Goal: Task Accomplishment & Management: Complete application form

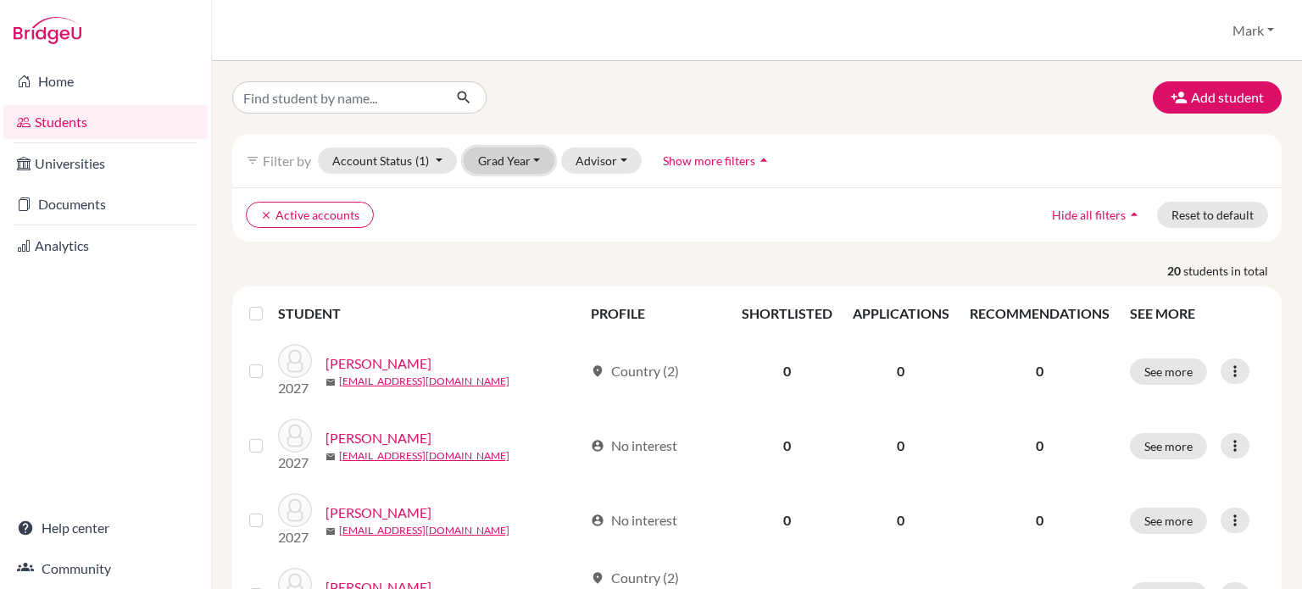
click at [542, 161] on button "Grad Year" at bounding box center [510, 161] width 92 height 26
click at [538, 192] on div "2027" at bounding box center [514, 197] width 59 height 20
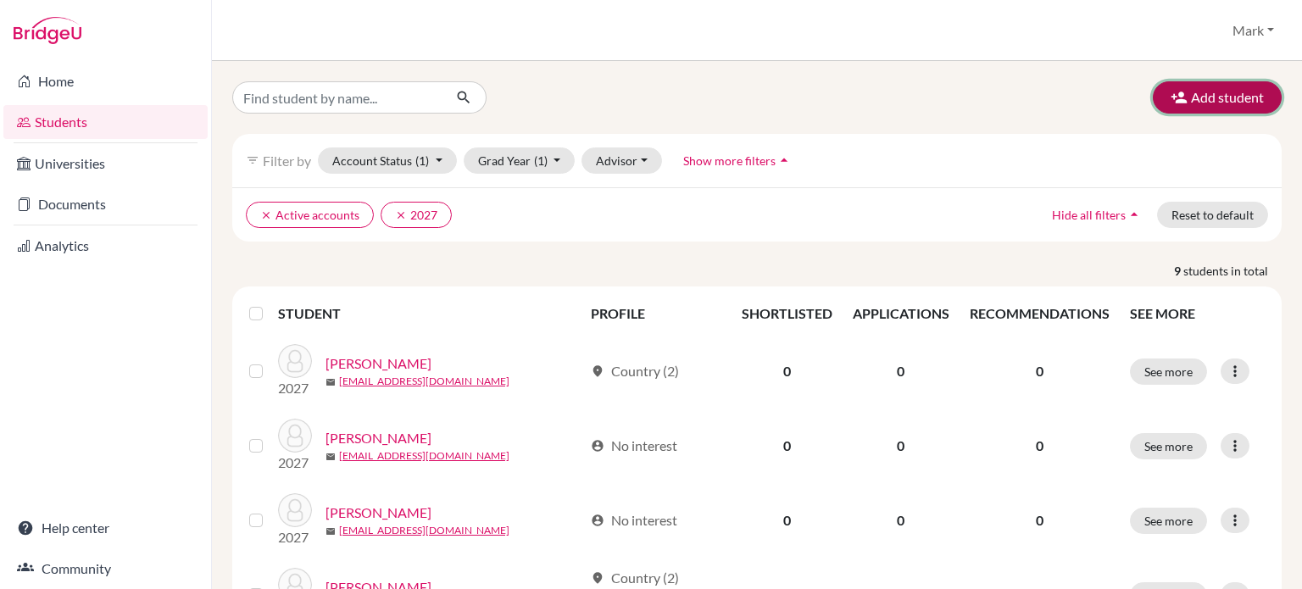
click at [1192, 101] on button "Add student" at bounding box center [1217, 97] width 129 height 32
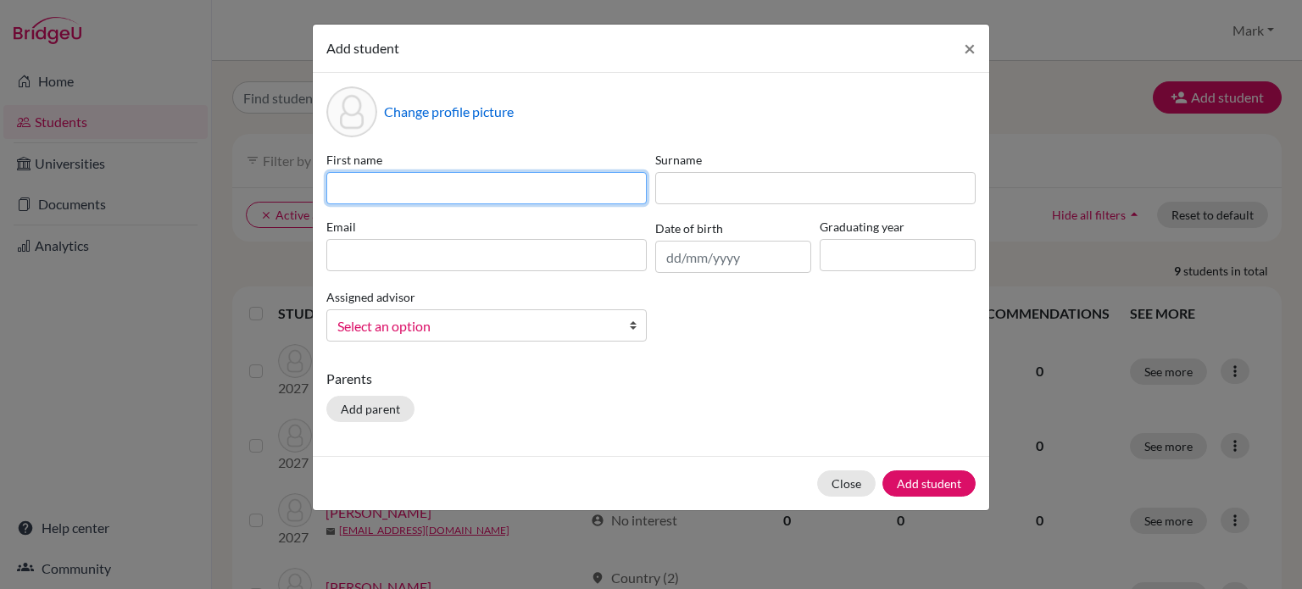
click at [521, 188] on input at bounding box center [486, 188] width 320 height 32
type input "Josiah"
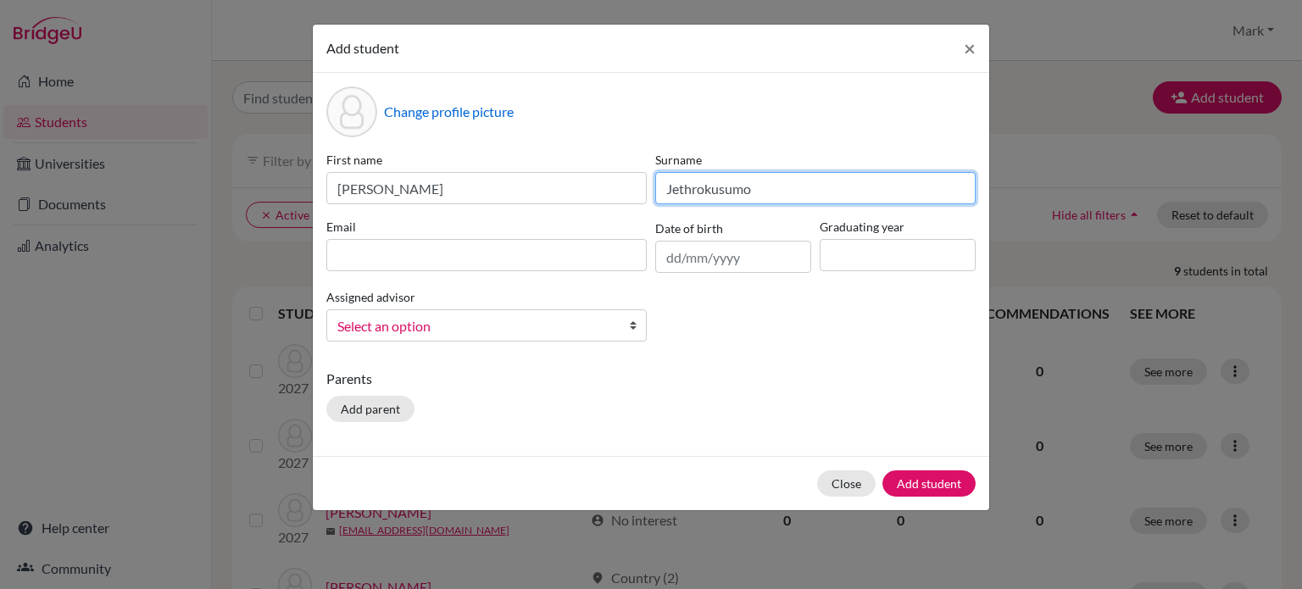
type input "Jethrokusumo"
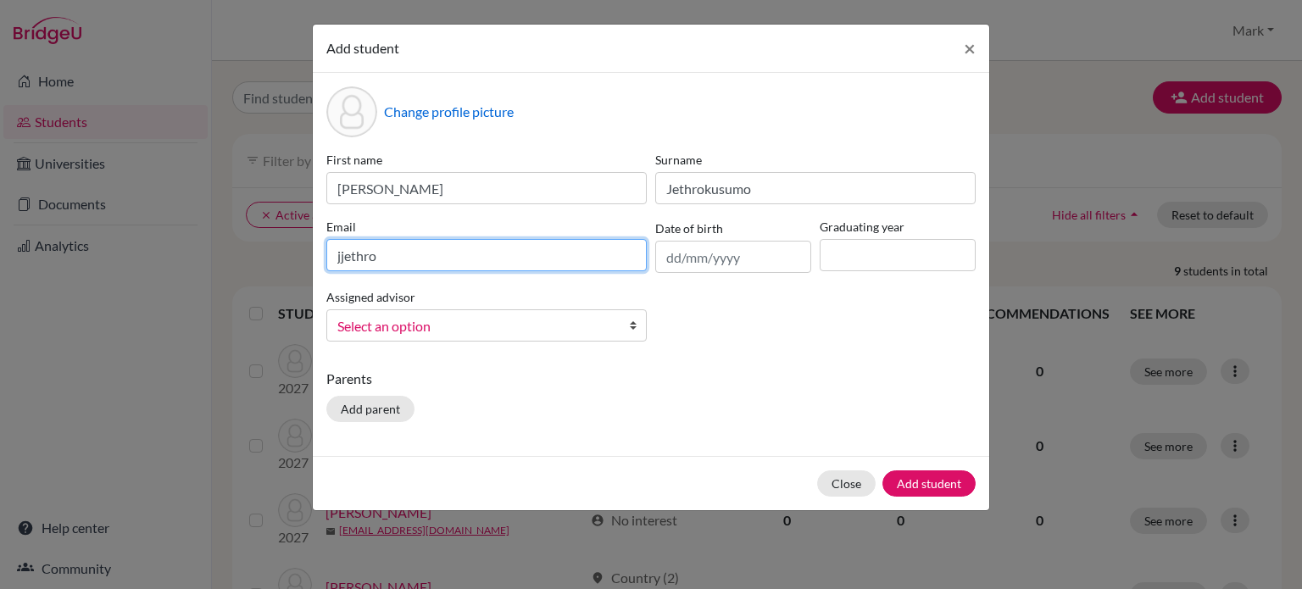
drag, startPoint x: 268, startPoint y: 266, endPoint x: 301, endPoint y: 257, distance: 34.4
click at [261, 265] on div "Add student × Change profile picture First name Josiah Surname Jethrokusumo Ema…" at bounding box center [651, 294] width 1302 height 589
paste input "2027@wesleyinterschool.org"
type input "[EMAIL_ADDRESS][DOMAIN_NAME]"
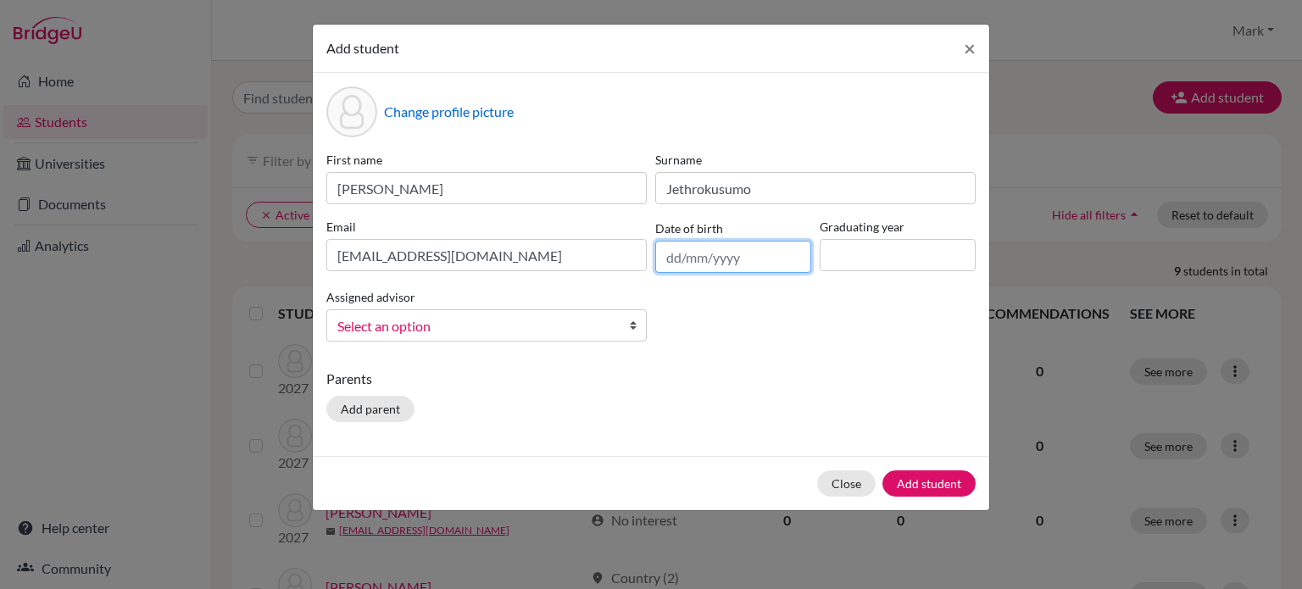
click at [702, 248] on input "text" at bounding box center [733, 257] width 156 height 32
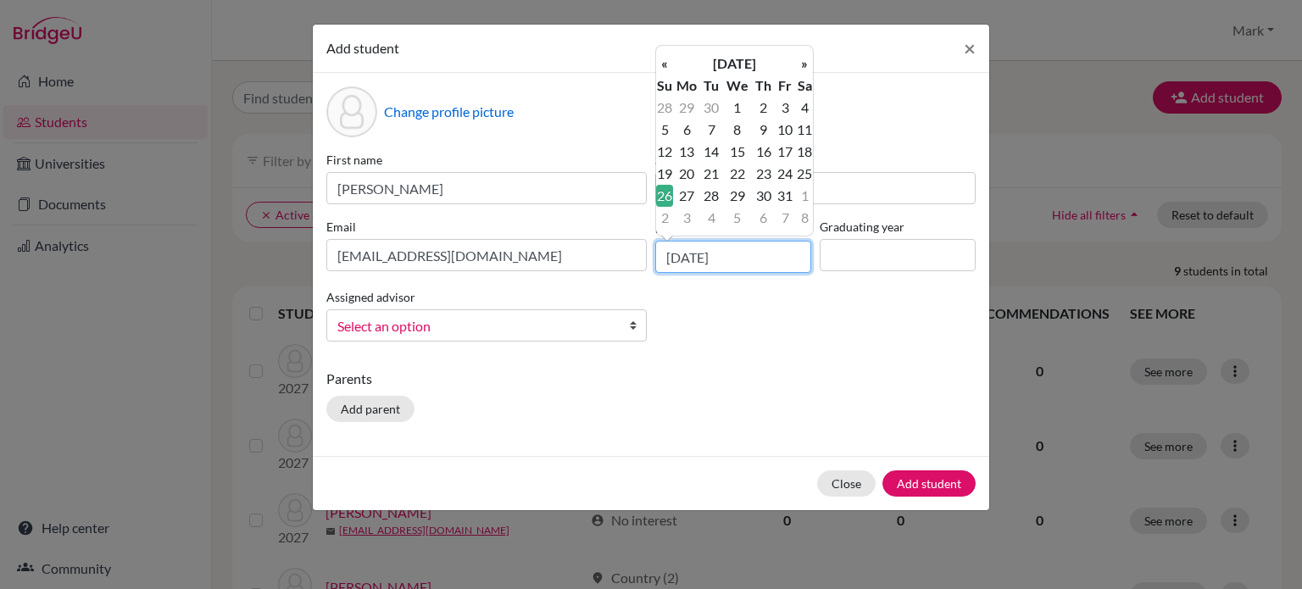
type input "26/10/2008"
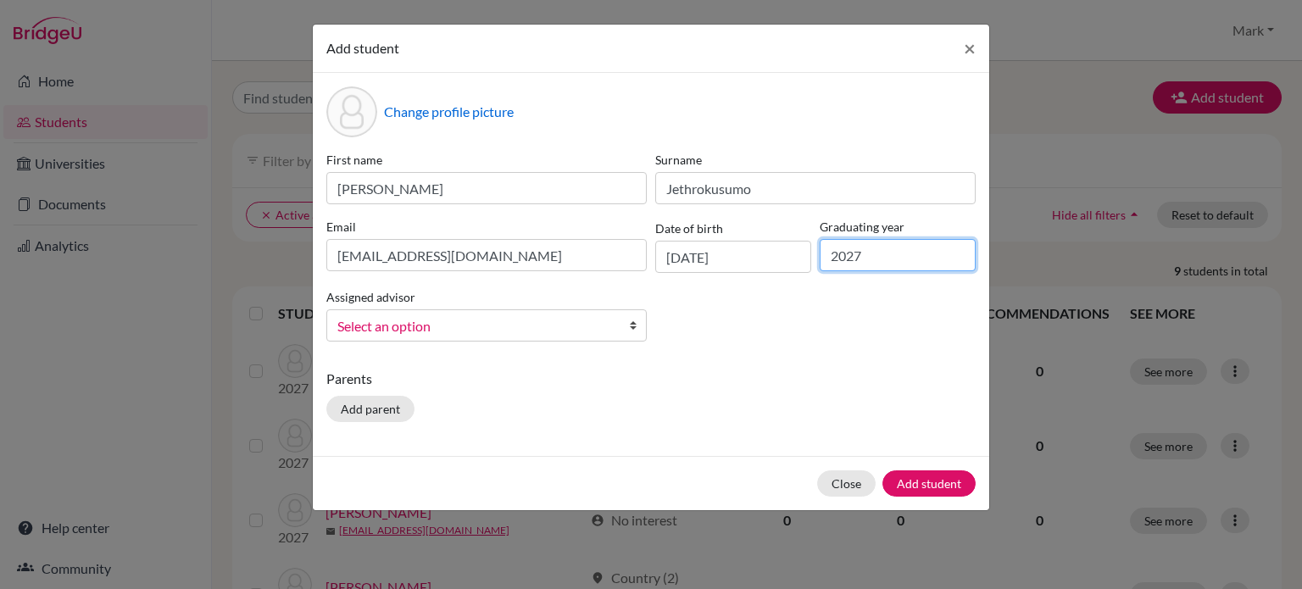
type input "2027"
click at [551, 328] on span "Select an option" at bounding box center [475, 326] width 276 height 22
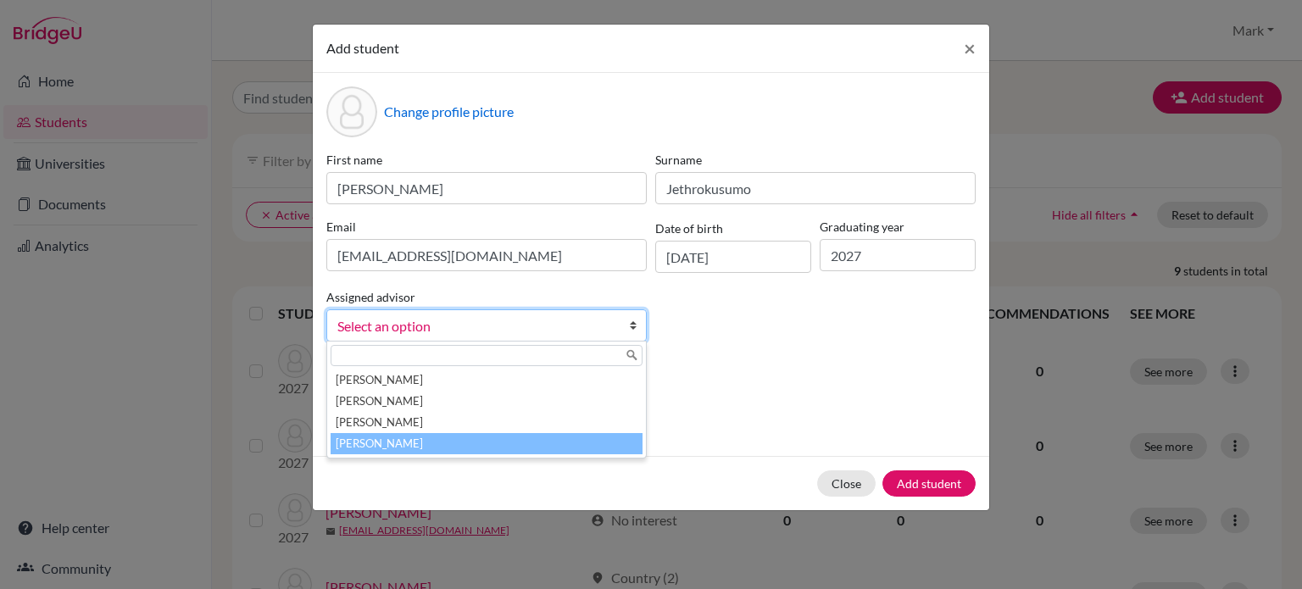
click at [541, 440] on li "[PERSON_NAME]" at bounding box center [487, 443] width 312 height 21
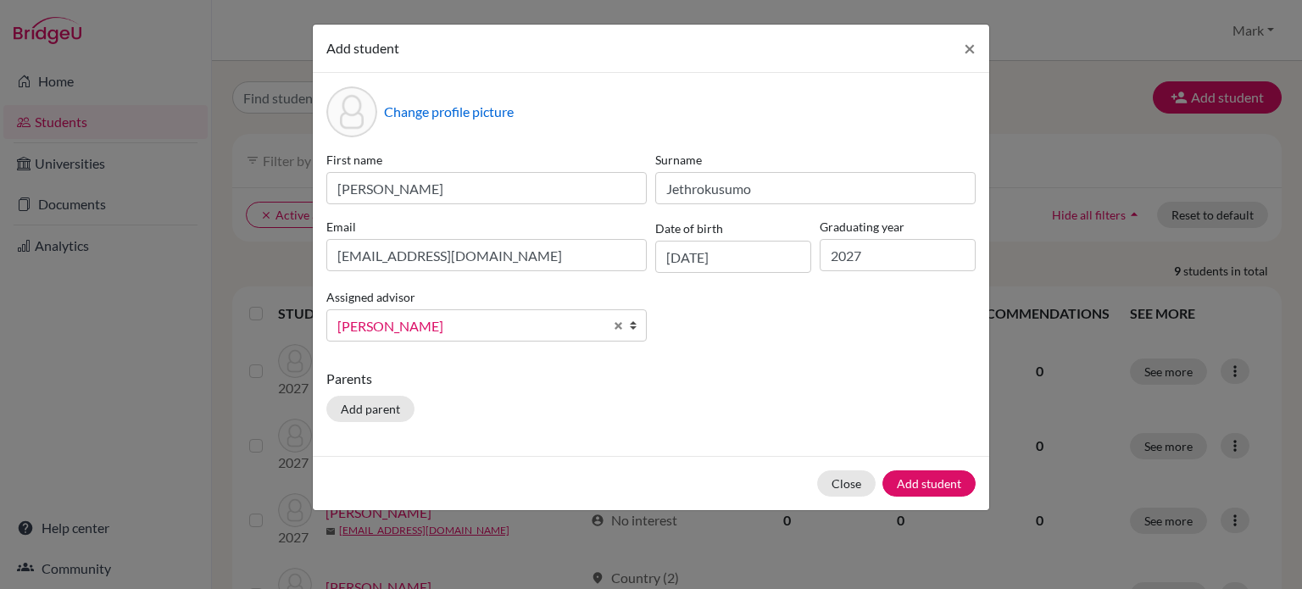
click at [559, 396] on div "Parents Add parent" at bounding box center [650, 399] width 649 height 60
click at [371, 413] on button "Add parent" at bounding box center [370, 409] width 88 height 26
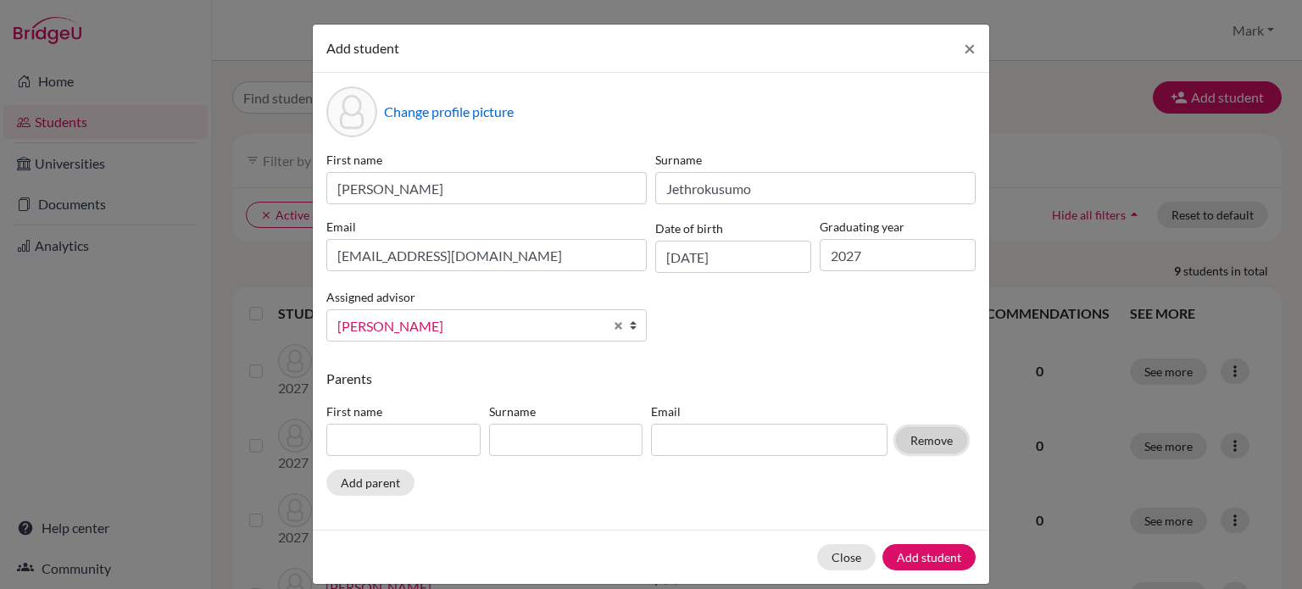
click at [947, 443] on button "Remove" at bounding box center [931, 440] width 71 height 26
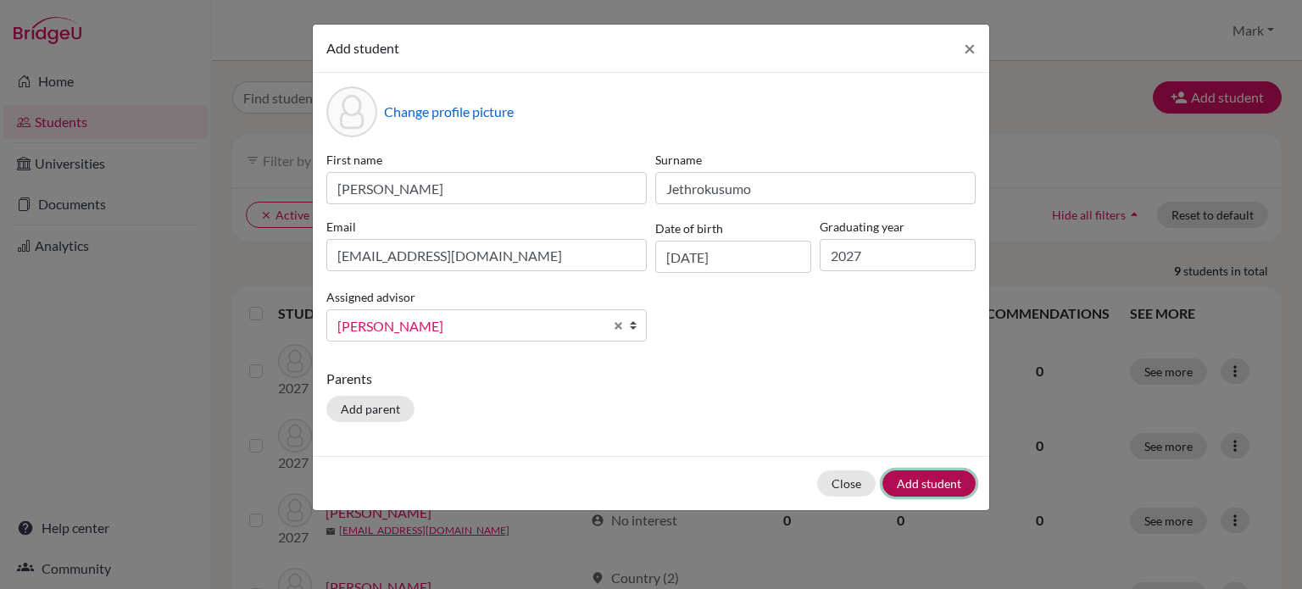
click at [944, 481] on button "Add student" at bounding box center [929, 484] width 93 height 26
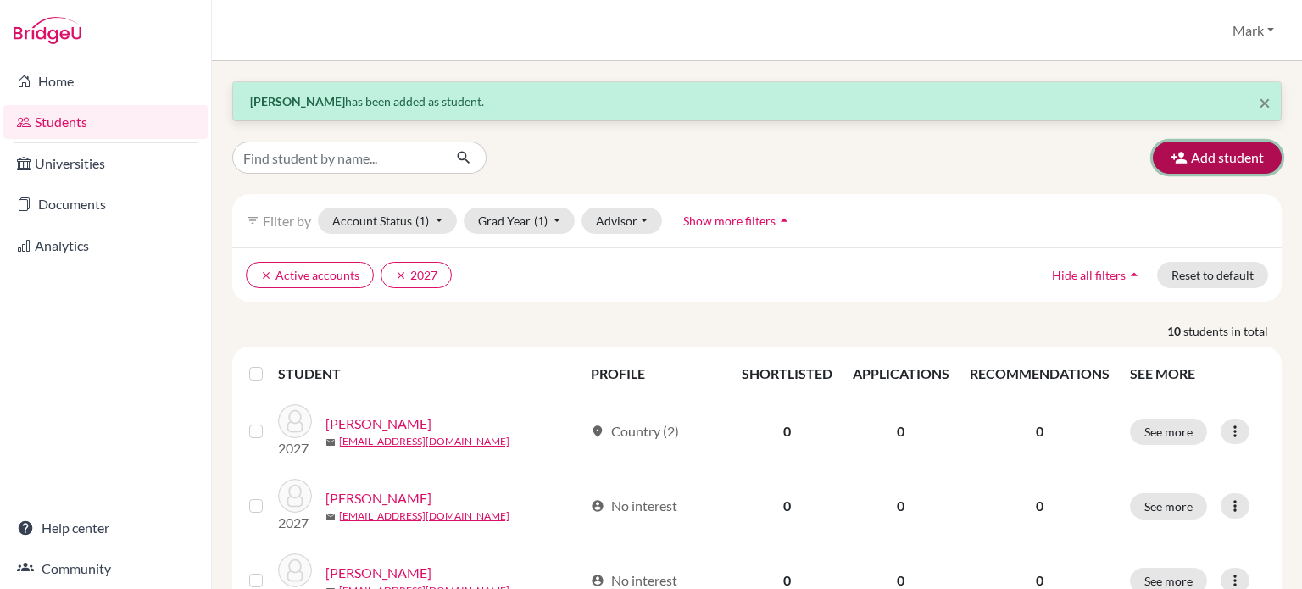
click at [1225, 160] on button "Add student" at bounding box center [1217, 158] width 129 height 32
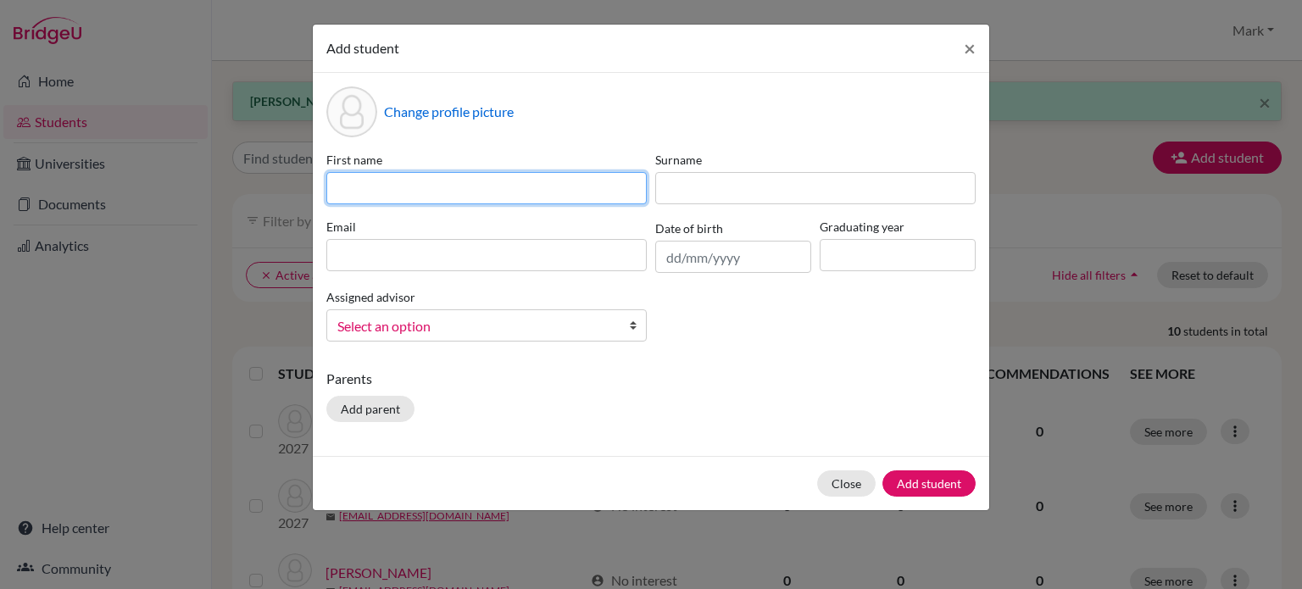
click at [472, 185] on input at bounding box center [486, 188] width 320 height 32
type input "Calvin"
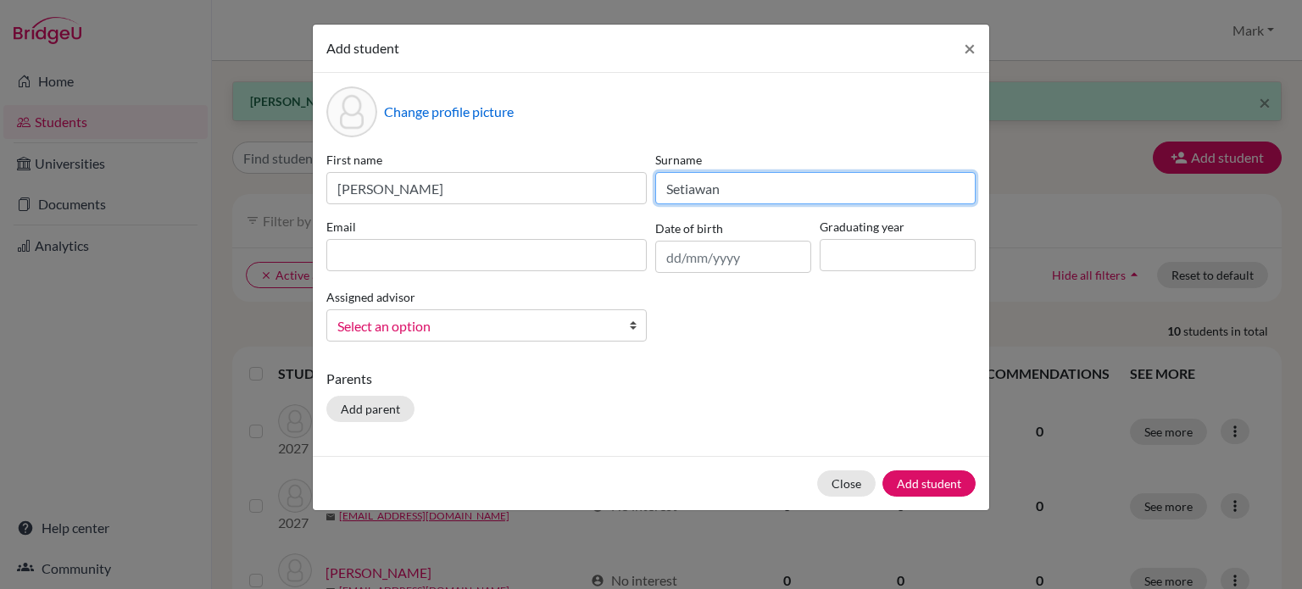
type input "Setiawan"
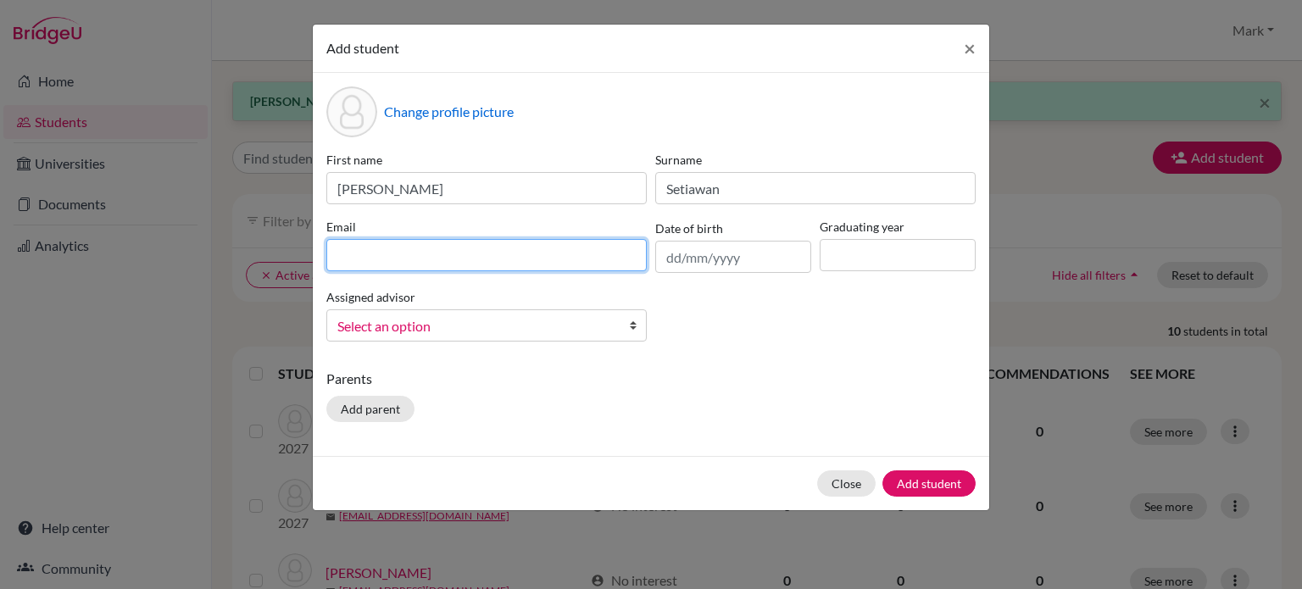
paste input "csetiawan2027@wesleyinterschool.org"
type input "csetiawan2027@wesleyinterschool.org"
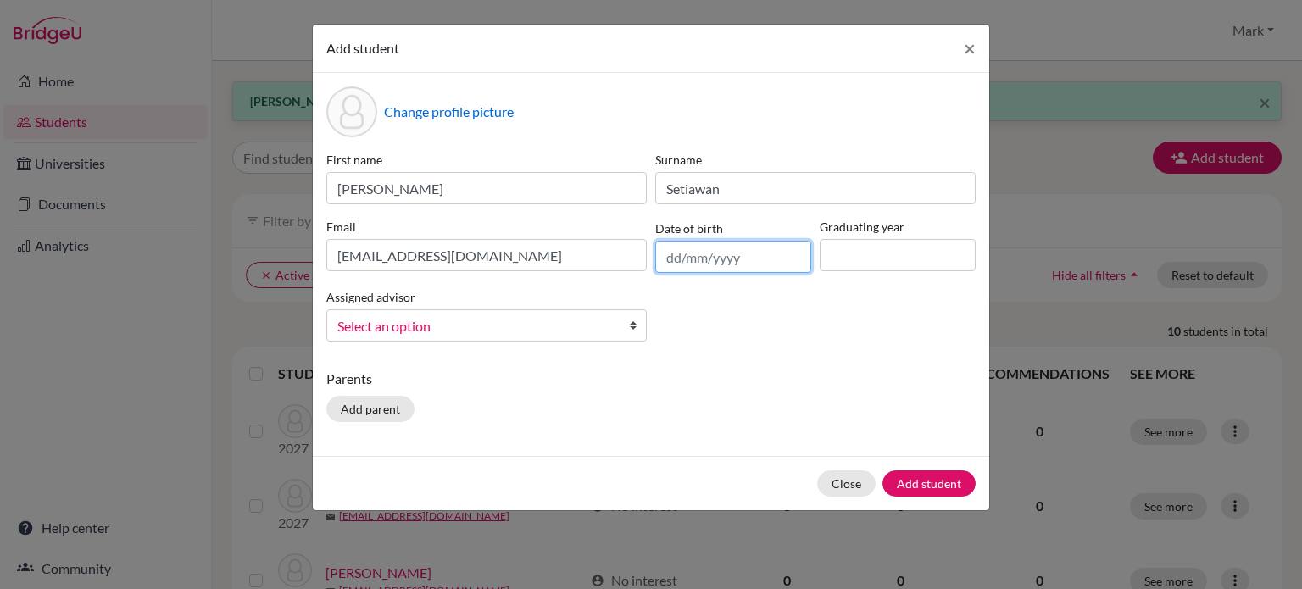
click at [707, 257] on input "text" at bounding box center [733, 257] width 156 height 32
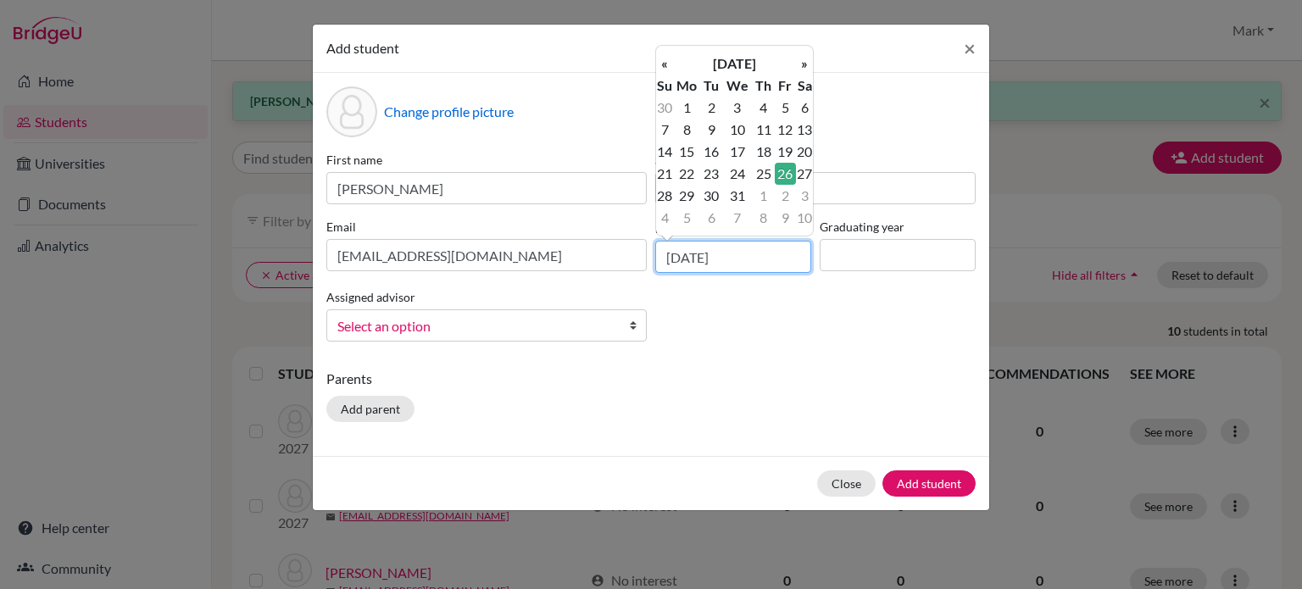
type input "26/10/2007"
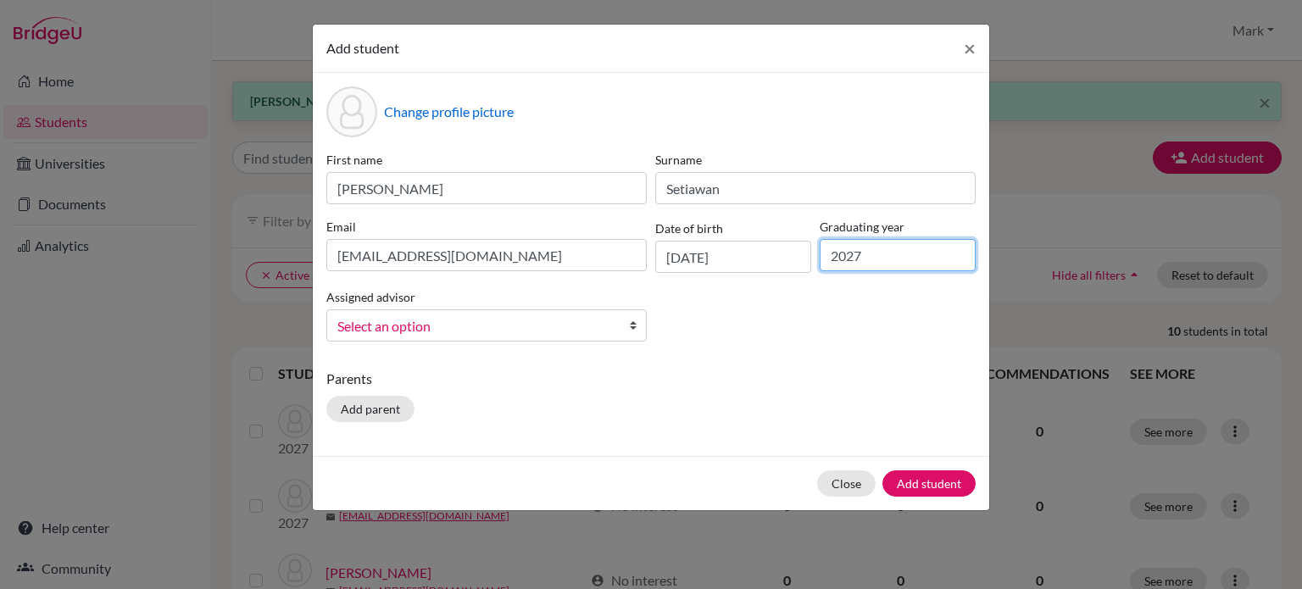
type input "2027"
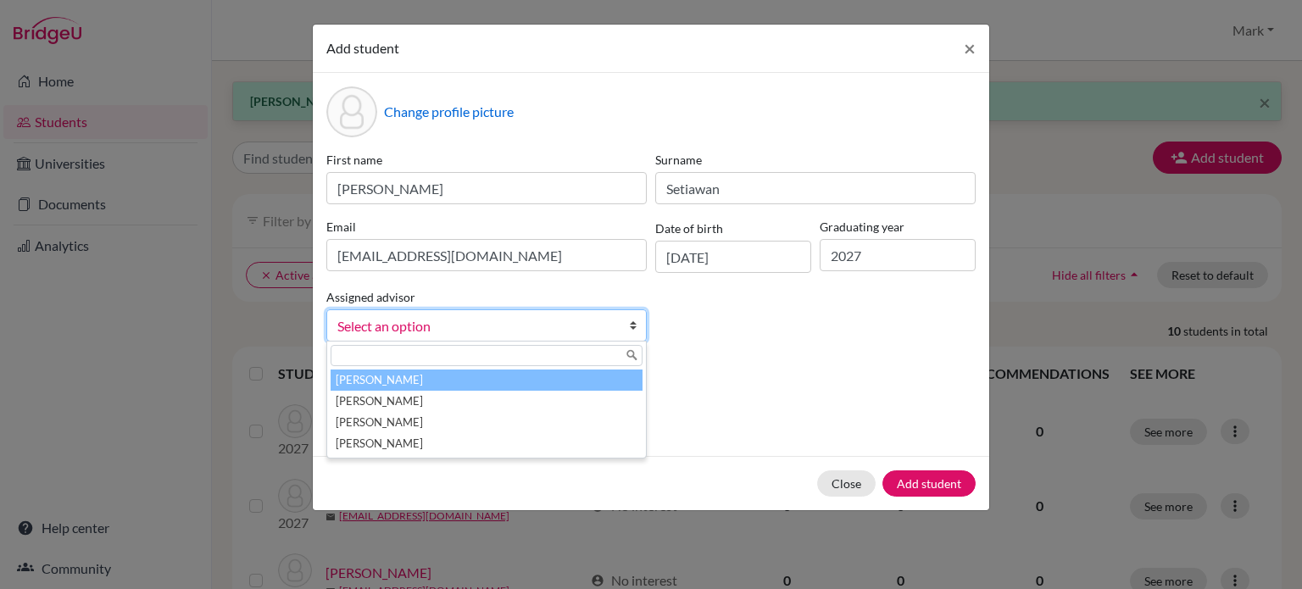
click at [616, 321] on link "Select an option" at bounding box center [486, 325] width 320 height 32
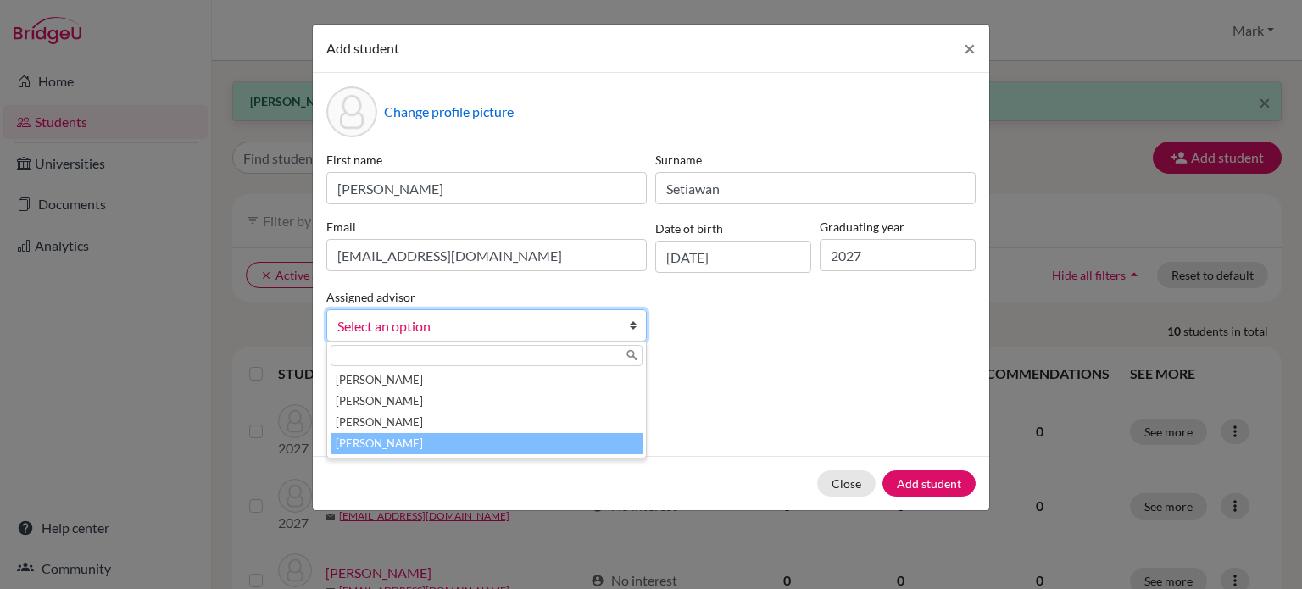
click at [587, 449] on li "[PERSON_NAME]" at bounding box center [487, 443] width 312 height 21
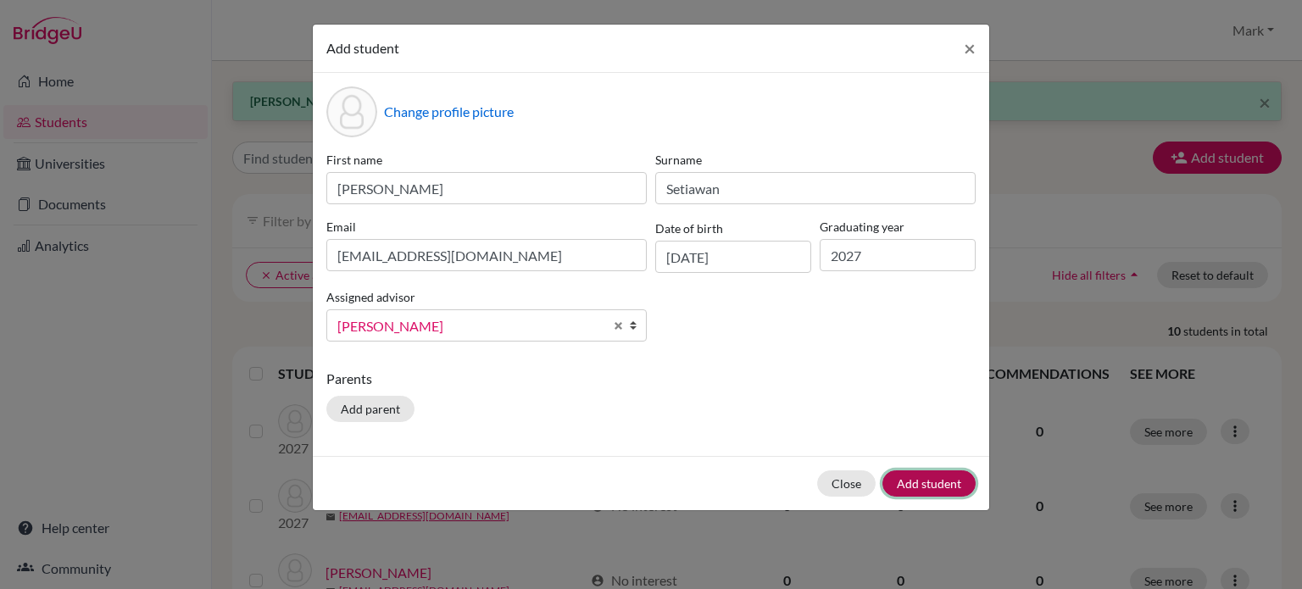
click at [956, 488] on button "Add student" at bounding box center [929, 484] width 93 height 26
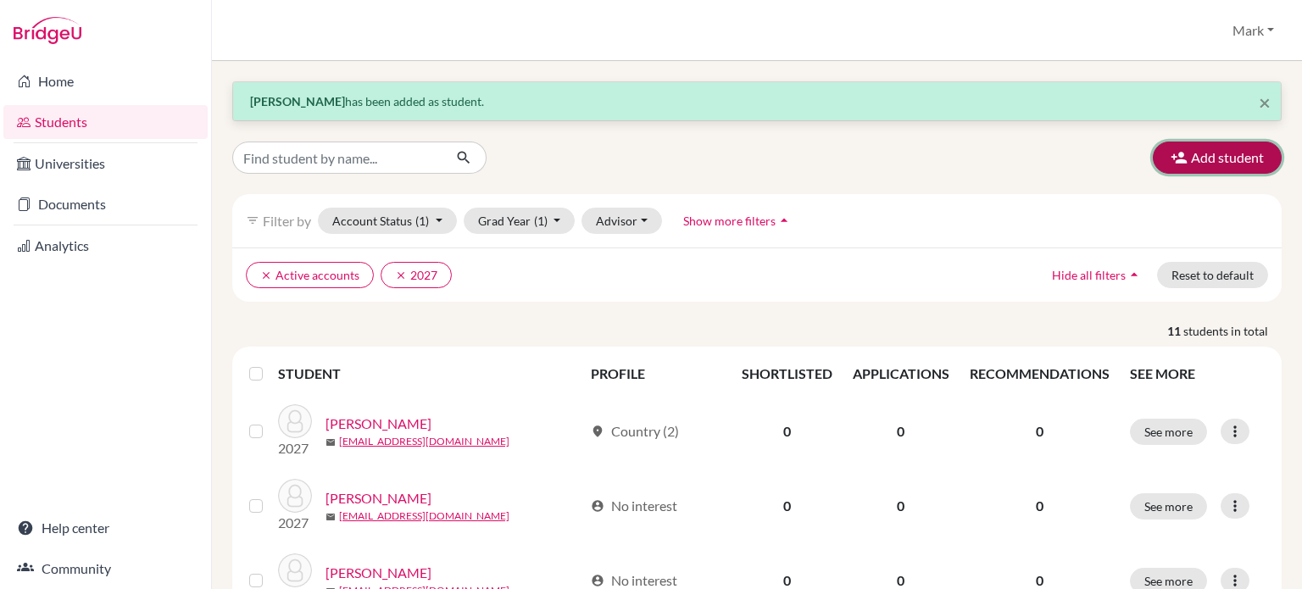
click at [1204, 152] on button "Add student" at bounding box center [1217, 158] width 129 height 32
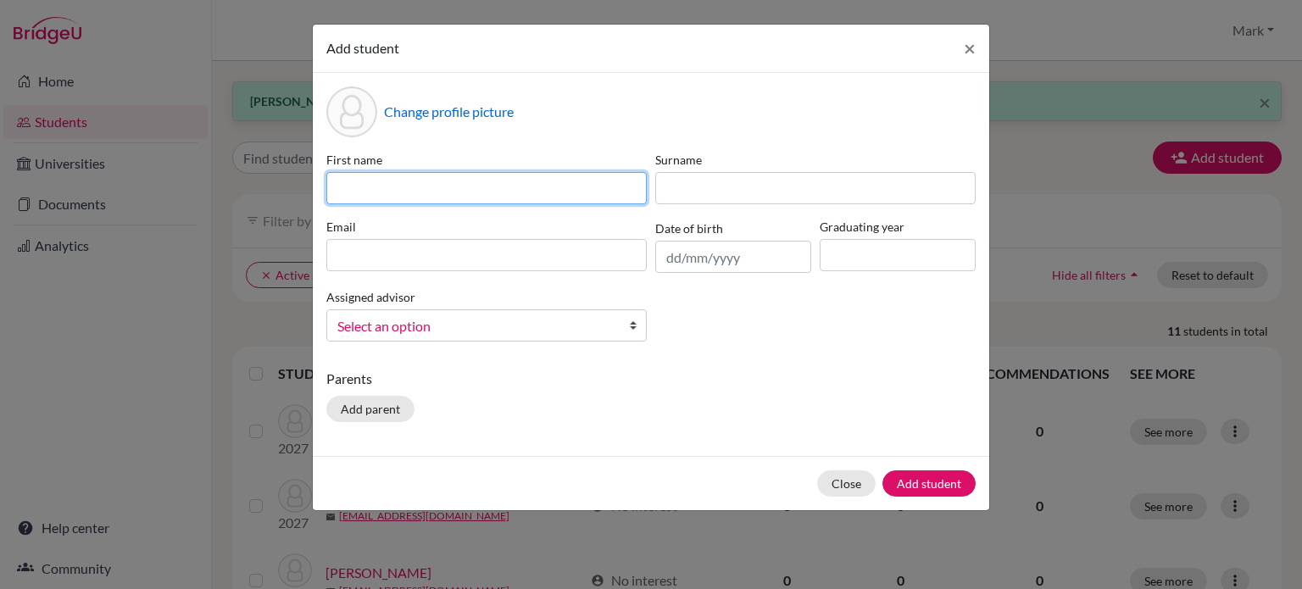
click at [510, 183] on input at bounding box center [486, 188] width 320 height 32
type input "Suting (Abiela)"
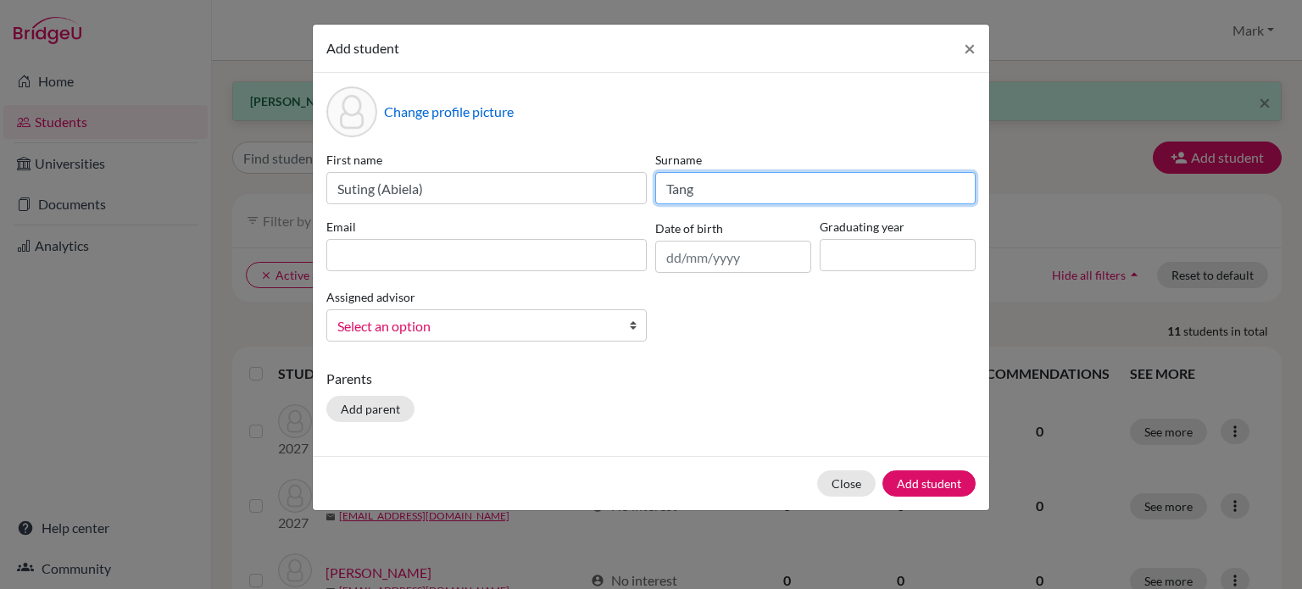
type input "Tang"
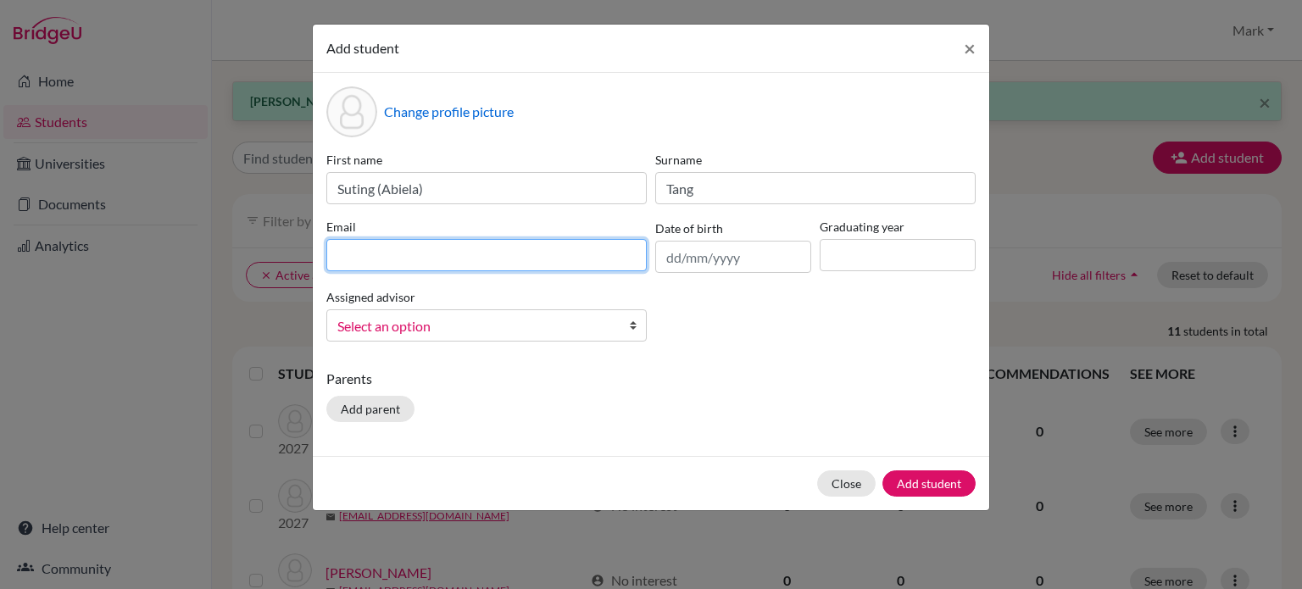
paste input "stang2027@wesleyinterschool.org"
type input "stang2027@wesleyinterschool.org"
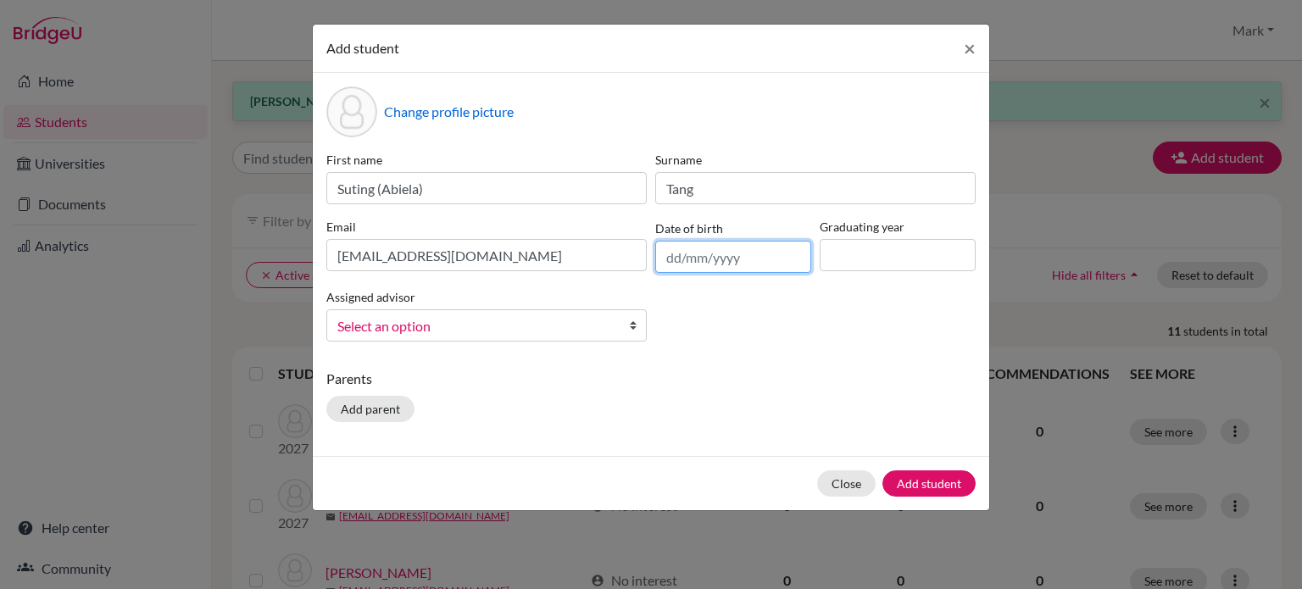
click at [688, 255] on input "text" at bounding box center [733, 257] width 156 height 32
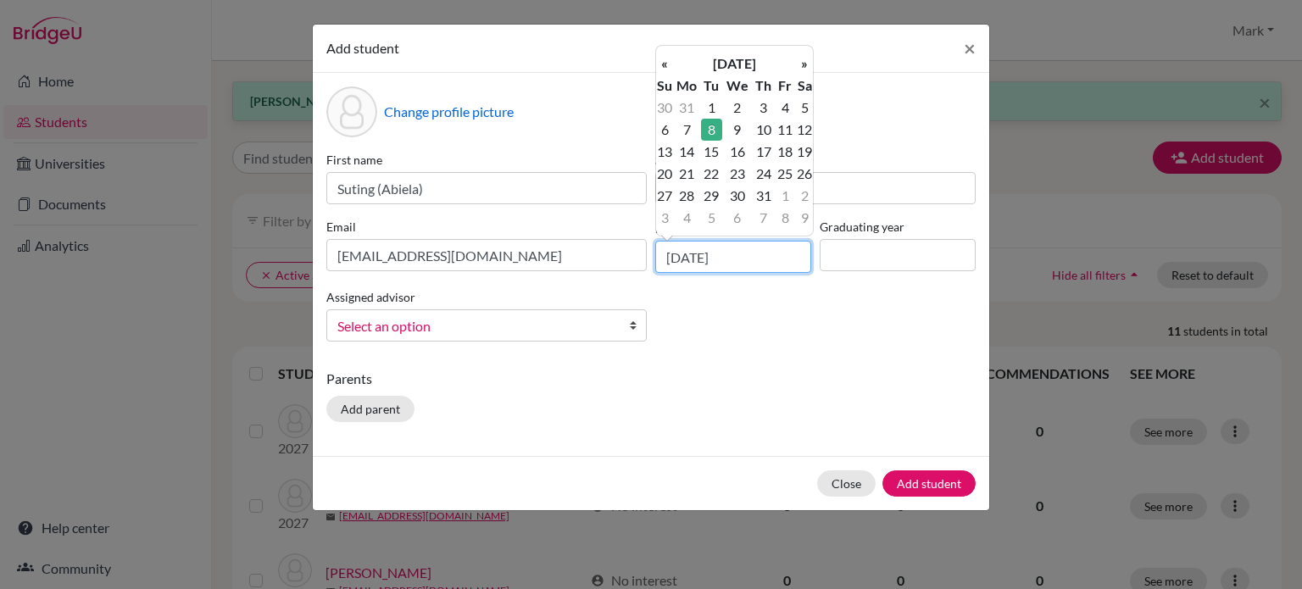
type input "08/01/2008"
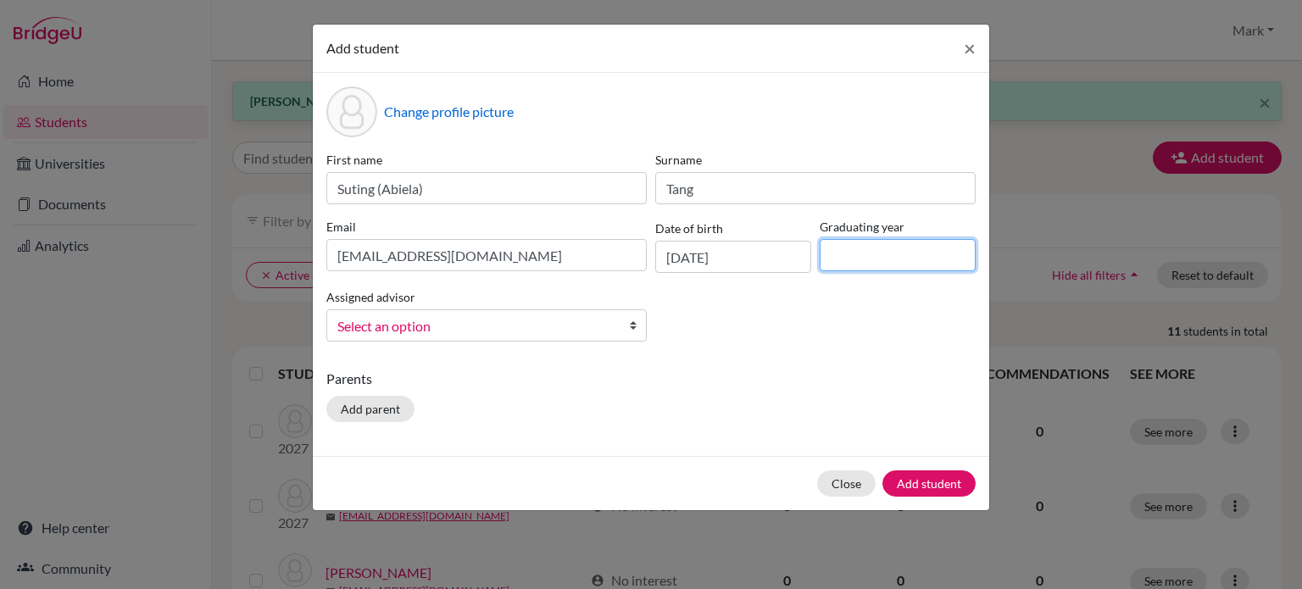
click at [905, 250] on input at bounding box center [898, 255] width 156 height 32
type input "2027"
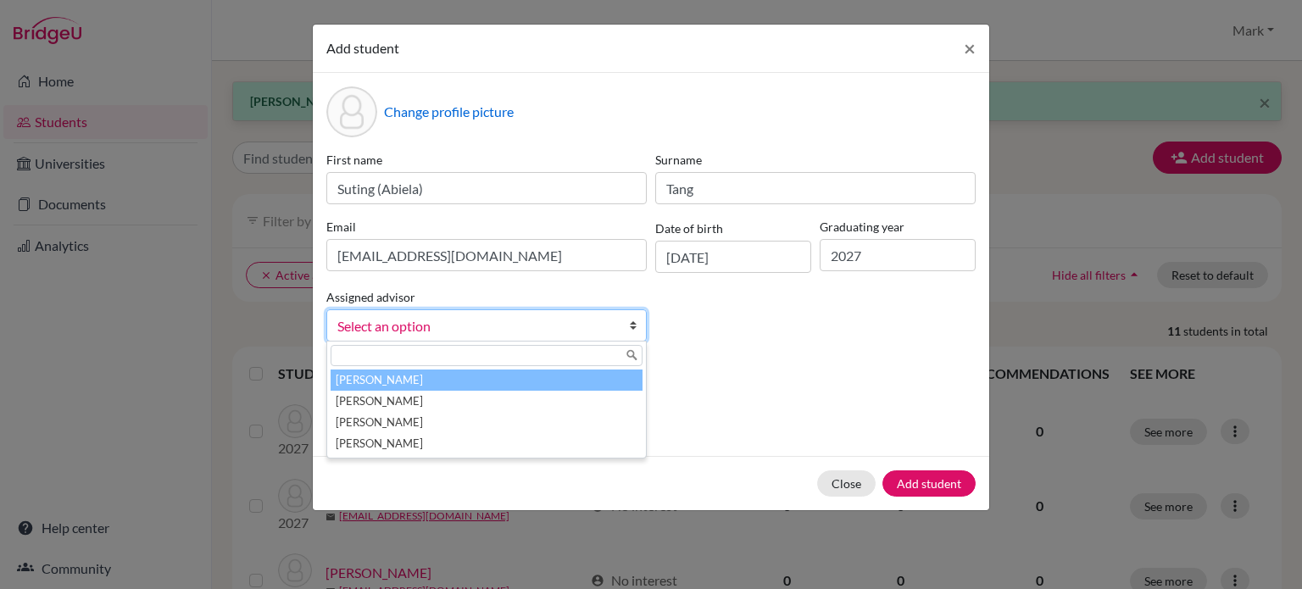
click at [587, 337] on span "Select an option" at bounding box center [475, 326] width 276 height 22
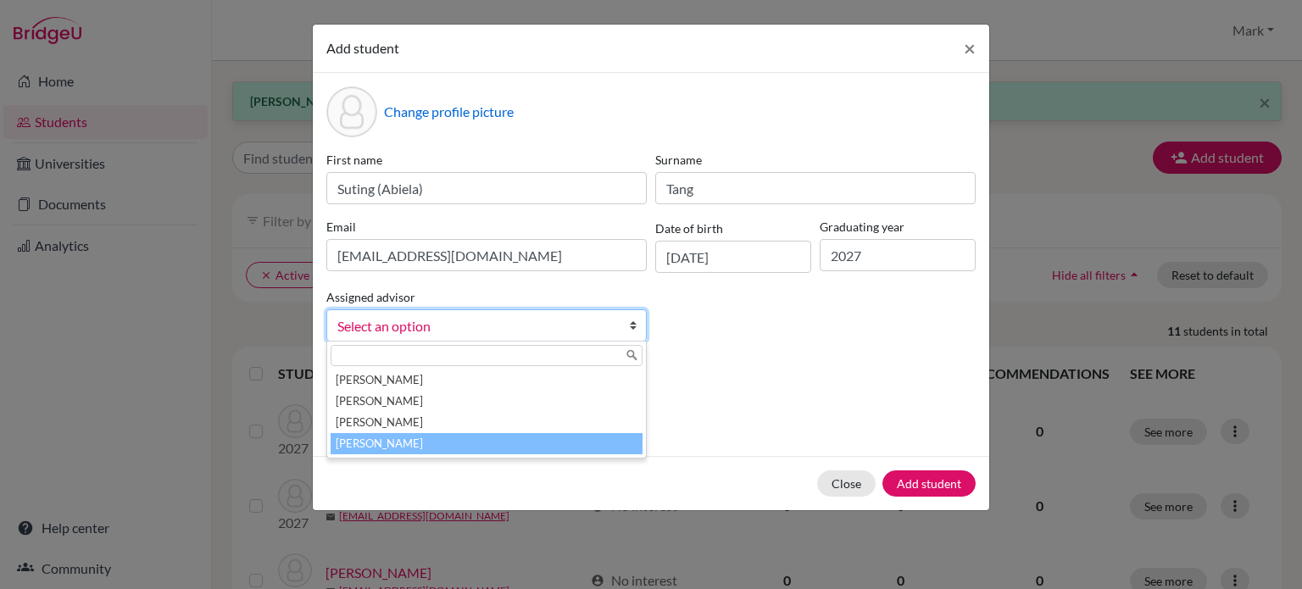
click at [555, 437] on li "[PERSON_NAME]" at bounding box center [487, 443] width 312 height 21
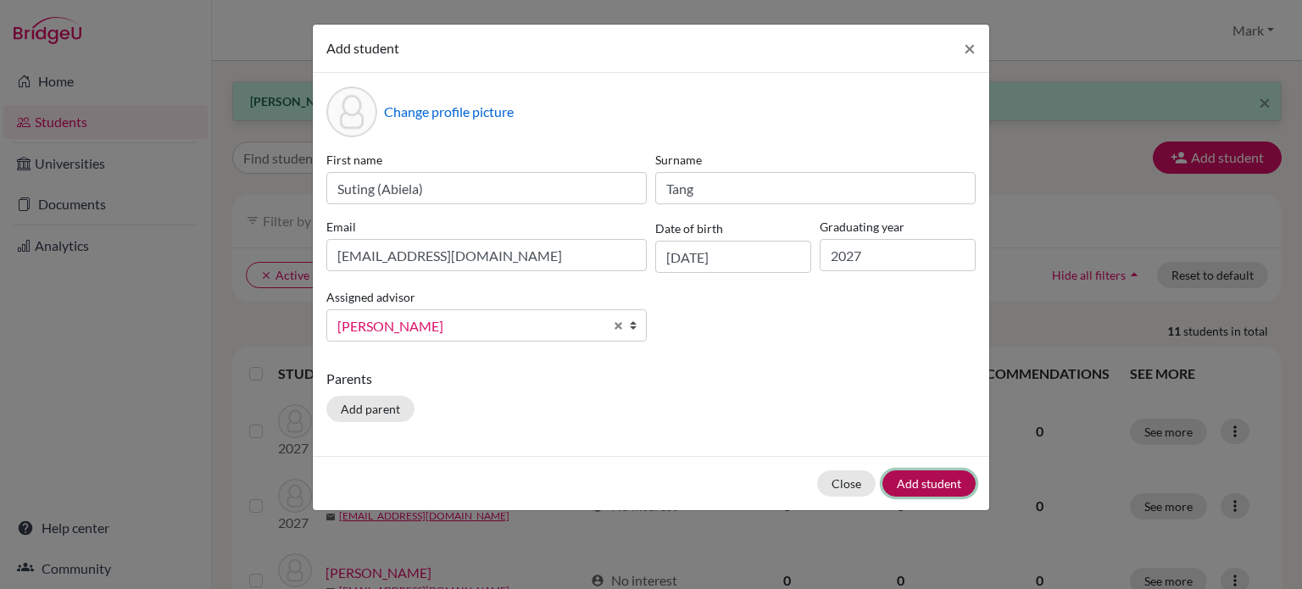
click at [956, 488] on button "Add student" at bounding box center [929, 484] width 93 height 26
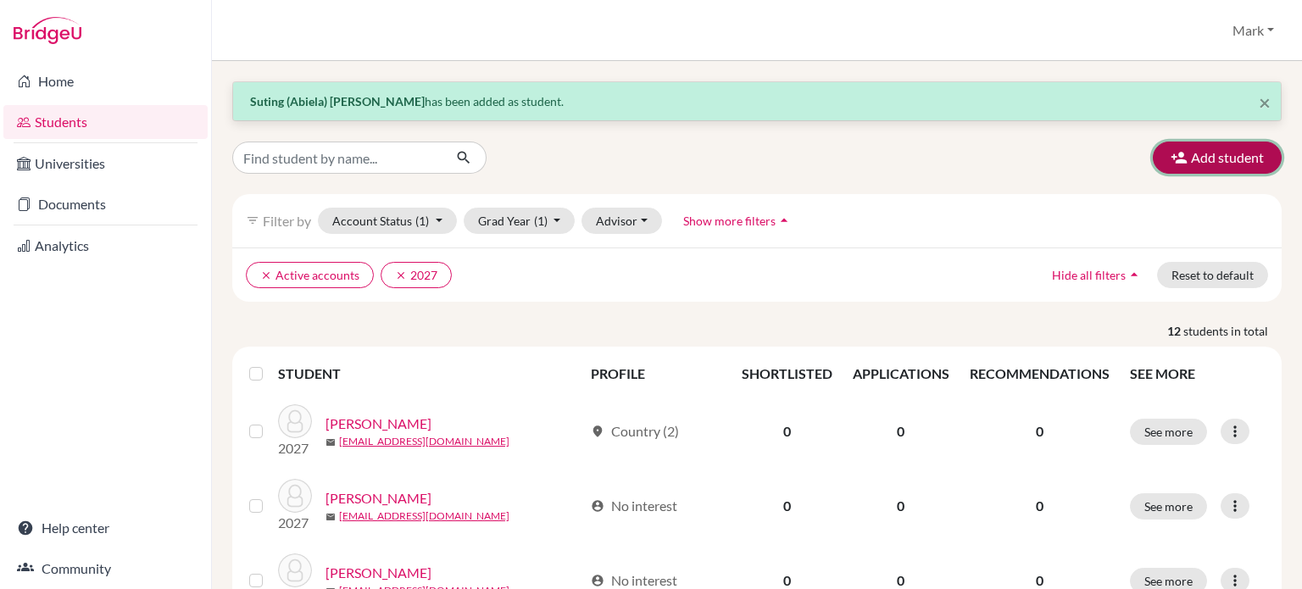
click at [1228, 160] on button "Add student" at bounding box center [1217, 158] width 129 height 32
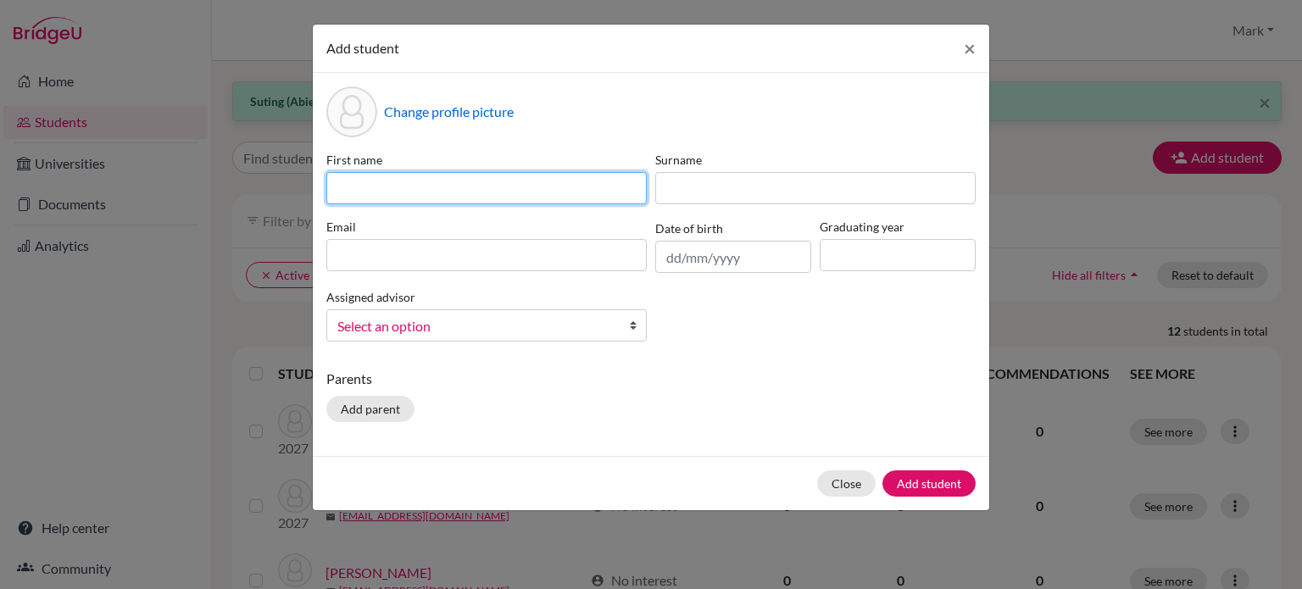
click at [420, 183] on input at bounding box center [486, 188] width 320 height 32
type input "Lilly"
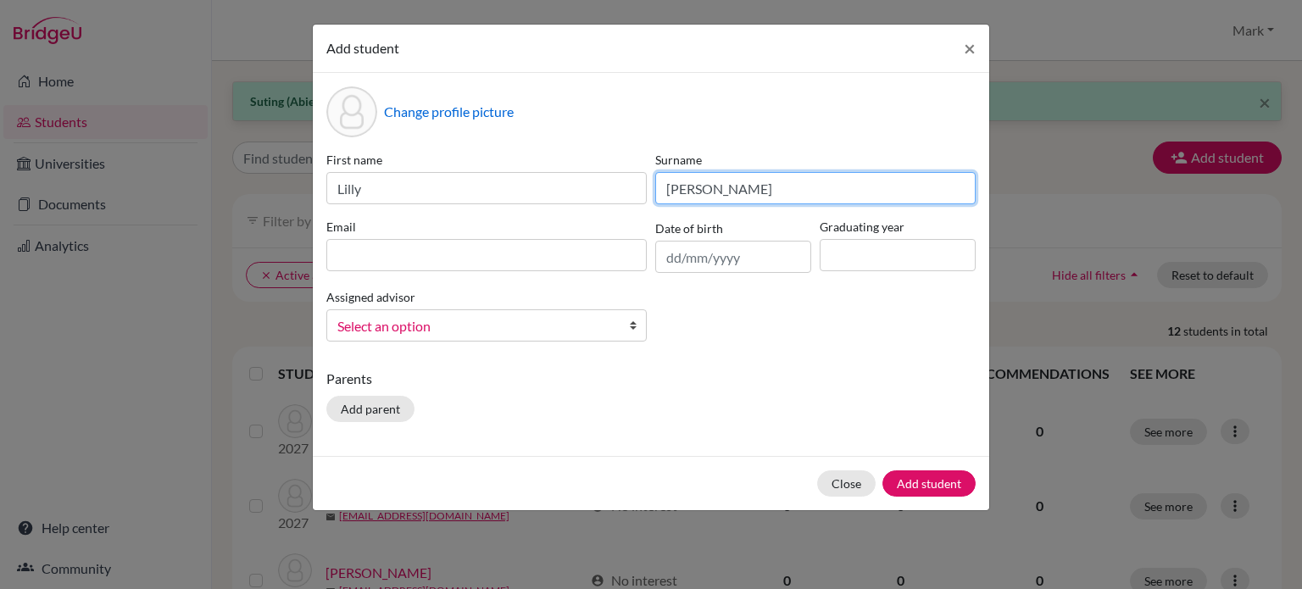
type input "Thomas-Hall"
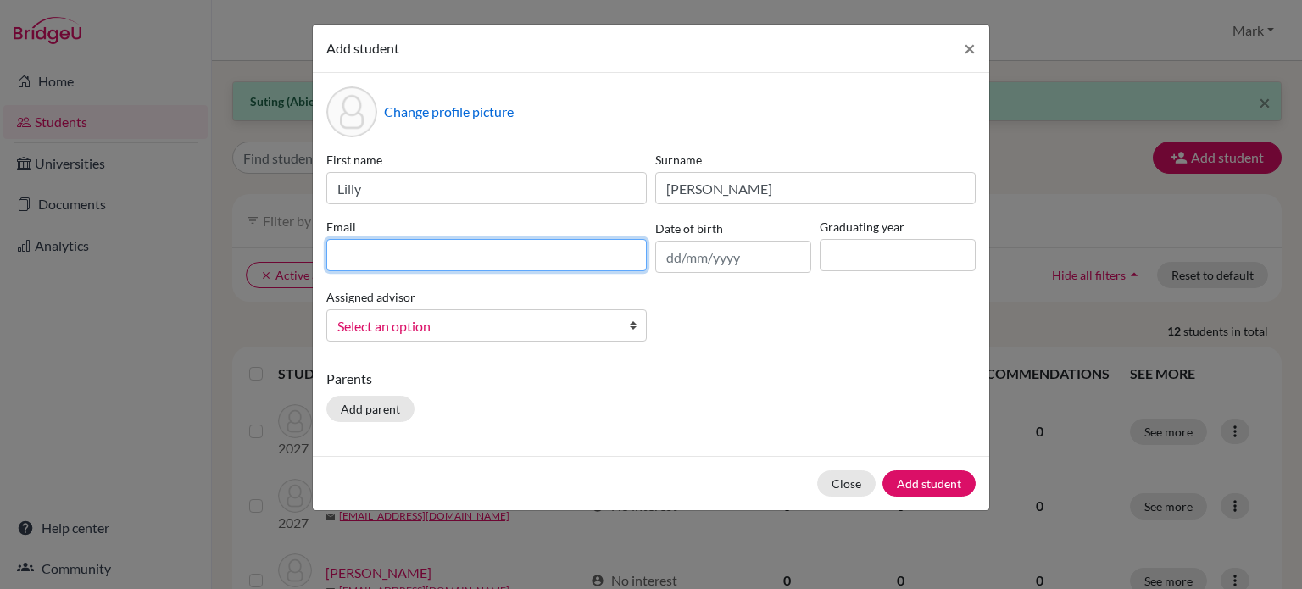
paste input "lthomas-hall2027@wesleyinterschool.org"
type input "lthomas-hall2027@wesleyinterschool.org"
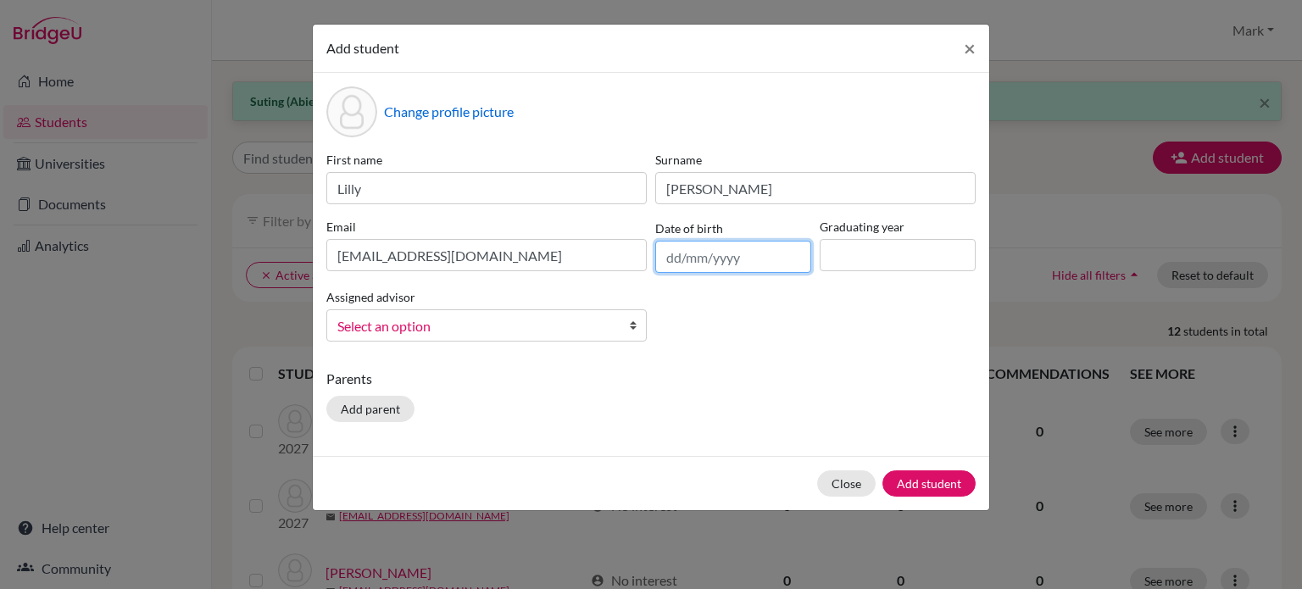
click at [712, 256] on input "text" at bounding box center [733, 257] width 156 height 32
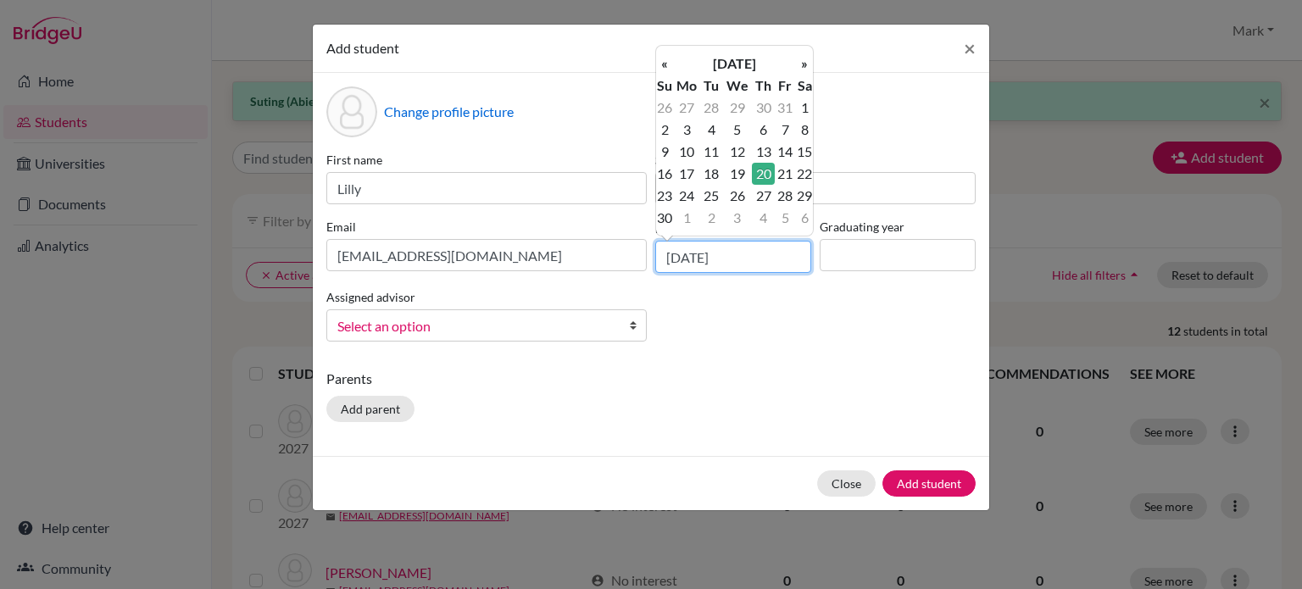
type input "20/11/2008"
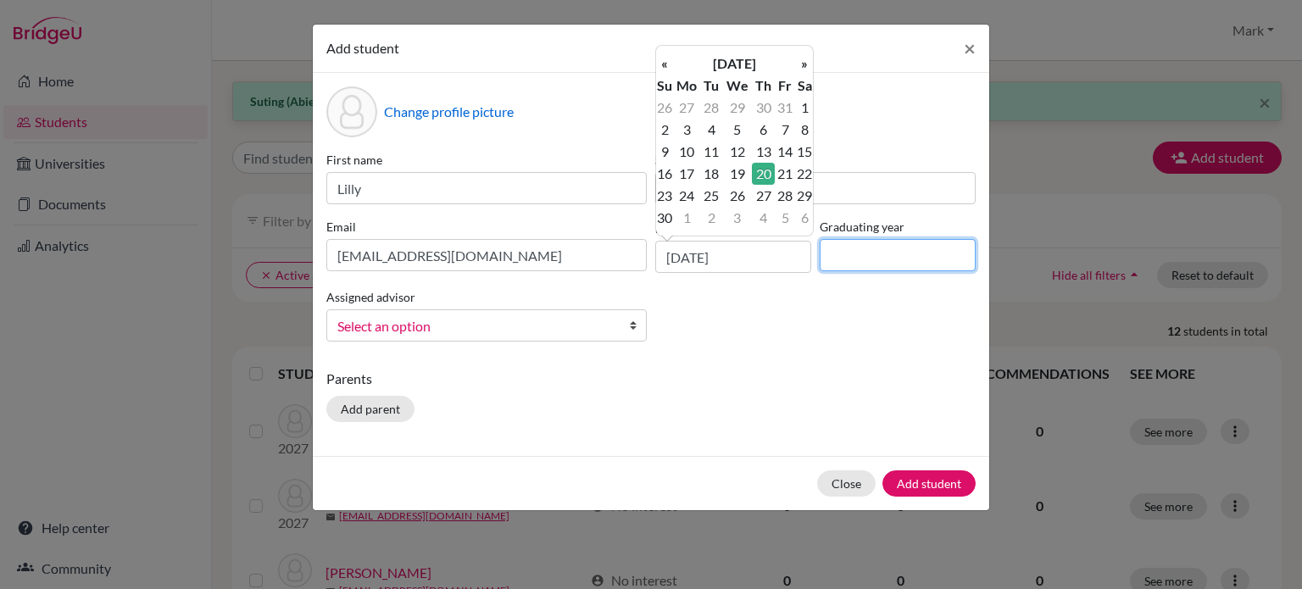
click at [918, 253] on input at bounding box center [898, 255] width 156 height 32
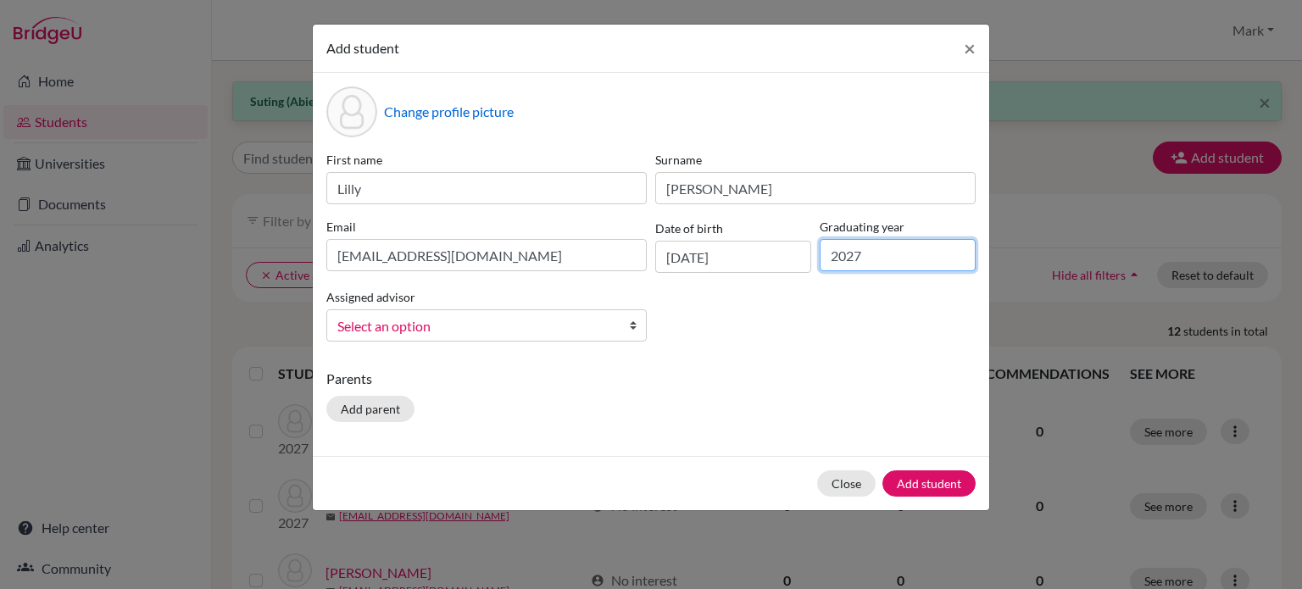
type input "2027"
click at [617, 326] on link "Select an option" at bounding box center [486, 325] width 320 height 32
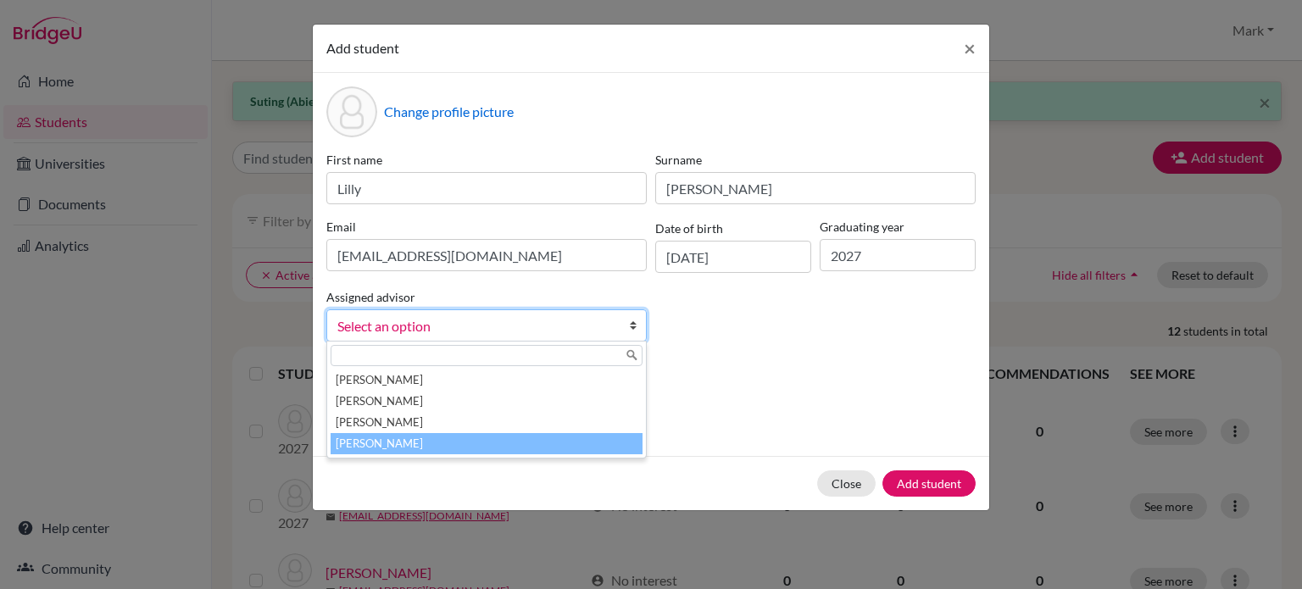
click at [575, 454] on li "[PERSON_NAME]" at bounding box center [487, 443] width 312 height 21
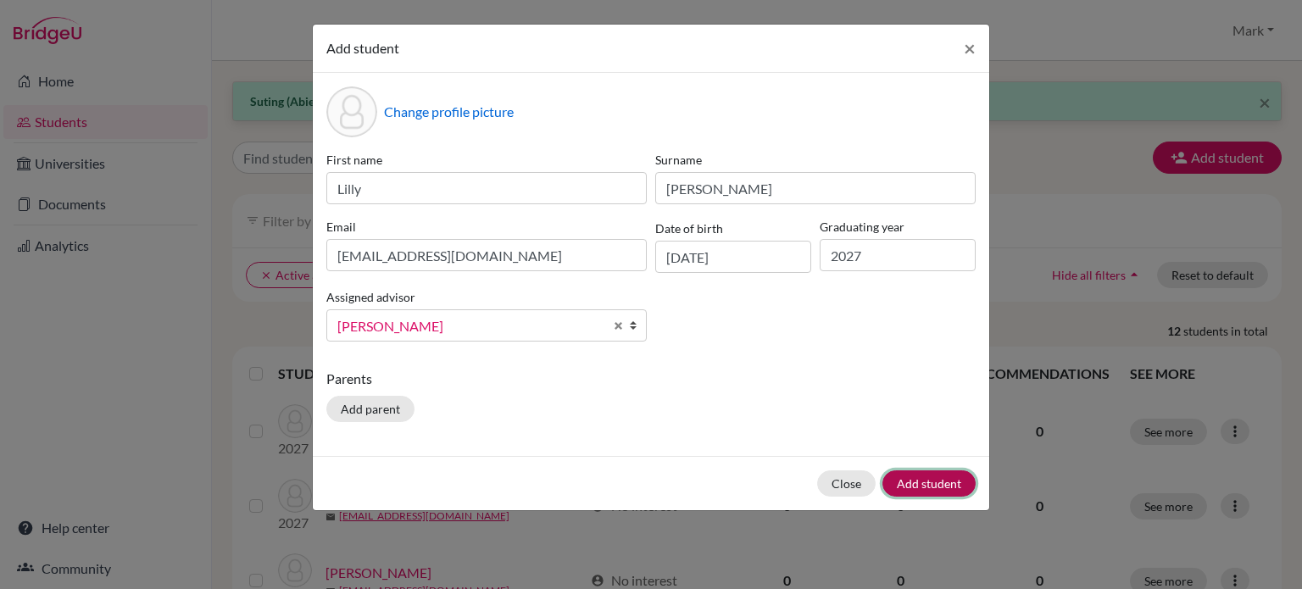
click at [943, 482] on button "Add student" at bounding box center [929, 484] width 93 height 26
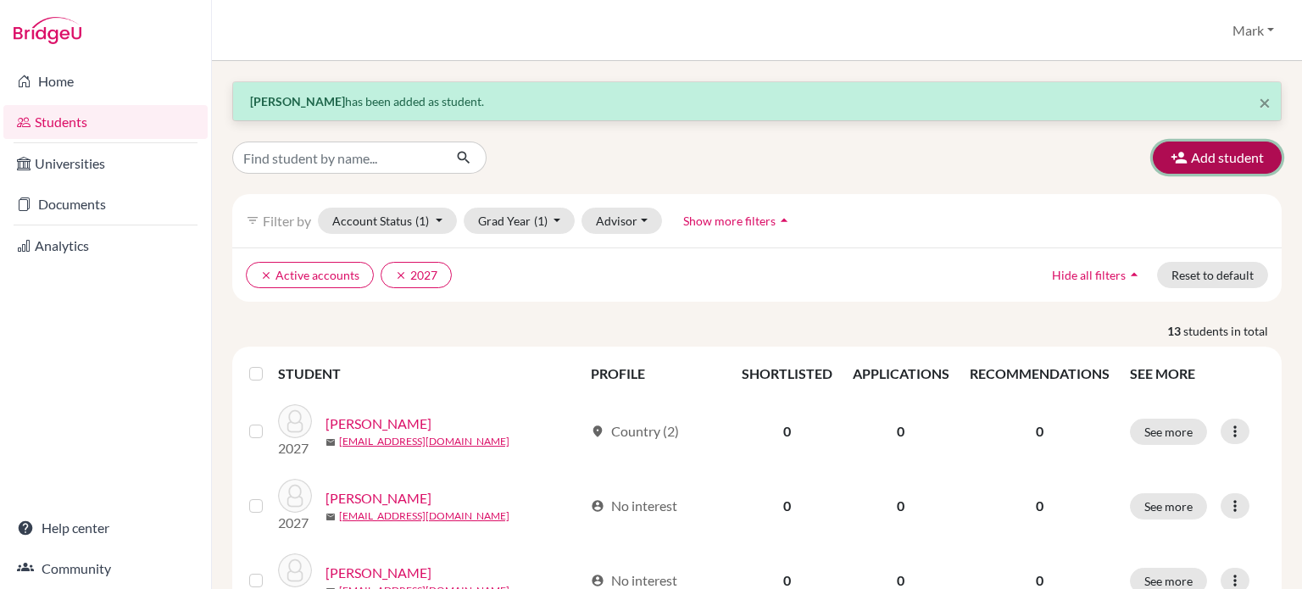
click at [1246, 145] on button "Add student" at bounding box center [1217, 158] width 129 height 32
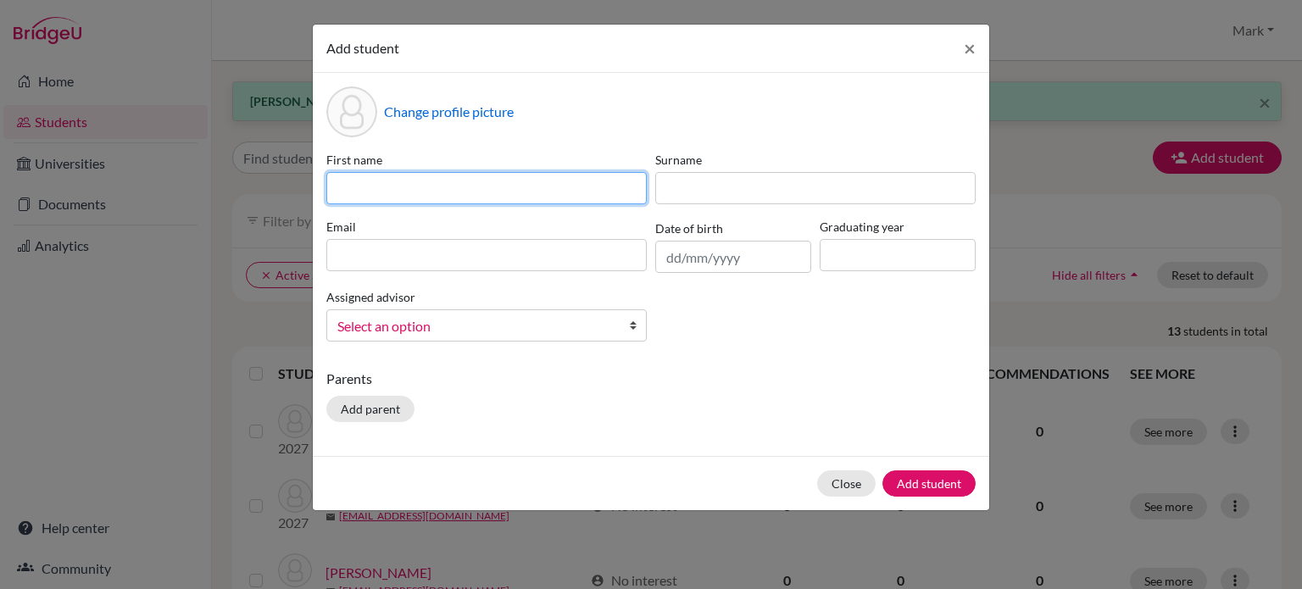
click at [537, 187] on input at bounding box center [486, 188] width 320 height 32
type input "Enjia (David)"
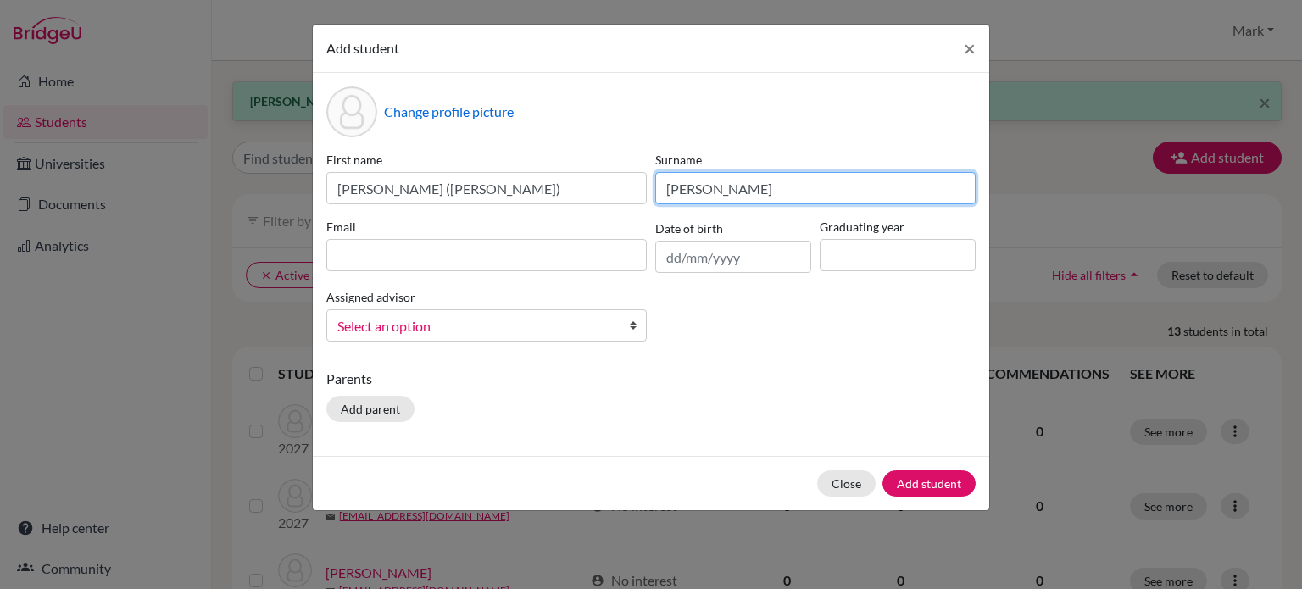
type input "Zhang"
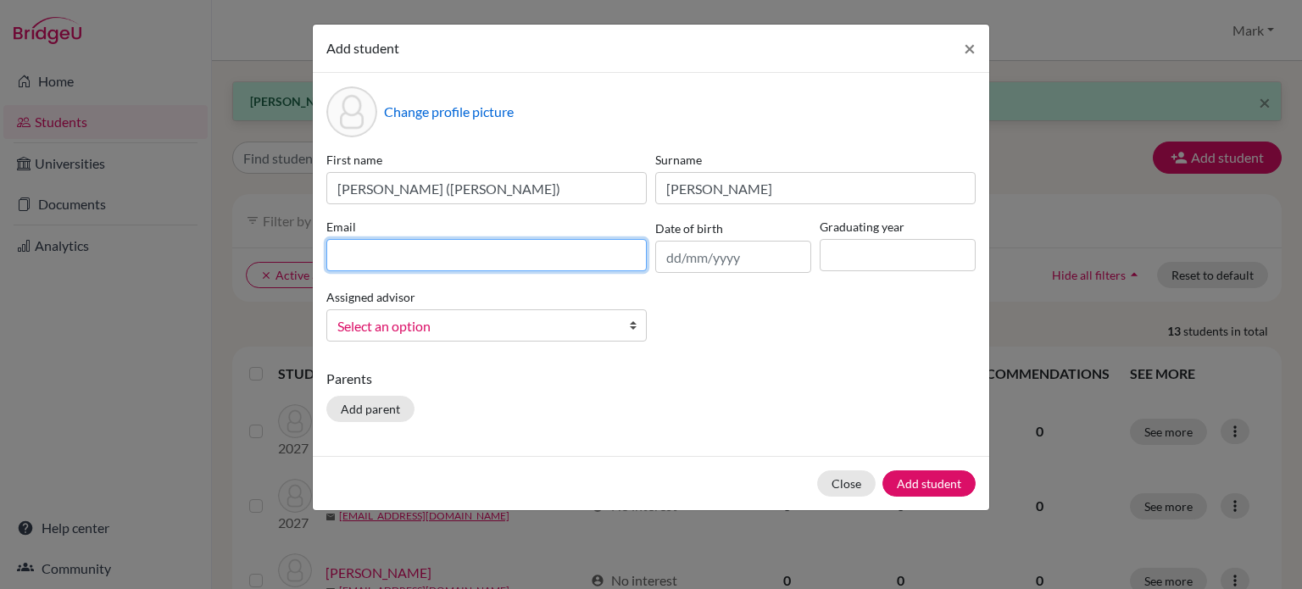
paste input "ezhang2027@wesleyinterschool.org"
type input "ezhang2027@wesleyinterschool.org"
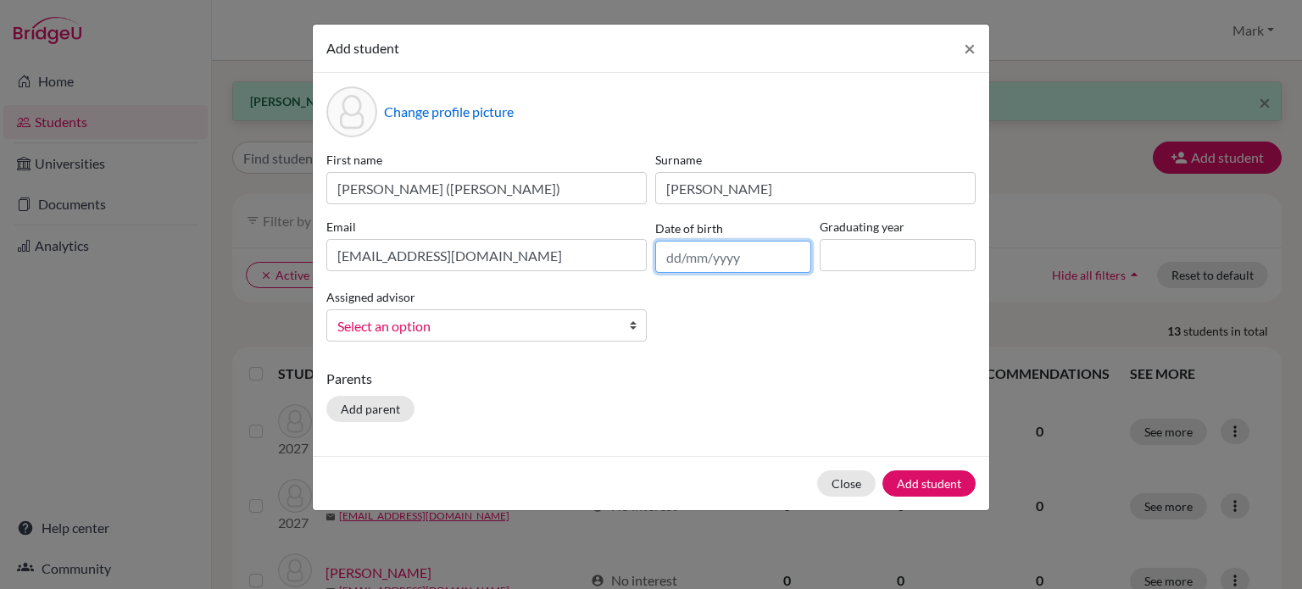
click at [699, 256] on input "text" at bounding box center [733, 257] width 156 height 32
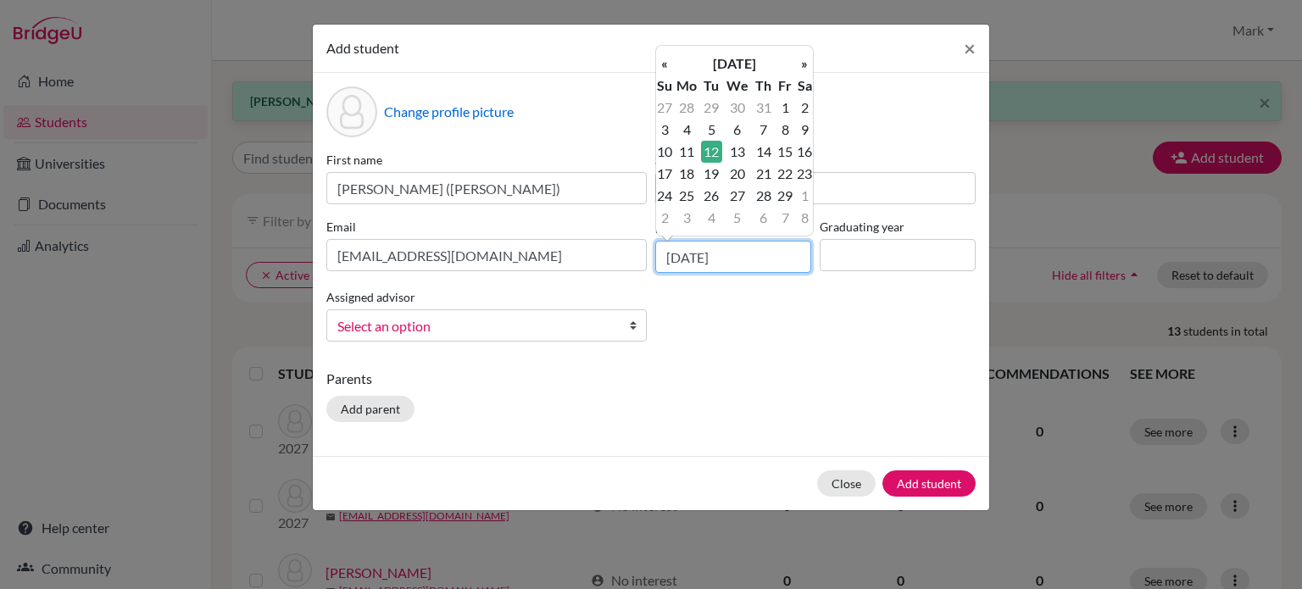
type input "12/02/2008"
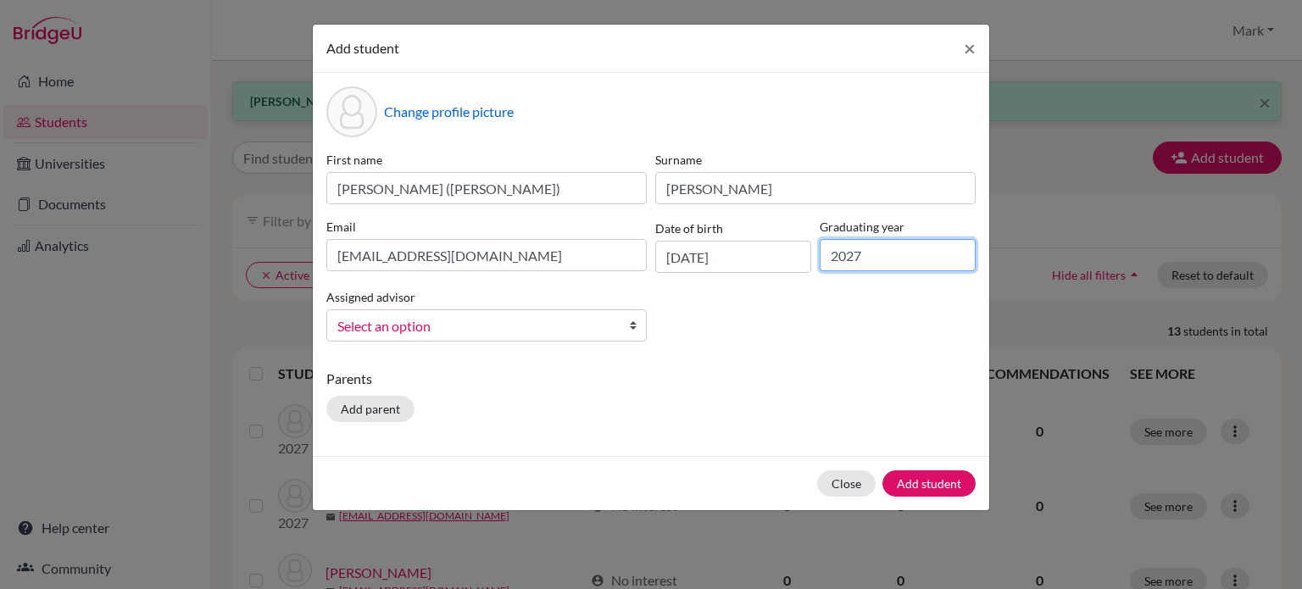
type input "2027"
click at [605, 327] on span "Select an option" at bounding box center [475, 326] width 276 height 22
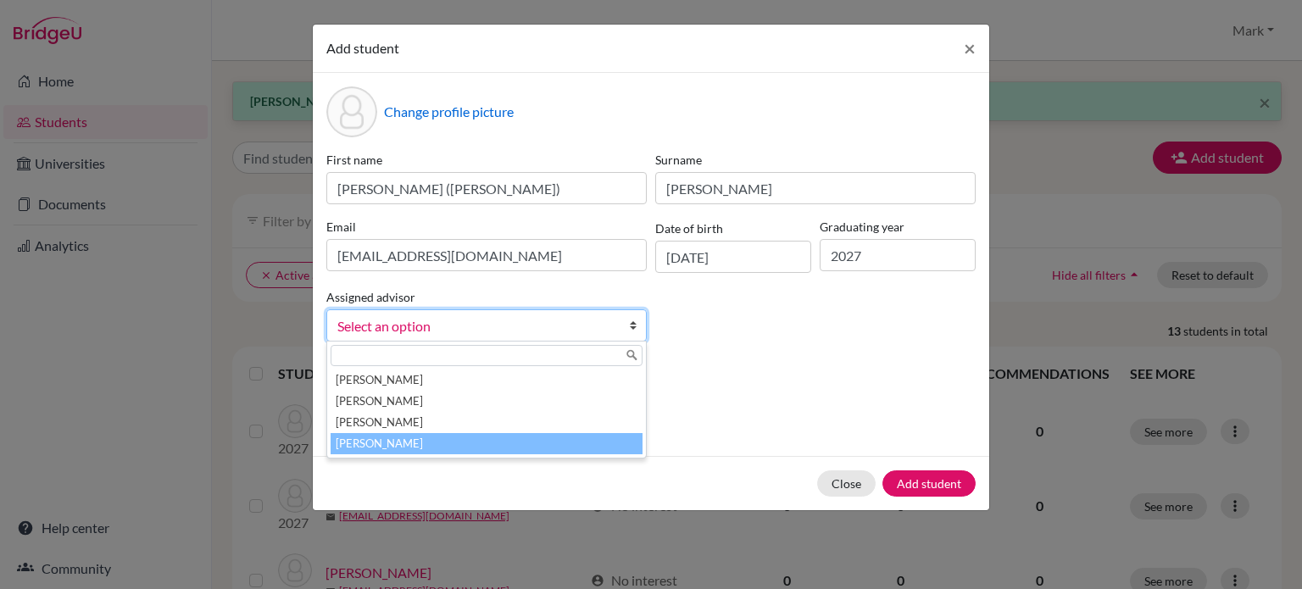
drag, startPoint x: 599, startPoint y: 442, endPoint x: 766, endPoint y: 440, distance: 167.0
click at [602, 441] on li "[PERSON_NAME]" at bounding box center [487, 443] width 312 height 21
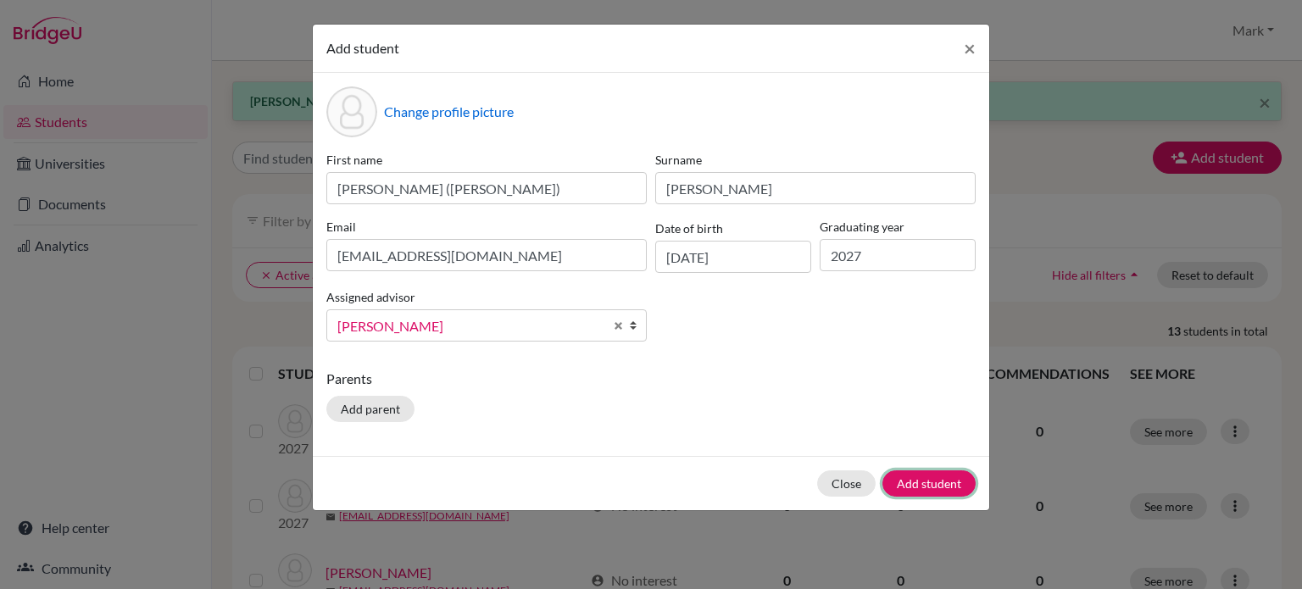
click at [957, 482] on button "Add student" at bounding box center [929, 484] width 93 height 26
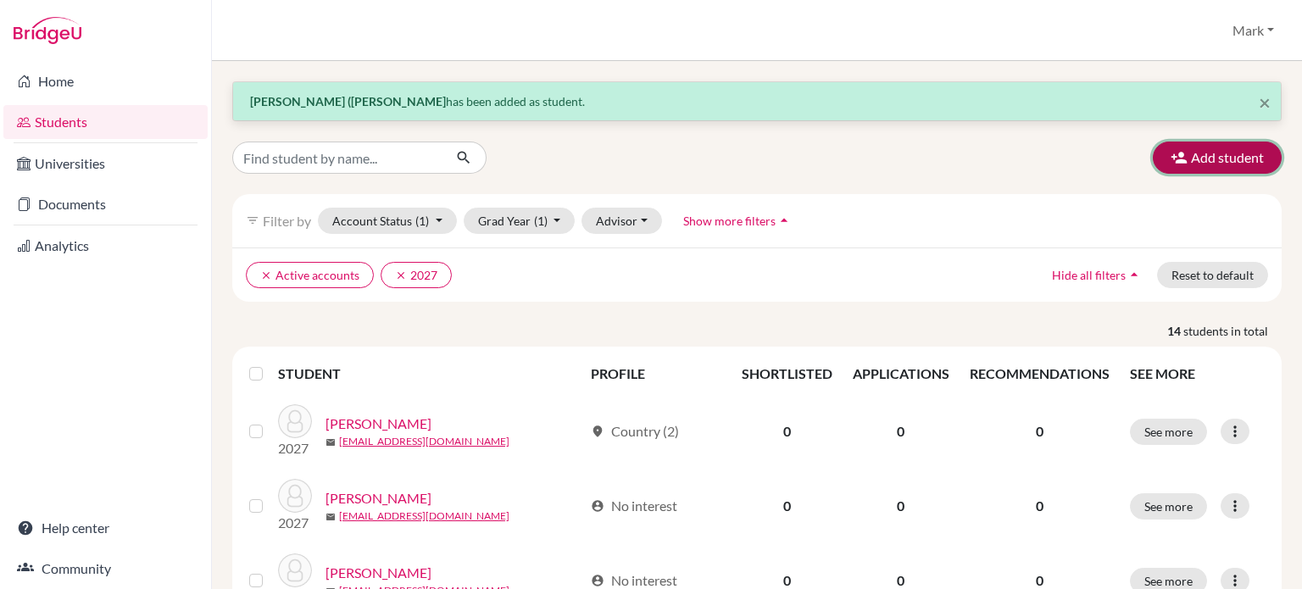
click at [1250, 158] on button "Add student" at bounding box center [1217, 158] width 129 height 32
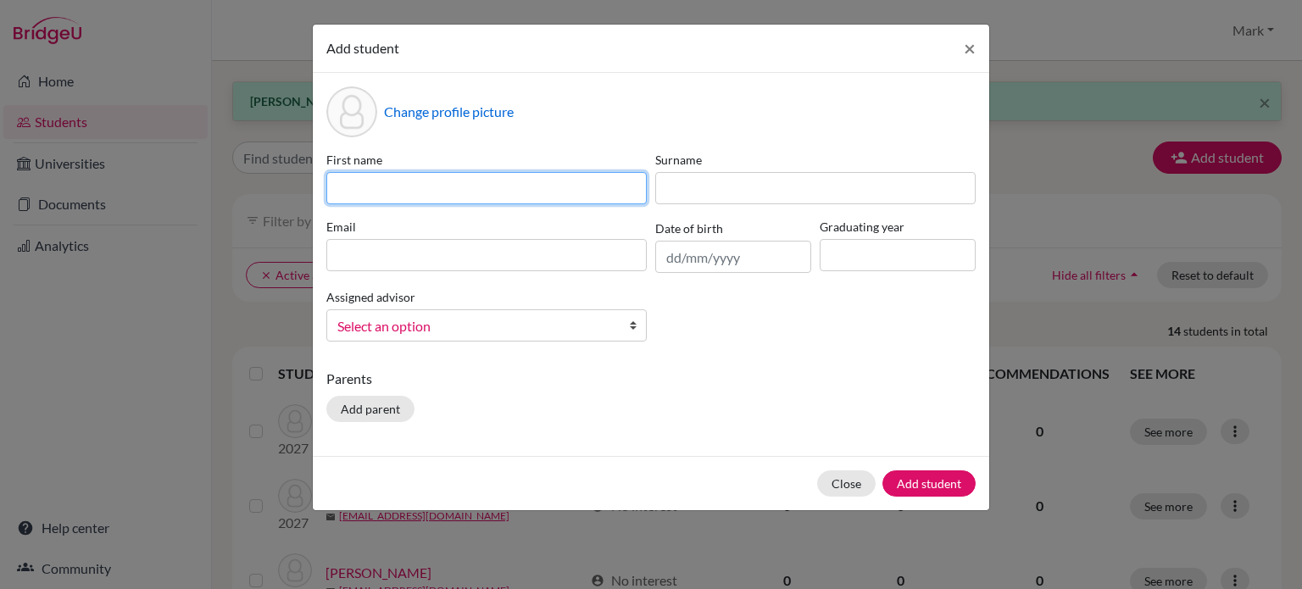
click at [547, 192] on input at bounding box center [486, 188] width 320 height 32
click at [362, 184] on input "Tiannen" at bounding box center [486, 188] width 320 height 32
type input "Tianen (Tony)"
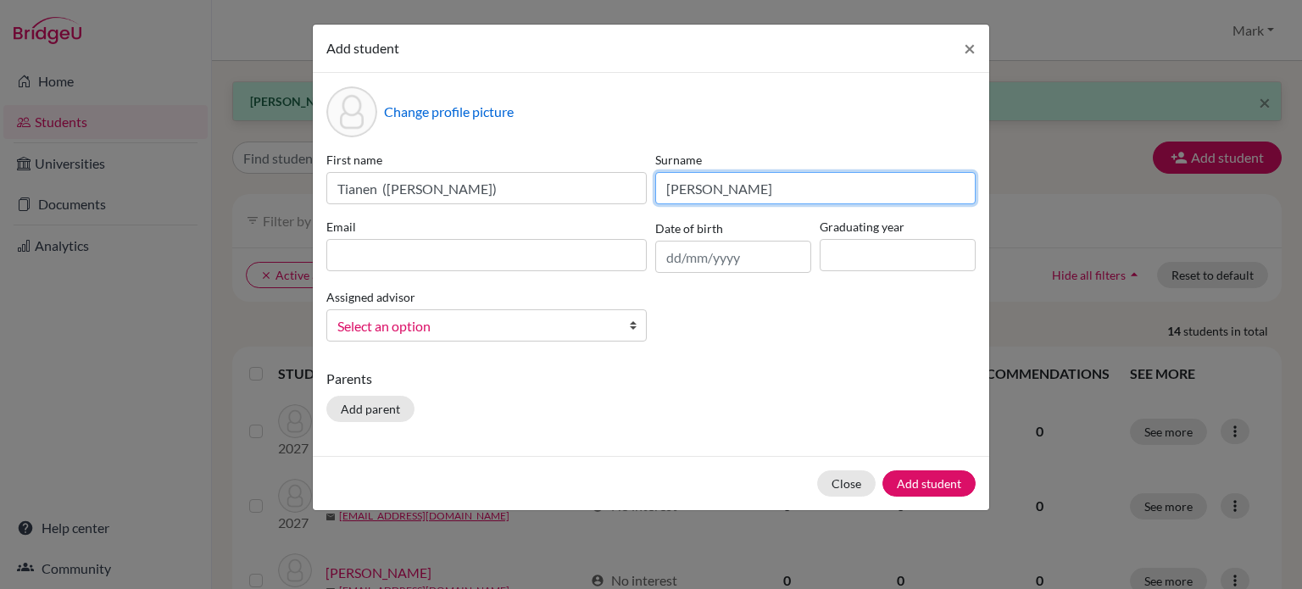
type input "Zhang"
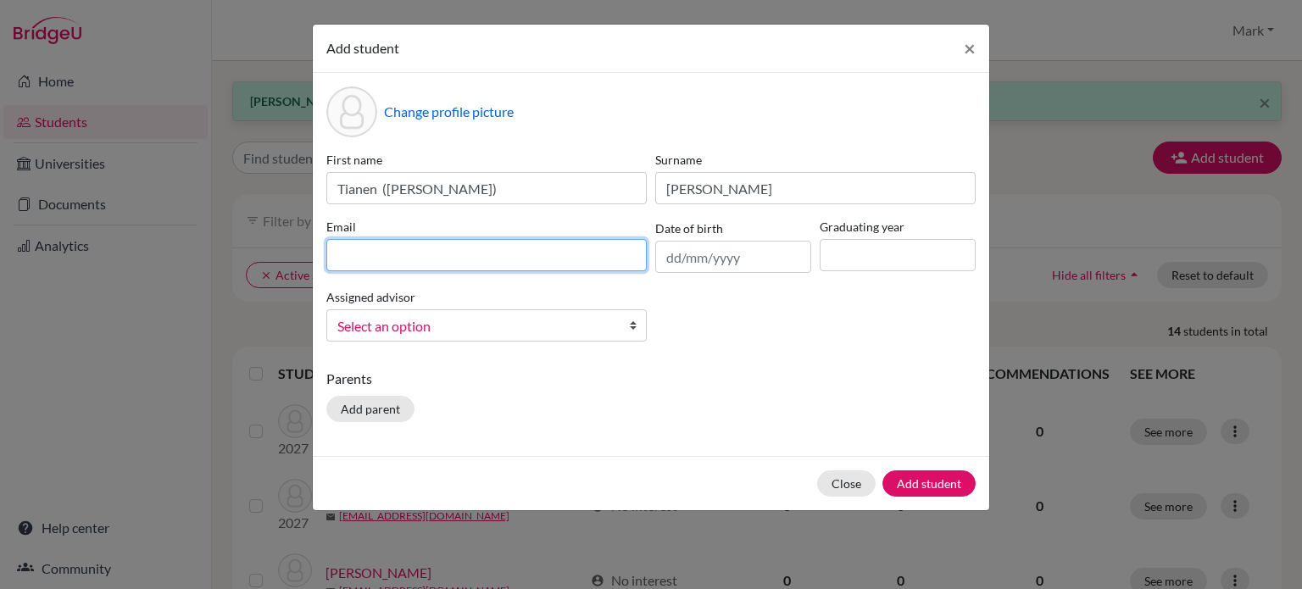
paste input "tzhang2027@wesleyinterschool.org"
type input "tzhang2027@wesleyinterschool.org"
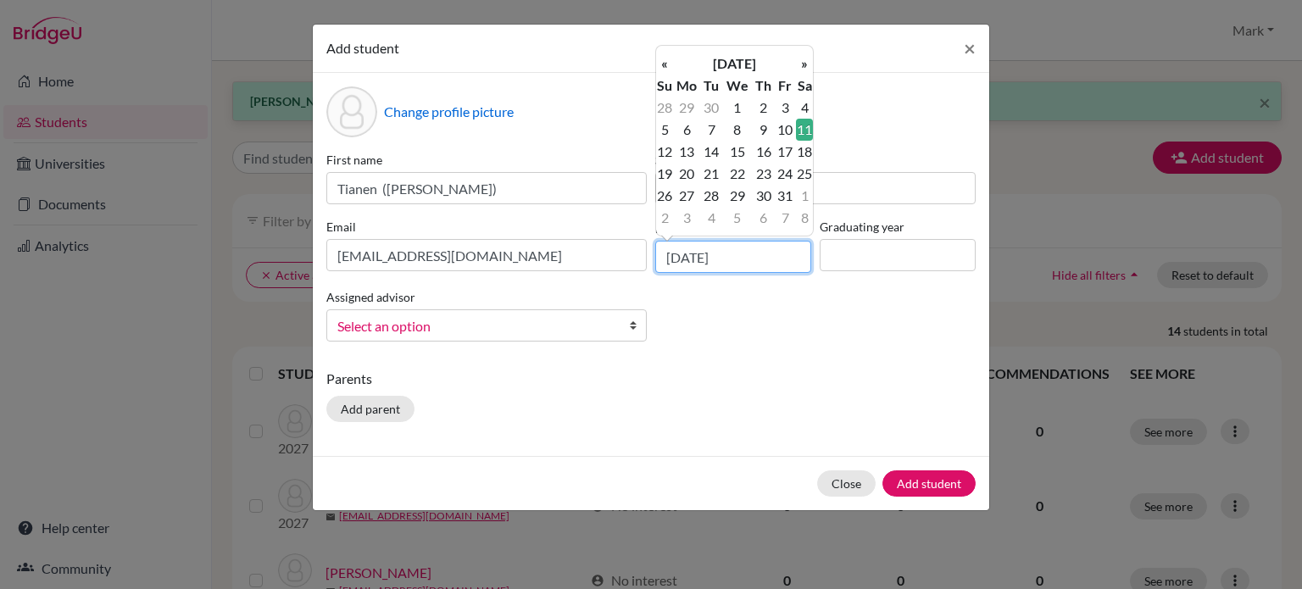
type input "11/07/2009"
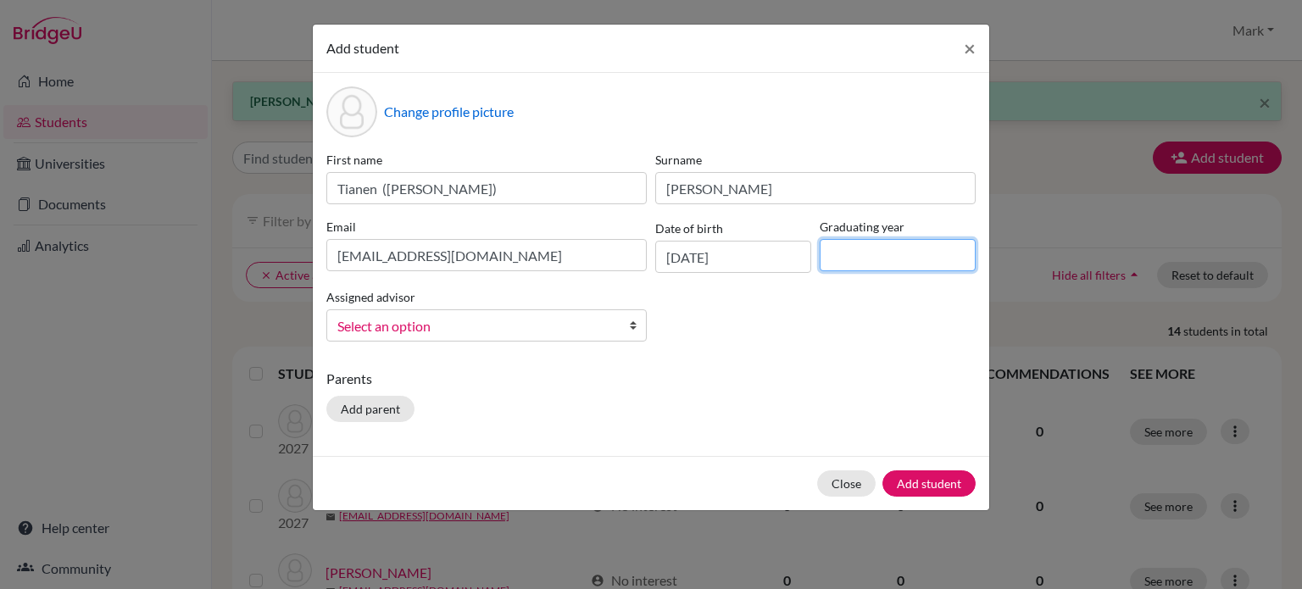
click at [867, 259] on input at bounding box center [898, 255] width 156 height 32
type input "2027"
click at [489, 325] on span "Select an option" at bounding box center [475, 326] width 276 height 22
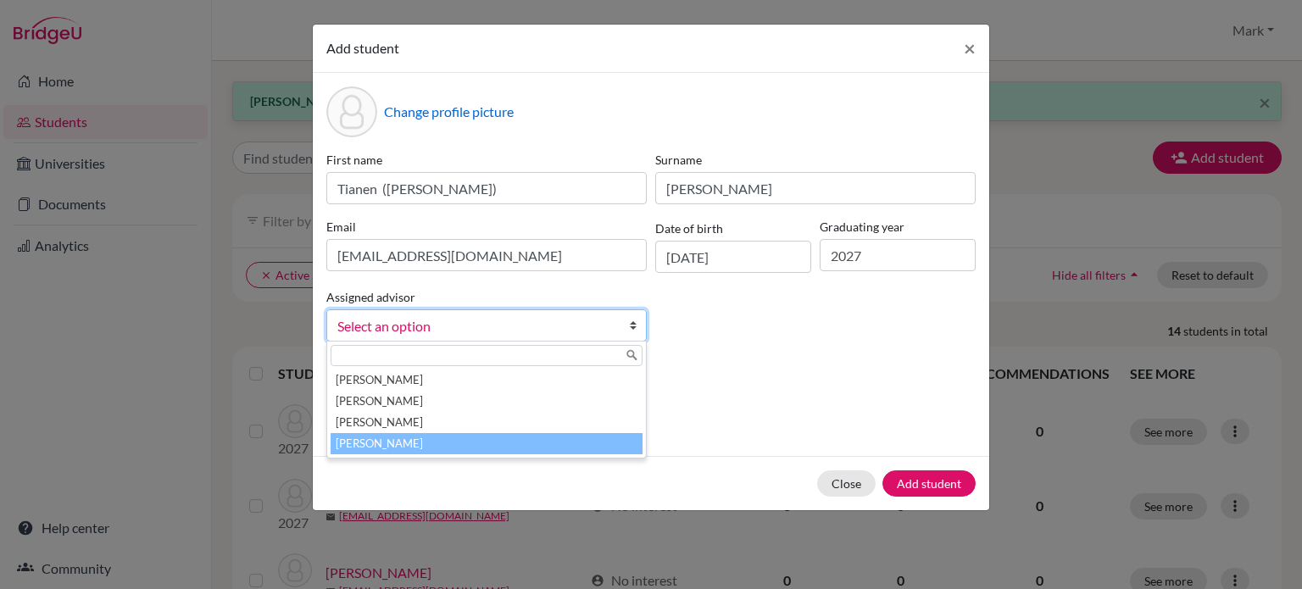
click at [492, 449] on li "[PERSON_NAME]" at bounding box center [487, 443] width 312 height 21
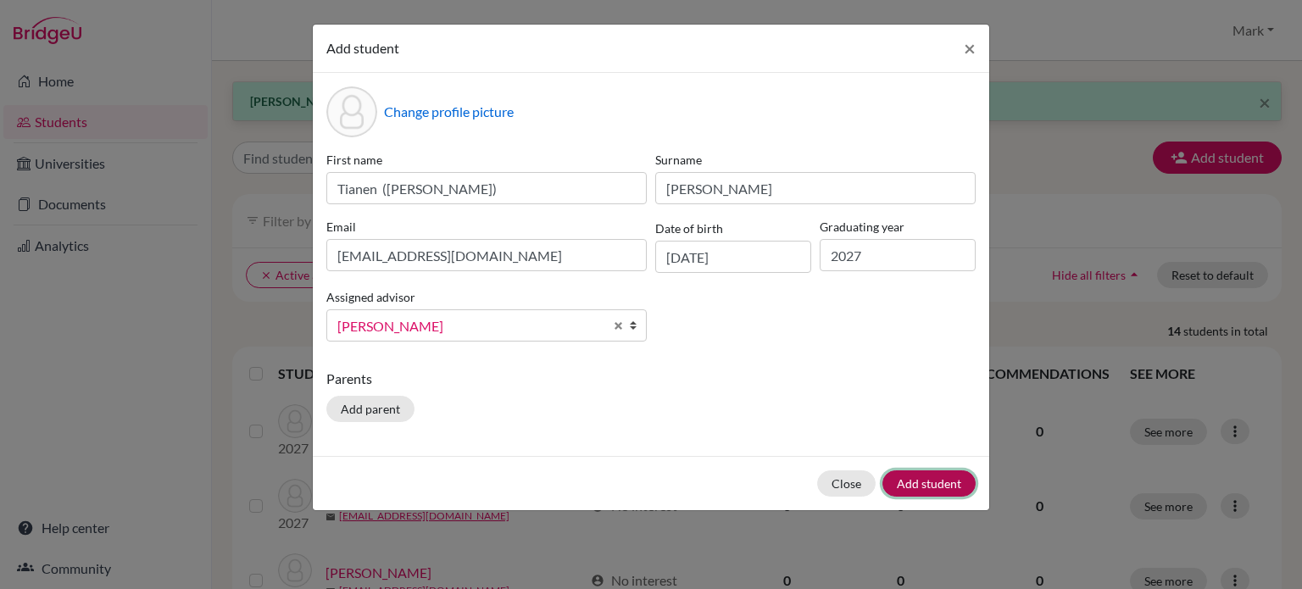
click at [929, 479] on button "Add student" at bounding box center [929, 484] width 93 height 26
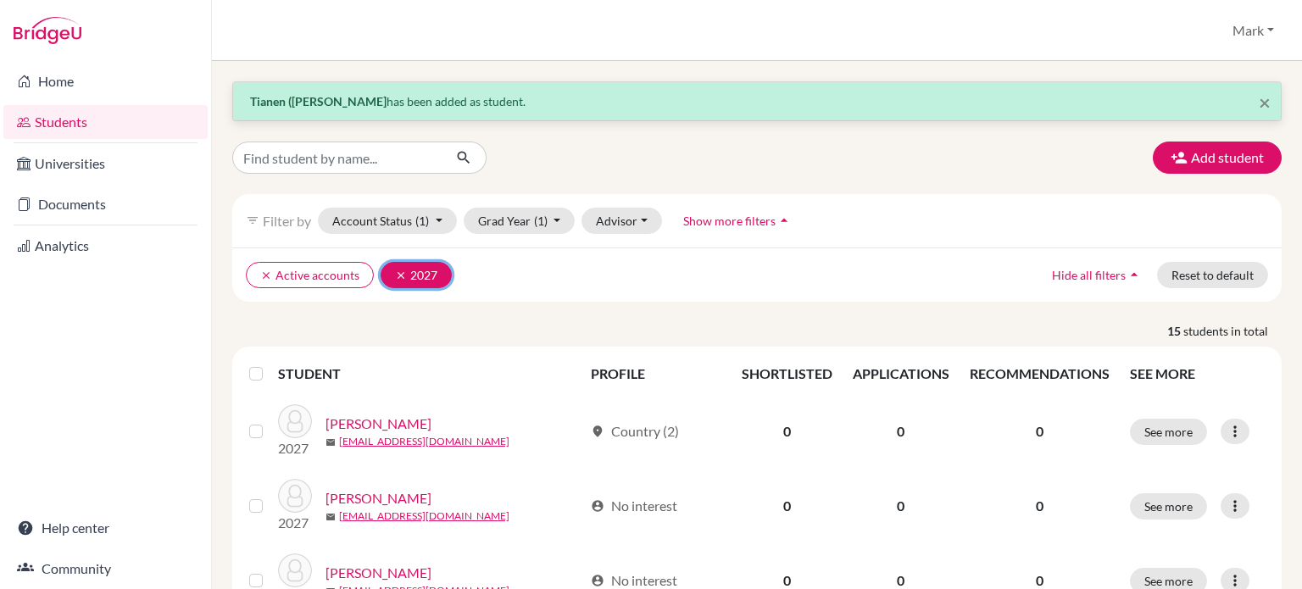
click at [399, 272] on icon "clear" at bounding box center [401, 276] width 12 height 12
click at [511, 213] on button "Grad Year" at bounding box center [510, 221] width 92 height 26
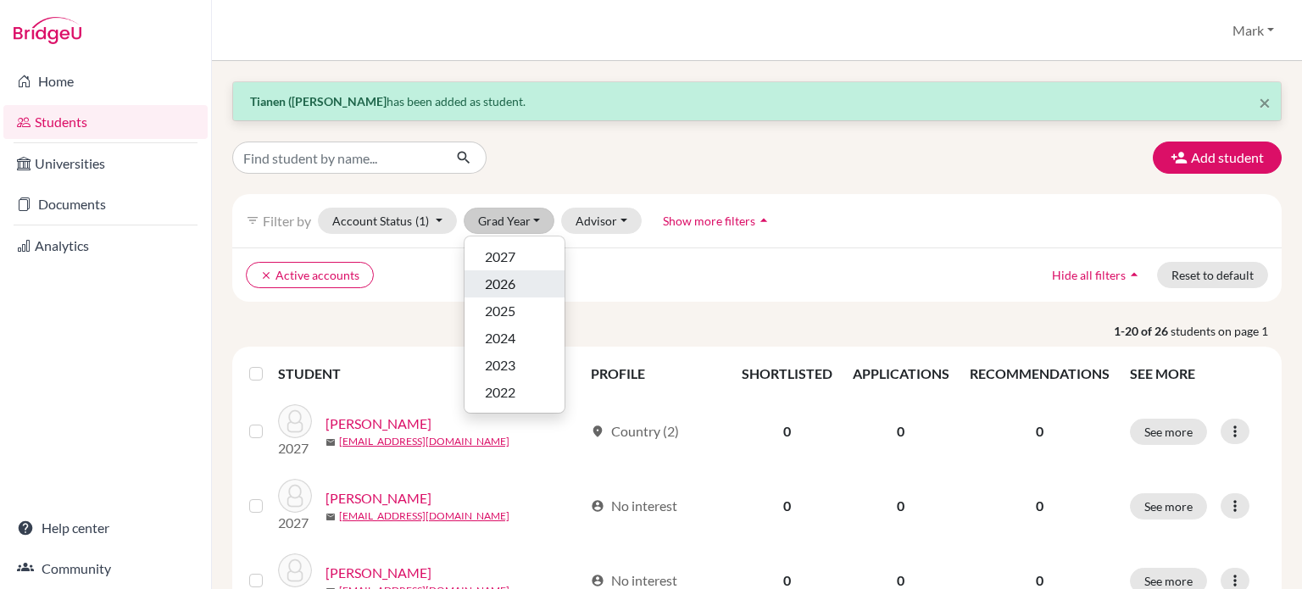
click at [512, 290] on span "2026" at bounding box center [500, 284] width 31 height 20
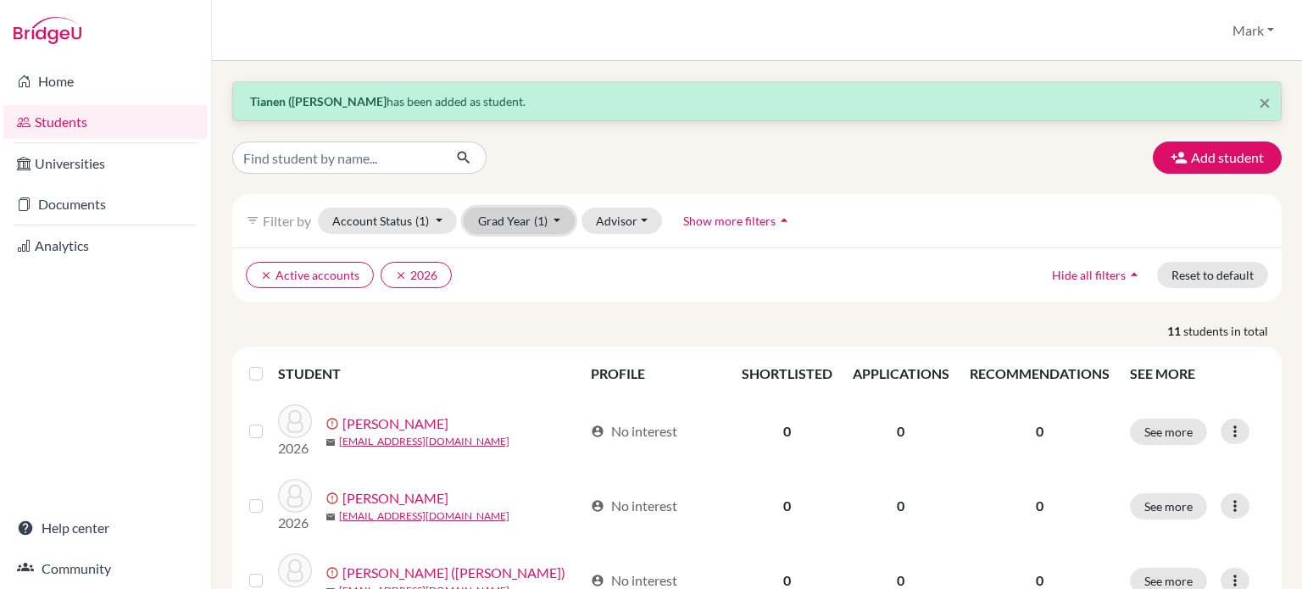
click at [503, 224] on button "Grad Year (1)" at bounding box center [520, 221] width 112 height 26
click at [527, 321] on button "2025" at bounding box center [515, 311] width 100 height 27
click at [402, 270] on icon "clear" at bounding box center [401, 276] width 12 height 12
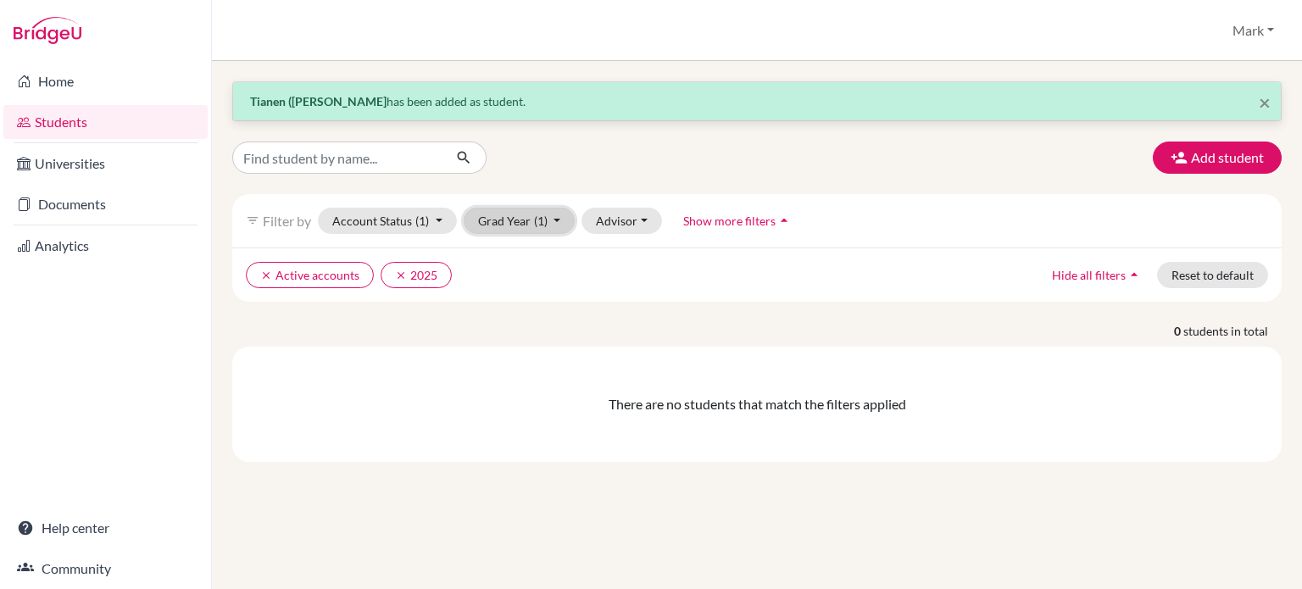
click at [546, 218] on button "Grad Year (1)" at bounding box center [520, 221] width 112 height 26
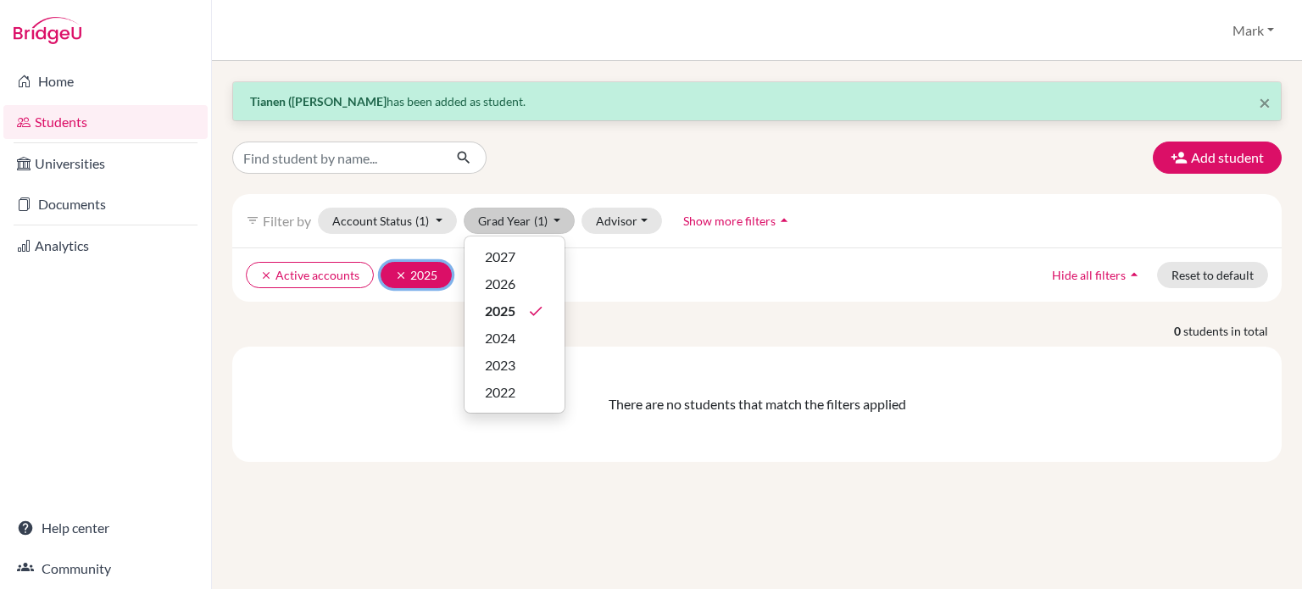
click at [395, 270] on icon "clear" at bounding box center [401, 276] width 12 height 12
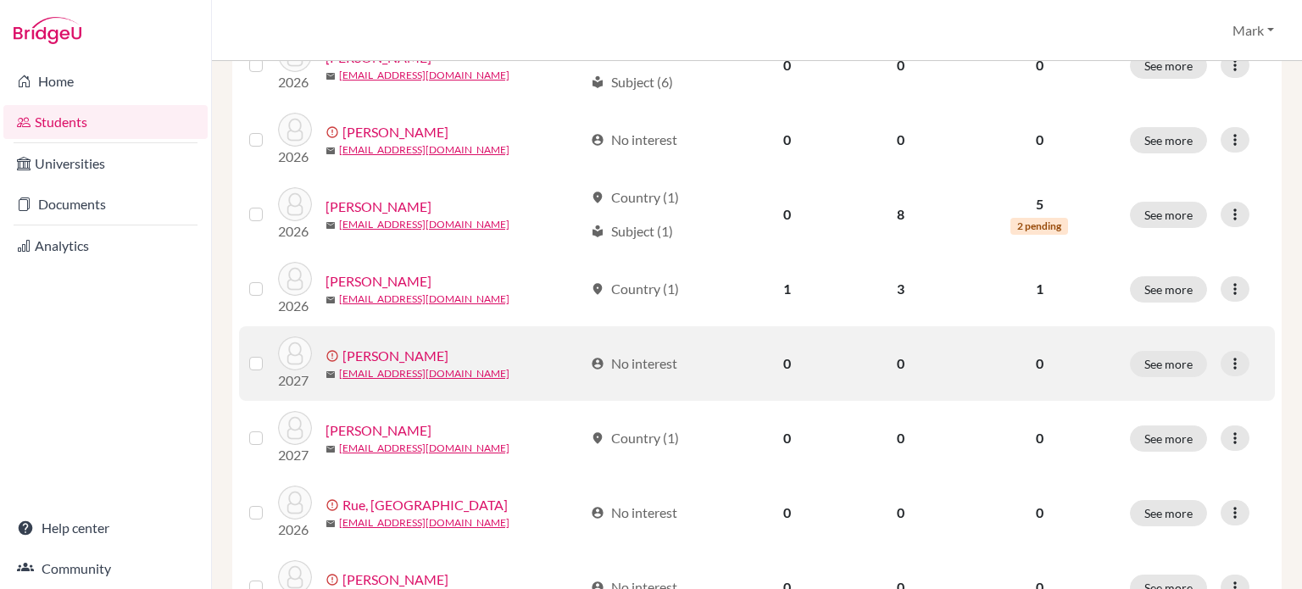
scroll to position [1409, 0]
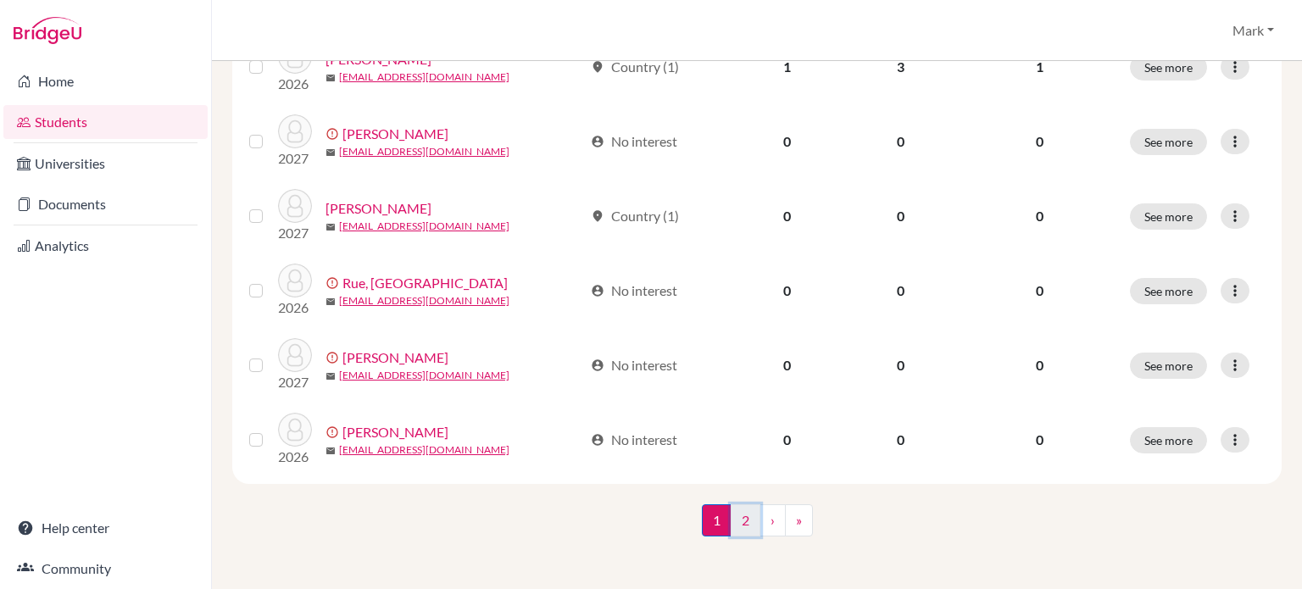
click at [731, 520] on link "2" at bounding box center [746, 520] width 30 height 32
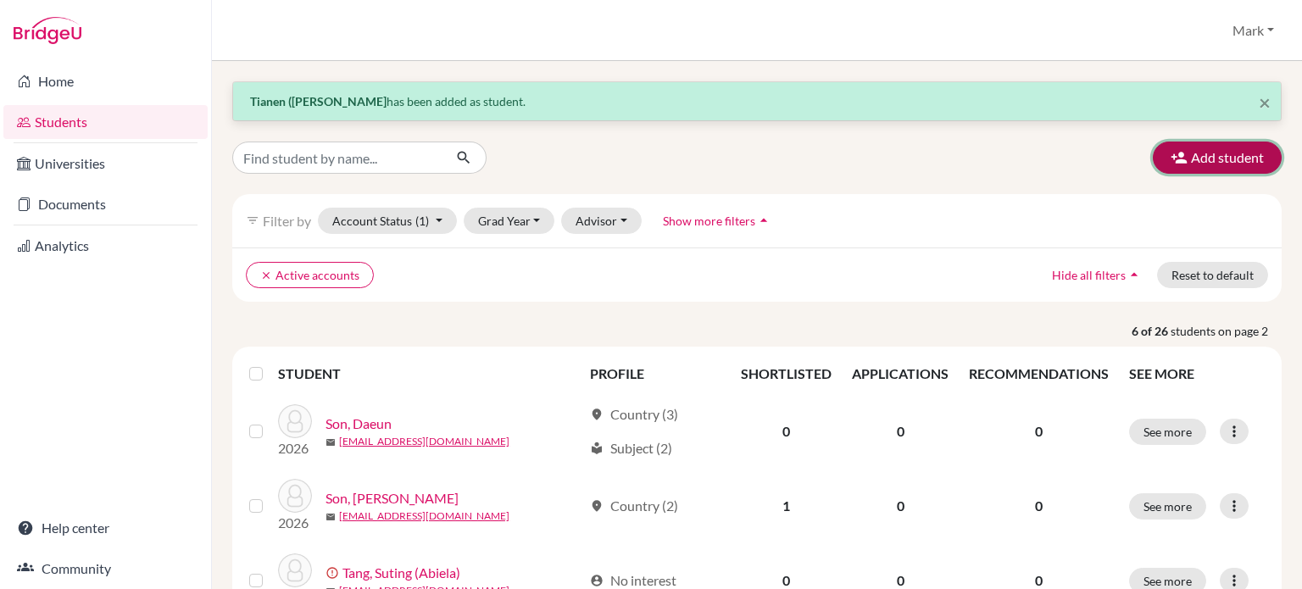
click at [1207, 159] on button "Add student" at bounding box center [1217, 158] width 129 height 32
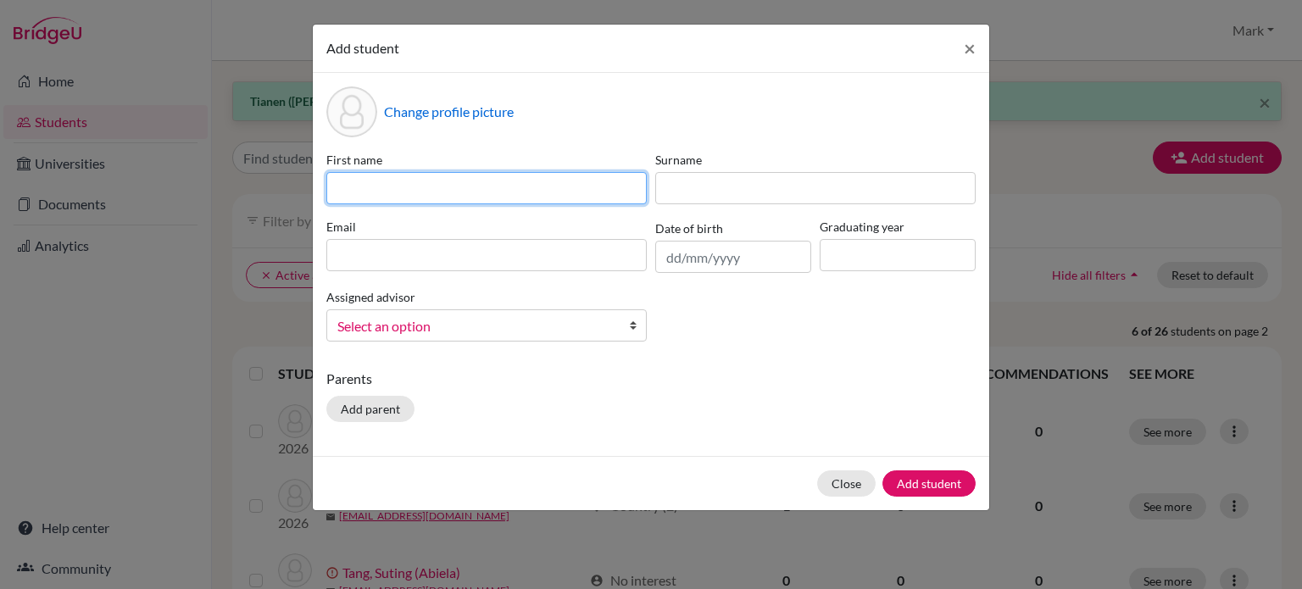
click at [504, 196] on input at bounding box center [486, 188] width 320 height 32
type input "Elianna"
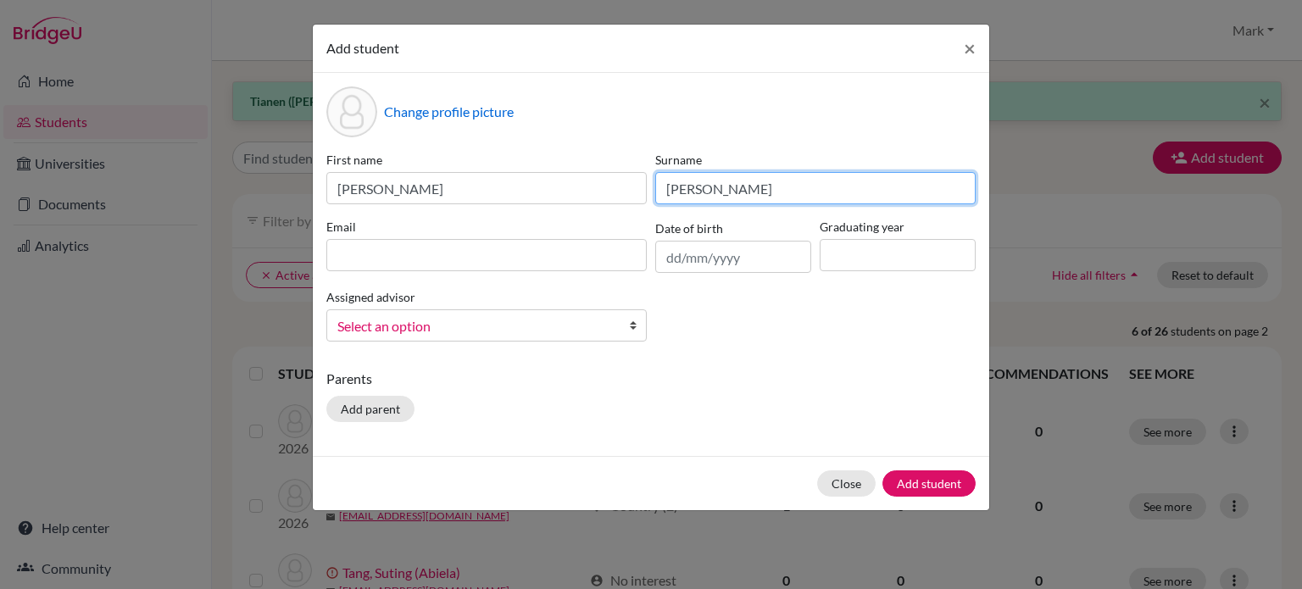
type input "Gillen"
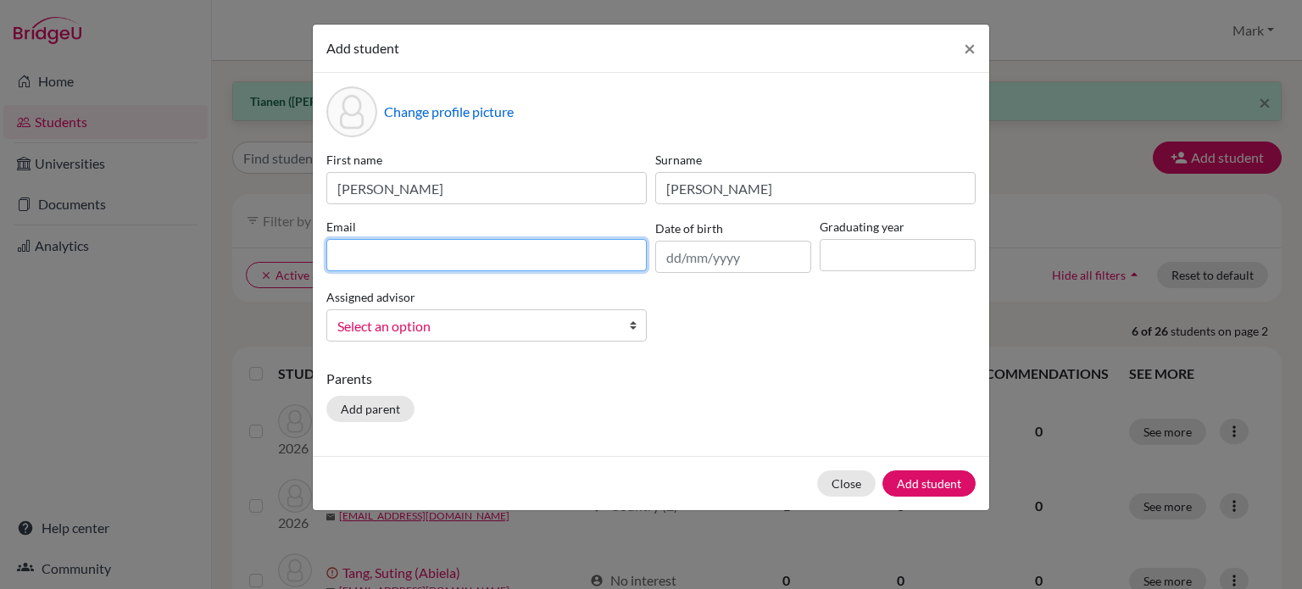
paste input "[EMAIL_ADDRESS][DOMAIN_NAME]"
type input "[EMAIL_ADDRESS][DOMAIN_NAME]"
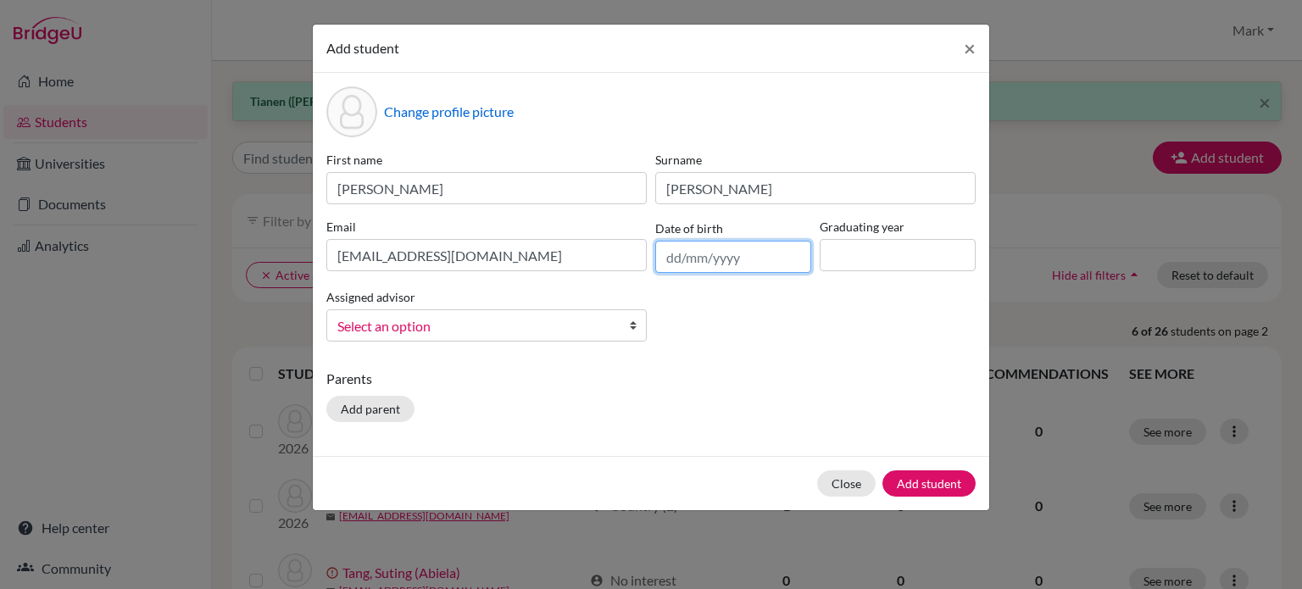
click at [722, 246] on input "text" at bounding box center [733, 257] width 156 height 32
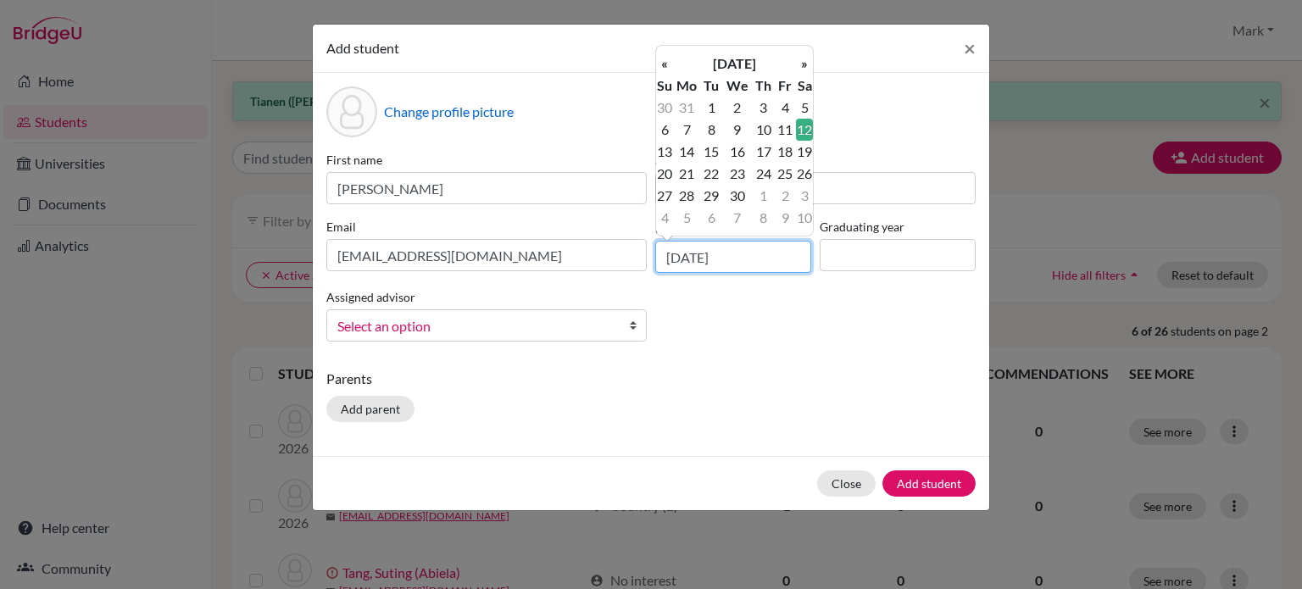
type input "12/06/2010"
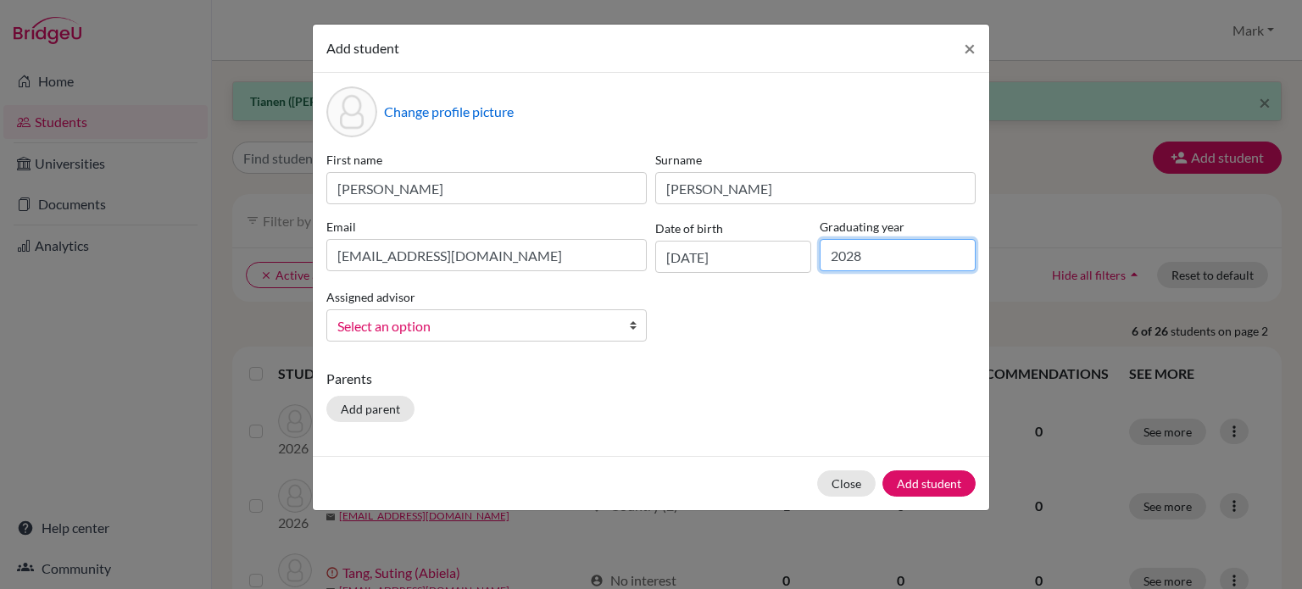
type input "2028"
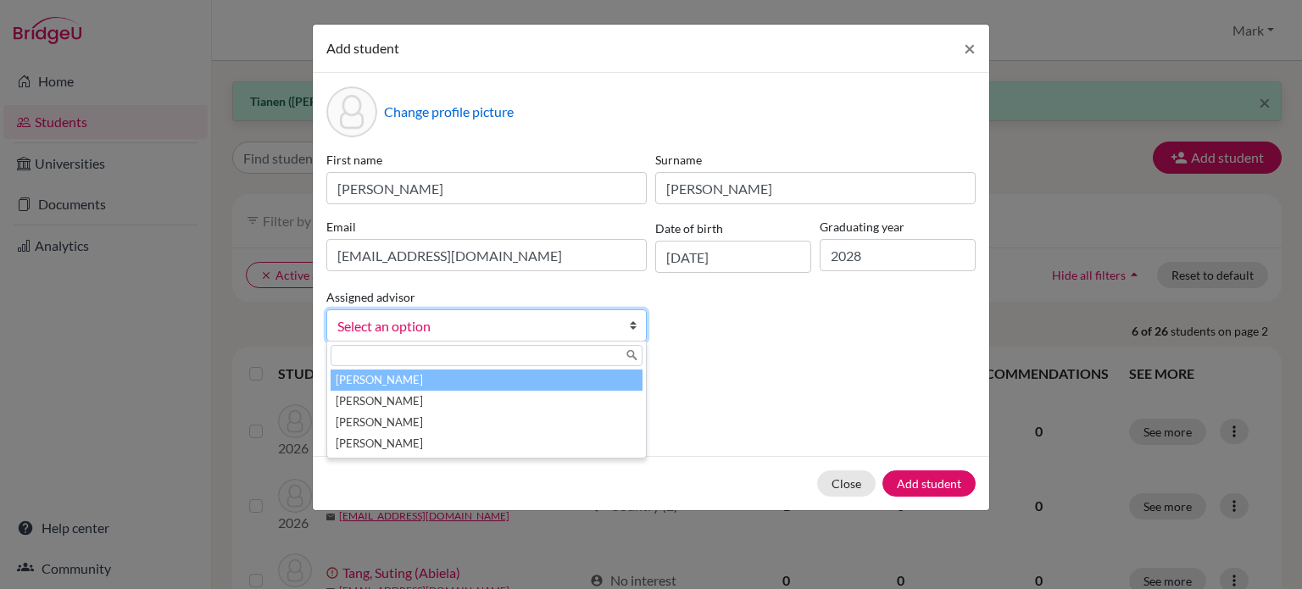
click at [503, 337] on span "Select an option" at bounding box center [475, 326] width 276 height 22
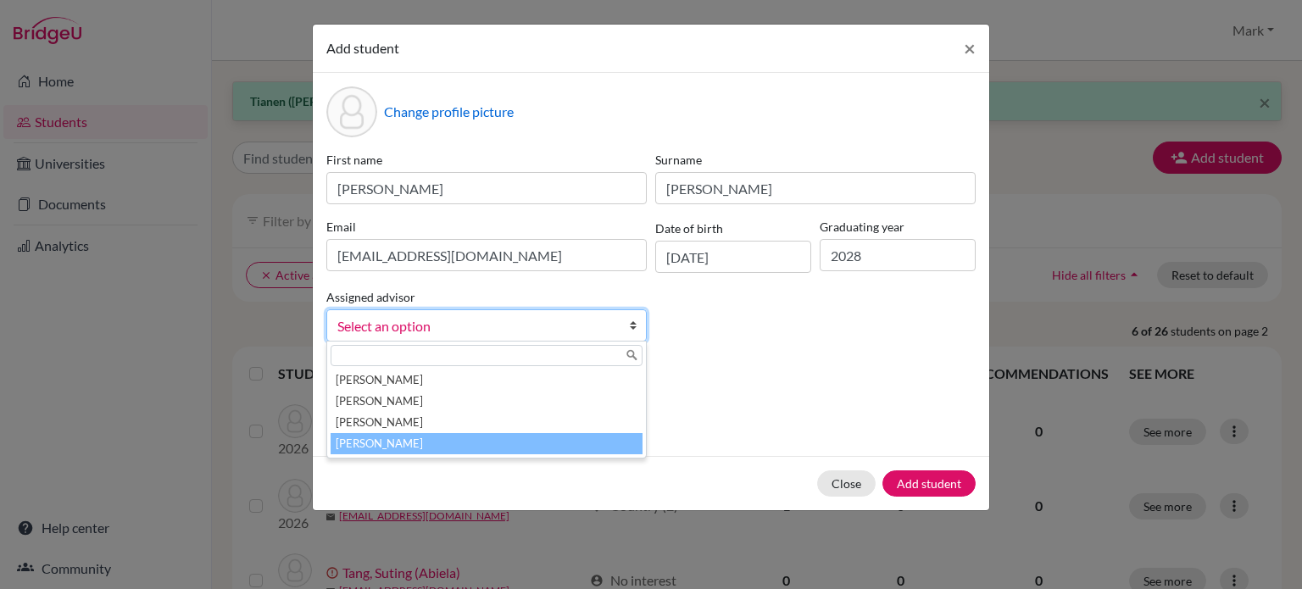
click at [508, 445] on li "[PERSON_NAME]" at bounding box center [487, 443] width 312 height 21
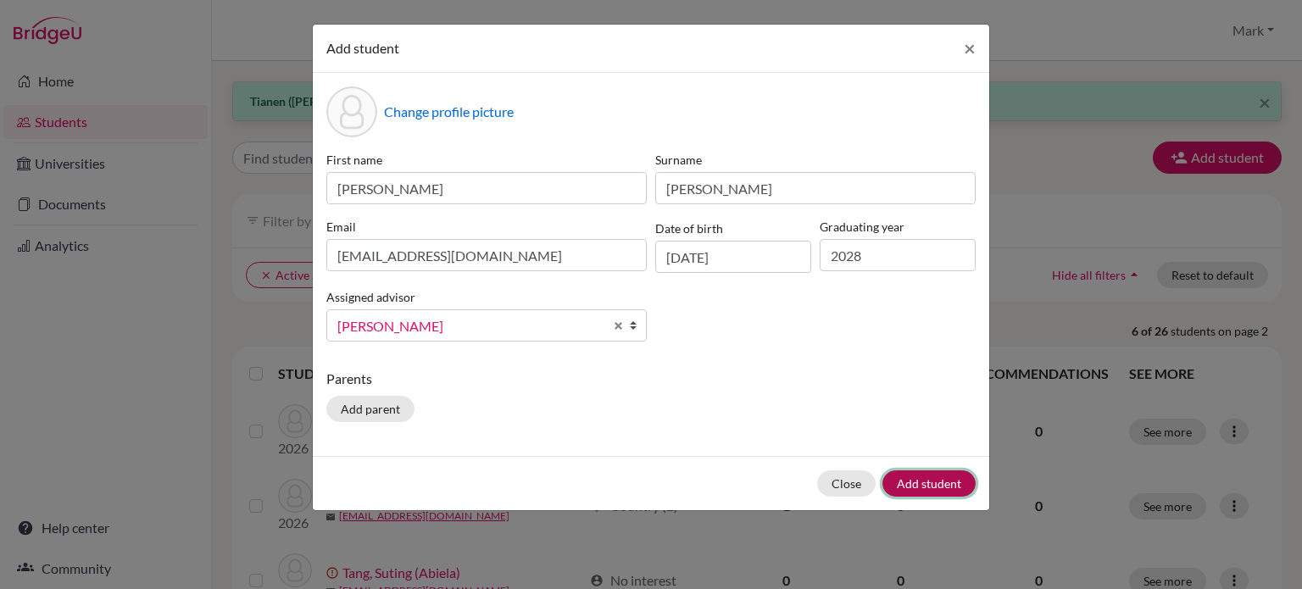
click at [945, 484] on button "Add student" at bounding box center [929, 484] width 93 height 26
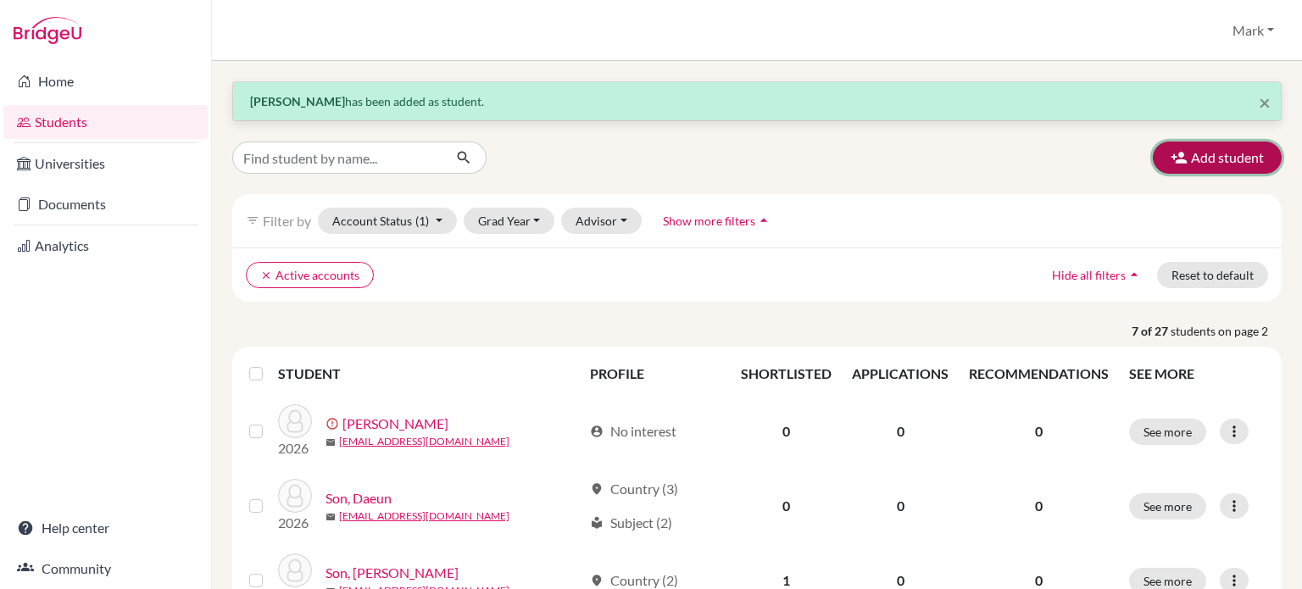
click at [1197, 148] on button "Add student" at bounding box center [1217, 158] width 129 height 32
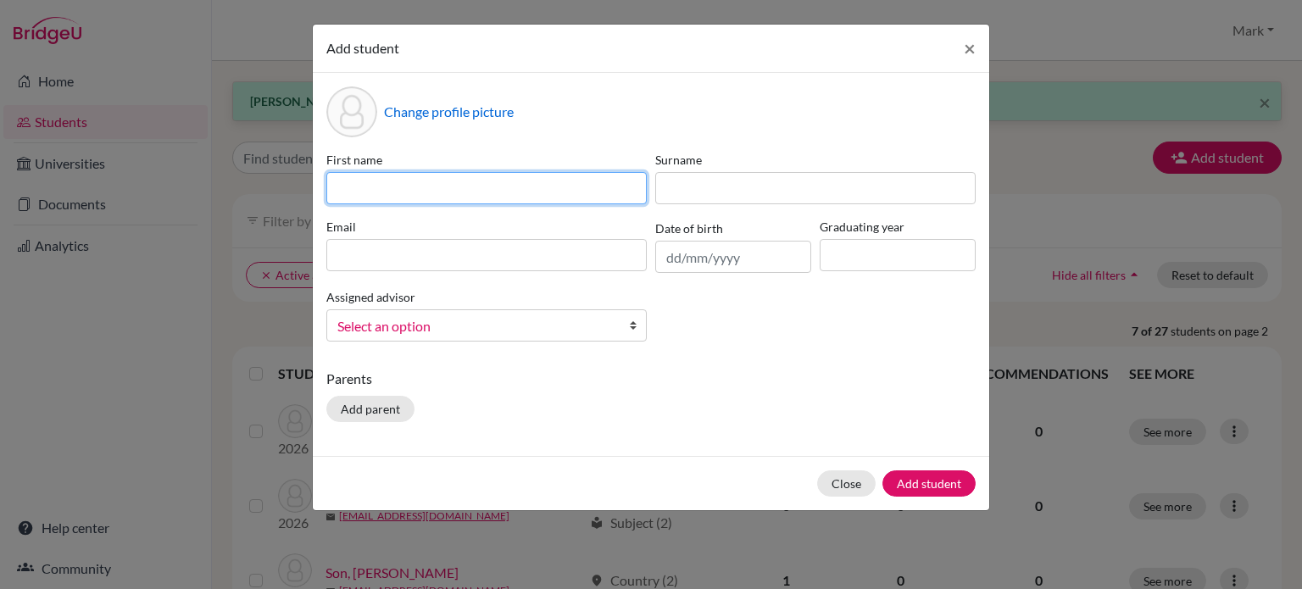
click at [491, 182] on input at bounding box center [486, 188] width 320 height 32
type input "Moxi (Moses)"
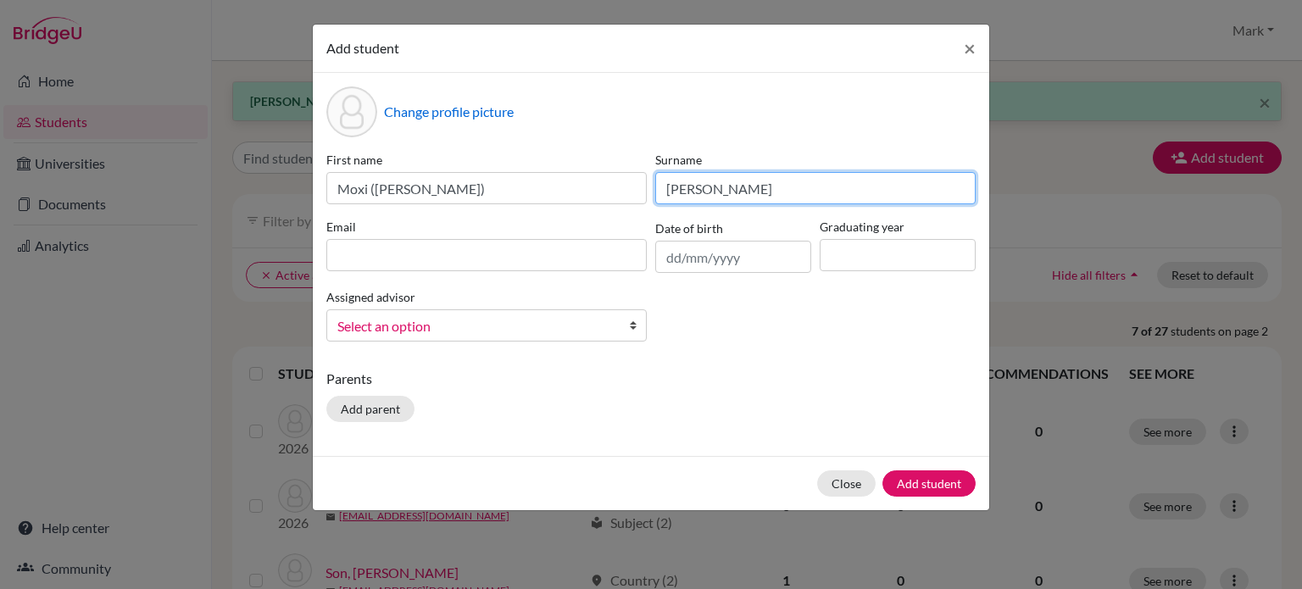
type input "Jin"
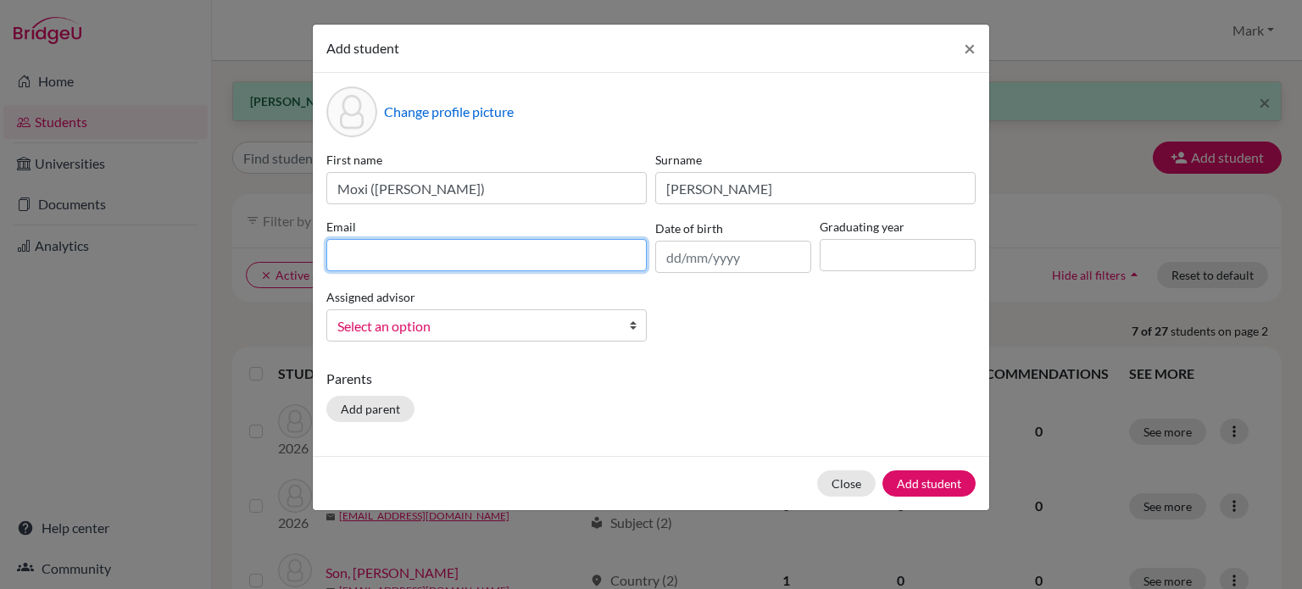
paste input "[EMAIL_ADDRESS][DOMAIN_NAME]"
type input "[EMAIL_ADDRESS][DOMAIN_NAME]"
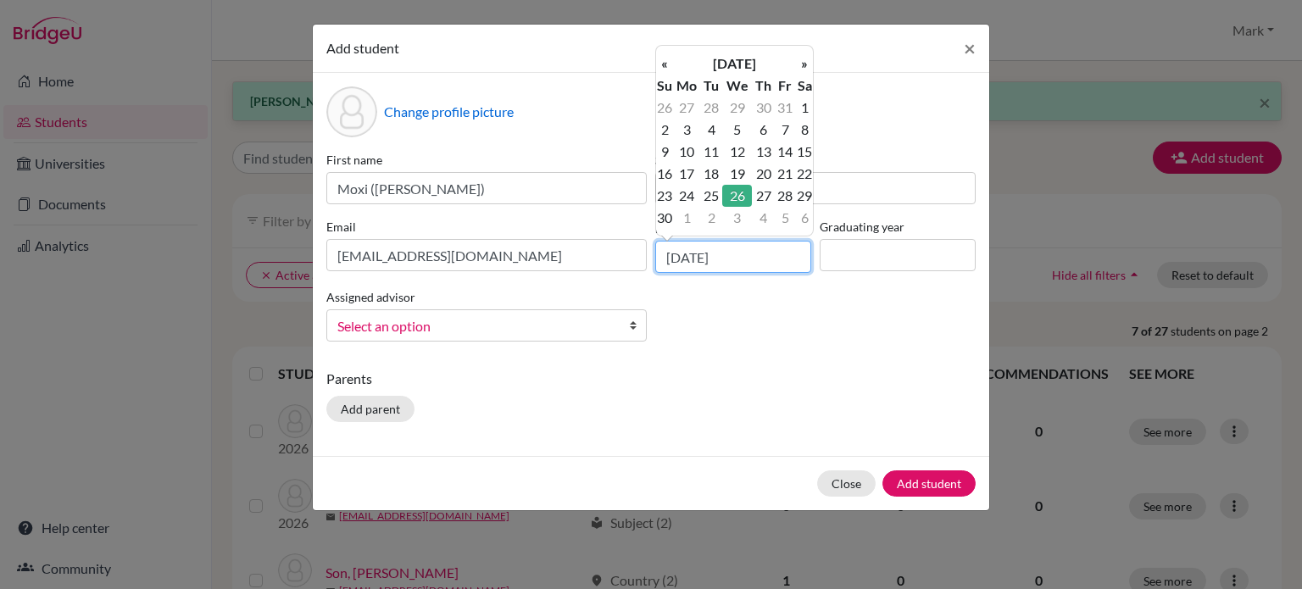
type input "26/09/2007"
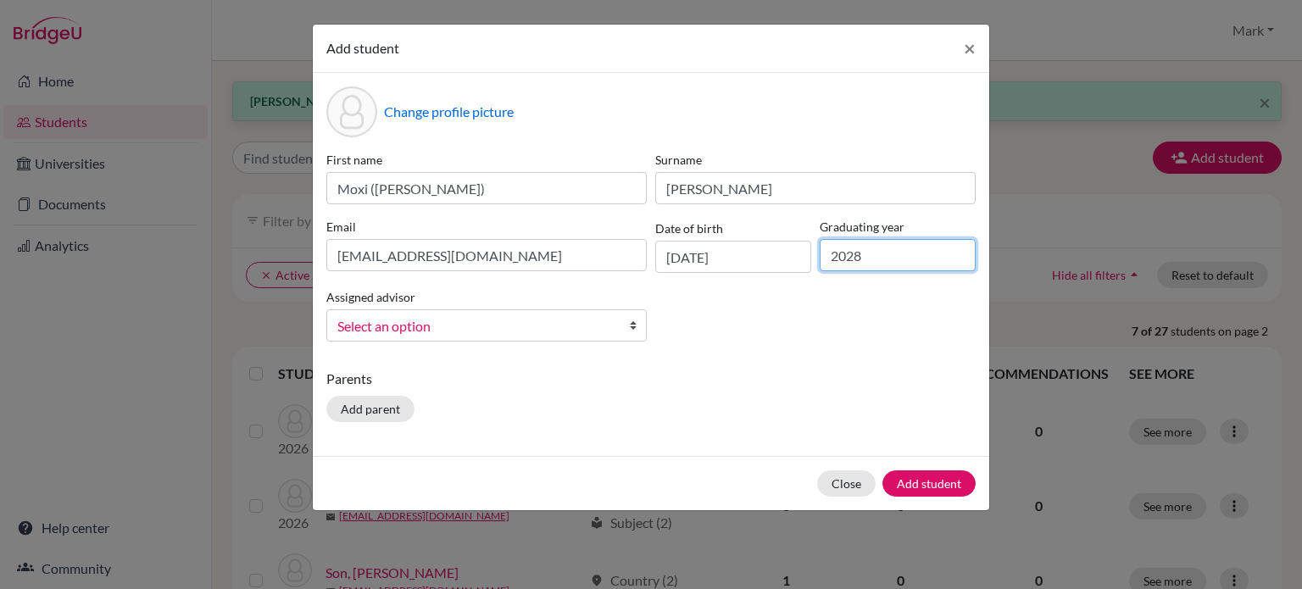
type input "2028"
click at [624, 328] on link "Select an option" at bounding box center [486, 325] width 320 height 32
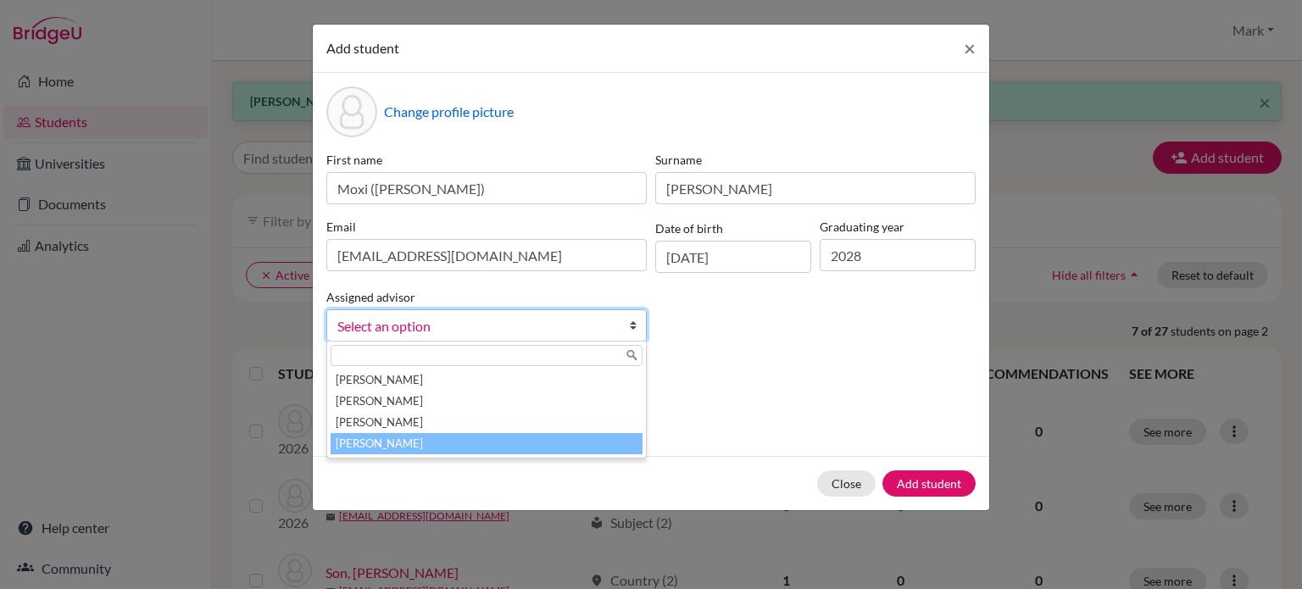
click at [550, 443] on li "[PERSON_NAME]" at bounding box center [487, 443] width 312 height 21
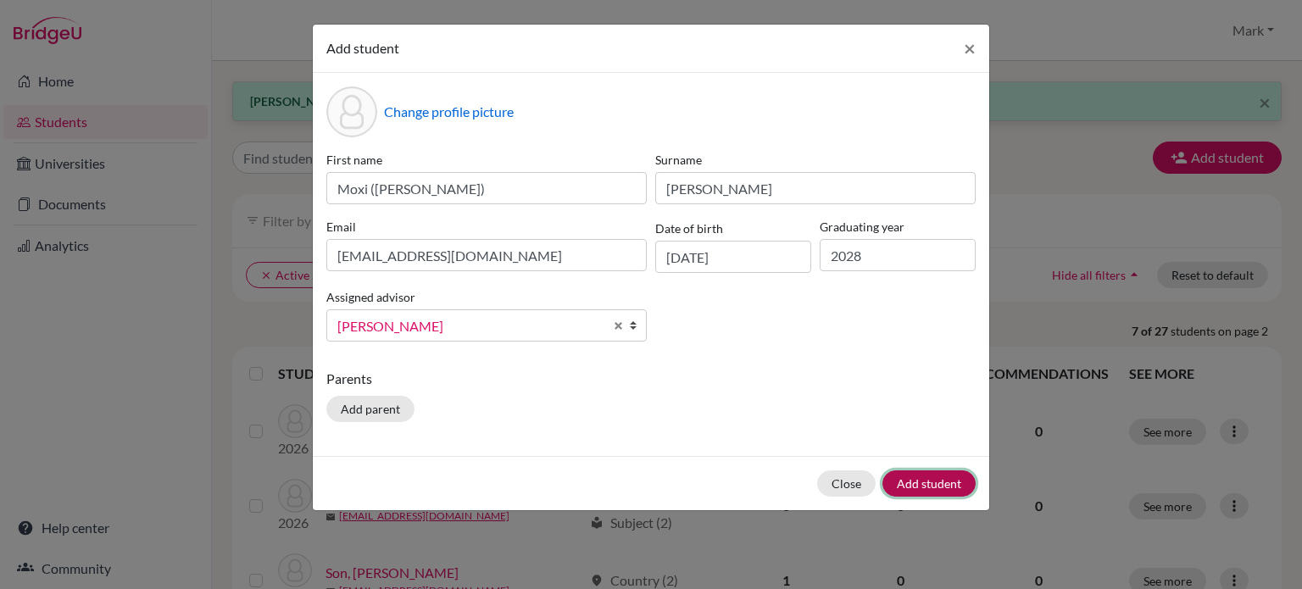
click at [963, 481] on button "Add student" at bounding box center [929, 484] width 93 height 26
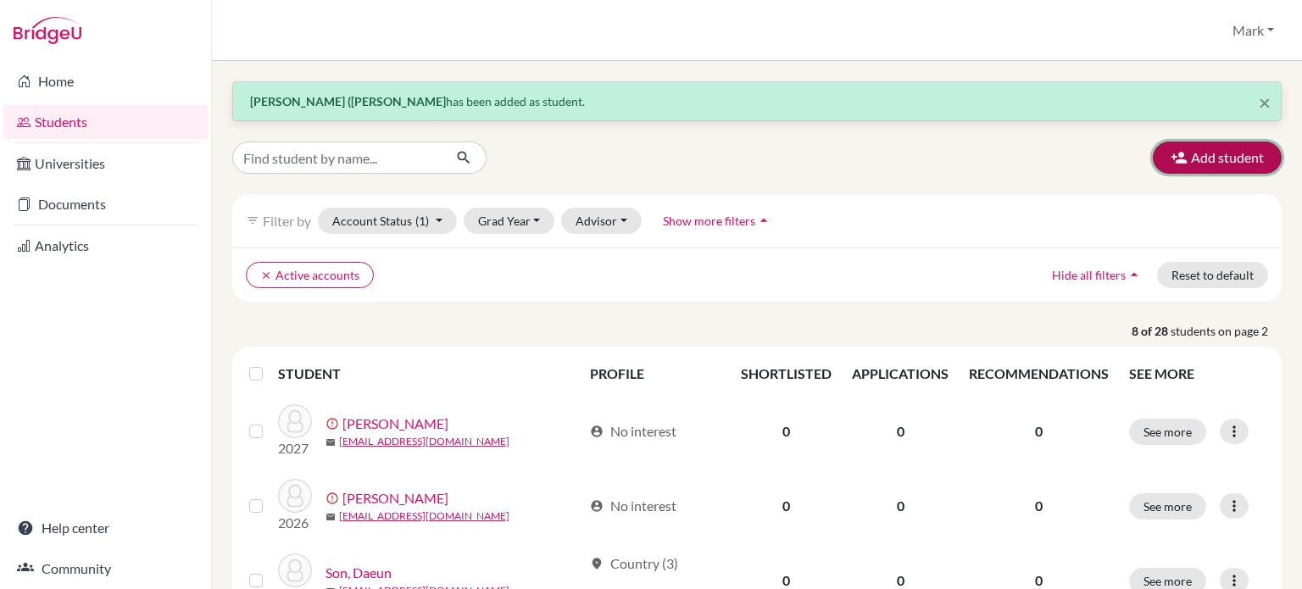
click at [1197, 157] on button "Add student" at bounding box center [1217, 158] width 129 height 32
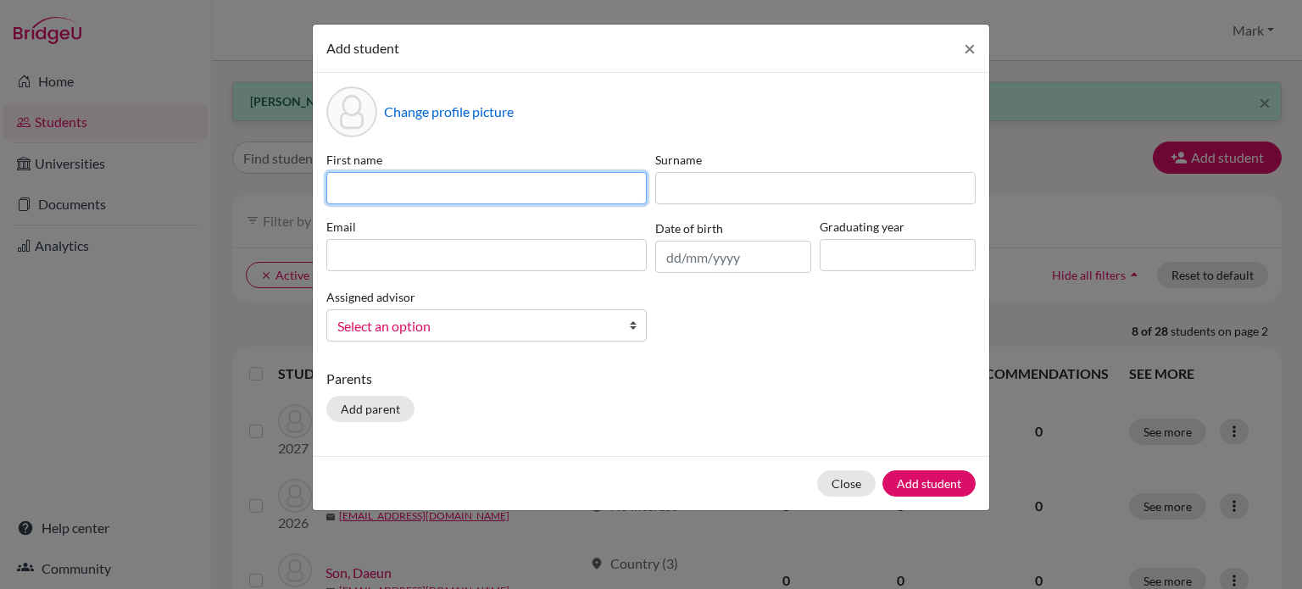
click at [471, 188] on input at bounding box center [486, 188] width 320 height 32
type input "Esther"
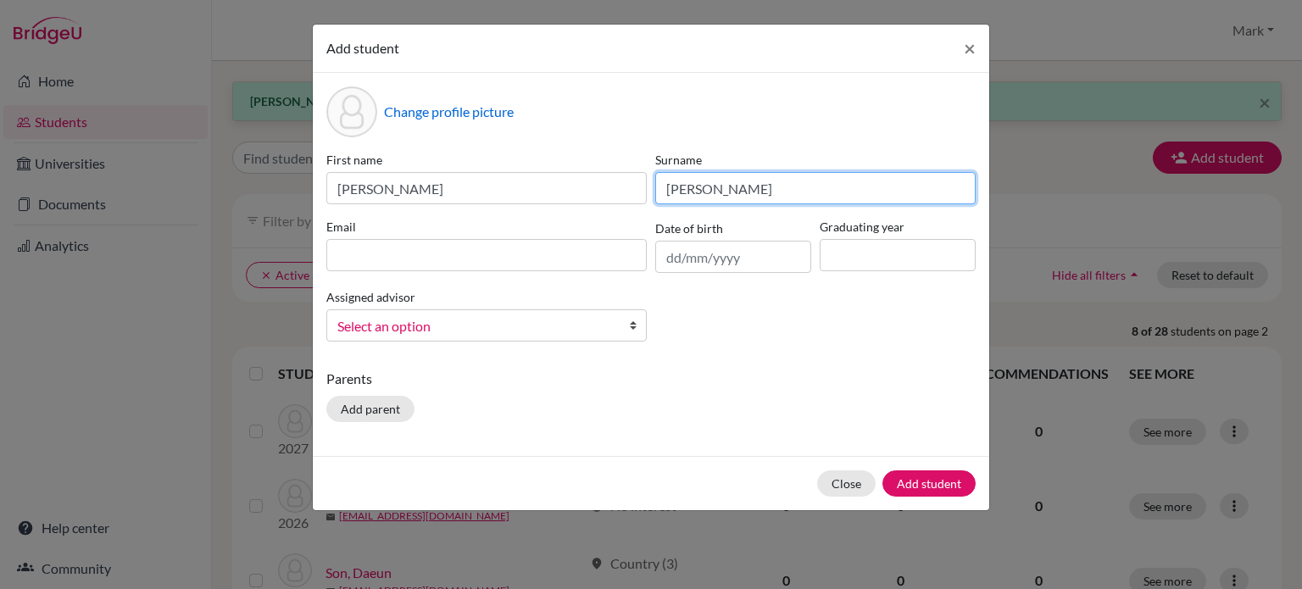
type input "Kang"
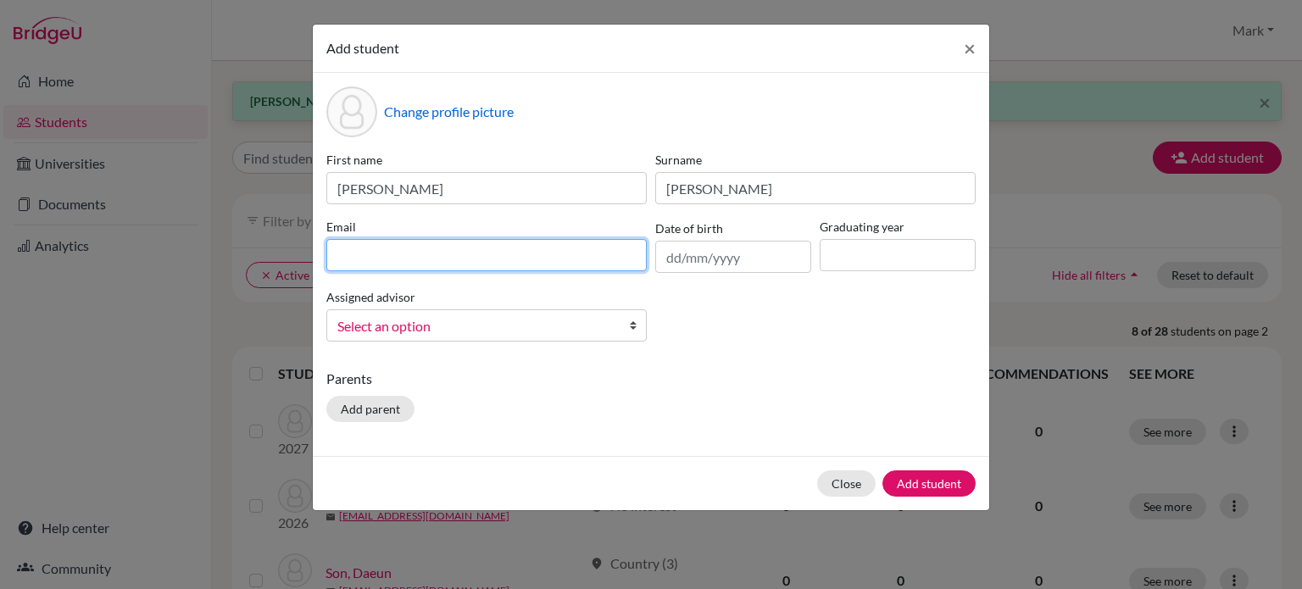
paste input "[EMAIL_ADDRESS][DOMAIN_NAME]"
type input "[EMAIL_ADDRESS][DOMAIN_NAME]"
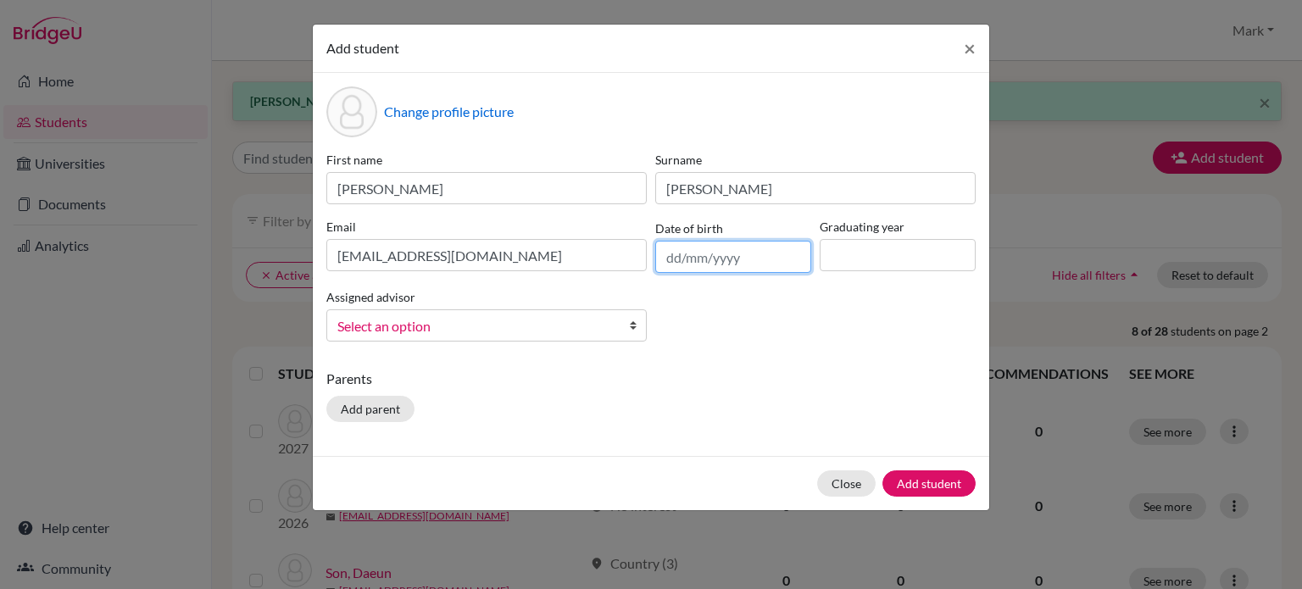
click at [722, 250] on input "text" at bounding box center [733, 257] width 156 height 32
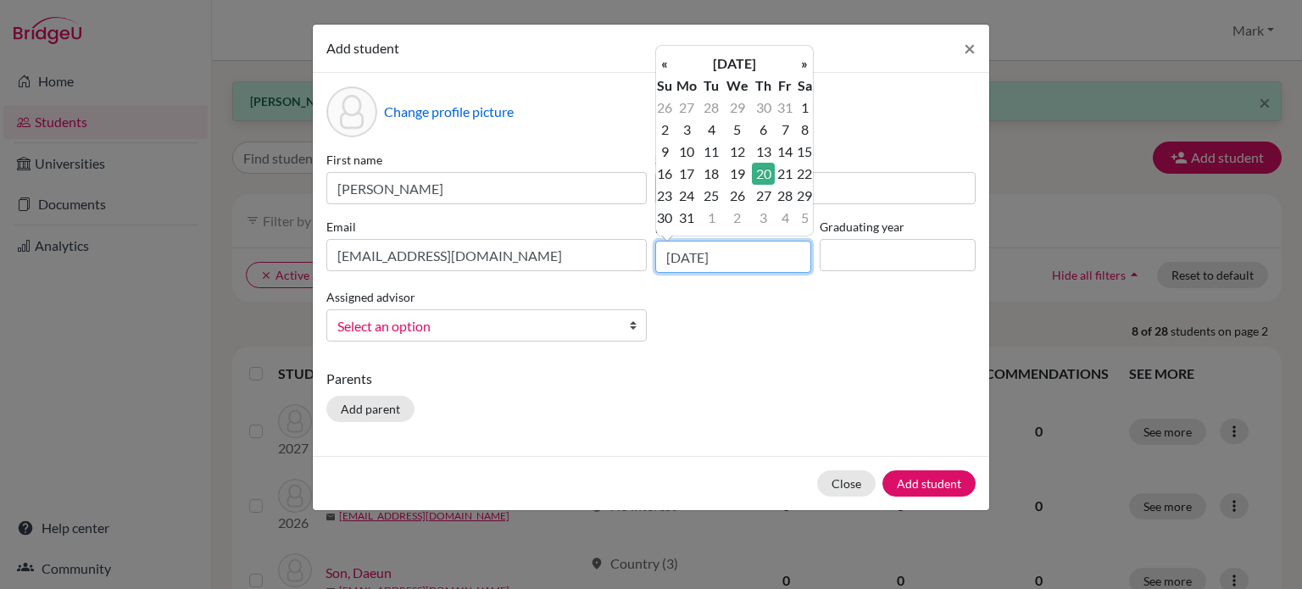
type input "20/08/2009"
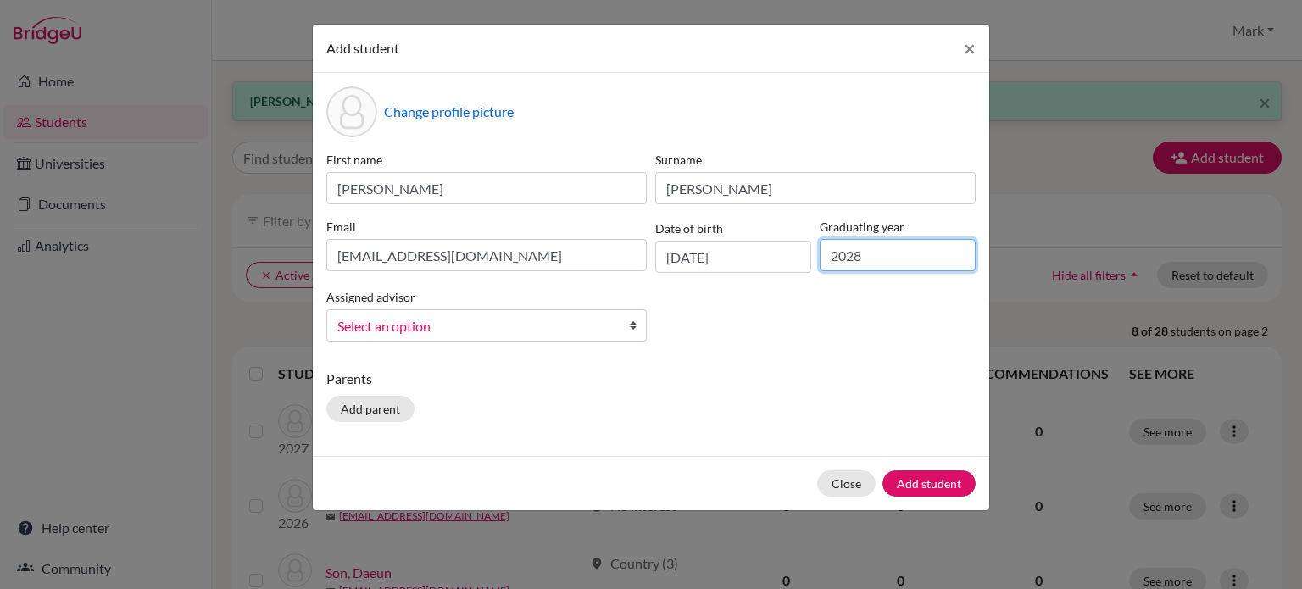
type input "2028"
click at [631, 328] on b at bounding box center [637, 325] width 17 height 31
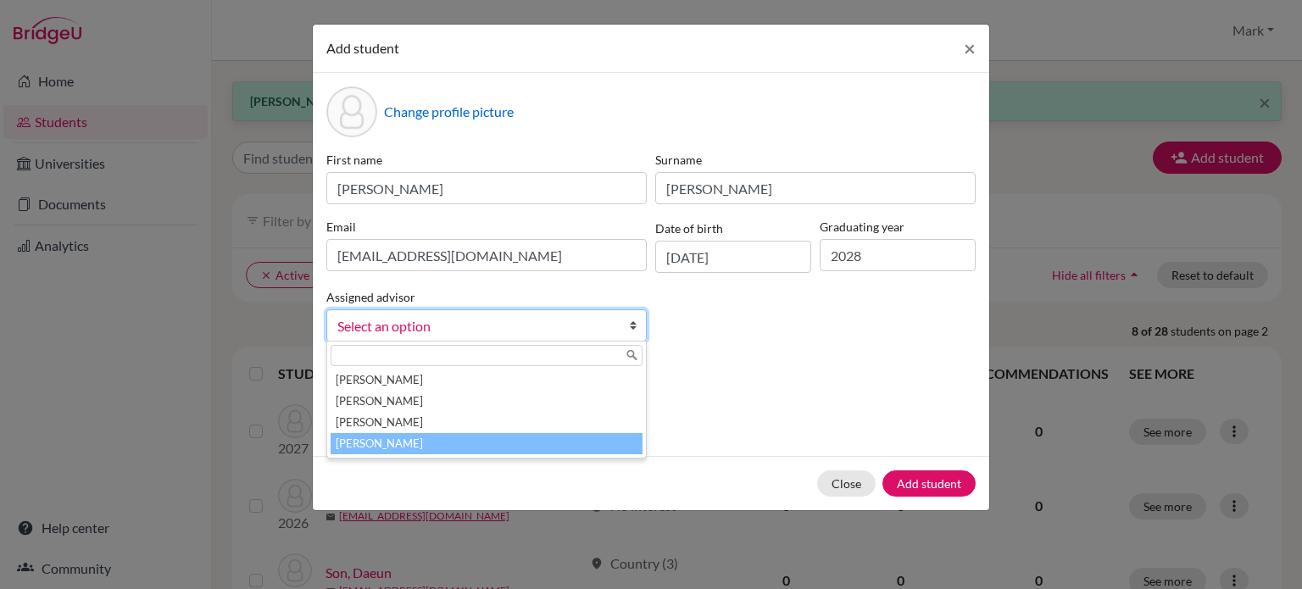
click at [597, 450] on li "[PERSON_NAME]" at bounding box center [487, 443] width 312 height 21
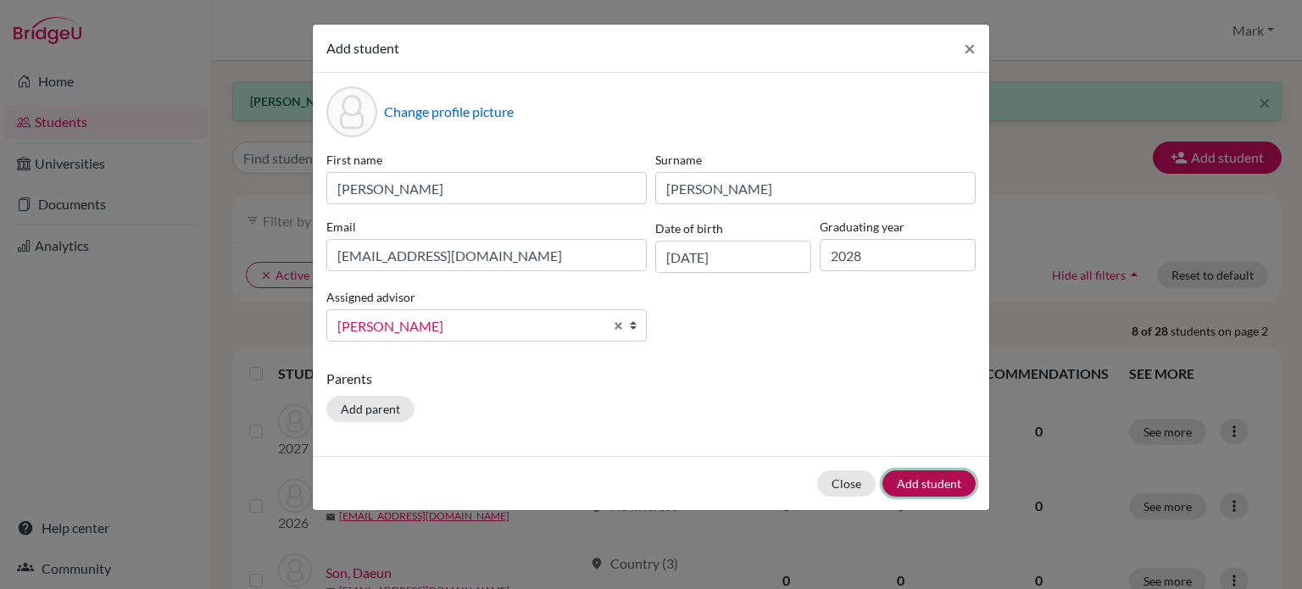
click at [956, 484] on button "Add student" at bounding box center [929, 484] width 93 height 26
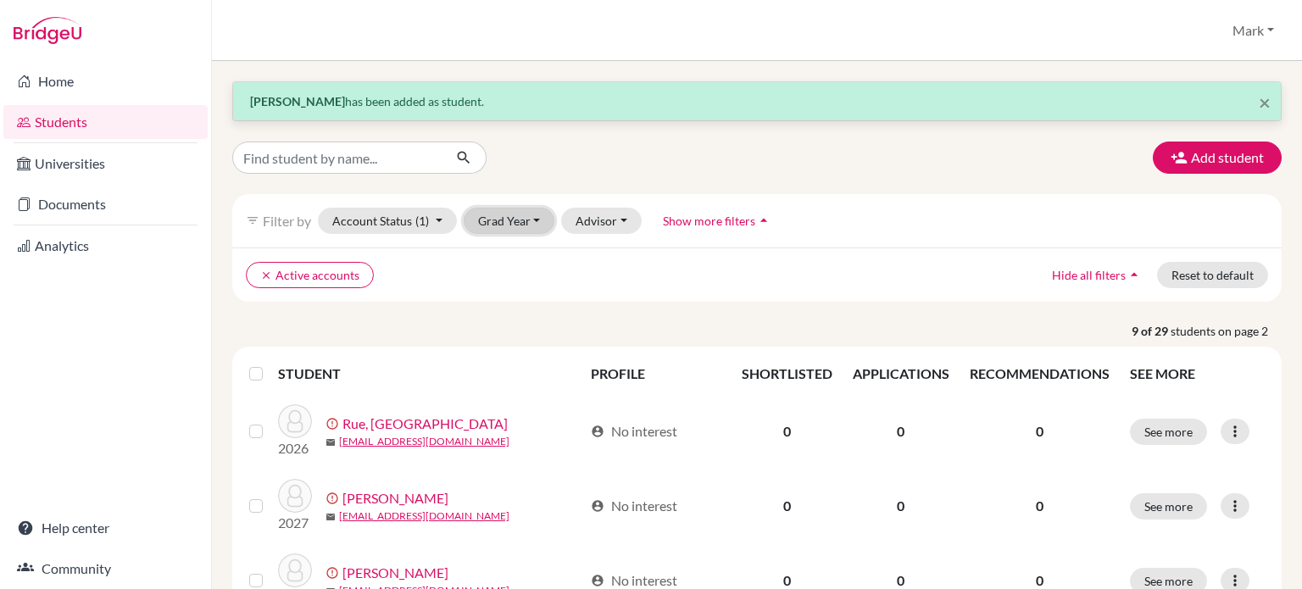
click at [521, 217] on button "Grad Year" at bounding box center [510, 221] width 92 height 26
click at [614, 281] on ul "clear Active accounts" at bounding box center [629, 275] width 767 height 26
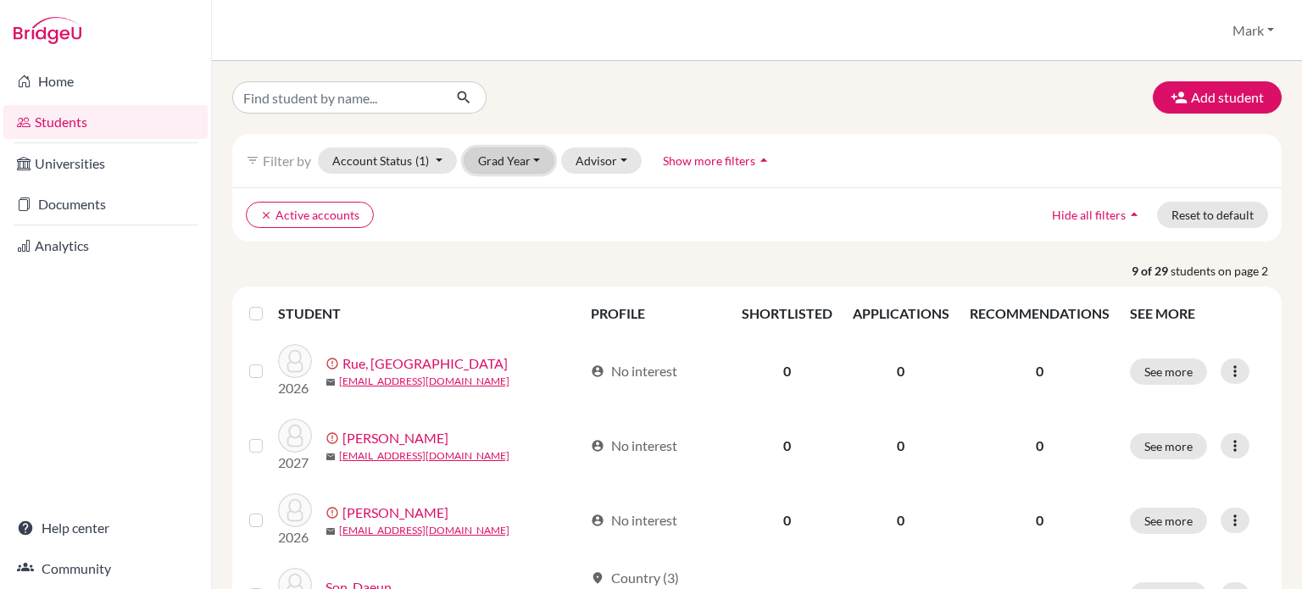
click at [531, 162] on button "Grad Year" at bounding box center [510, 161] width 92 height 26
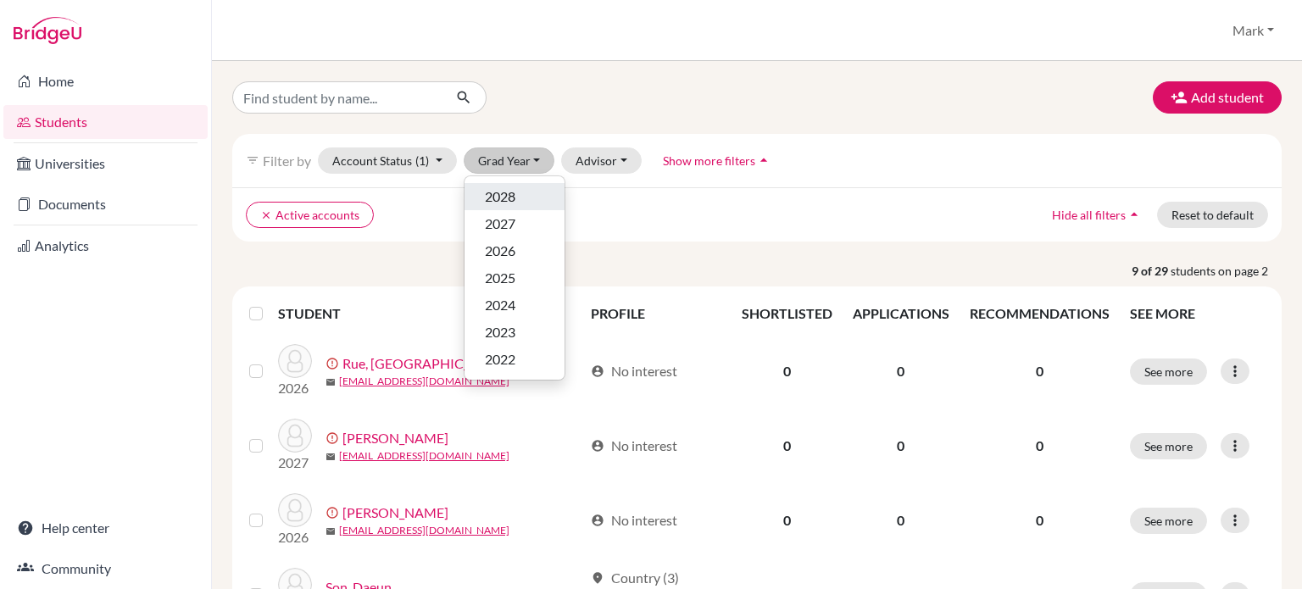
click at [510, 191] on span "2028" at bounding box center [500, 197] width 31 height 20
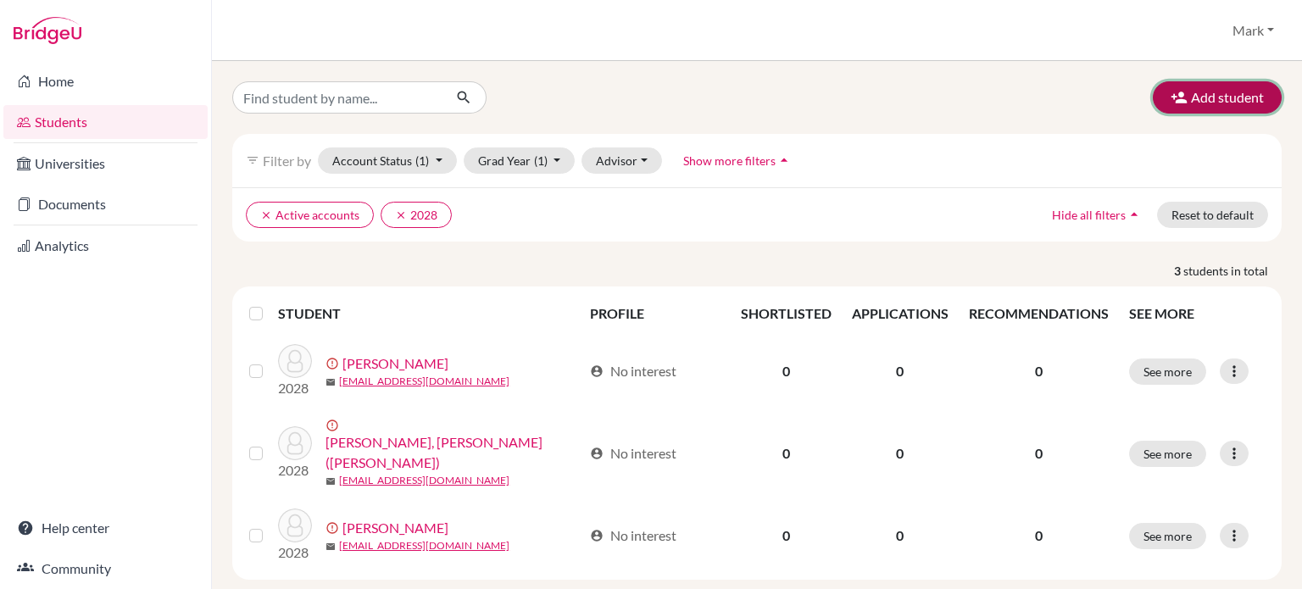
click at [1217, 96] on button "Add student" at bounding box center [1217, 97] width 129 height 32
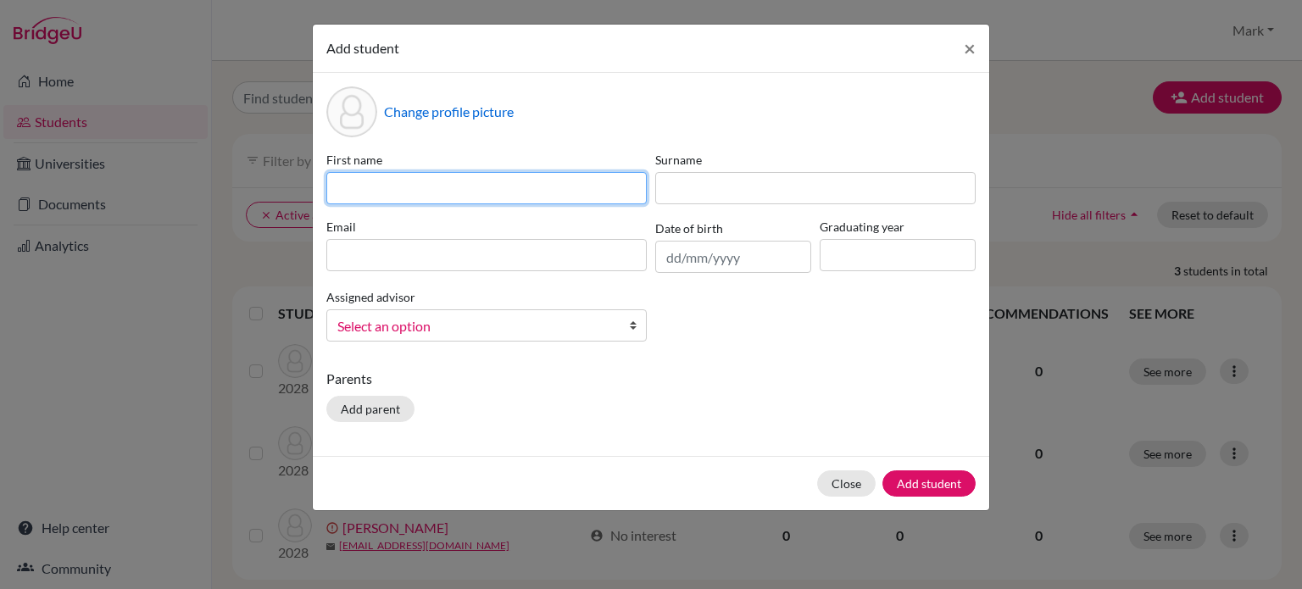
click at [543, 196] on input at bounding box center [486, 188] width 320 height 32
type input "Haram"
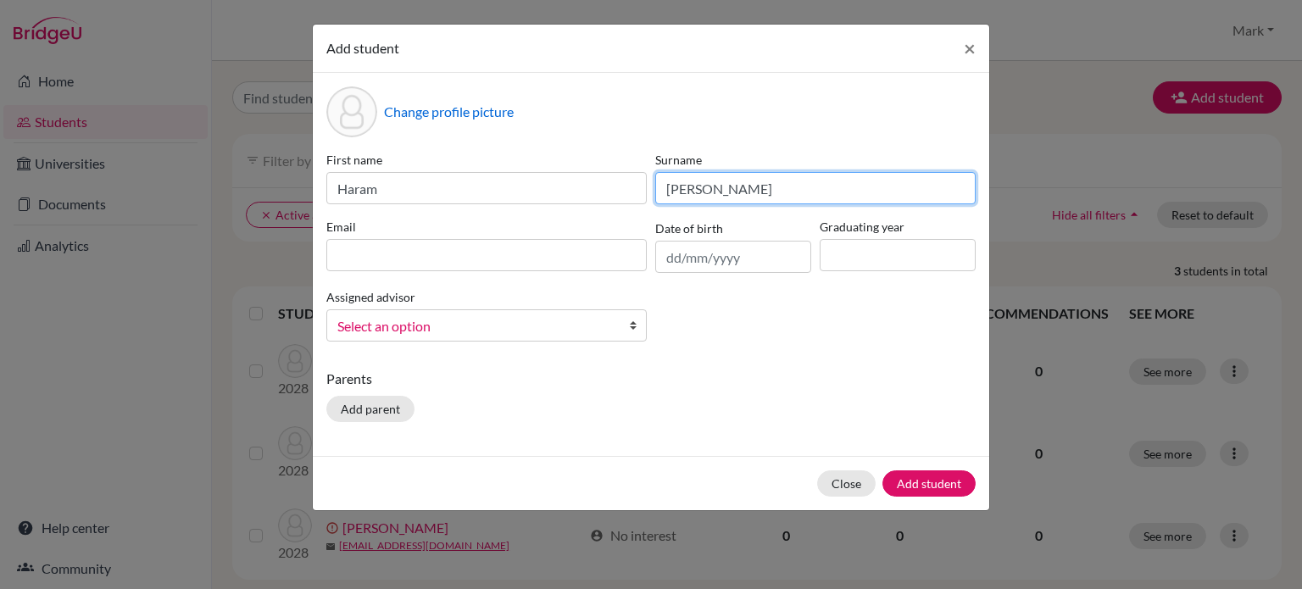
type input "Kim"
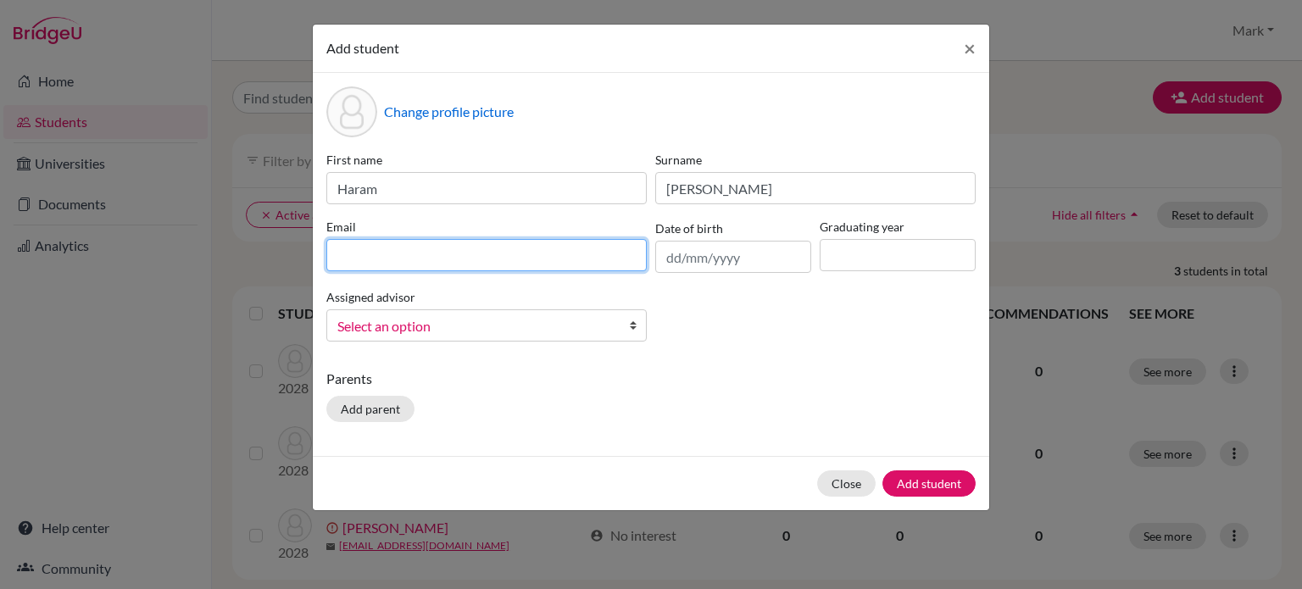
paste input "[EMAIL_ADDRESS][DOMAIN_NAME]"
type input "[EMAIL_ADDRESS][DOMAIN_NAME]"
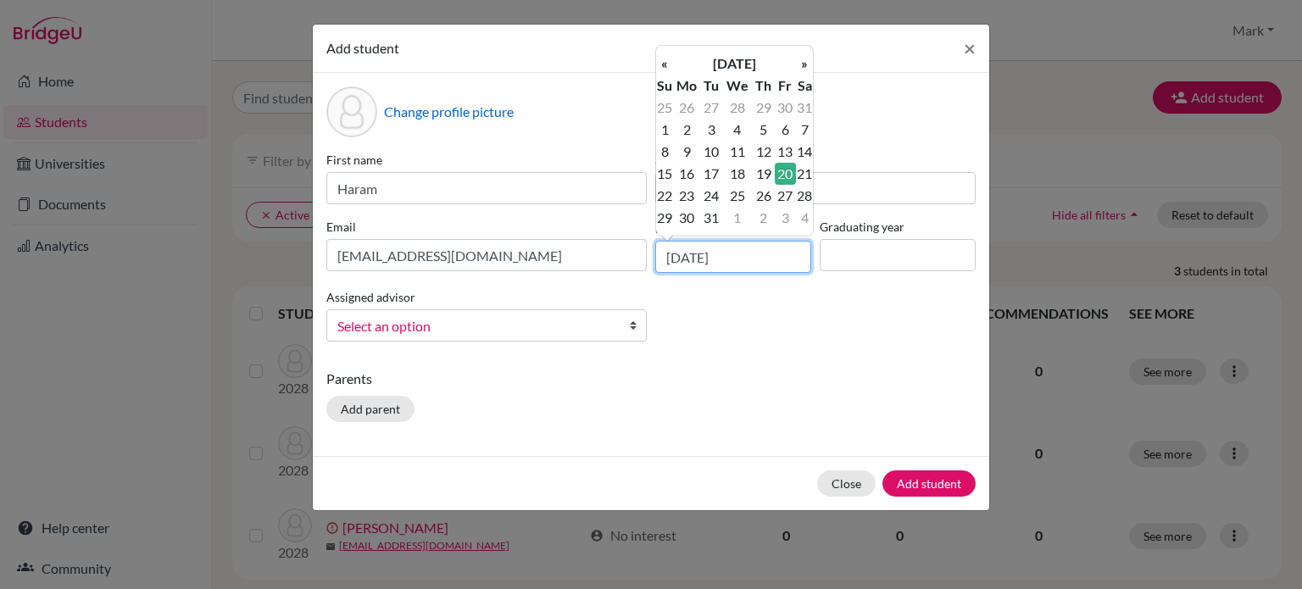
type input "20/08/2010"
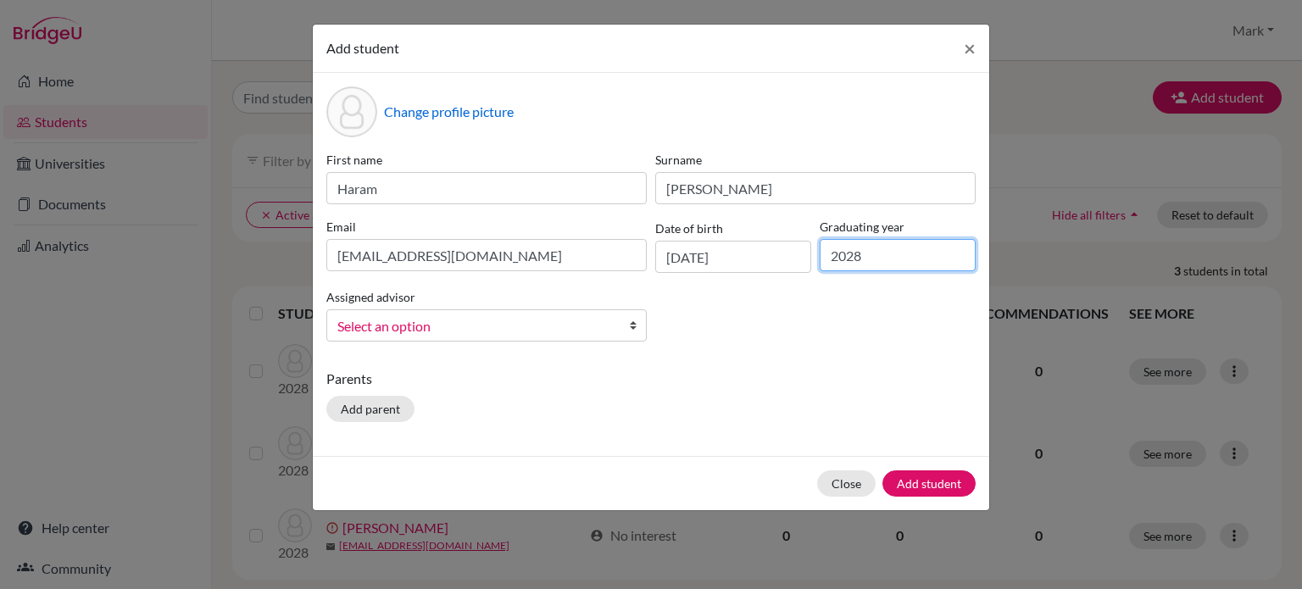
type input "2028"
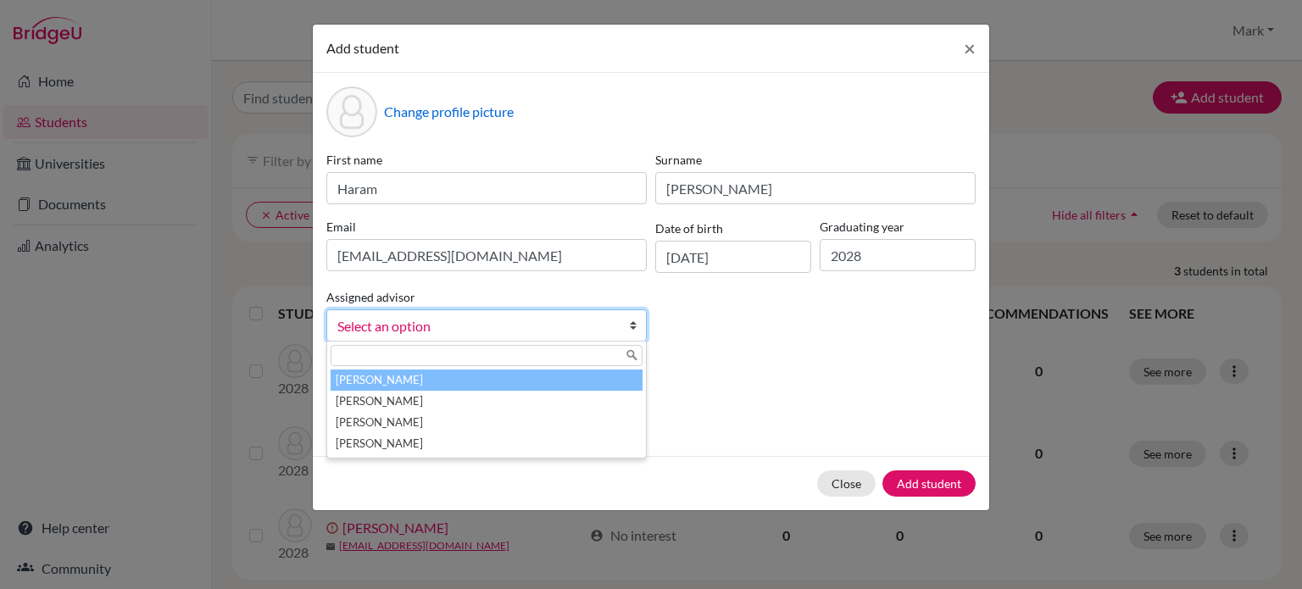
click at [629, 332] on b at bounding box center [637, 325] width 17 height 31
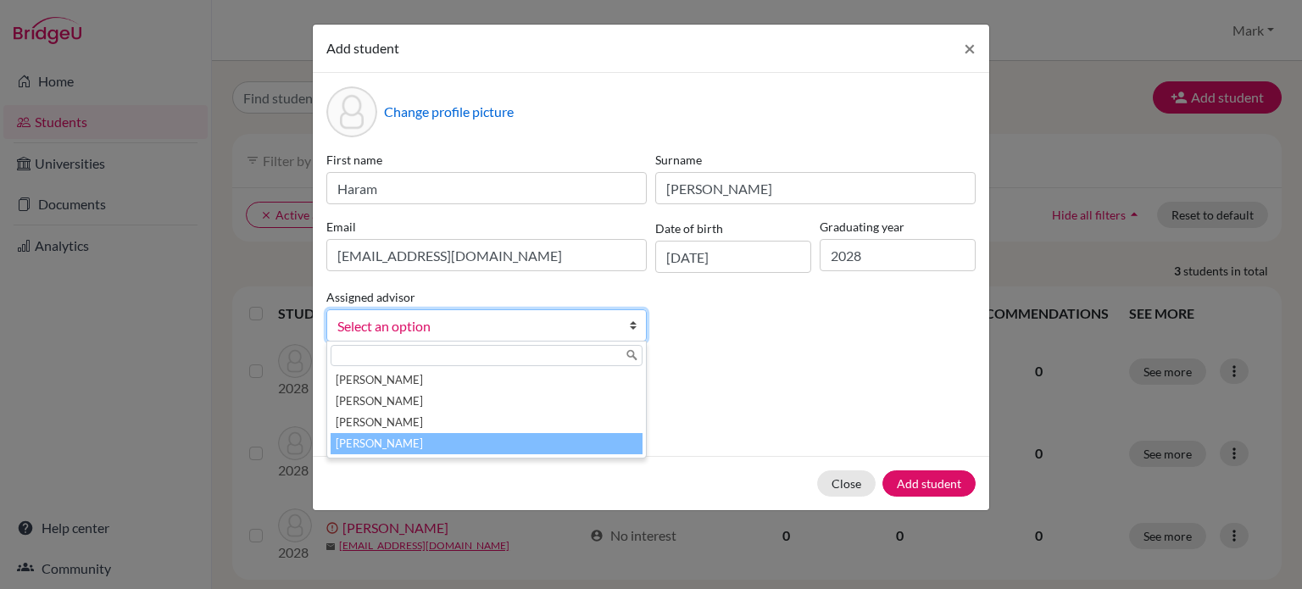
click at [594, 442] on li "[PERSON_NAME]" at bounding box center [487, 443] width 312 height 21
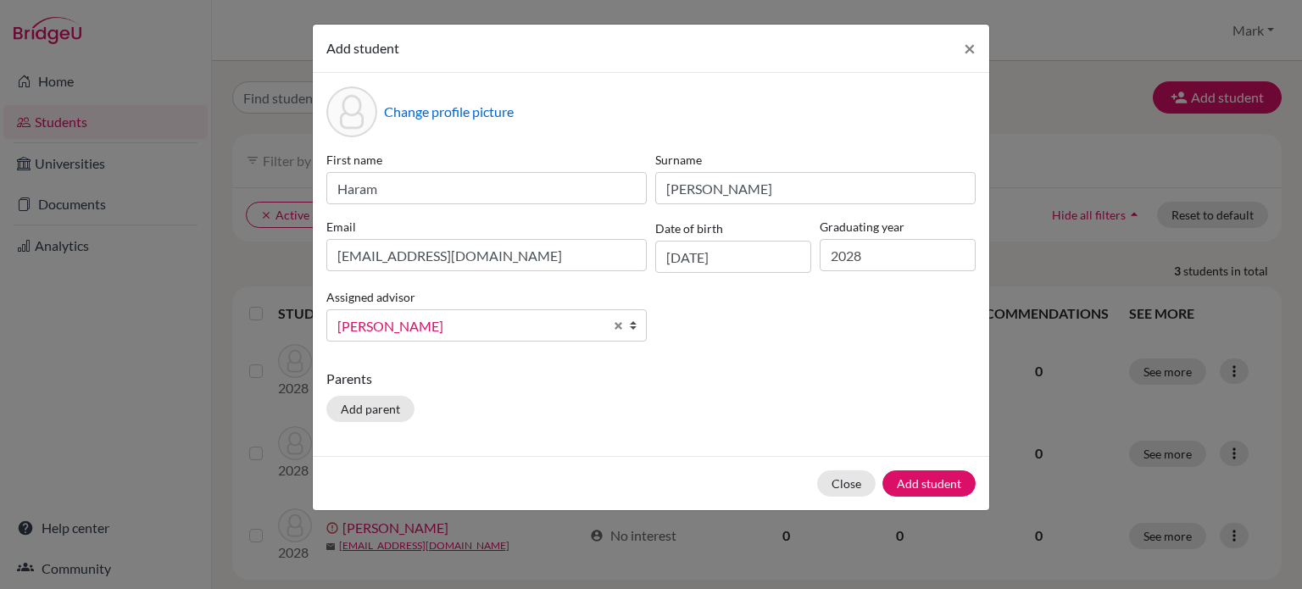
click at [775, 351] on div "First name Haram Surname Kim Email hkim2028@wesleyinterschool.org Date of birth…" at bounding box center [651, 253] width 658 height 204
click at [960, 476] on button "Add student" at bounding box center [929, 484] width 93 height 26
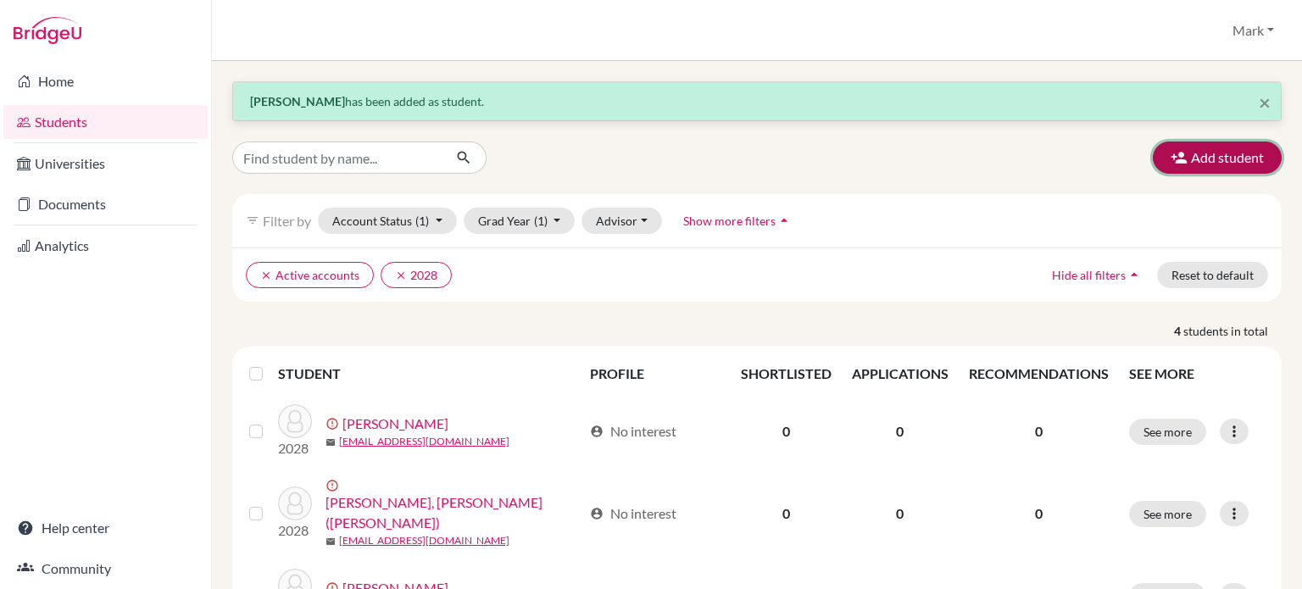
click at [1246, 157] on button "Add student" at bounding box center [1217, 158] width 129 height 32
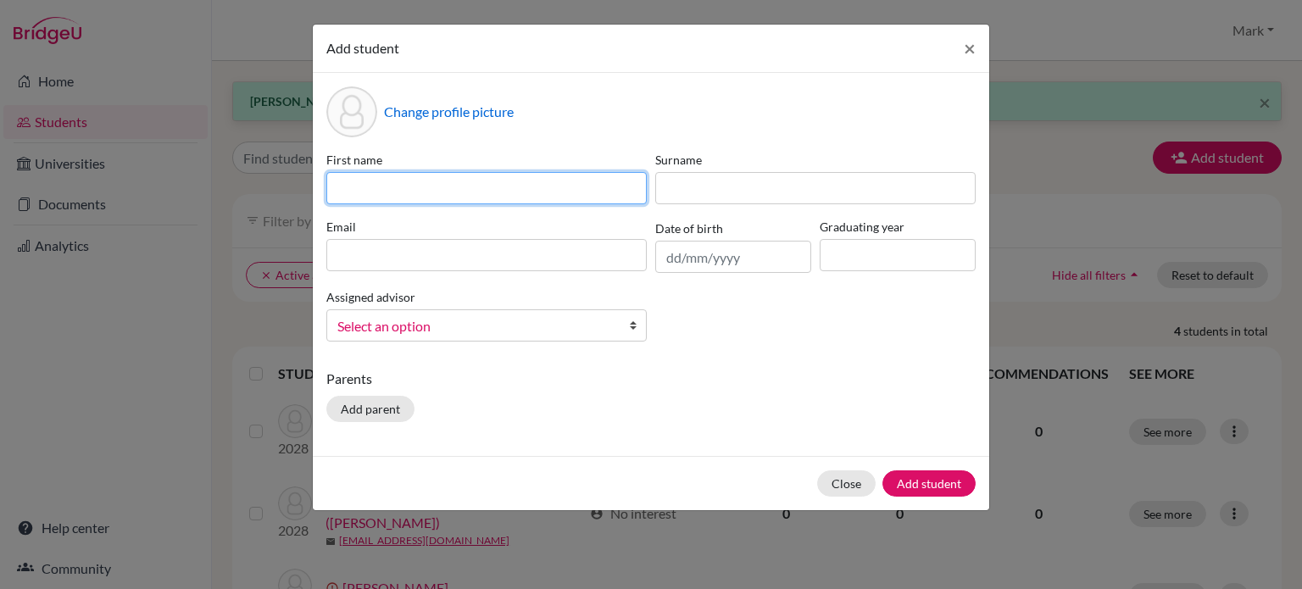
click at [448, 177] on input at bounding box center [486, 188] width 320 height 32
type input "Amos"
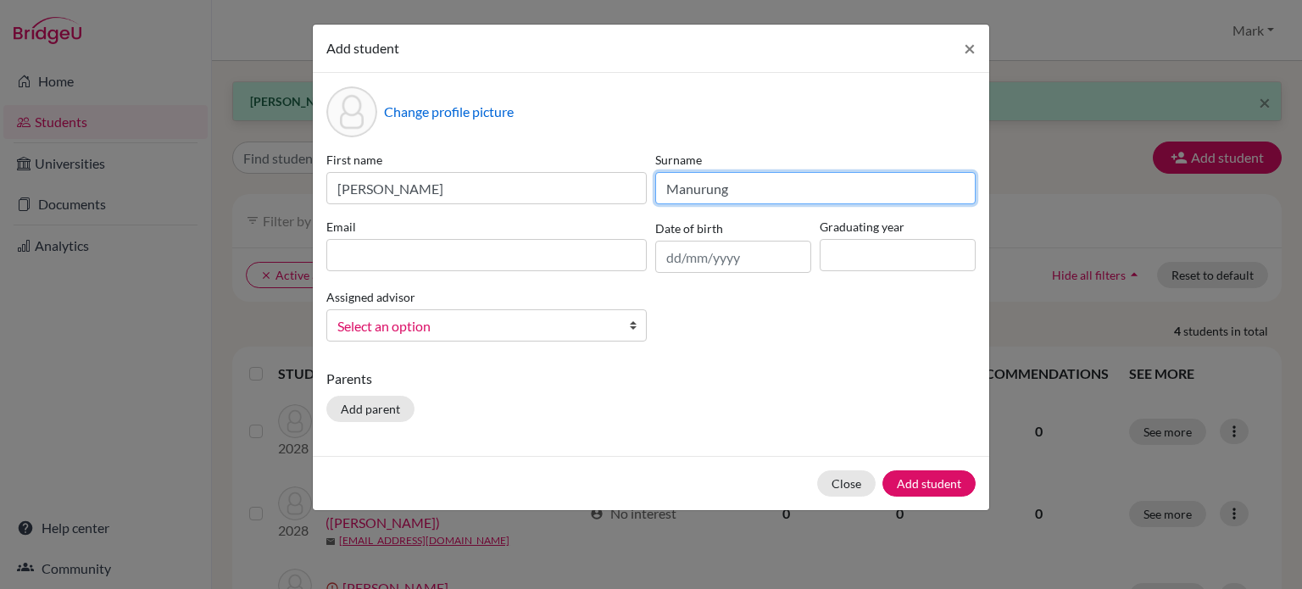
type input "Manurung"
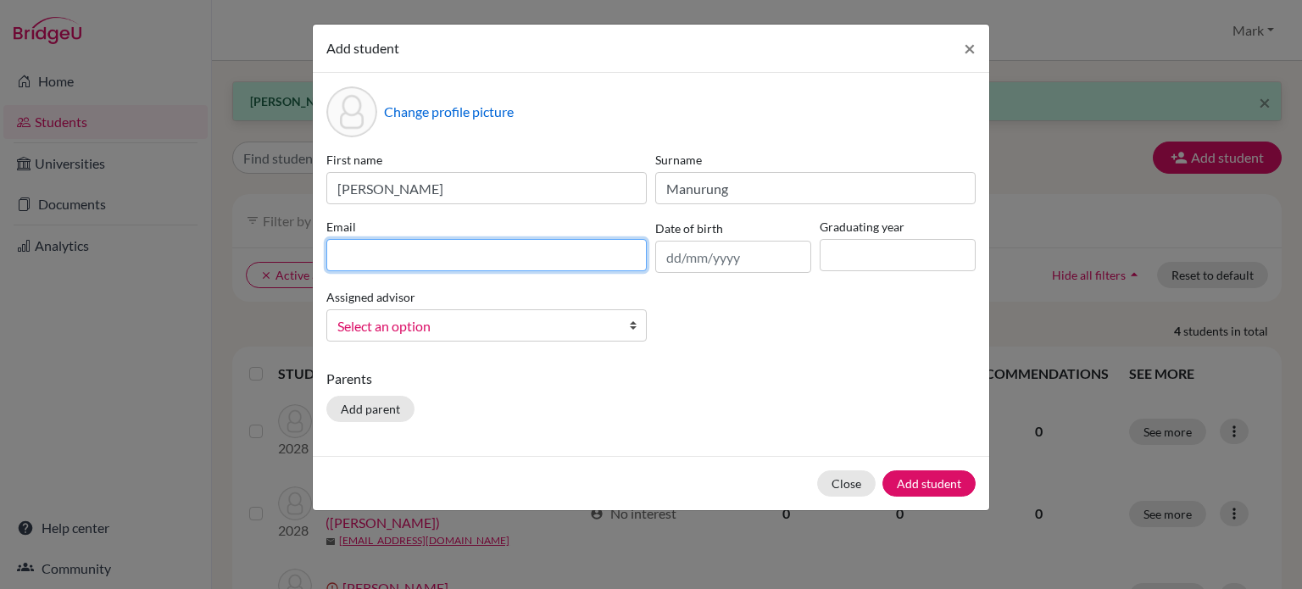
paste input "[EMAIL_ADDRESS][DOMAIN_NAME]"
type input "[EMAIL_ADDRESS][DOMAIN_NAME]"
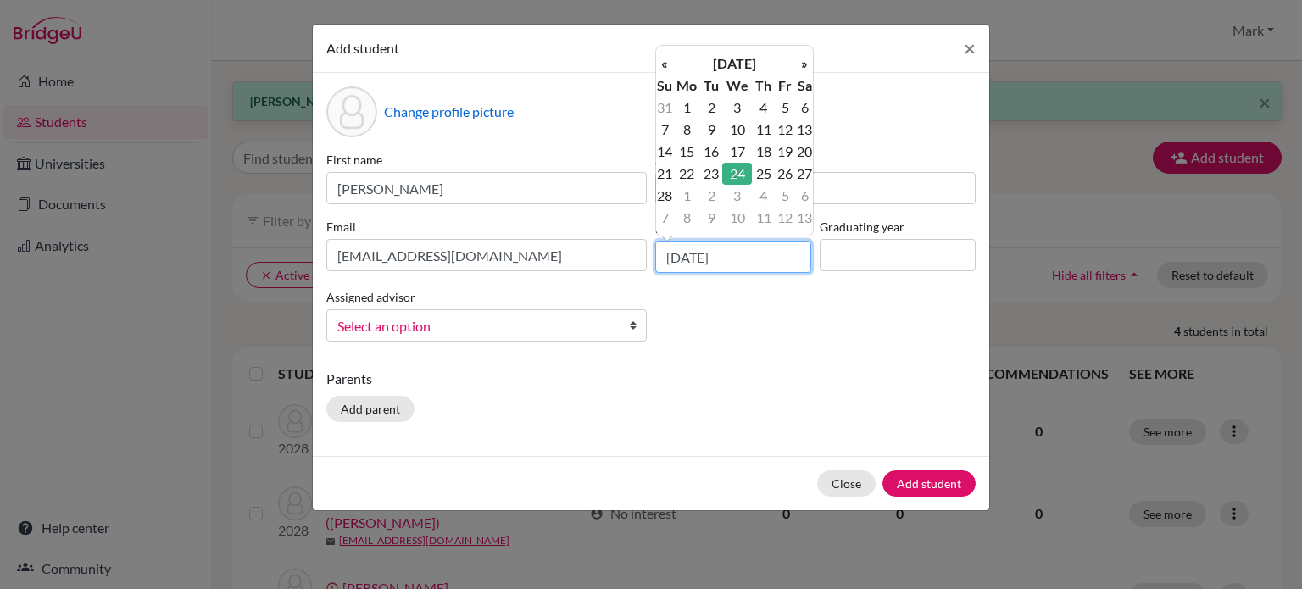
type input "24/02/2010"
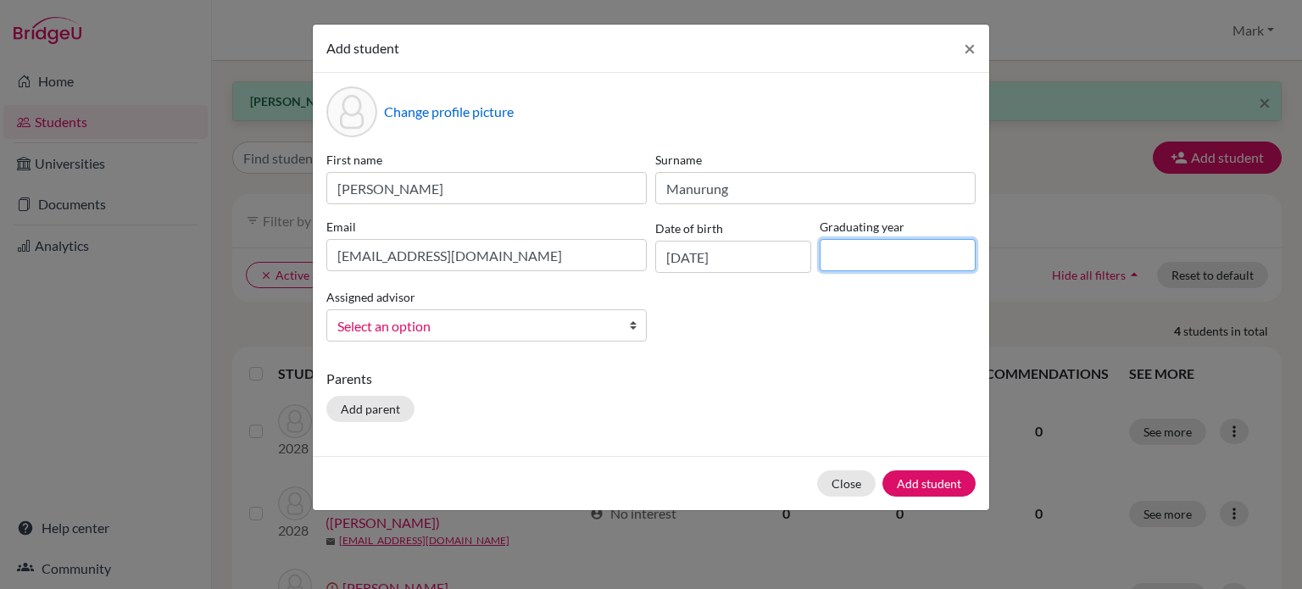
click at [893, 258] on input at bounding box center [898, 255] width 156 height 32
type input "2028"
click at [434, 318] on span "Select an option" at bounding box center [475, 326] width 276 height 22
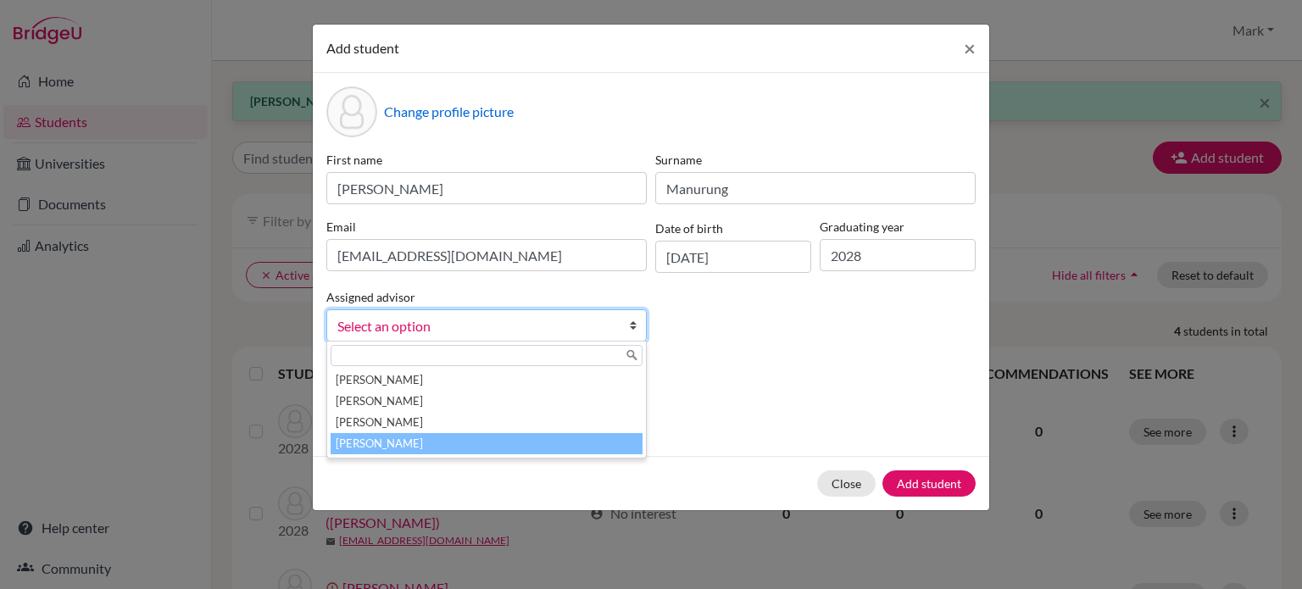
click at [460, 448] on li "[PERSON_NAME]" at bounding box center [487, 443] width 312 height 21
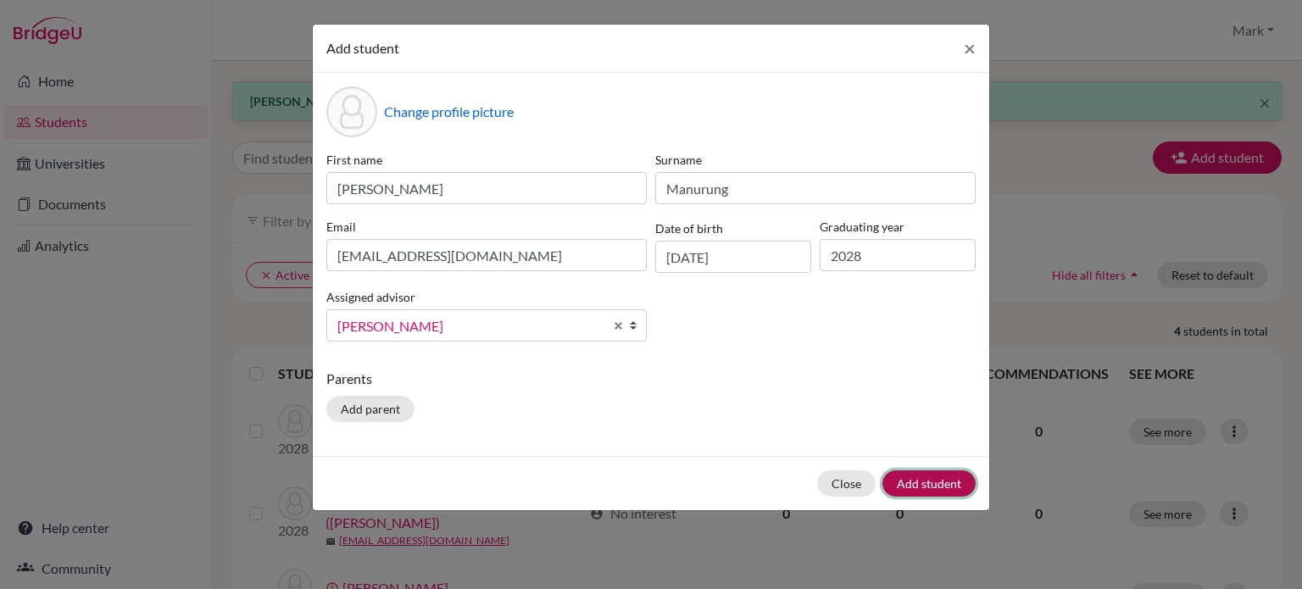
click at [912, 478] on button "Add student" at bounding box center [929, 484] width 93 height 26
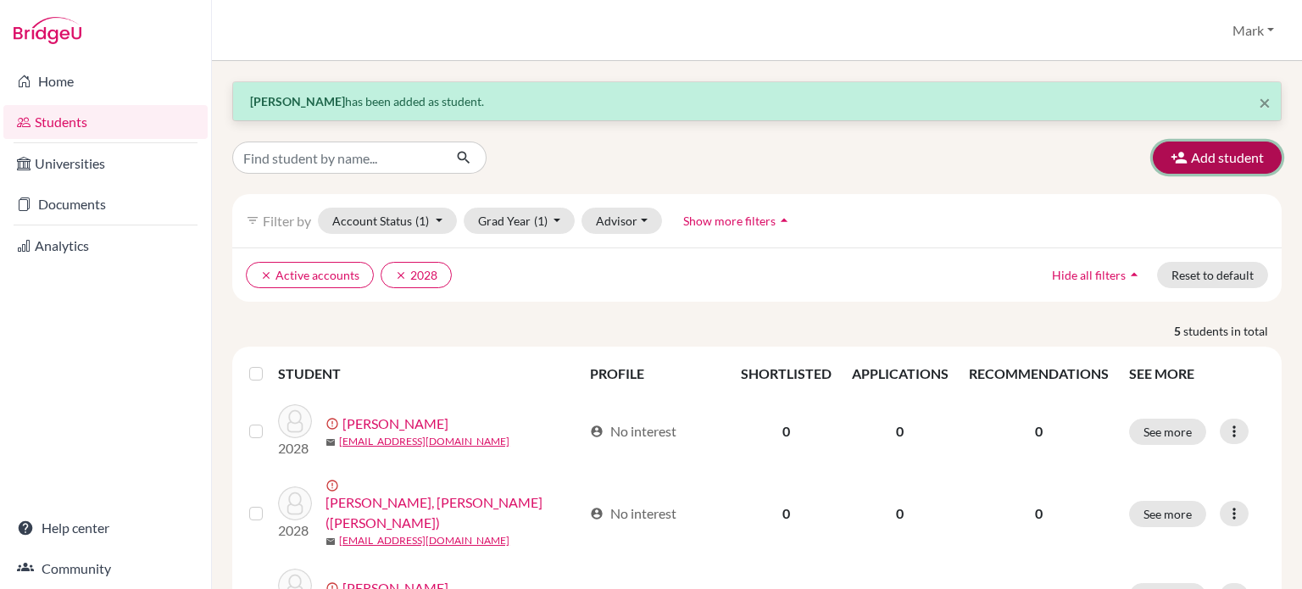
click at [1211, 156] on button "Add student" at bounding box center [1217, 158] width 129 height 32
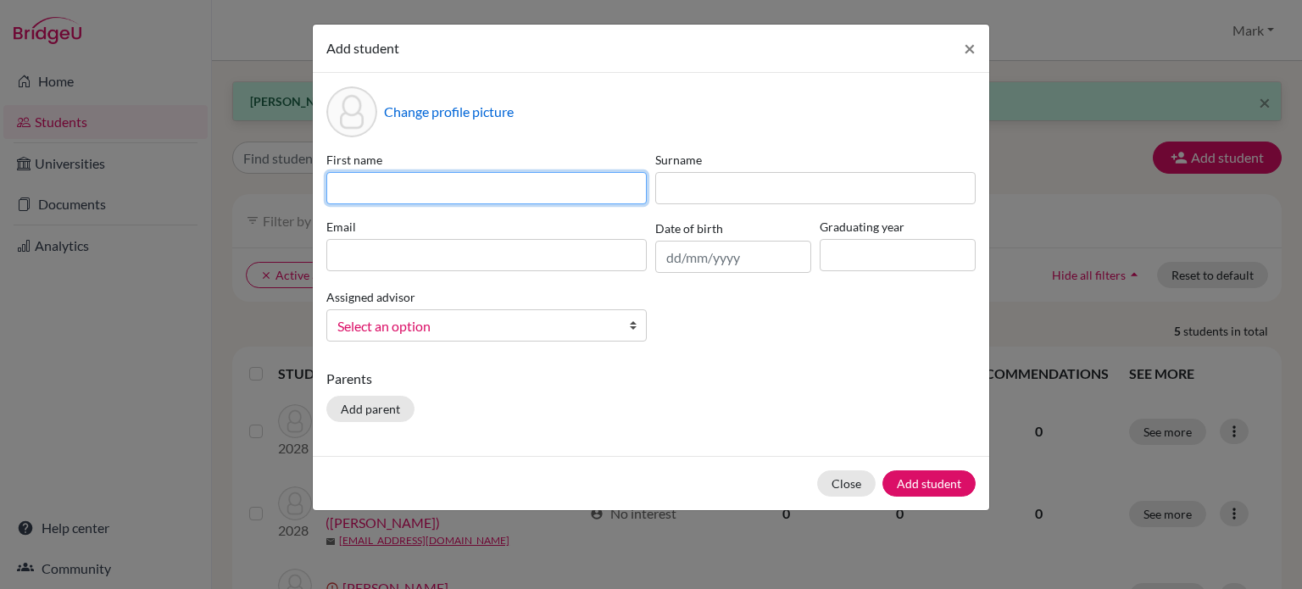
click at [544, 195] on input at bounding box center [486, 188] width 320 height 32
type input "Jenny"
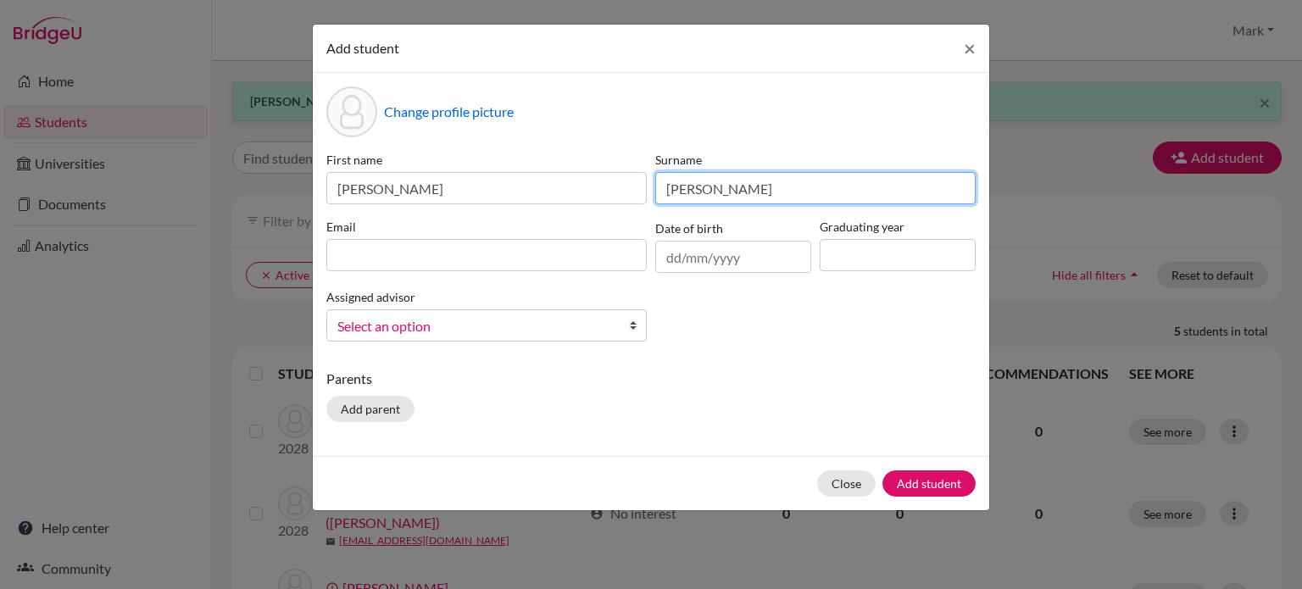
type input "Mushtaq Waseem"
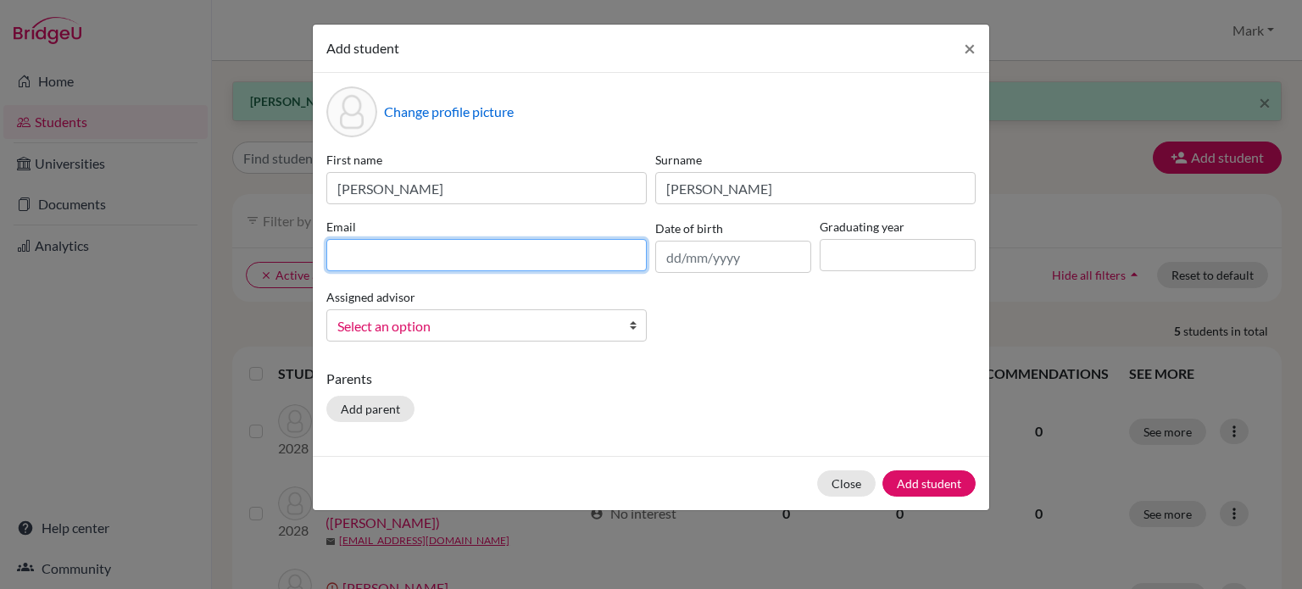
paste input "[EMAIL_ADDRESS][DOMAIN_NAME]"
type input "[EMAIL_ADDRESS][DOMAIN_NAME]"
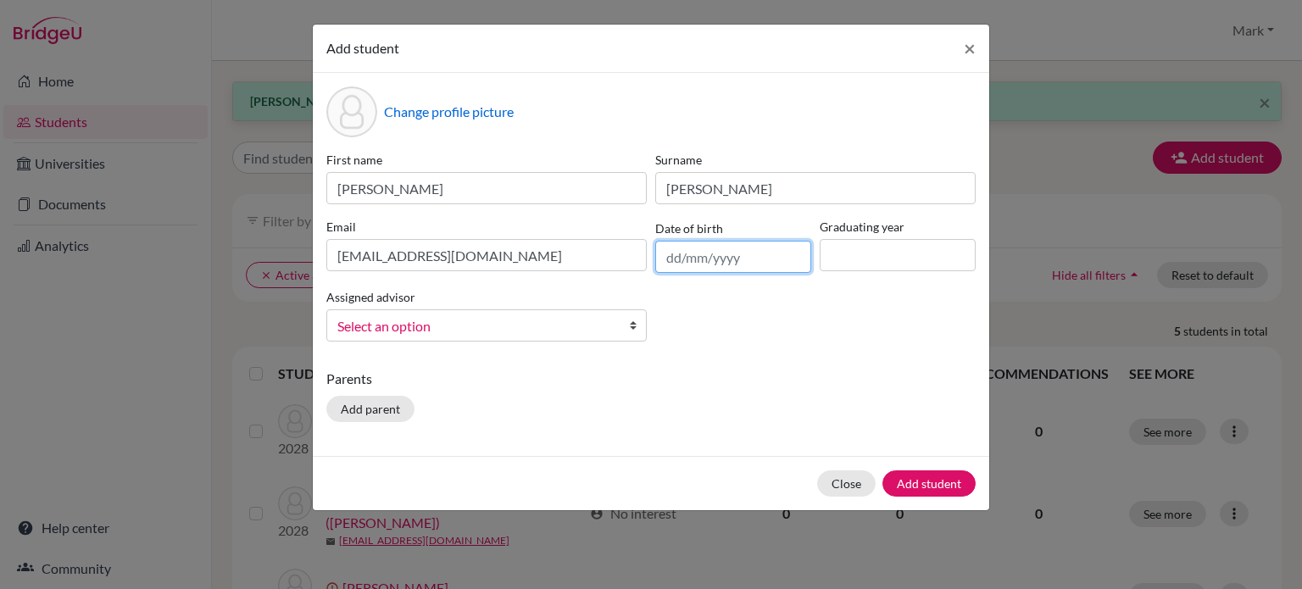
click at [719, 253] on input "text" at bounding box center [733, 257] width 156 height 32
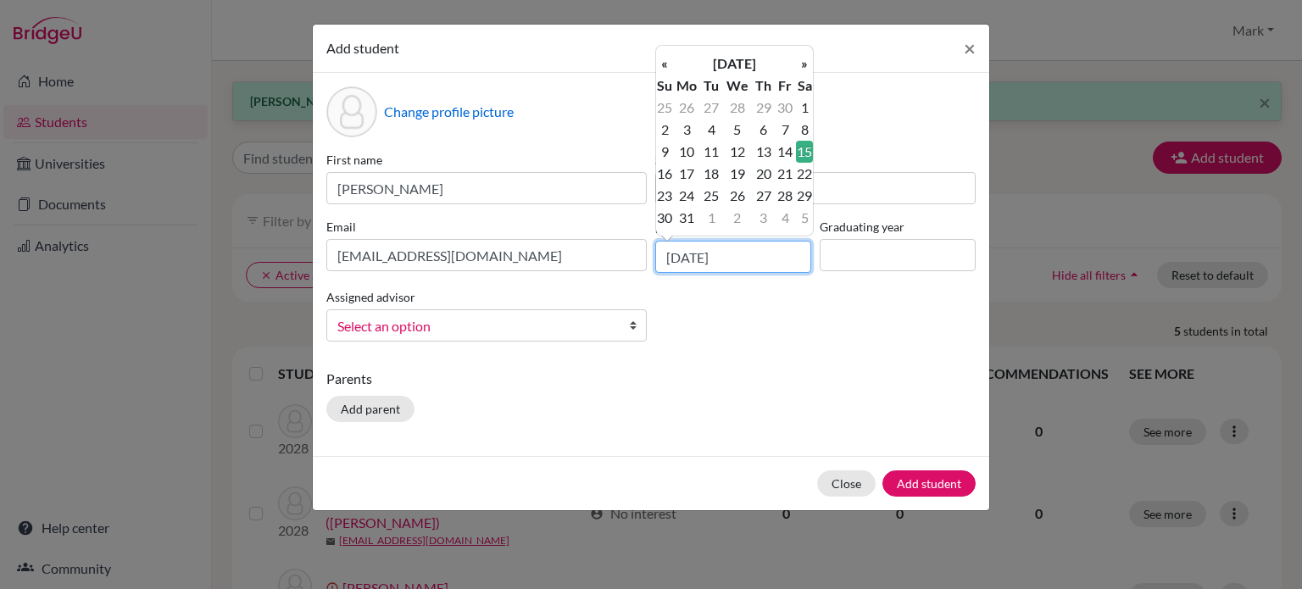
type input "15/05/2010"
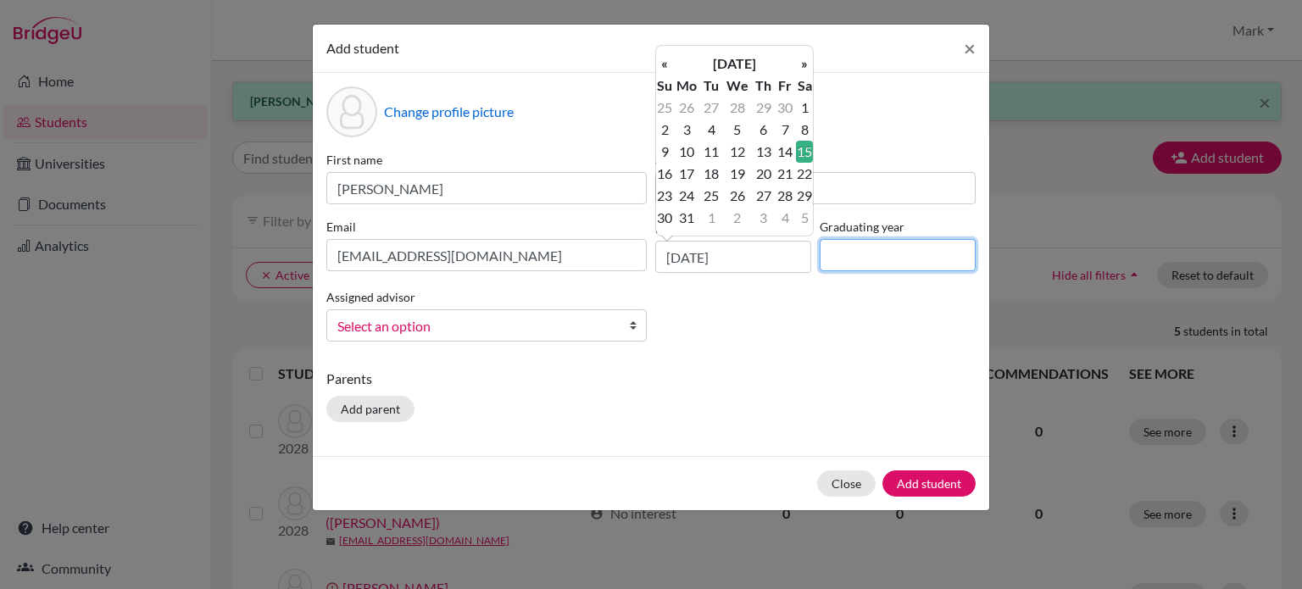
click at [893, 256] on input at bounding box center [898, 255] width 156 height 32
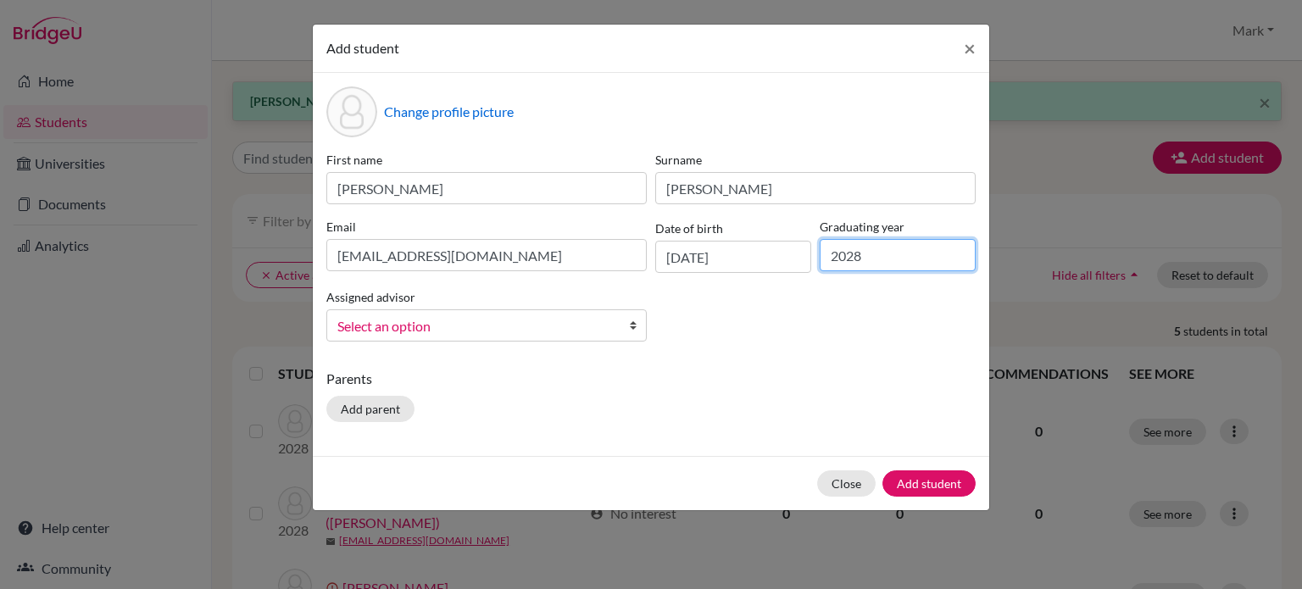
type input "2028"
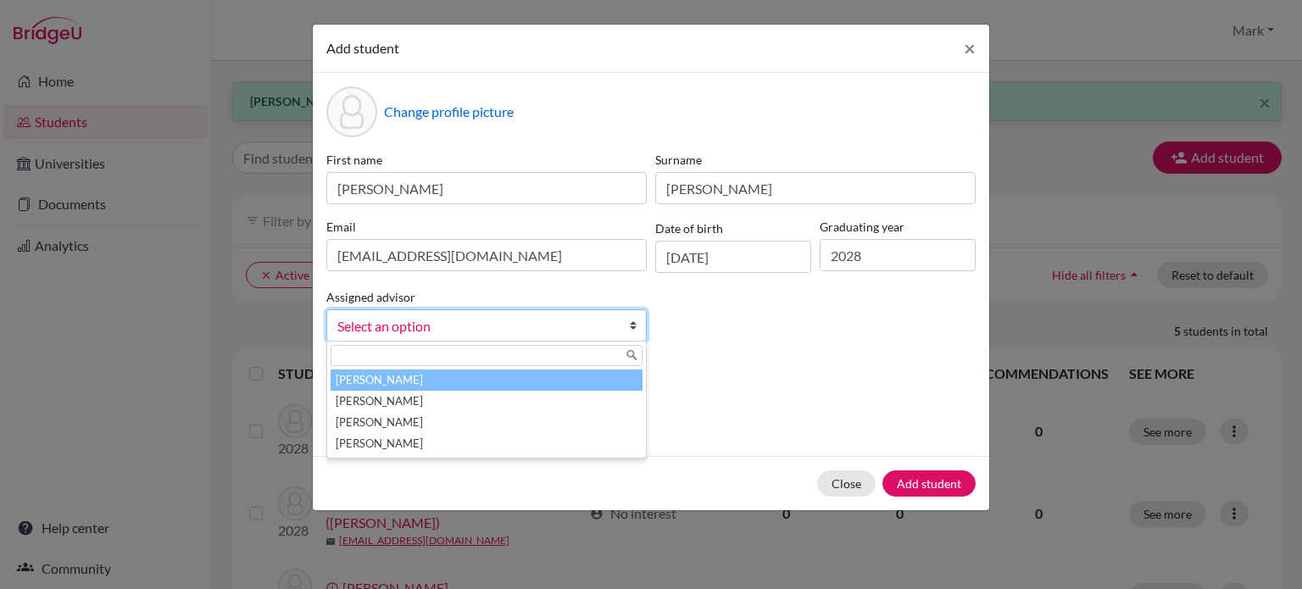
click at [499, 337] on span "Select an option" at bounding box center [475, 326] width 276 height 22
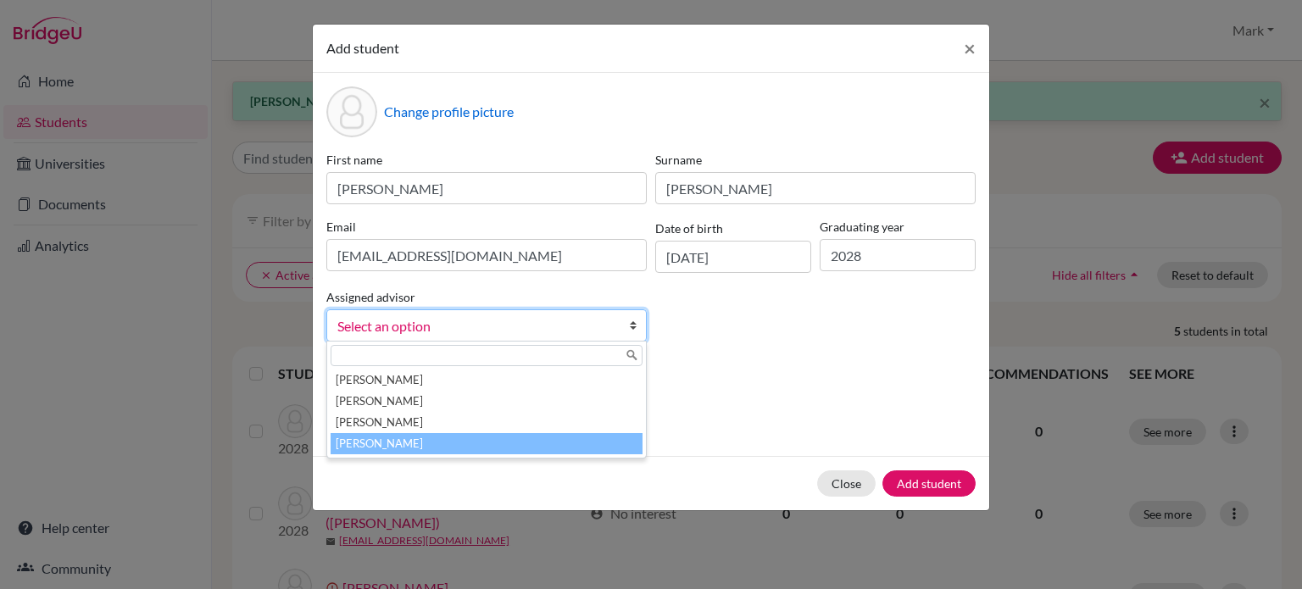
click at [501, 436] on li "[PERSON_NAME]" at bounding box center [487, 443] width 312 height 21
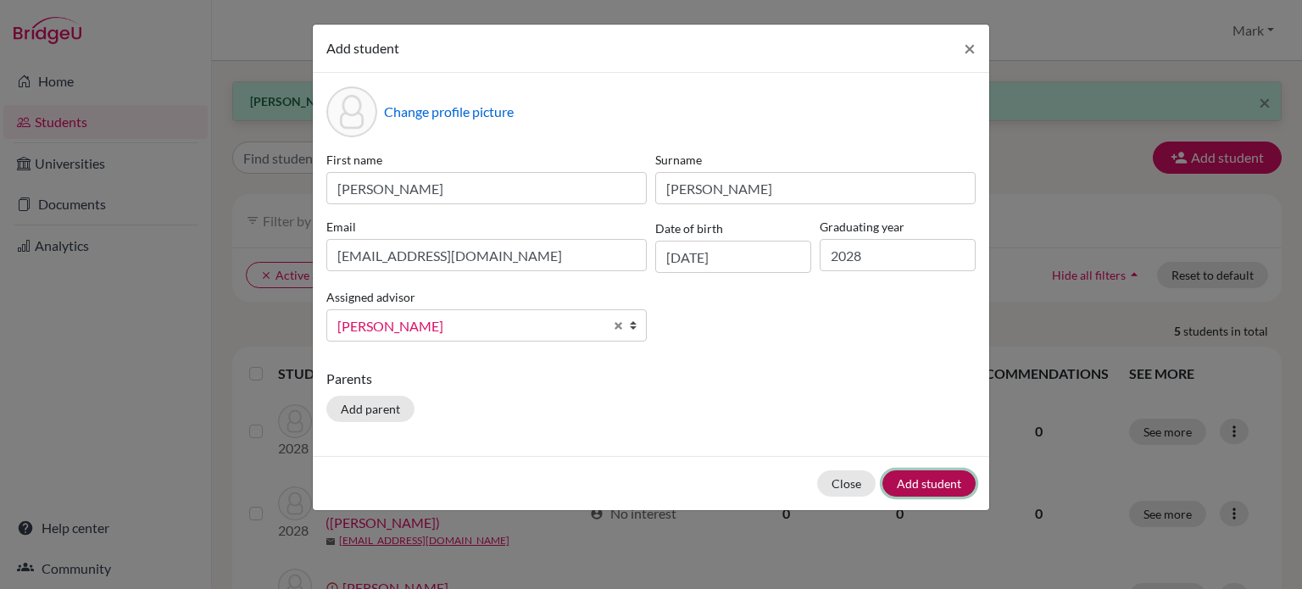
click at [909, 485] on button "Add student" at bounding box center [929, 484] width 93 height 26
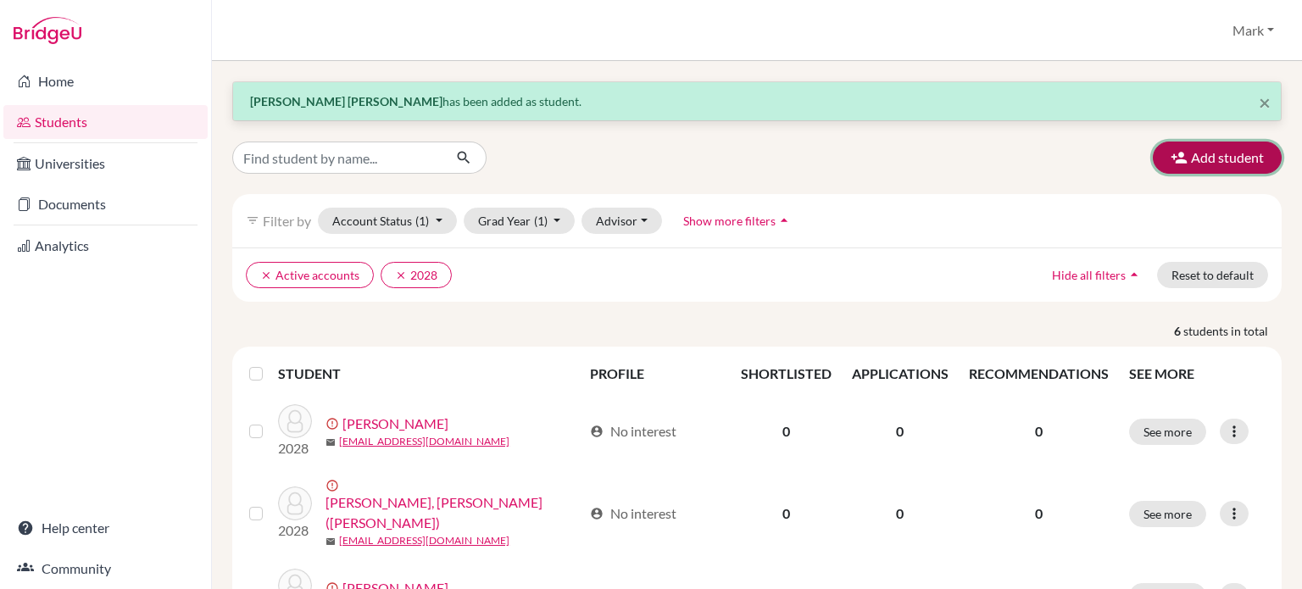
click at [1233, 159] on button "Add student" at bounding box center [1217, 158] width 129 height 32
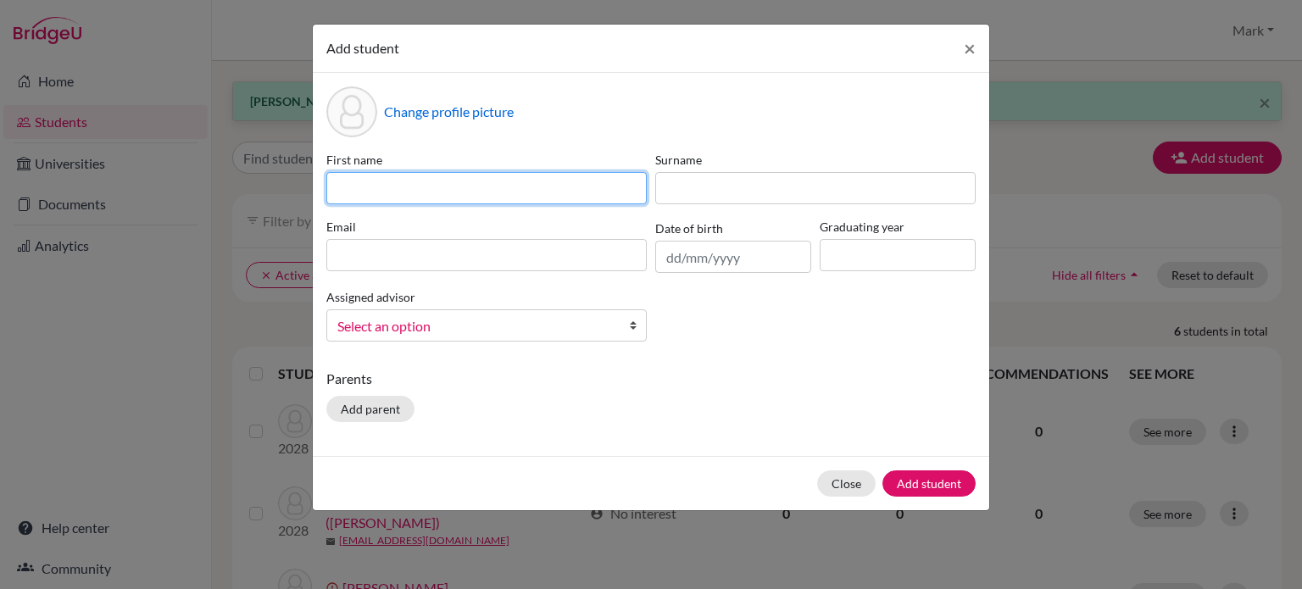
click at [486, 187] on input at bounding box center [486, 188] width 320 height 32
type input "Joo Won"
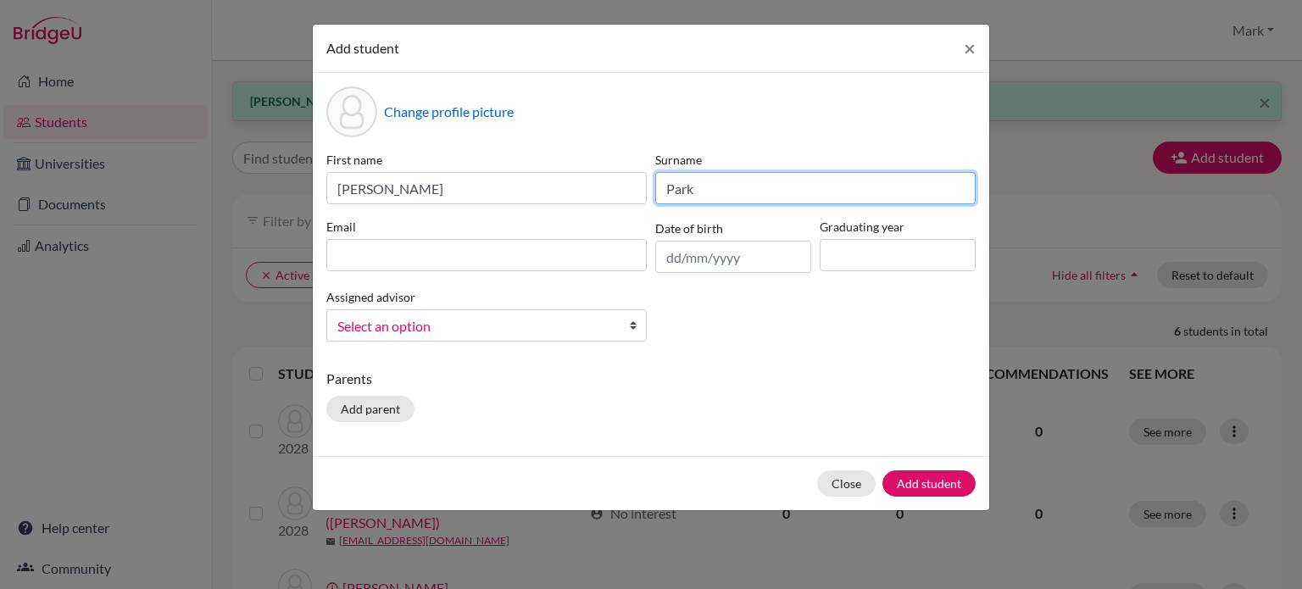
type input "Park"
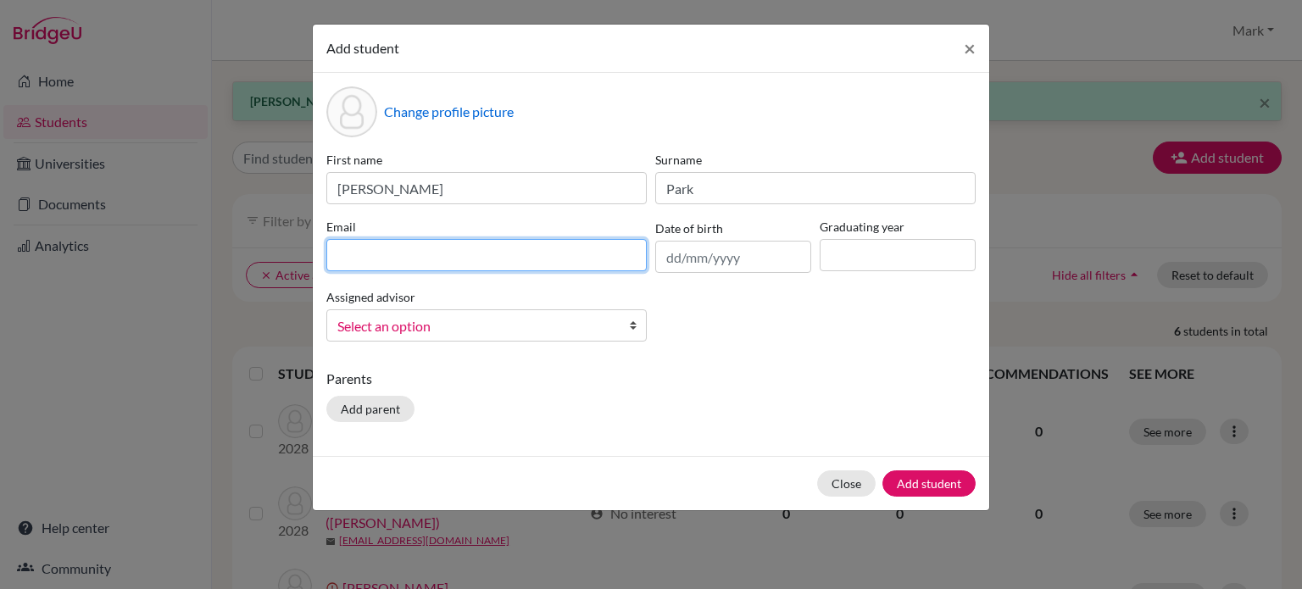
paste input "[EMAIL_ADDRESS][DOMAIN_NAME]"
type input "[EMAIL_ADDRESS][DOMAIN_NAME]"
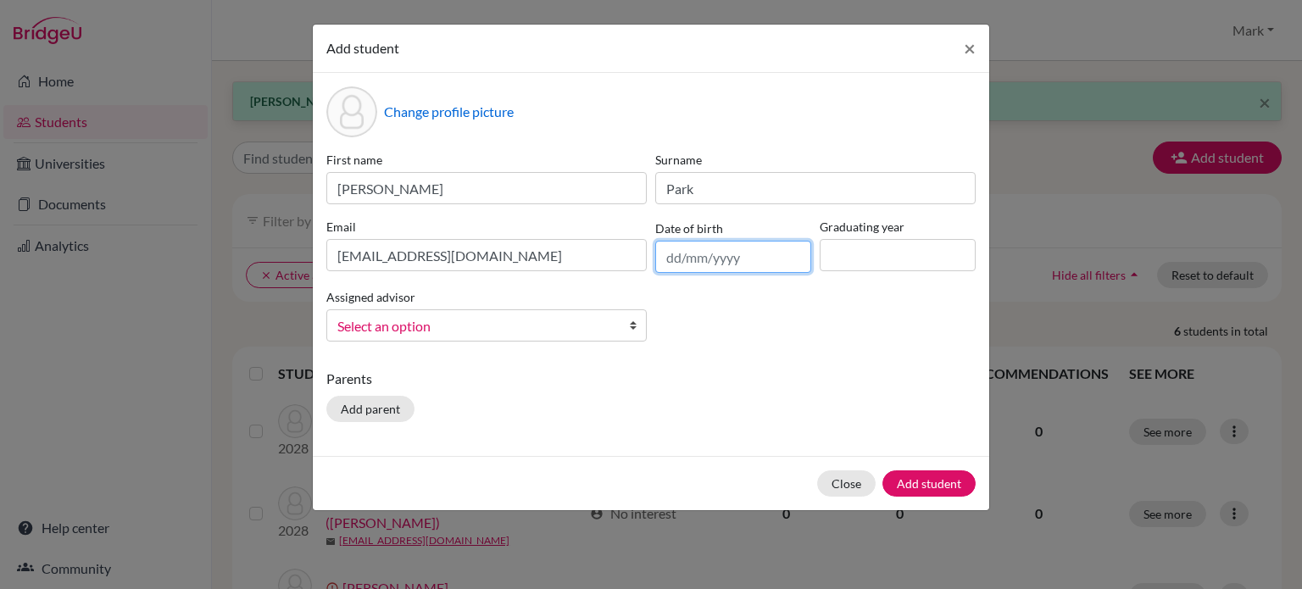
click at [718, 253] on input "text" at bounding box center [733, 257] width 156 height 32
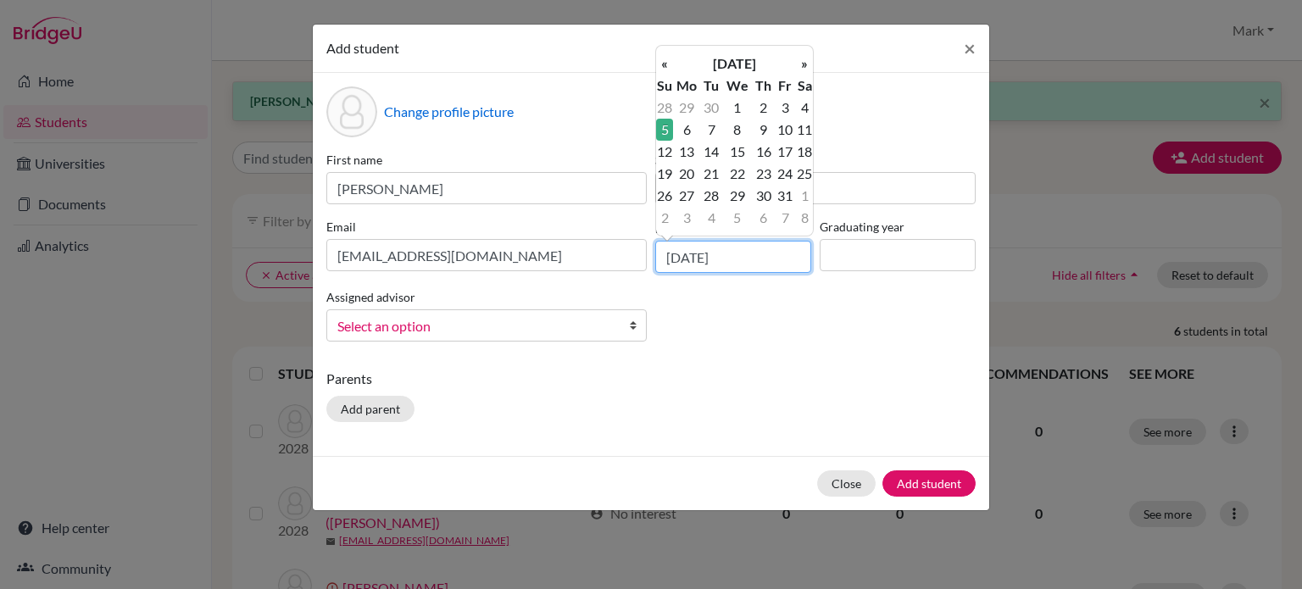
click at [760, 260] on input "05/12/2010" at bounding box center [733, 257] width 156 height 32
type input "05/12/2009"
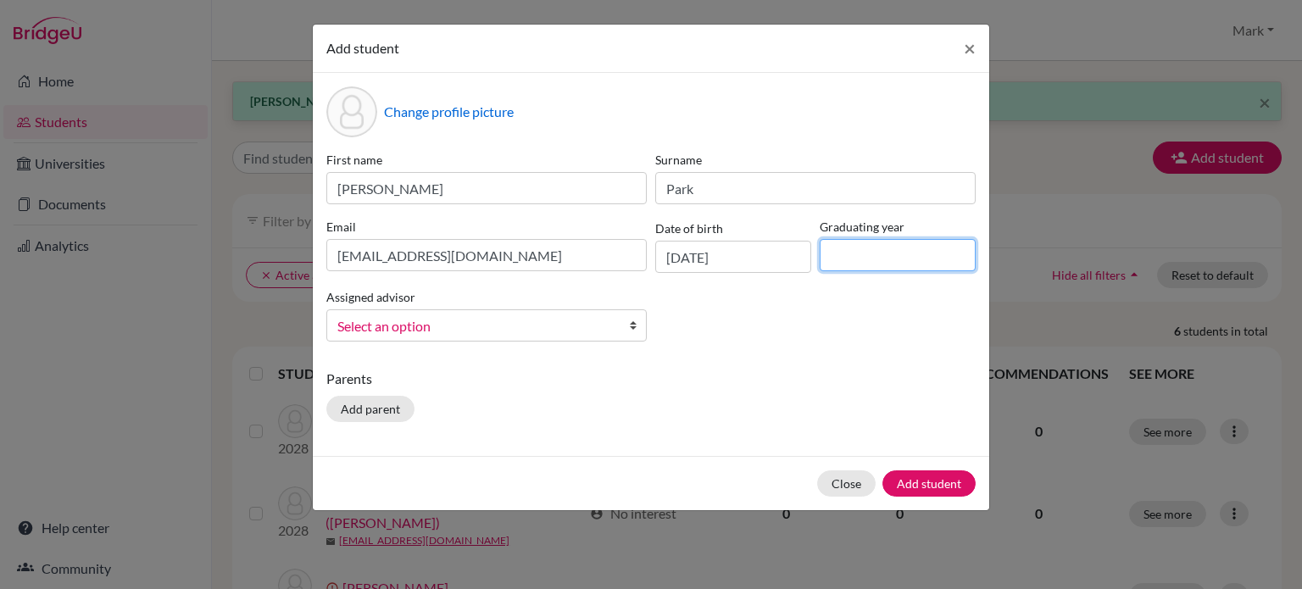
drag, startPoint x: 850, startPoint y: 252, endPoint x: 844, endPoint y: 242, distance: 11.1
click at [850, 252] on input at bounding box center [898, 255] width 156 height 32
type input "2028"
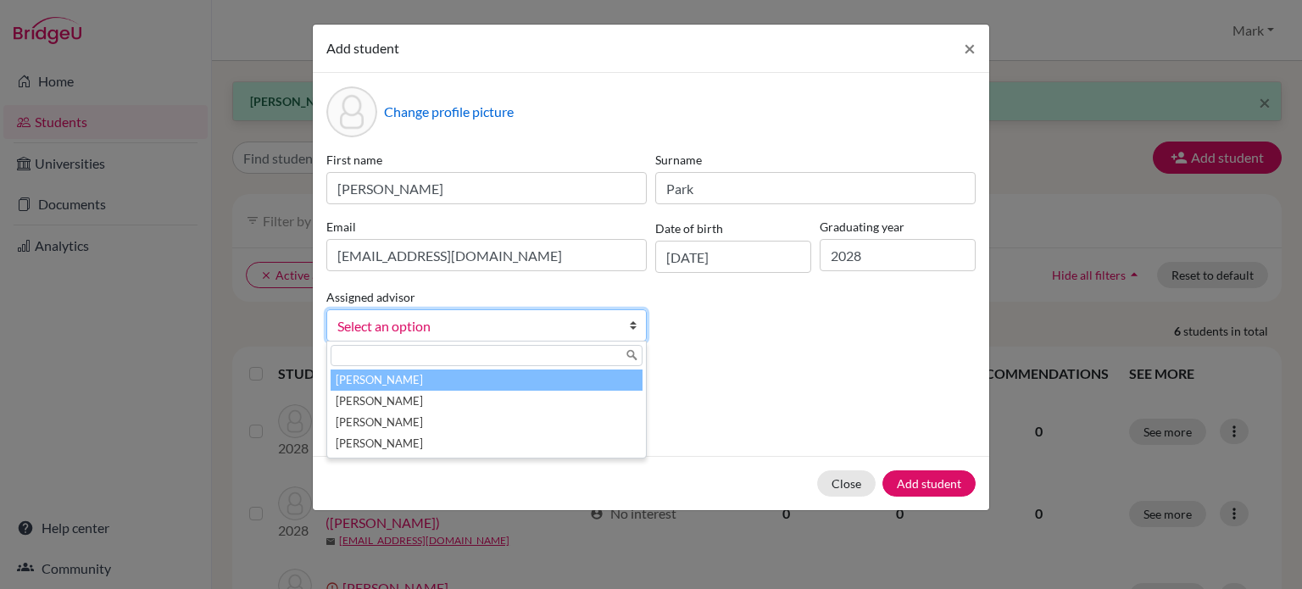
click at [539, 334] on span "Select an option" at bounding box center [475, 326] width 276 height 22
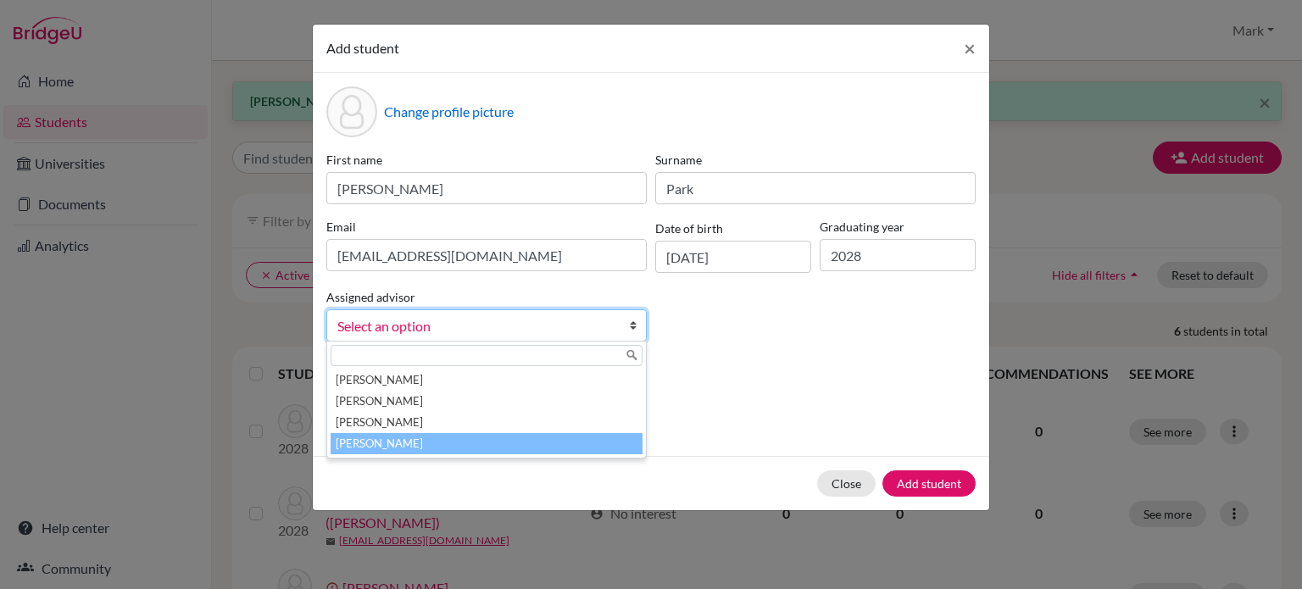
click at [530, 441] on li "[PERSON_NAME]" at bounding box center [487, 443] width 312 height 21
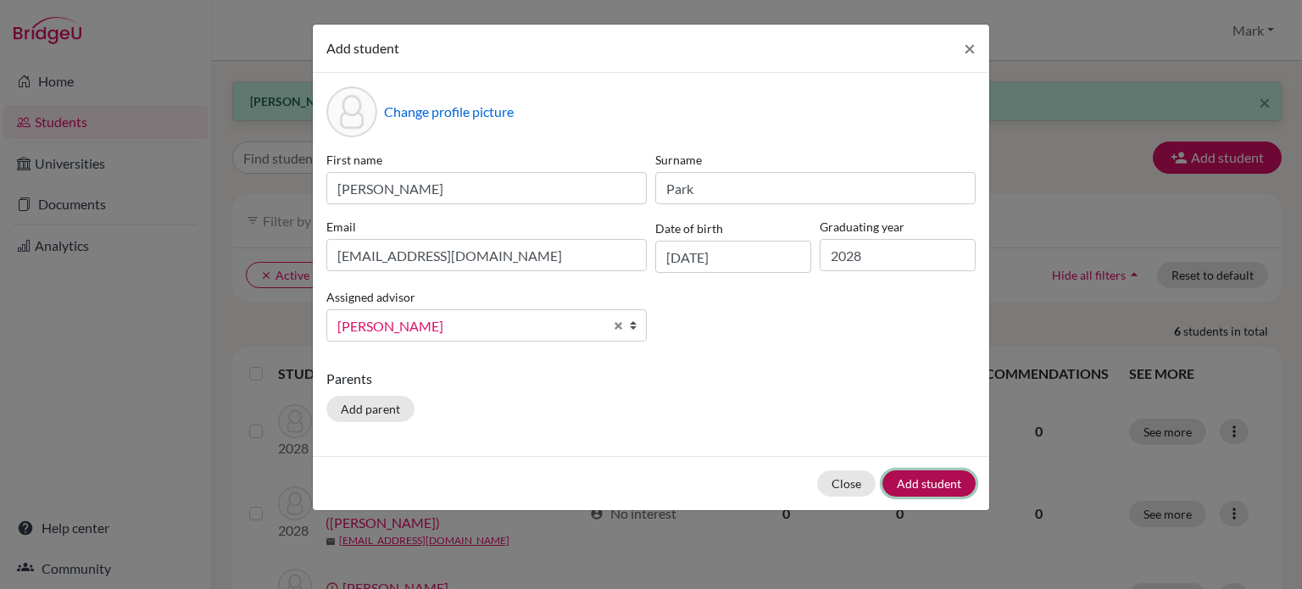
click at [922, 478] on button "Add student" at bounding box center [929, 484] width 93 height 26
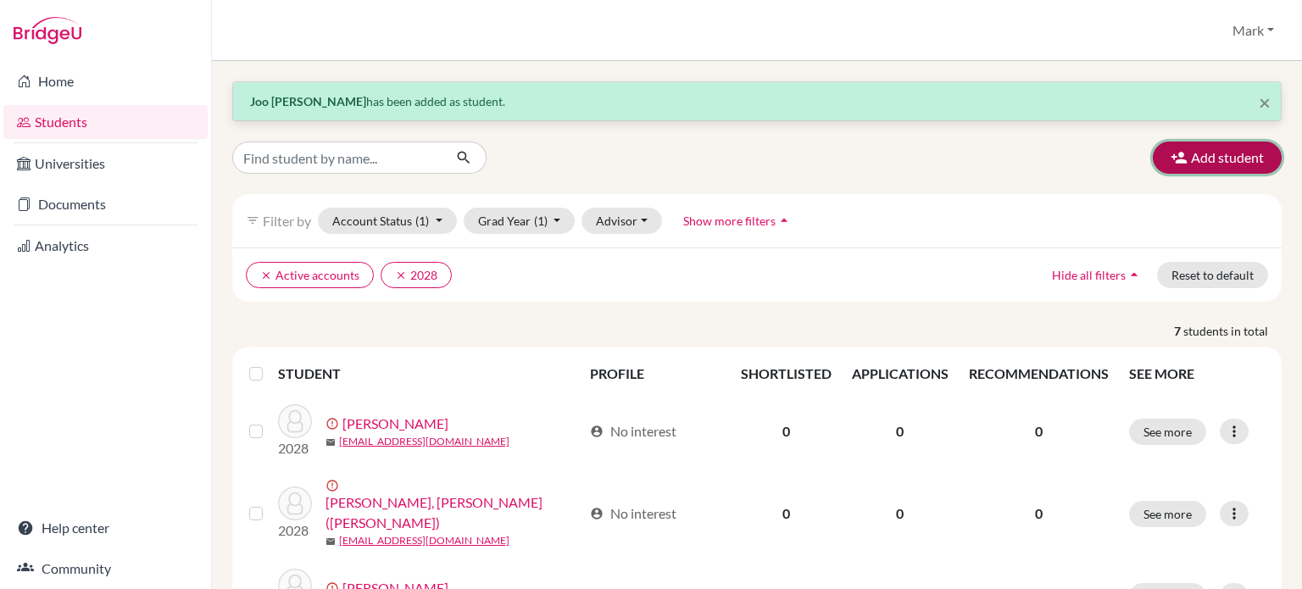
click at [1227, 157] on button "Add student" at bounding box center [1217, 158] width 129 height 32
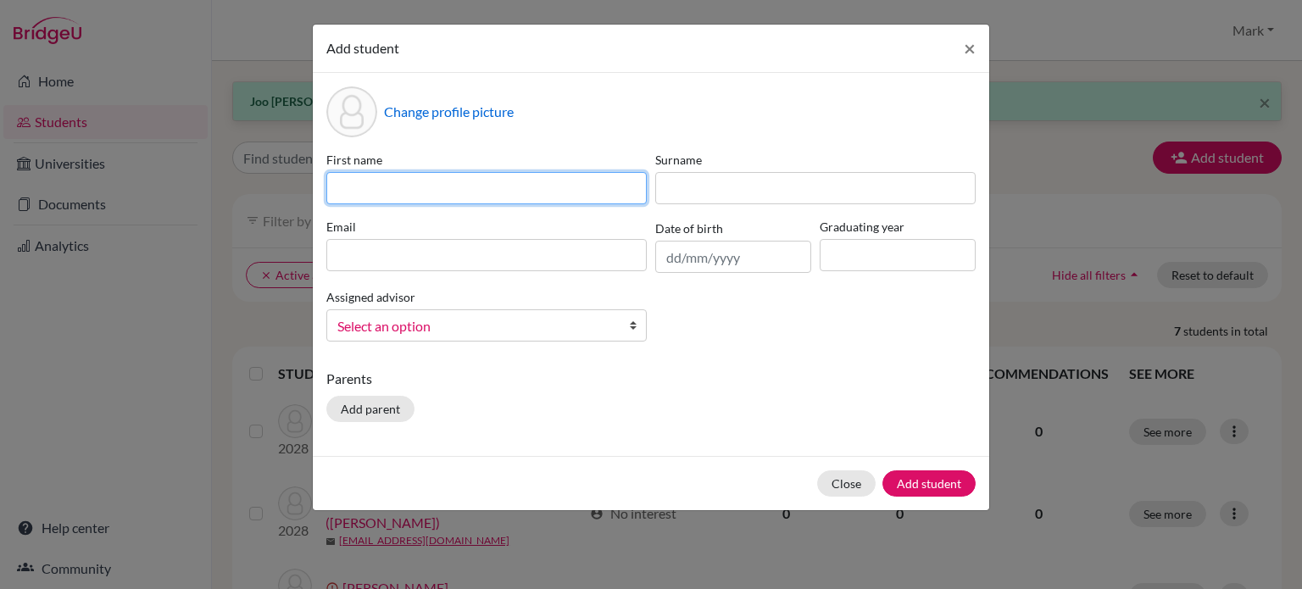
click at [458, 190] on input at bounding box center [486, 188] width 320 height 32
type input "Bitchan"
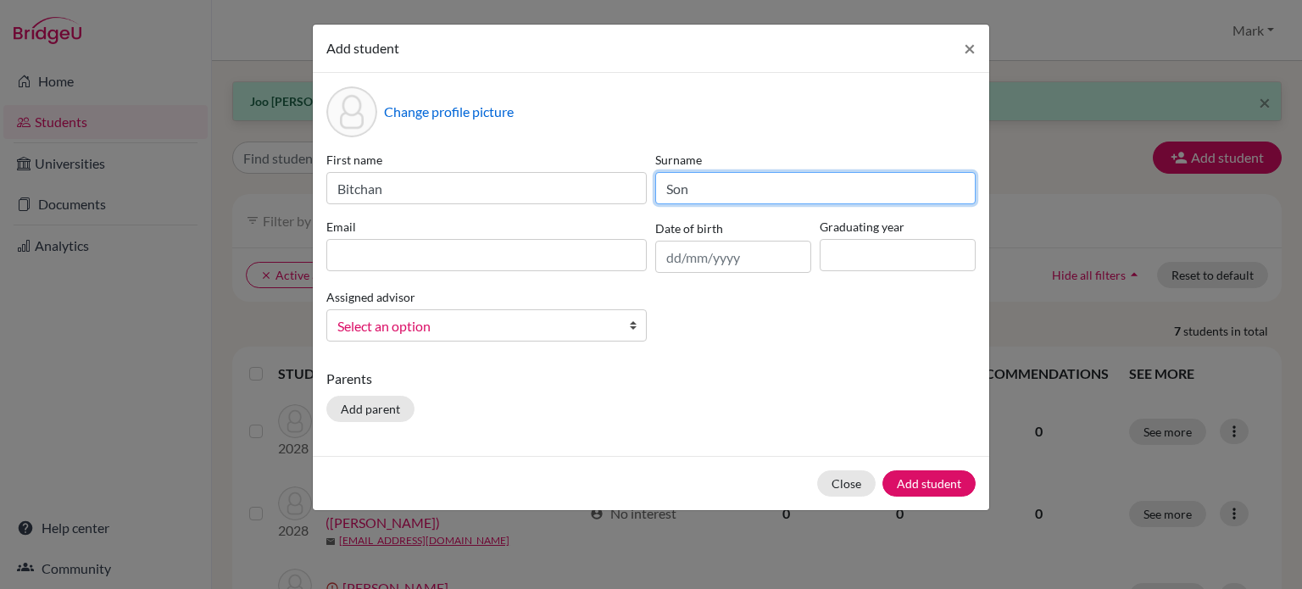
type input "Son"
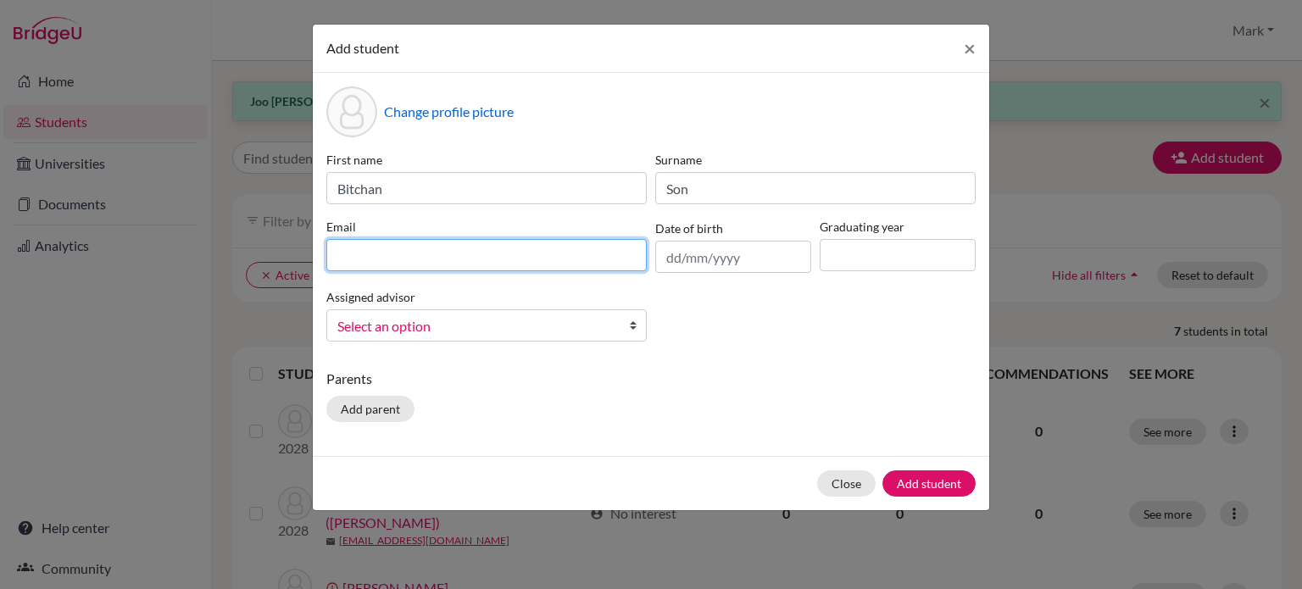
paste input "[EMAIL_ADDRESS][DOMAIN_NAME]"
type input "[EMAIL_ADDRESS][DOMAIN_NAME]"
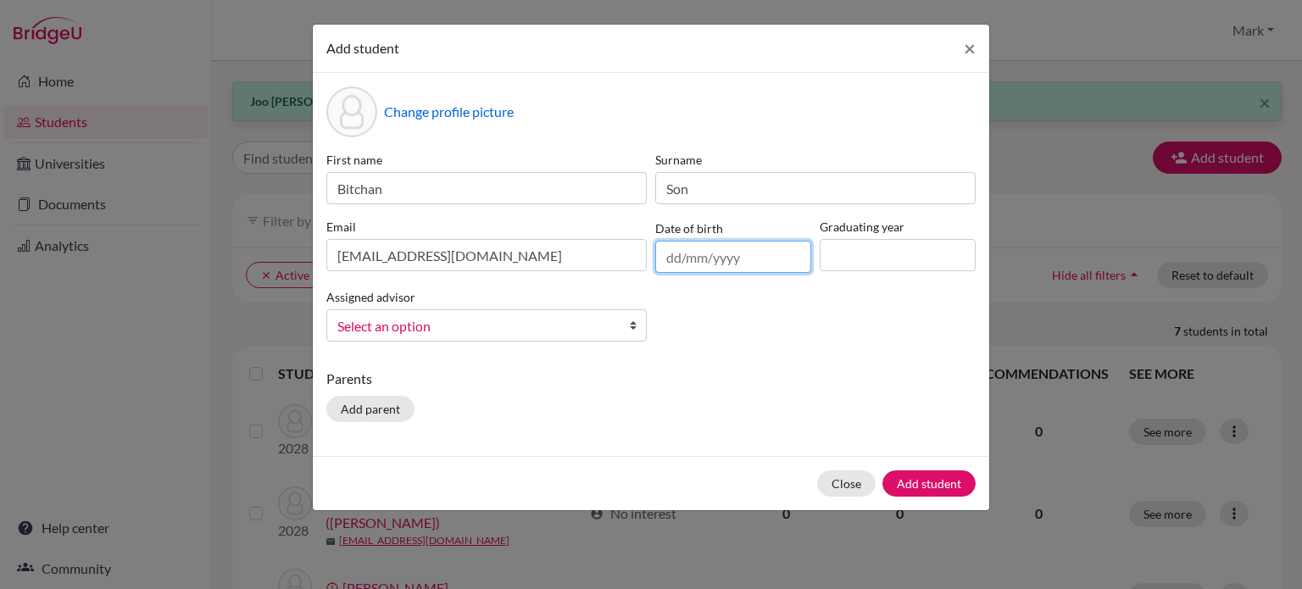
click at [729, 260] on input "text" at bounding box center [733, 257] width 156 height 32
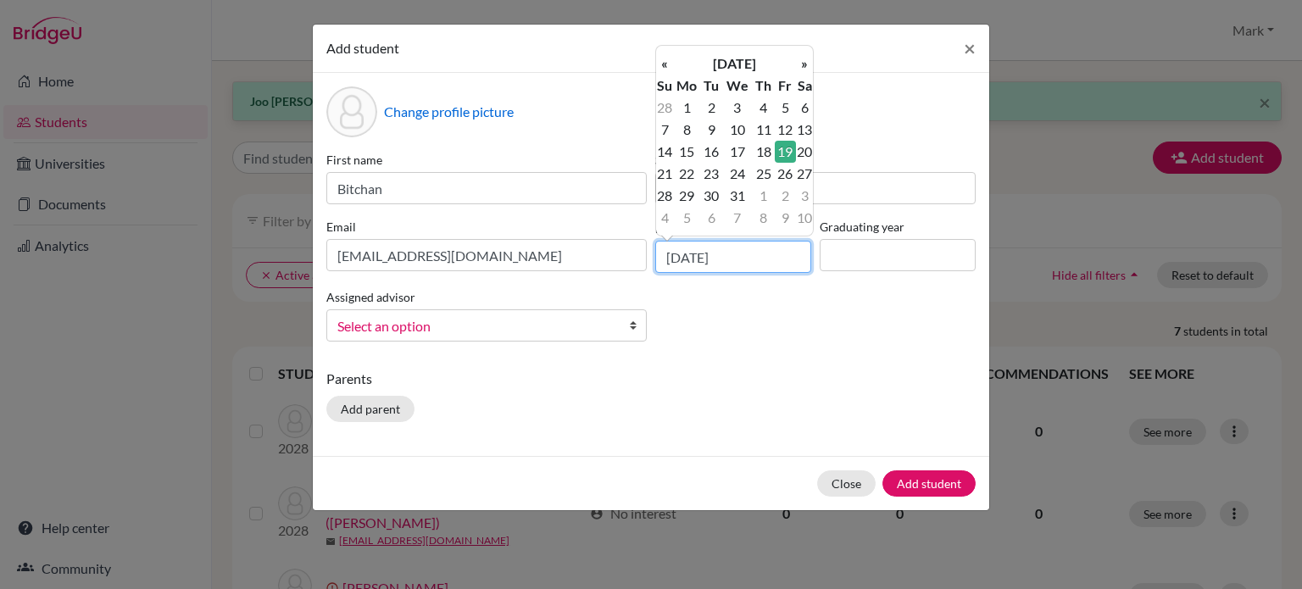
type input "[DATE]"
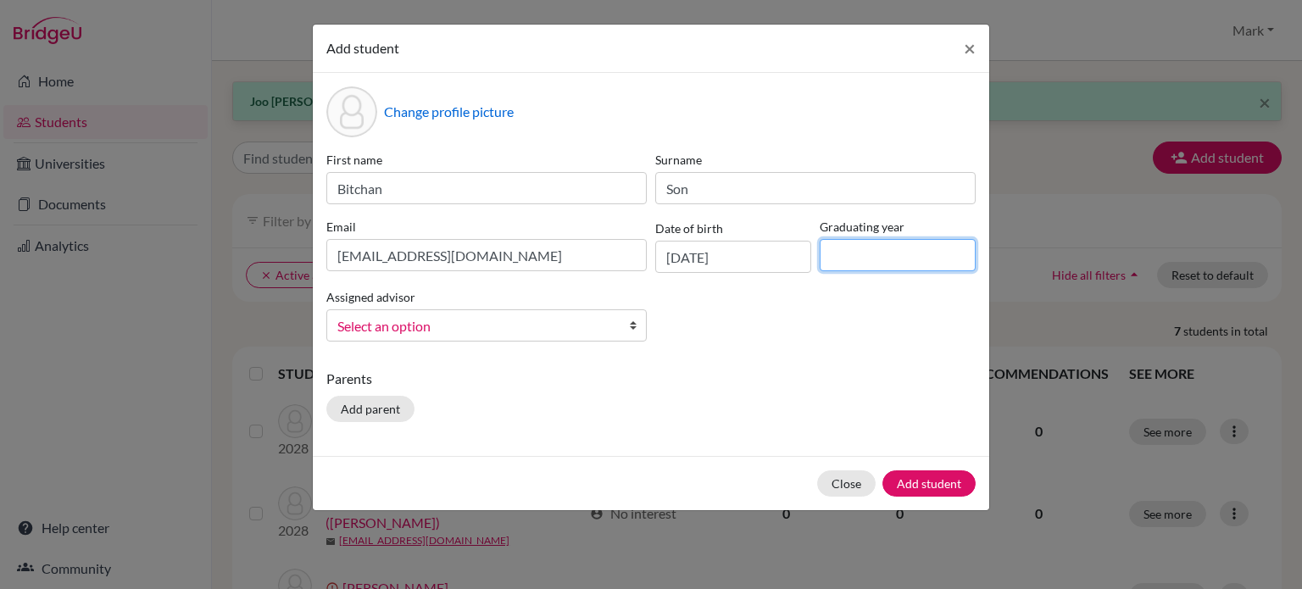
click at [868, 248] on input at bounding box center [898, 255] width 156 height 32
type input "2028"
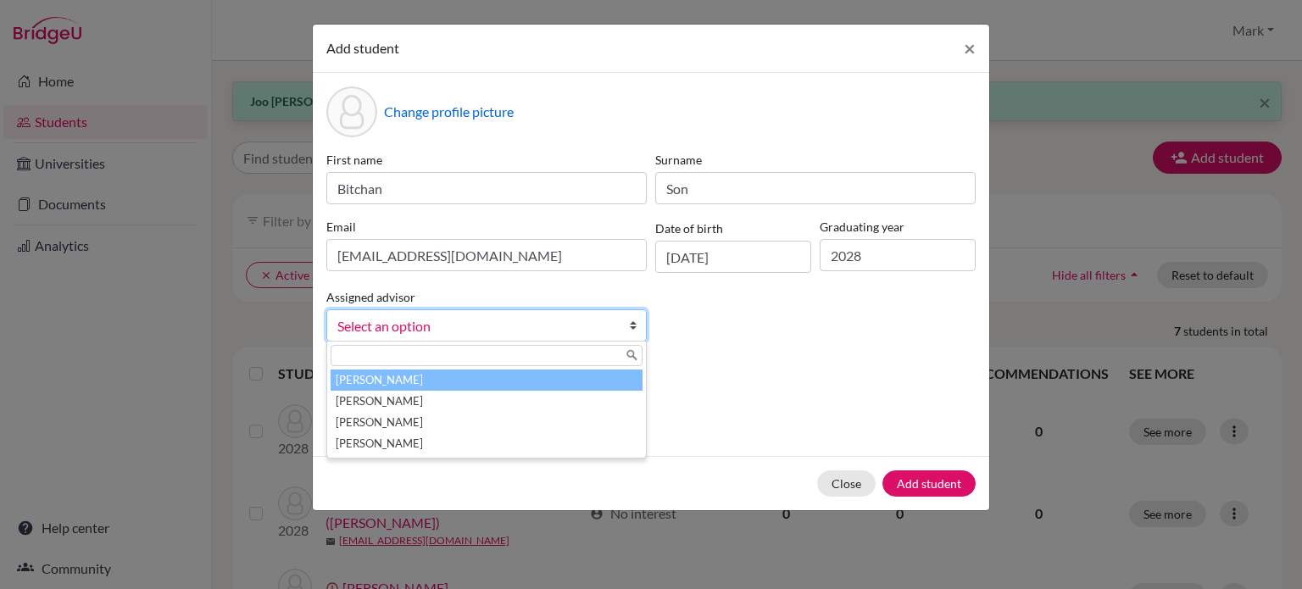
click at [549, 338] on link "Select an option" at bounding box center [486, 325] width 320 height 32
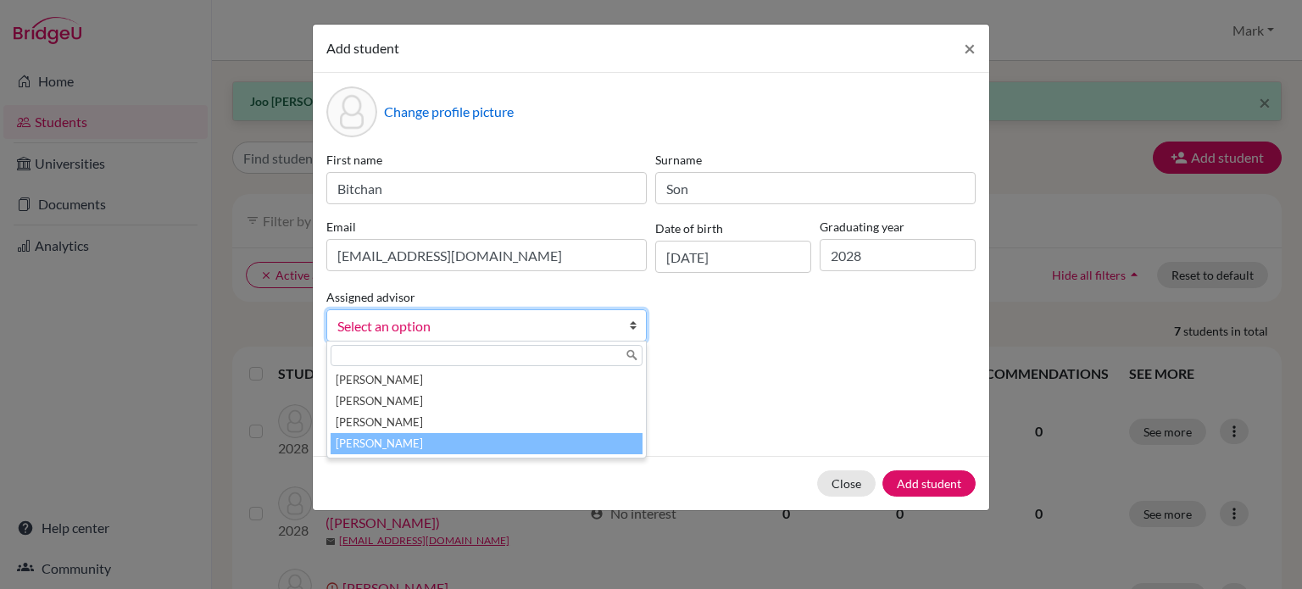
click at [528, 447] on li "[PERSON_NAME]" at bounding box center [487, 443] width 312 height 21
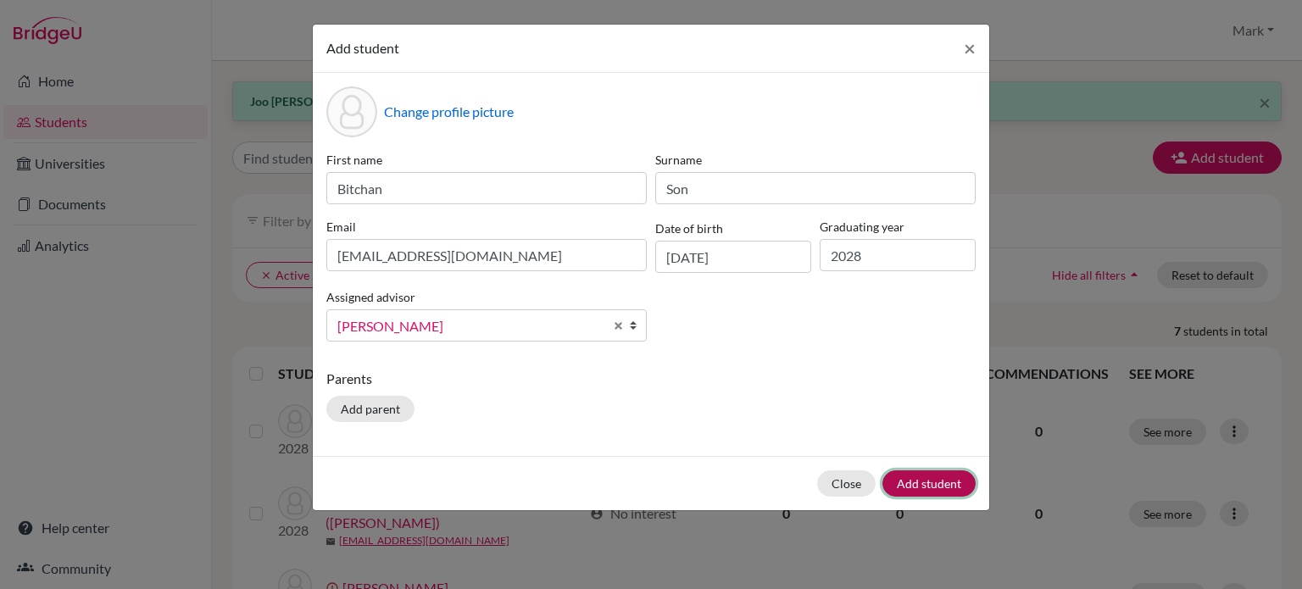
click at [939, 488] on button "Add student" at bounding box center [929, 484] width 93 height 26
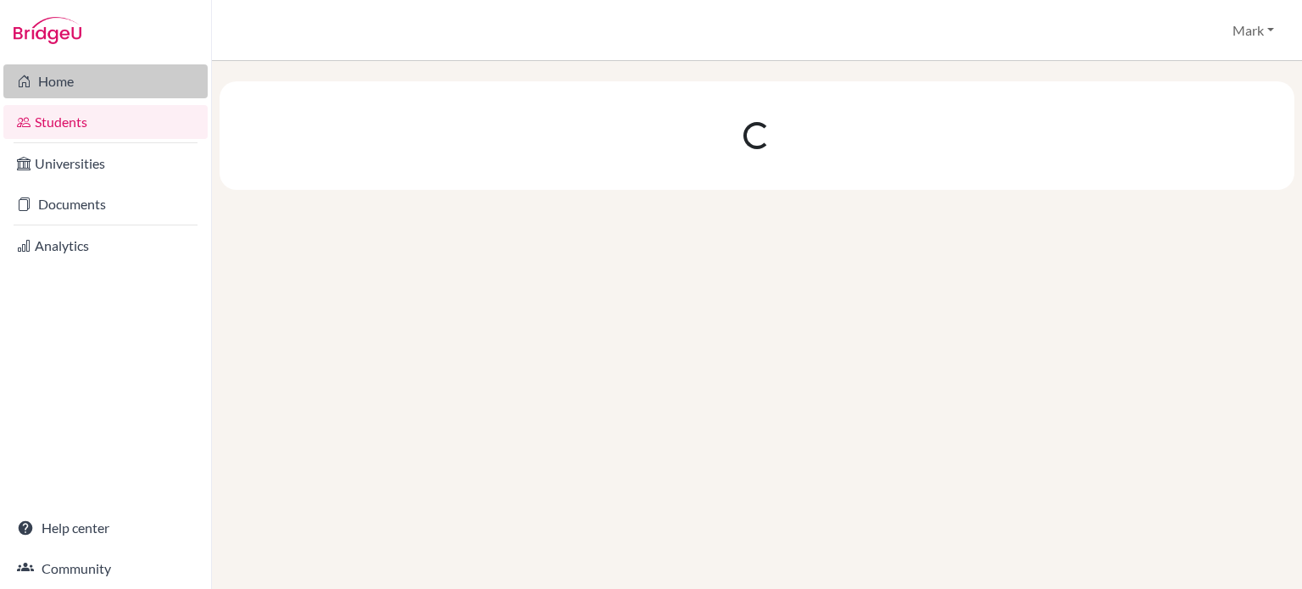
click at [57, 90] on link "Home" at bounding box center [105, 81] width 204 height 34
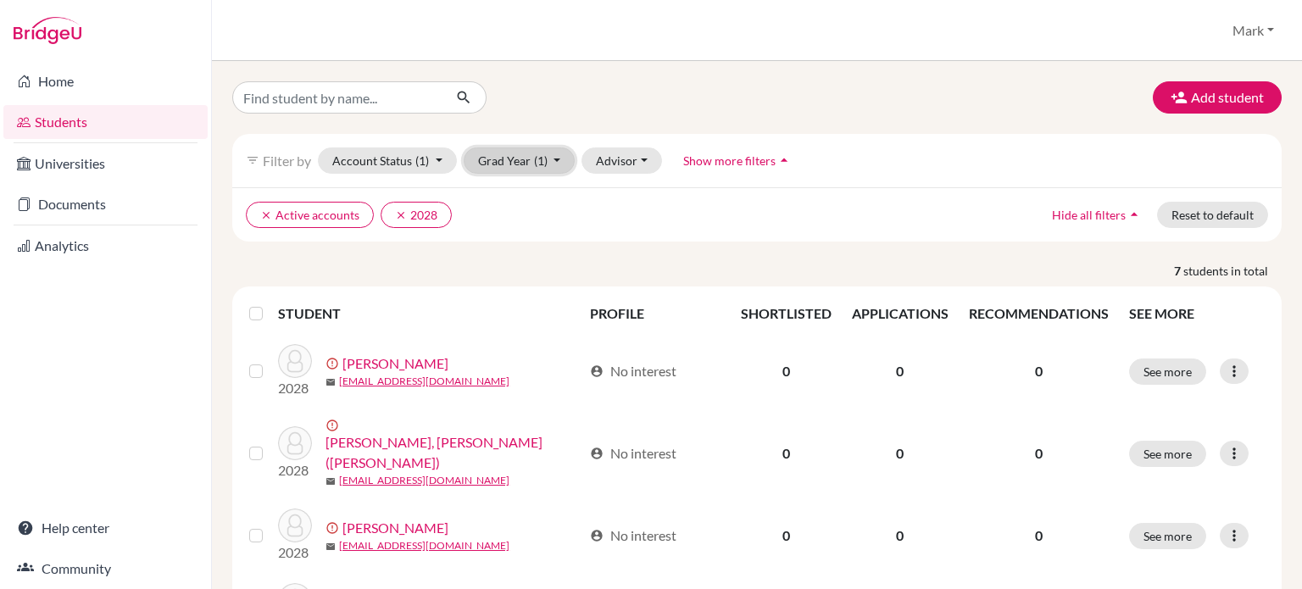
click at [549, 159] on button "Grad Year (1)" at bounding box center [520, 161] width 112 height 26
click at [539, 197] on icon "done" at bounding box center [535, 196] width 17 height 17
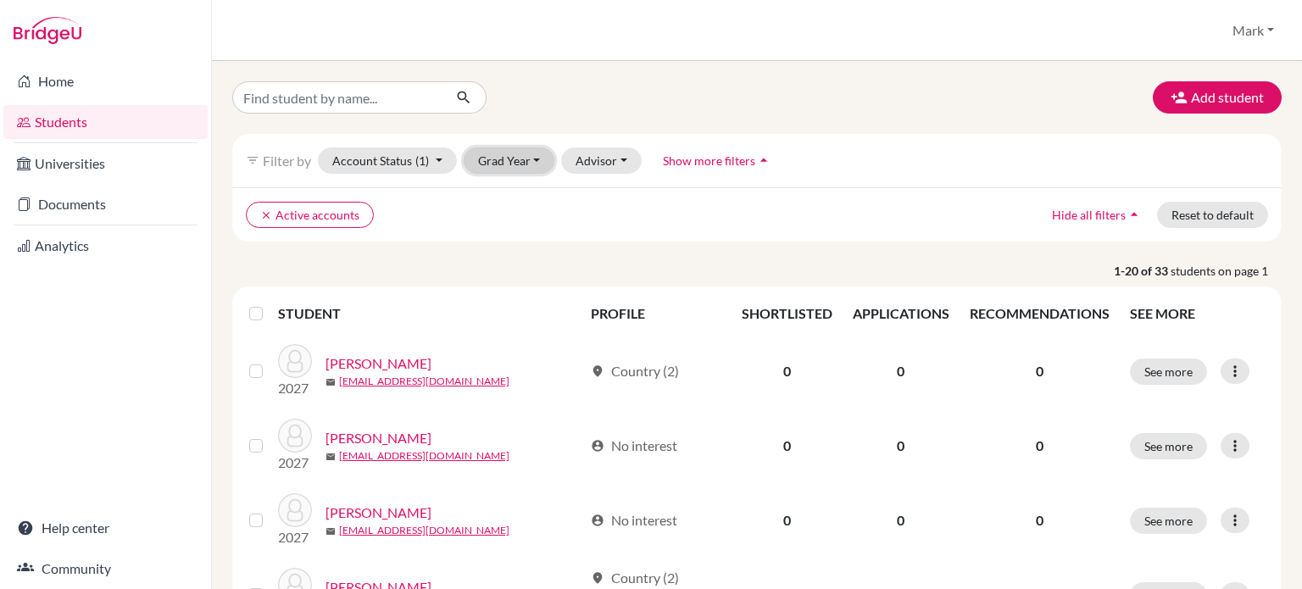
click at [527, 163] on button "Grad Year" at bounding box center [510, 161] width 92 height 26
click at [513, 199] on span "2028" at bounding box center [500, 197] width 31 height 20
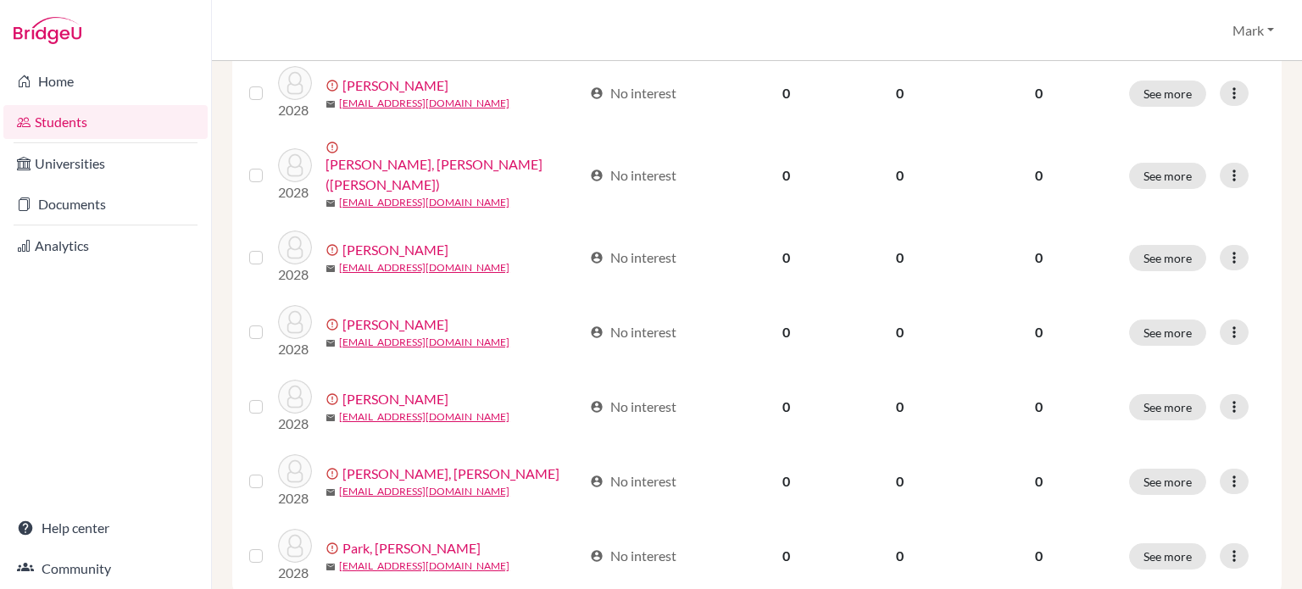
scroll to position [313, 0]
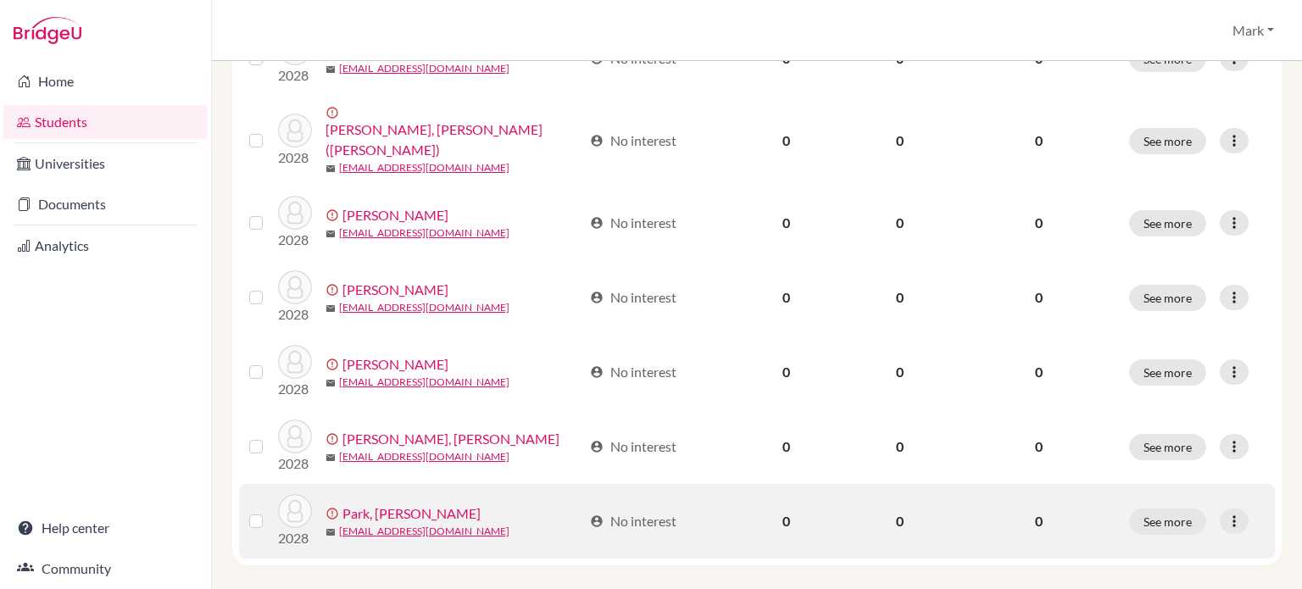
click at [393, 504] on link "Park, [PERSON_NAME]" at bounding box center [412, 514] width 138 height 20
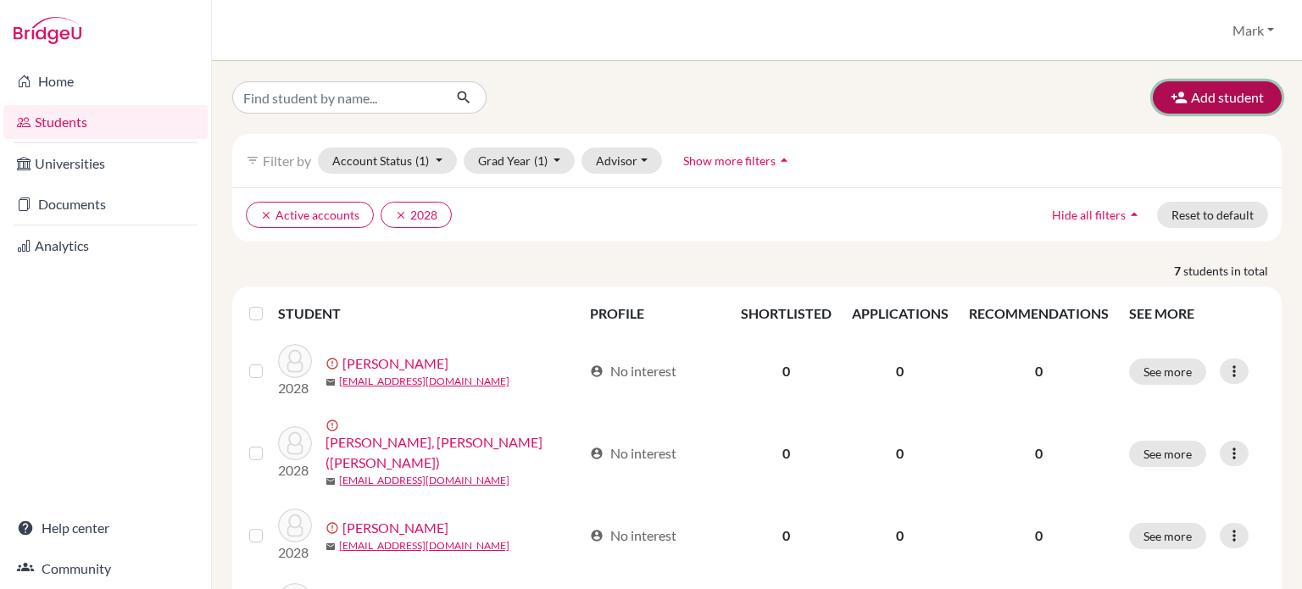
click at [1201, 90] on button "Add student" at bounding box center [1217, 97] width 129 height 32
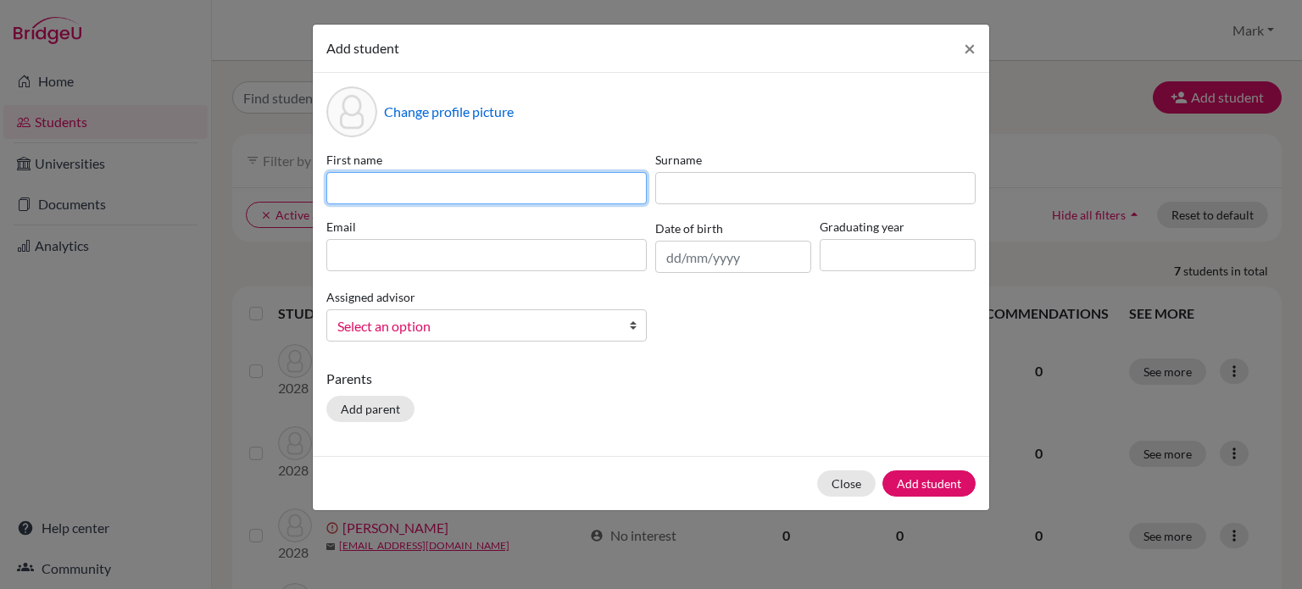
click at [457, 182] on input at bounding box center [486, 188] width 320 height 32
type input "Bitchan"
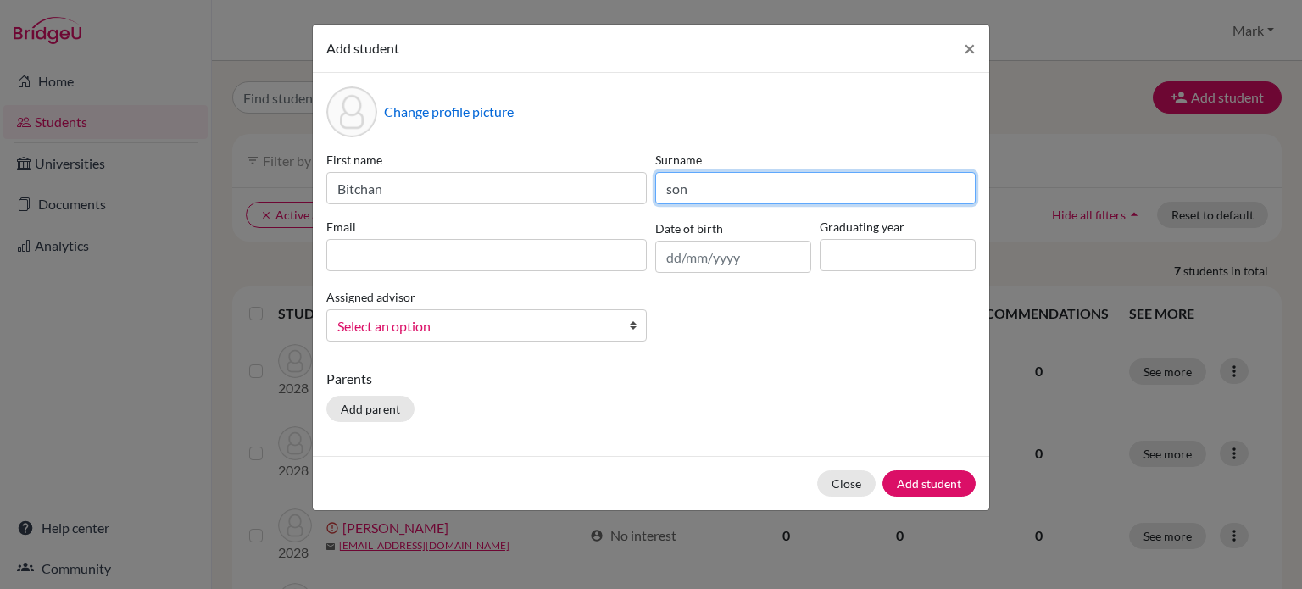
type input "Son"
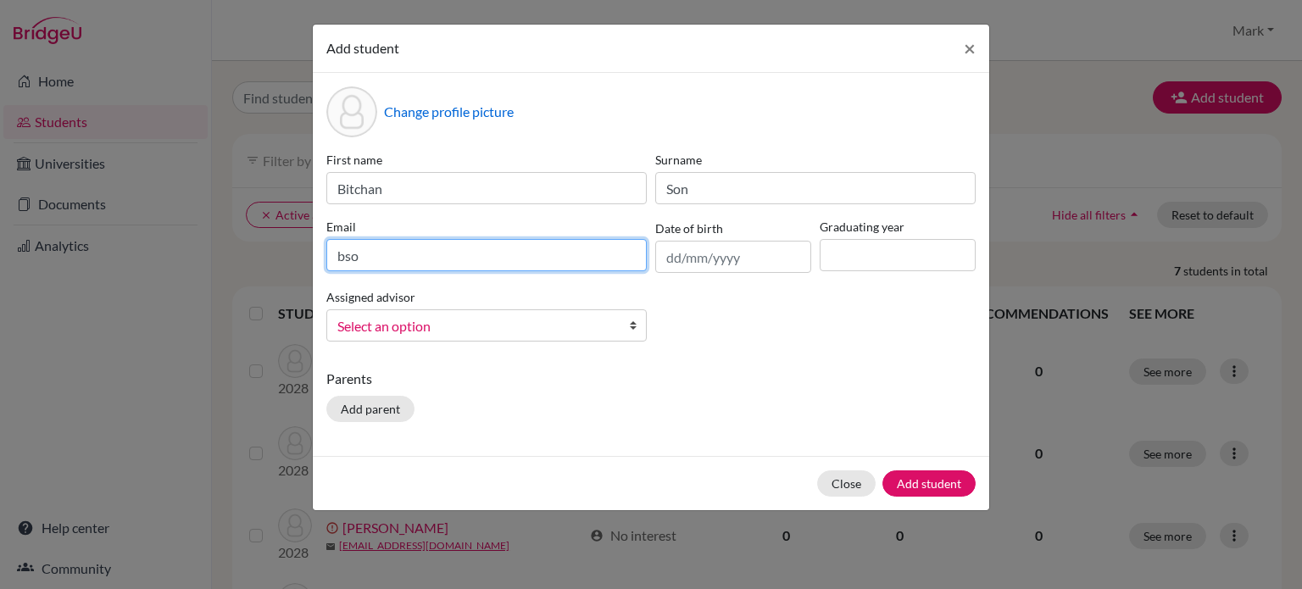
type input "[EMAIL_ADDRESS][DOMAIN_NAME]"
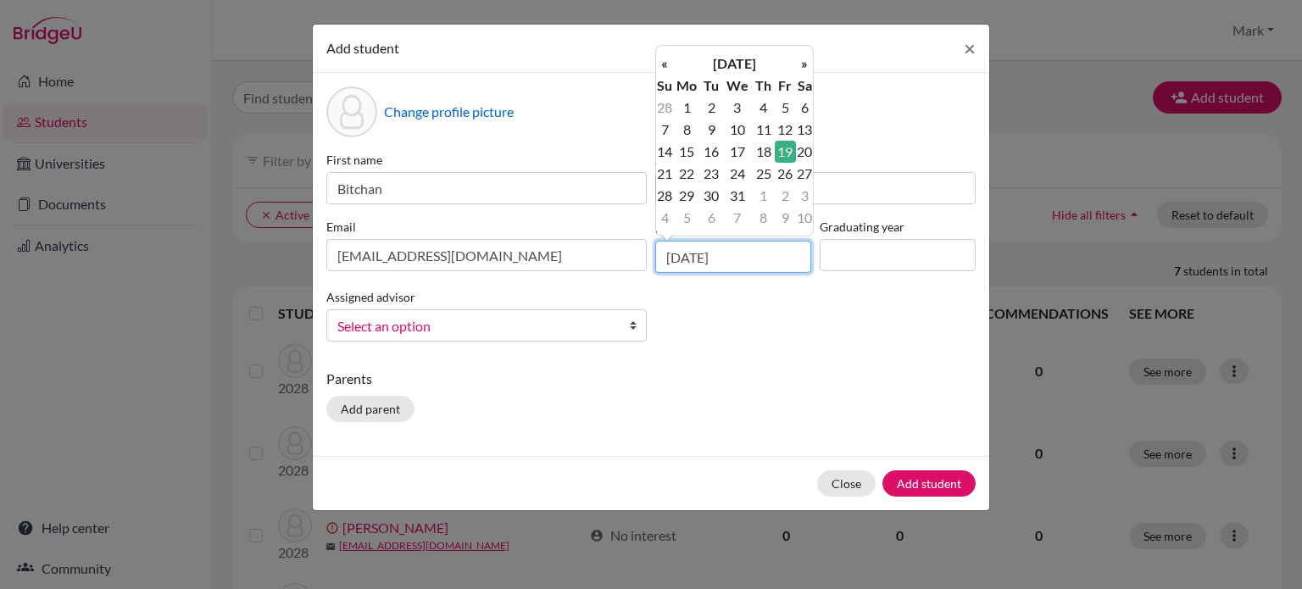
type input "[DATE]"
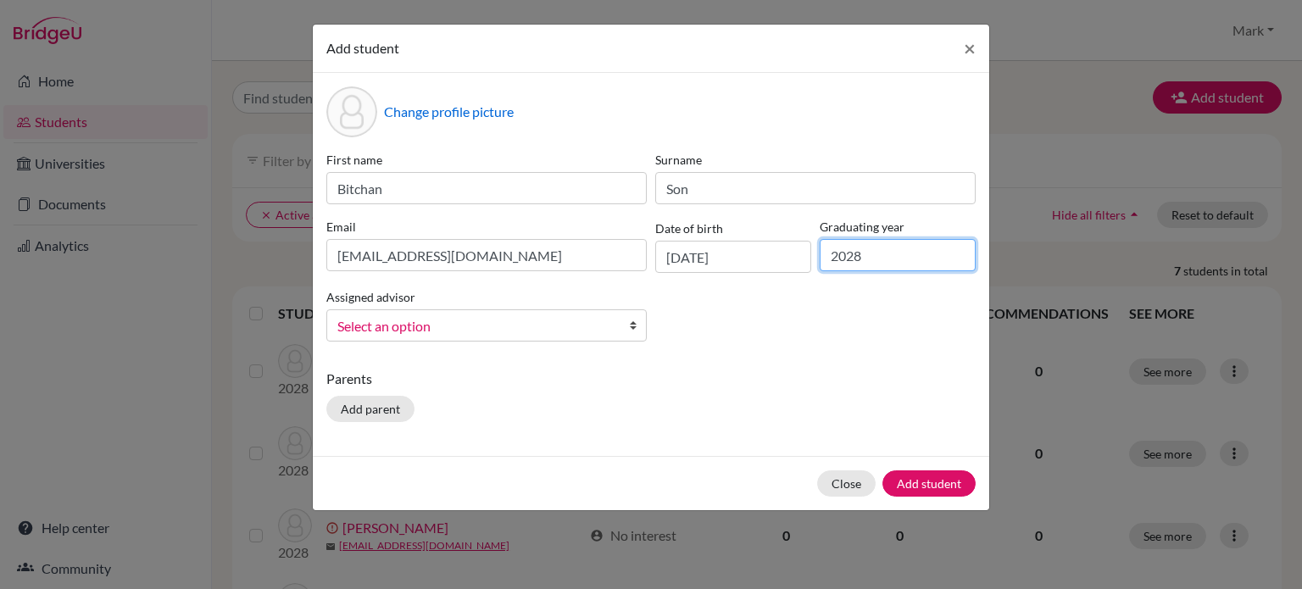
type input "2028"
click at [417, 332] on span "Select an option" at bounding box center [475, 326] width 276 height 22
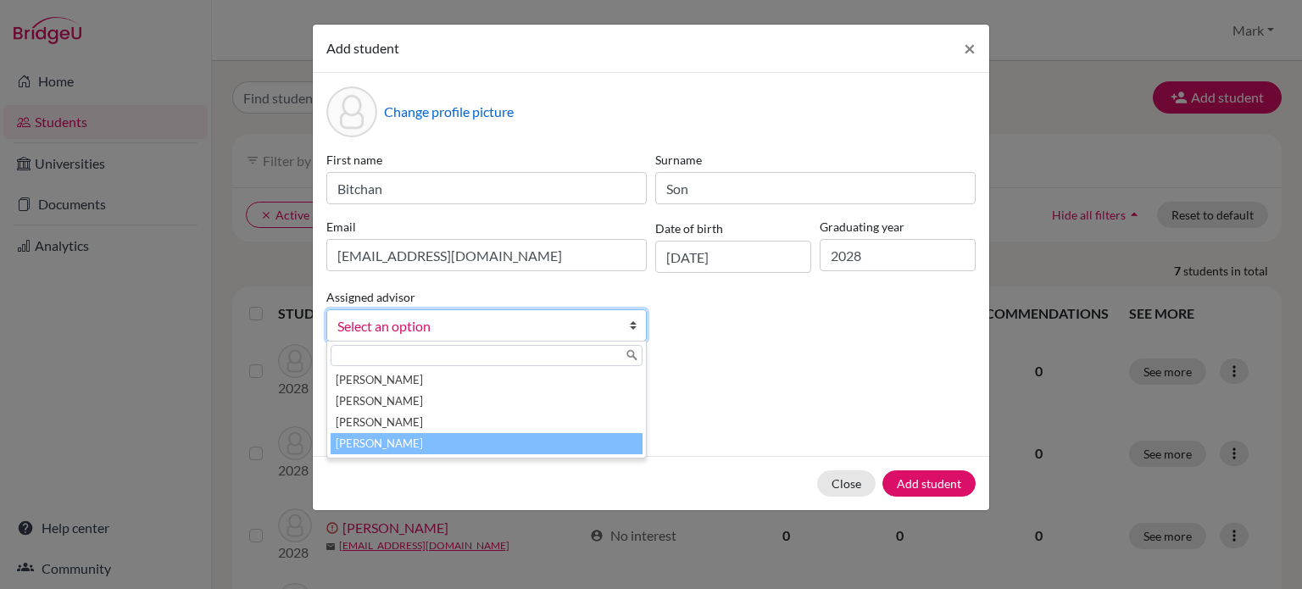
click at [449, 443] on li "[PERSON_NAME]" at bounding box center [487, 443] width 312 height 21
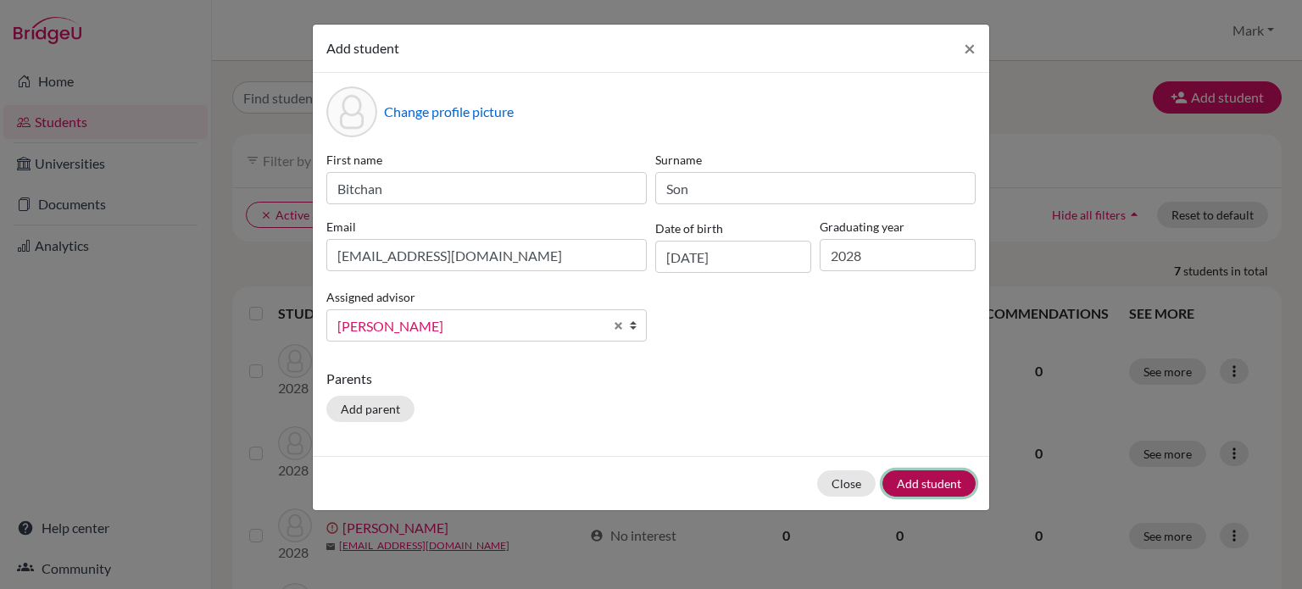
click at [961, 486] on button "Add student" at bounding box center [929, 484] width 93 height 26
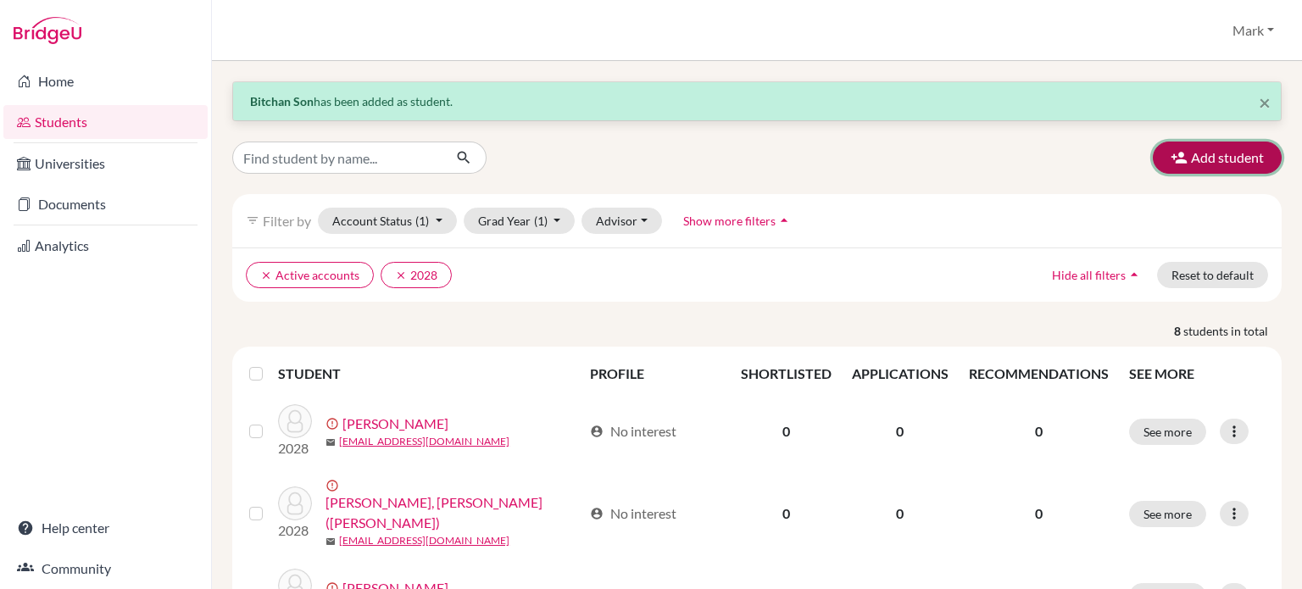
click at [1218, 170] on button "Add student" at bounding box center [1217, 158] width 129 height 32
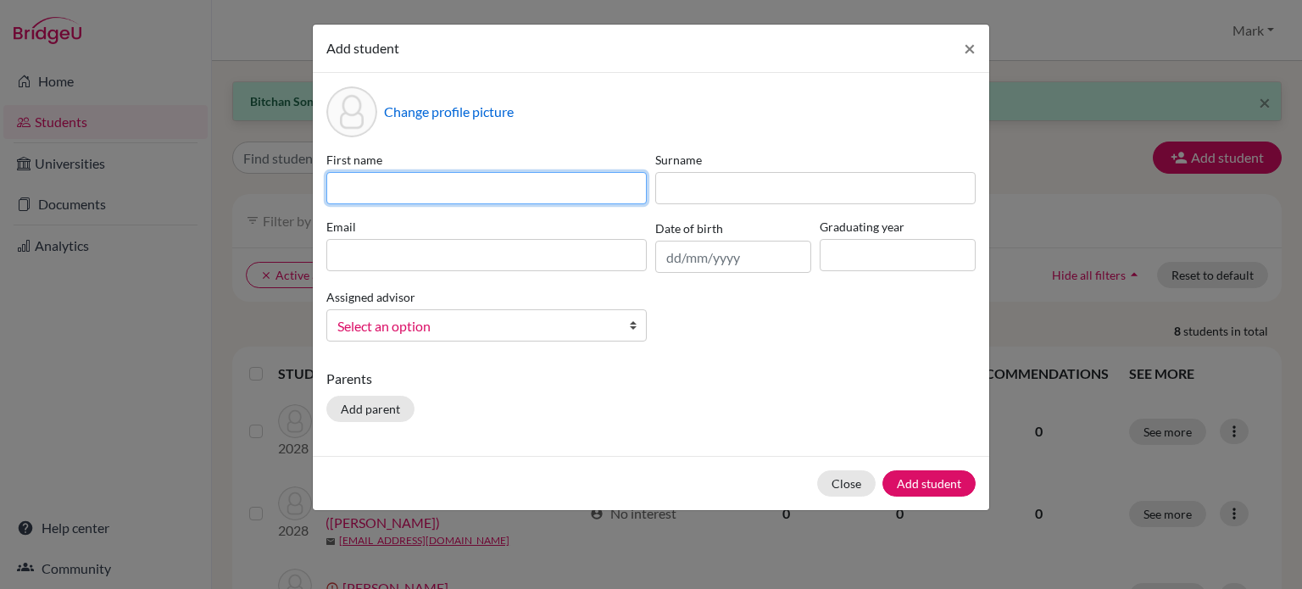
click at [458, 177] on input at bounding box center [486, 188] width 320 height 32
type input "Ethanael"
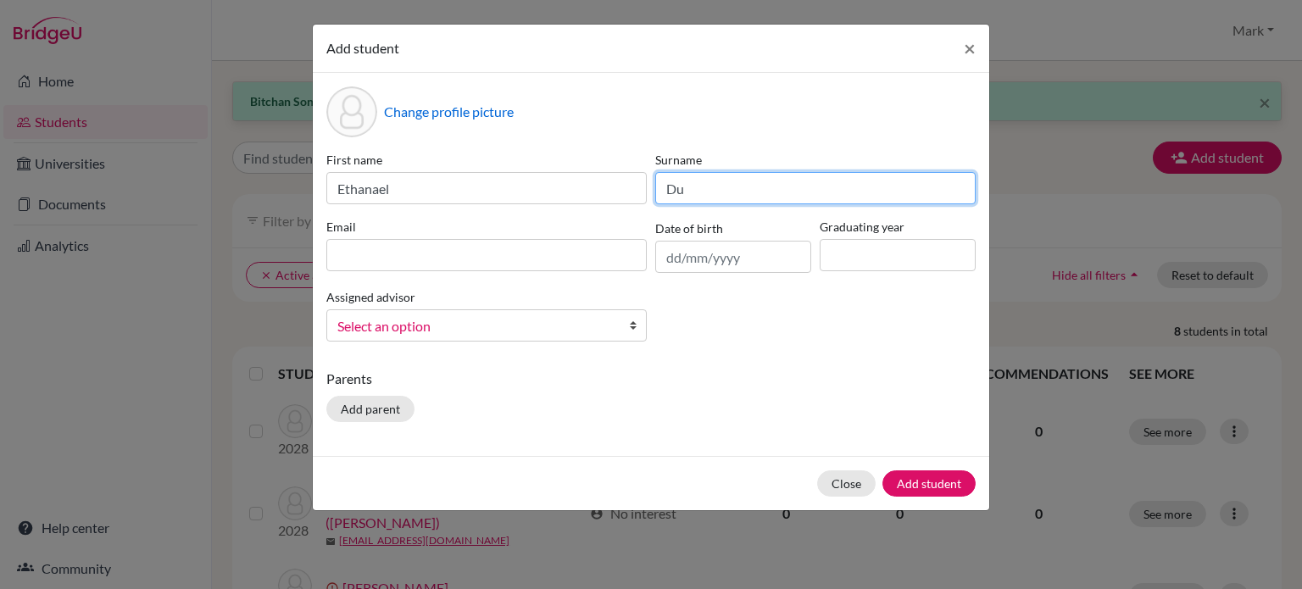
type input "D"
type input "Sugiarto"
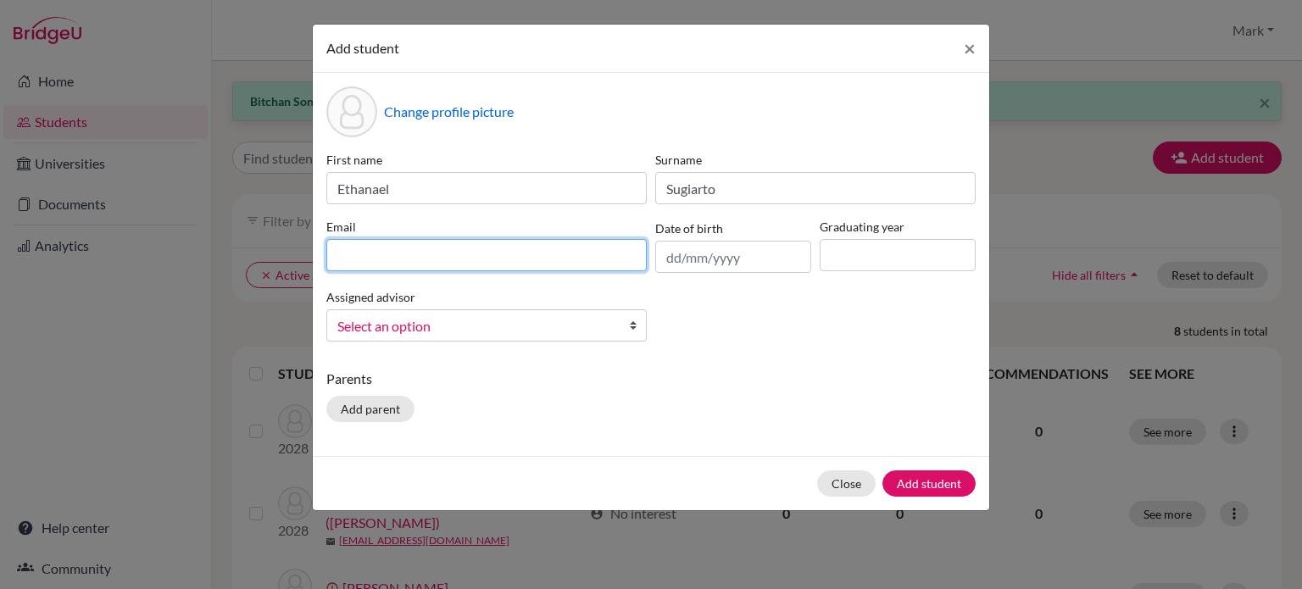
paste input "[EMAIL_ADDRESS][DOMAIN_NAME]"
type input "[EMAIL_ADDRESS][DOMAIN_NAME]"
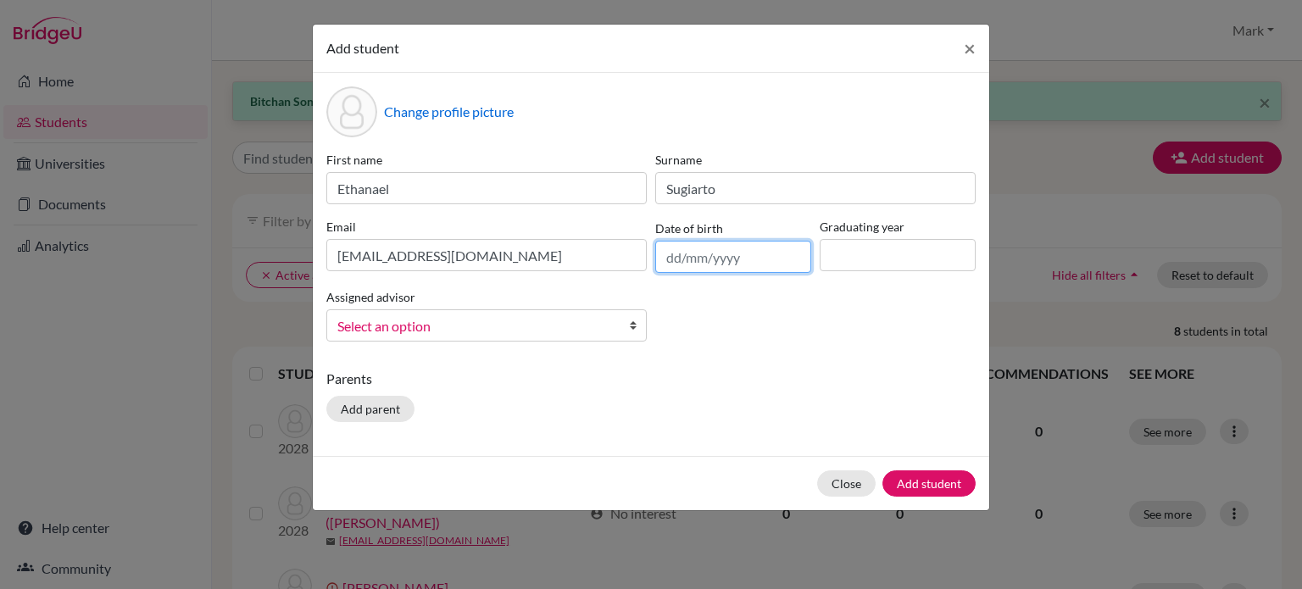
click at [714, 245] on input "text" at bounding box center [733, 257] width 156 height 32
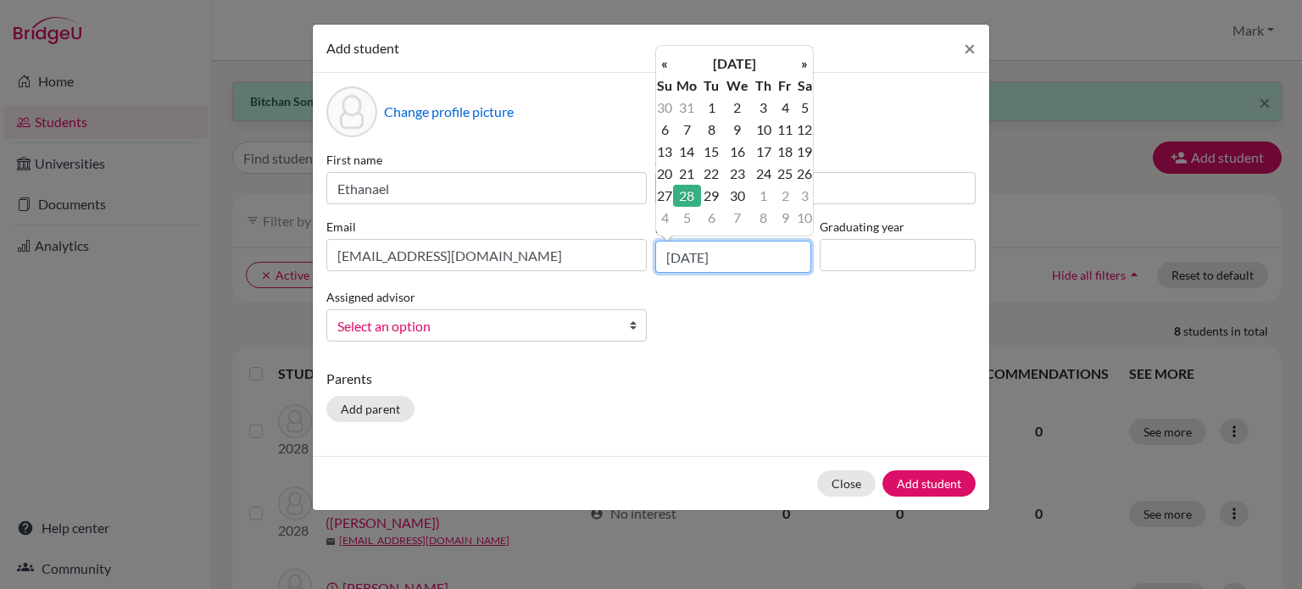
type input "[DATE]"
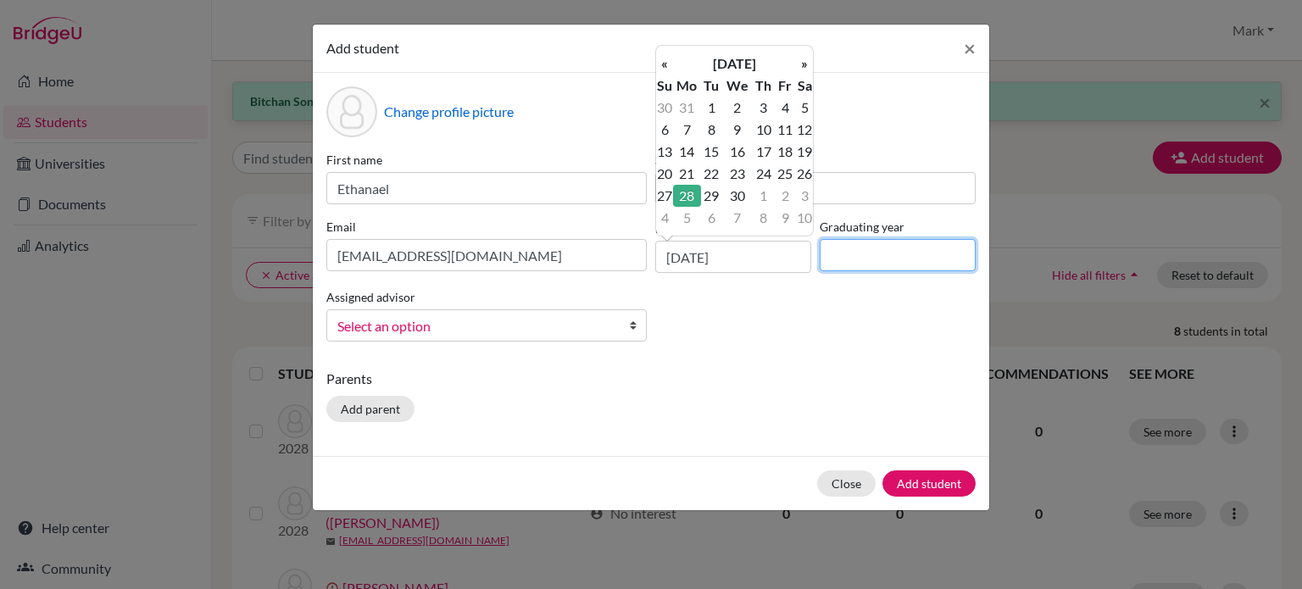
click at [861, 253] on input at bounding box center [898, 255] width 156 height 32
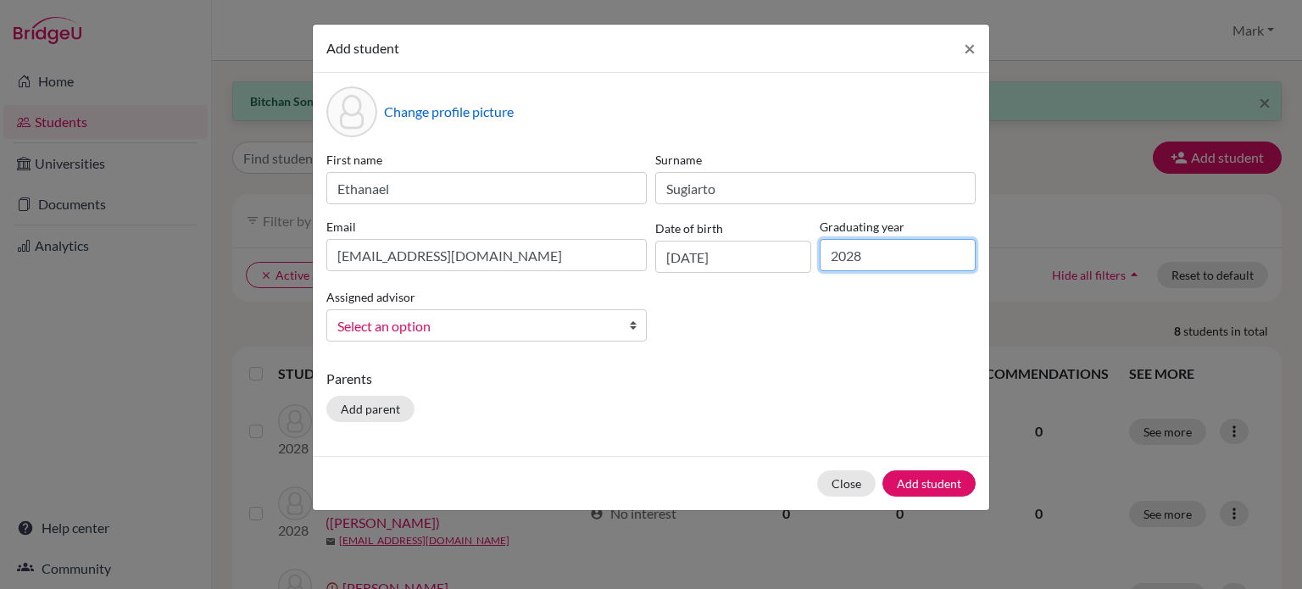
type input "2028"
click at [621, 332] on link "Select an option" at bounding box center [486, 325] width 320 height 32
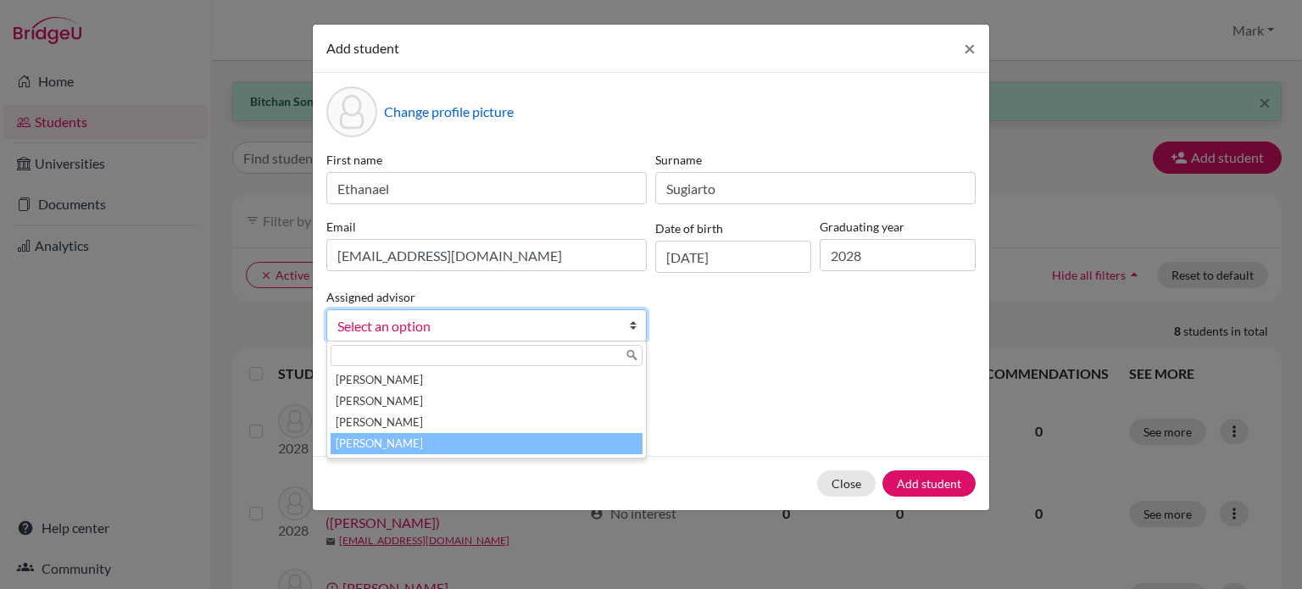
click at [537, 440] on li "[PERSON_NAME]" at bounding box center [487, 443] width 312 height 21
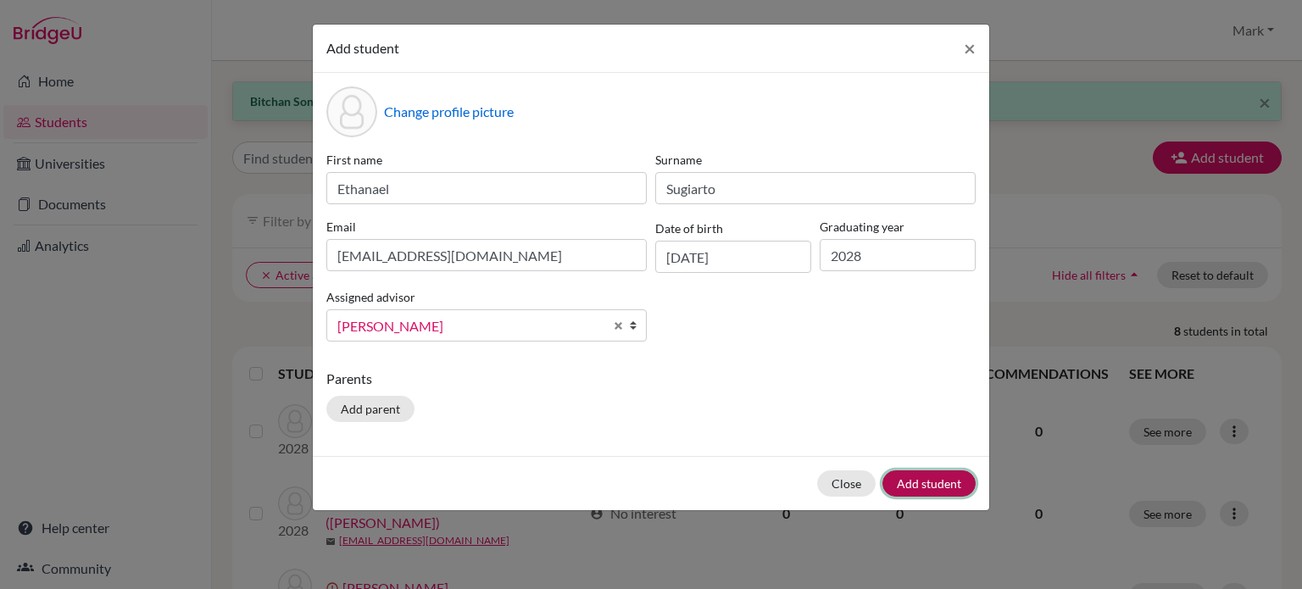
click at [928, 486] on button "Add student" at bounding box center [929, 484] width 93 height 26
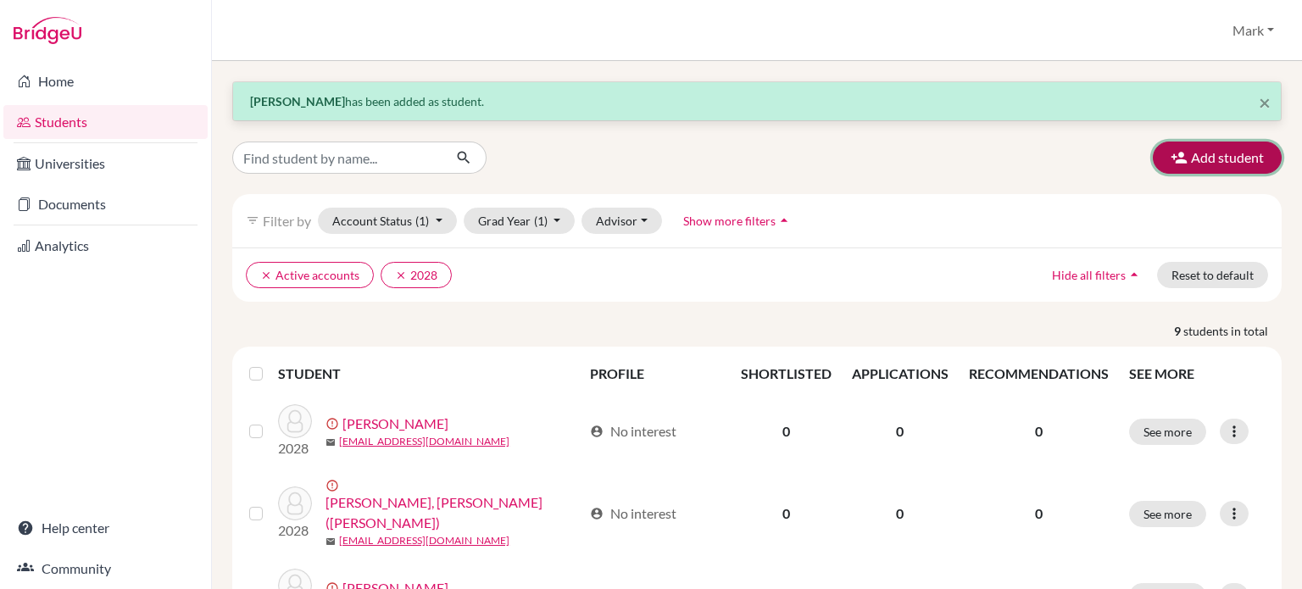
click at [1180, 164] on button "Add student" at bounding box center [1217, 158] width 129 height 32
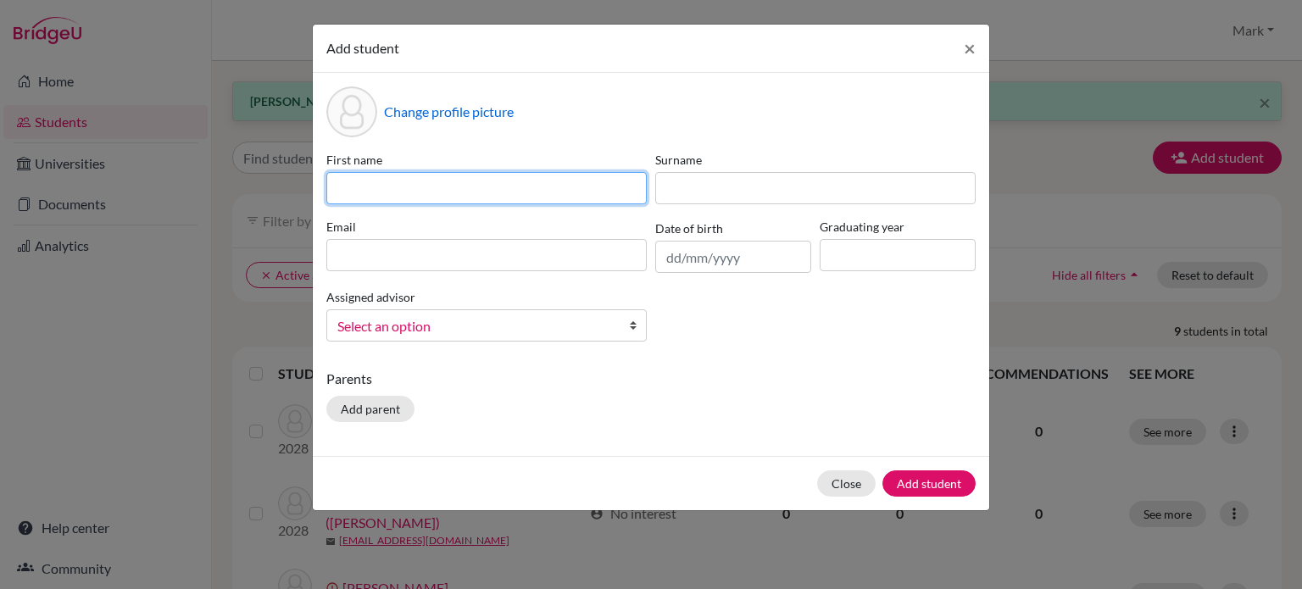
click at [560, 194] on input at bounding box center [486, 188] width 320 height 32
type input "[PERSON_NAME]"
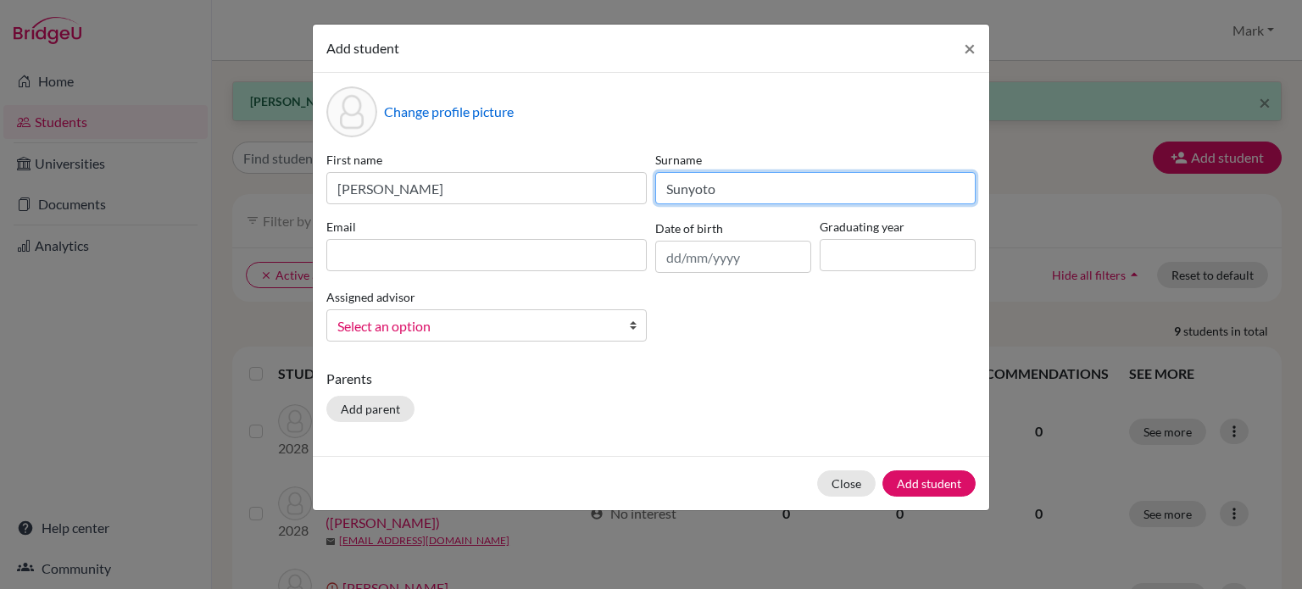
type input "Sunyoto"
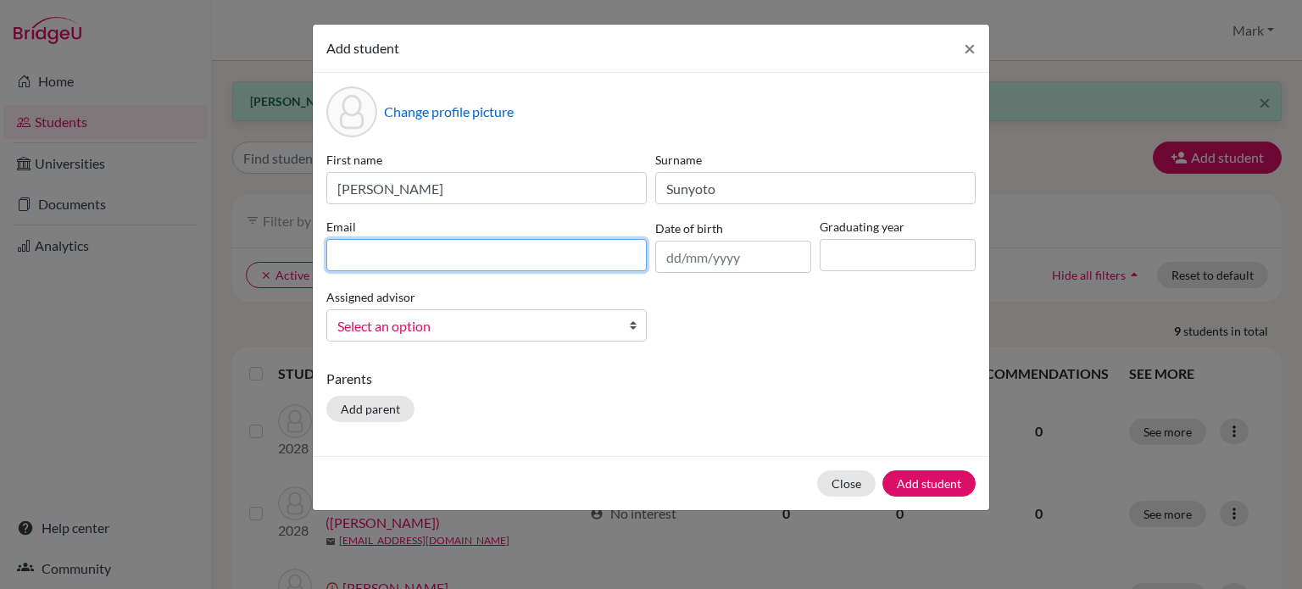
paste input "[EMAIL_ADDRESS][DOMAIN_NAME]"
type input "[EMAIL_ADDRESS][DOMAIN_NAME]"
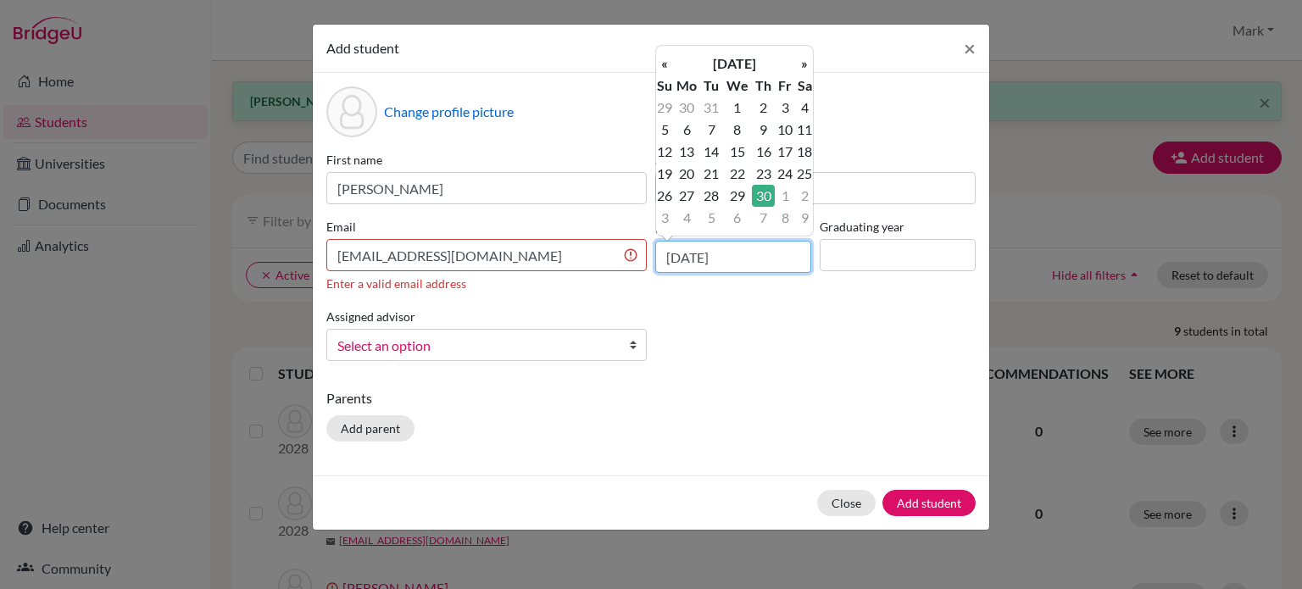
type input "[DATE]"
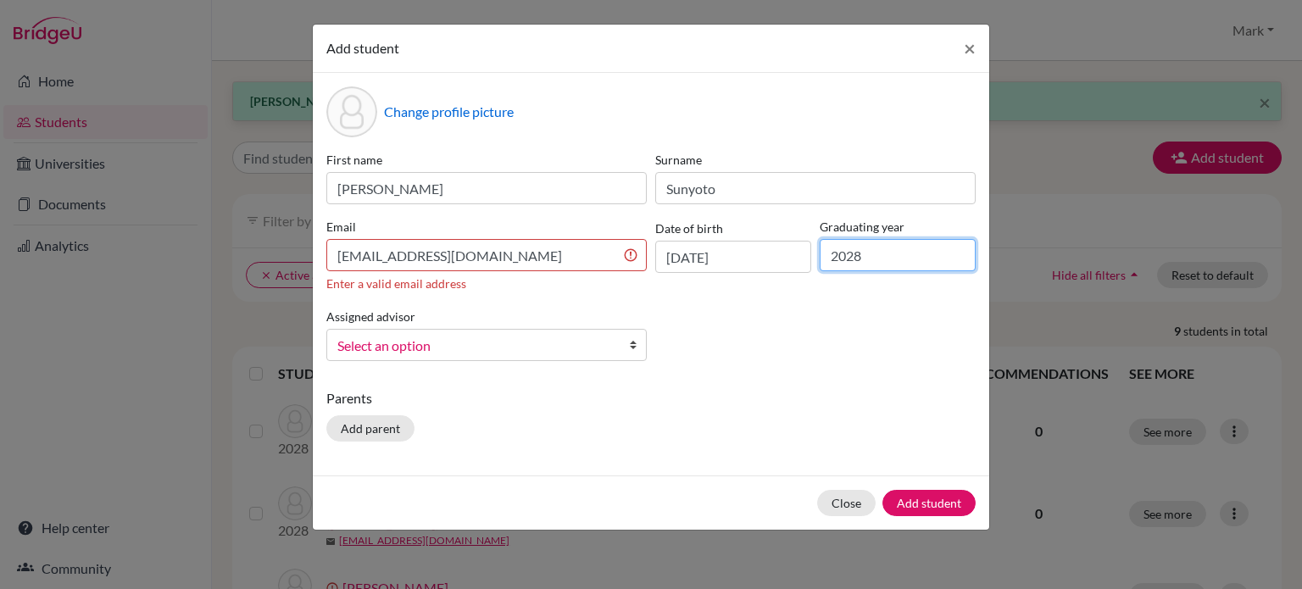
type input "2028"
click at [582, 254] on input "[EMAIL_ADDRESS][DOMAIN_NAME]" at bounding box center [486, 255] width 320 height 32
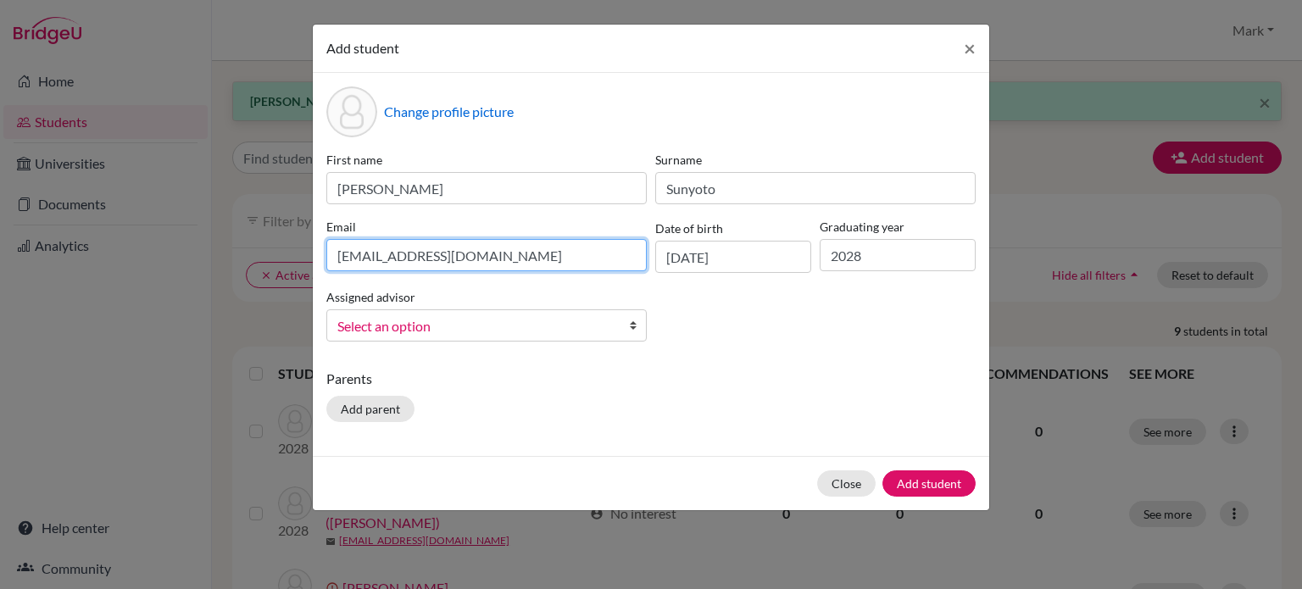
type input "[EMAIL_ADDRESS][DOMAIN_NAME]"
click at [591, 323] on span "Select an option" at bounding box center [475, 326] width 276 height 22
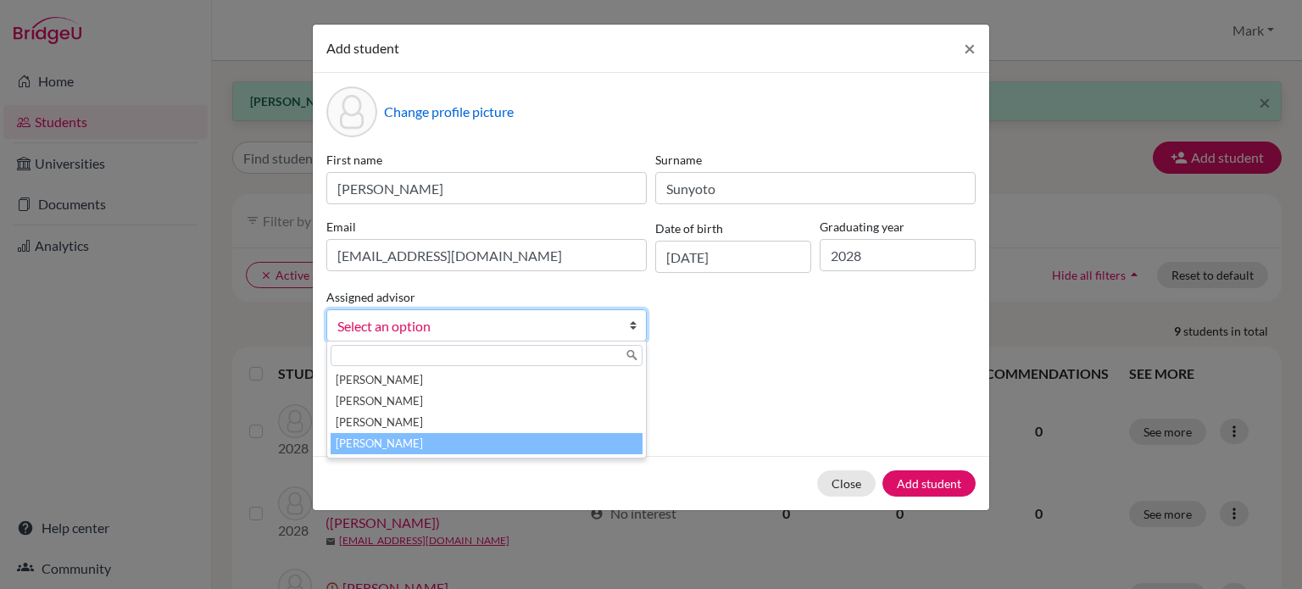
click at [539, 447] on li "[PERSON_NAME]" at bounding box center [487, 443] width 312 height 21
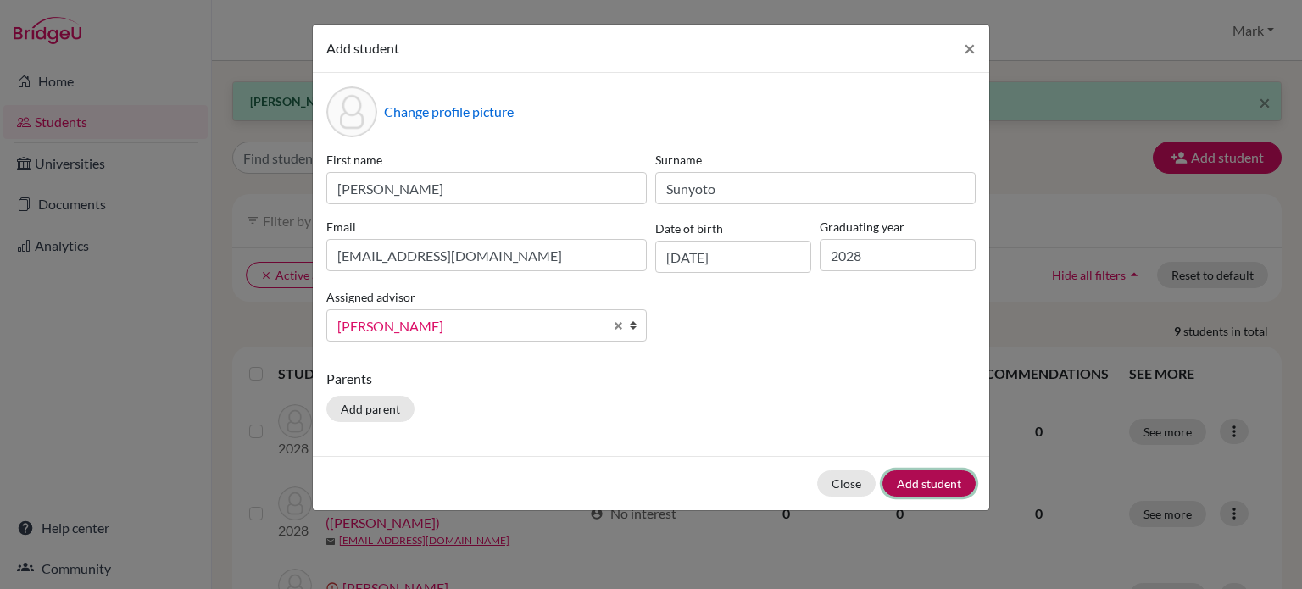
click at [943, 477] on button "Add student" at bounding box center [929, 484] width 93 height 26
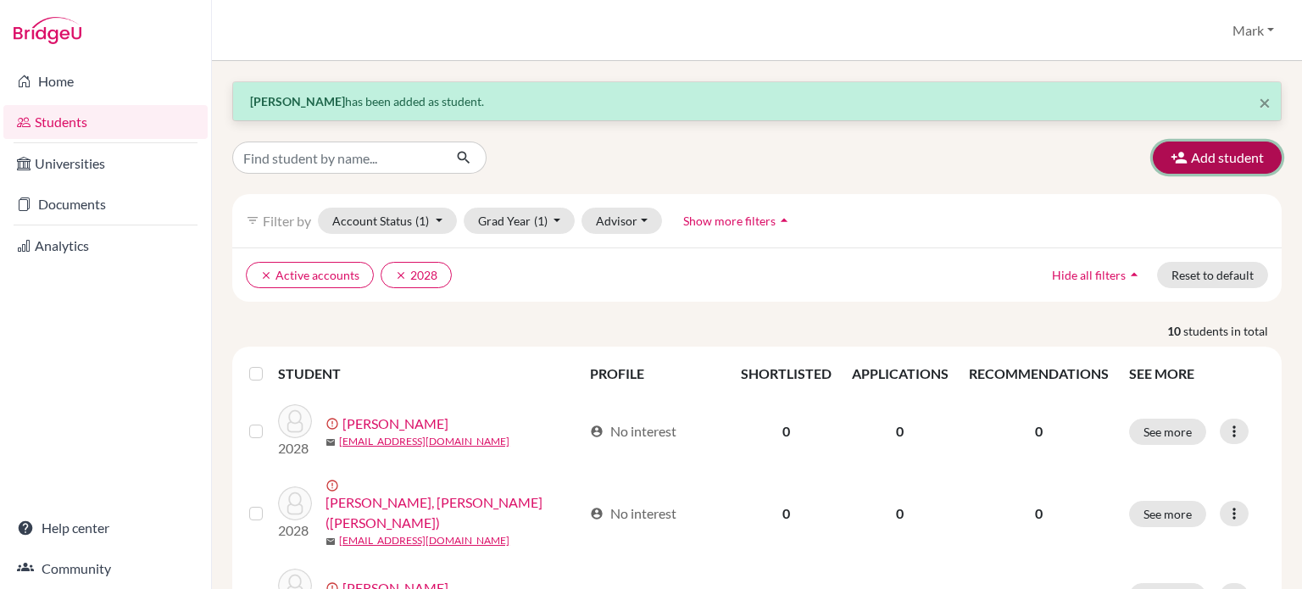
click at [1197, 163] on button "Add student" at bounding box center [1217, 158] width 129 height 32
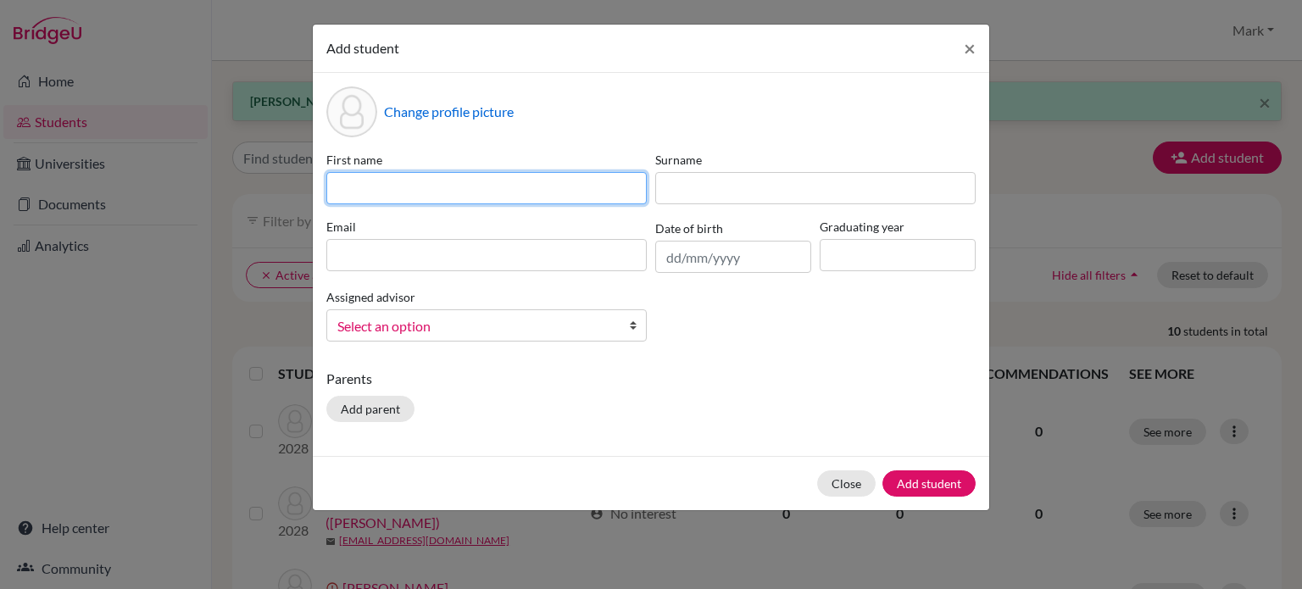
click at [456, 189] on input at bounding box center [486, 188] width 320 height 32
type input "Enbo ([PERSON_NAME])"
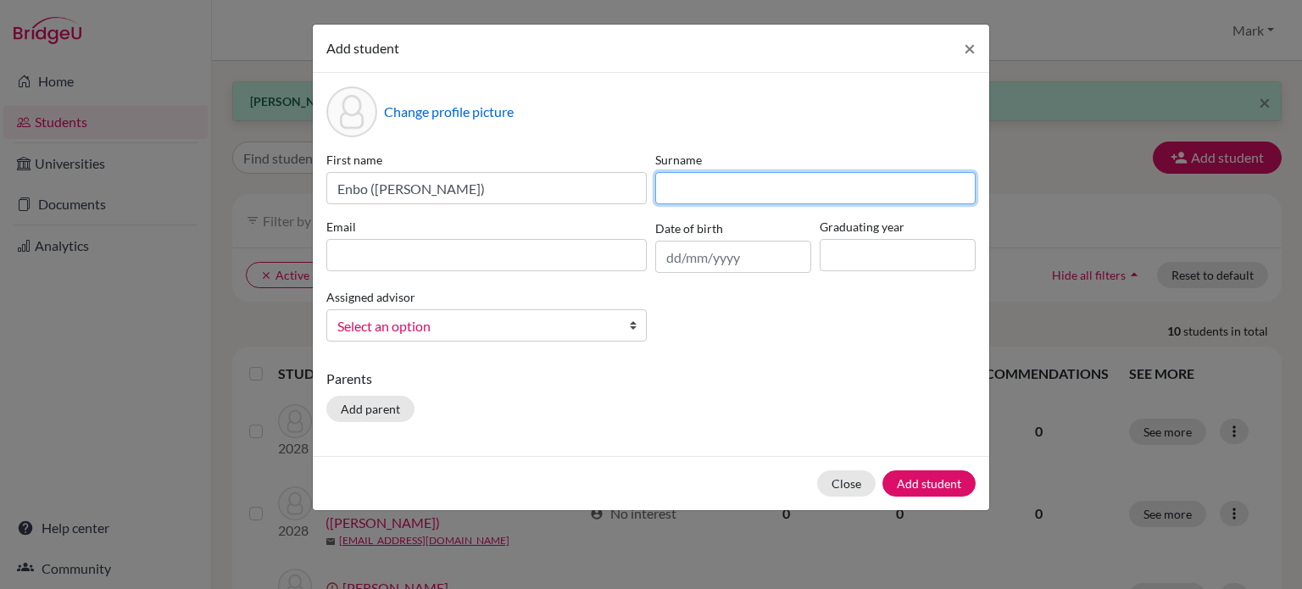
type input "U"
type input "Yu"
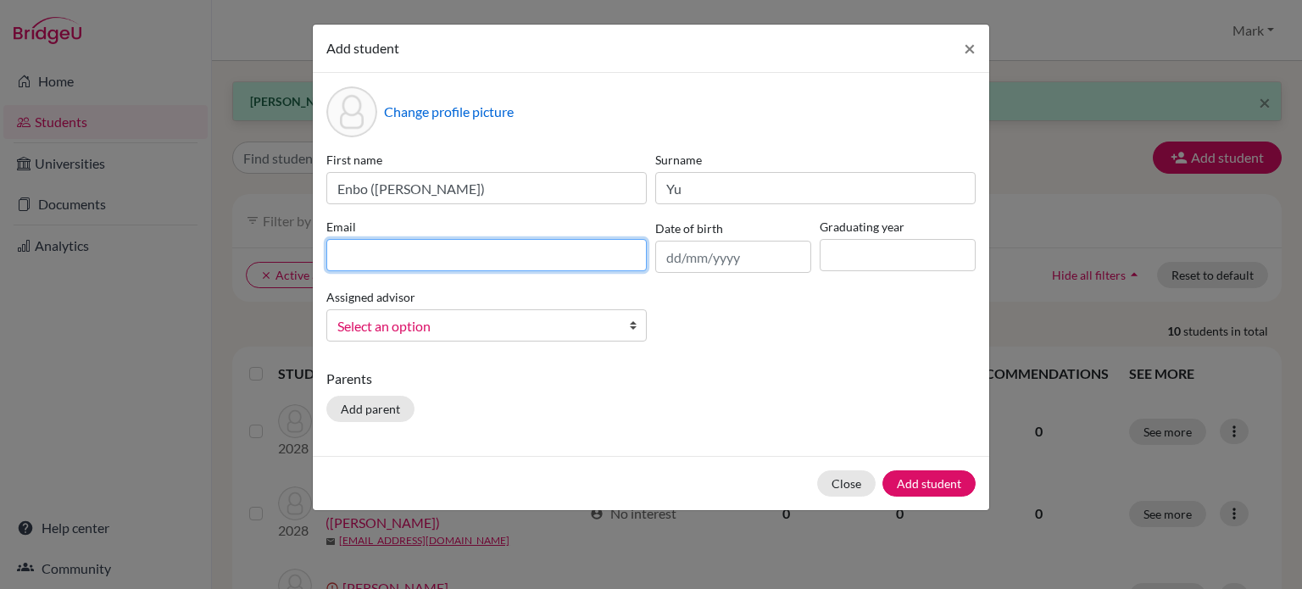
paste input "[EMAIL_ADDRESS][DOMAIN_NAME]"
type input "[EMAIL_ADDRESS][DOMAIN_NAME]"
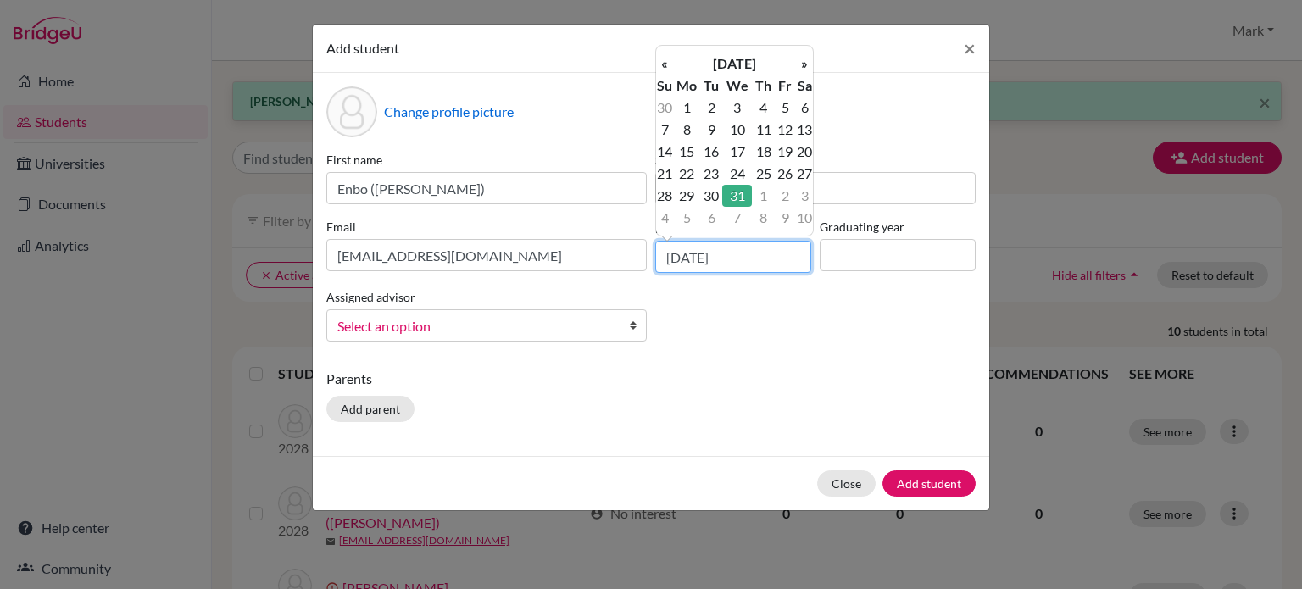
type input "[DATE]"
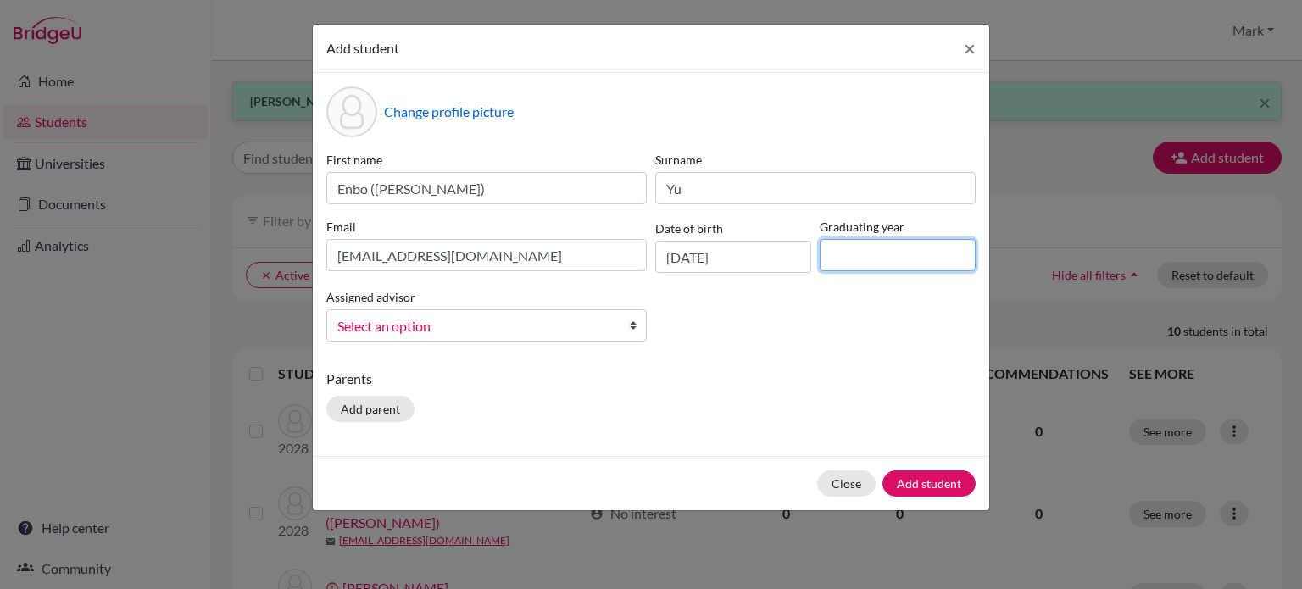
click at [939, 258] on input at bounding box center [898, 255] width 156 height 32
type input "2028"
click at [451, 321] on span "Select an option" at bounding box center [475, 326] width 276 height 22
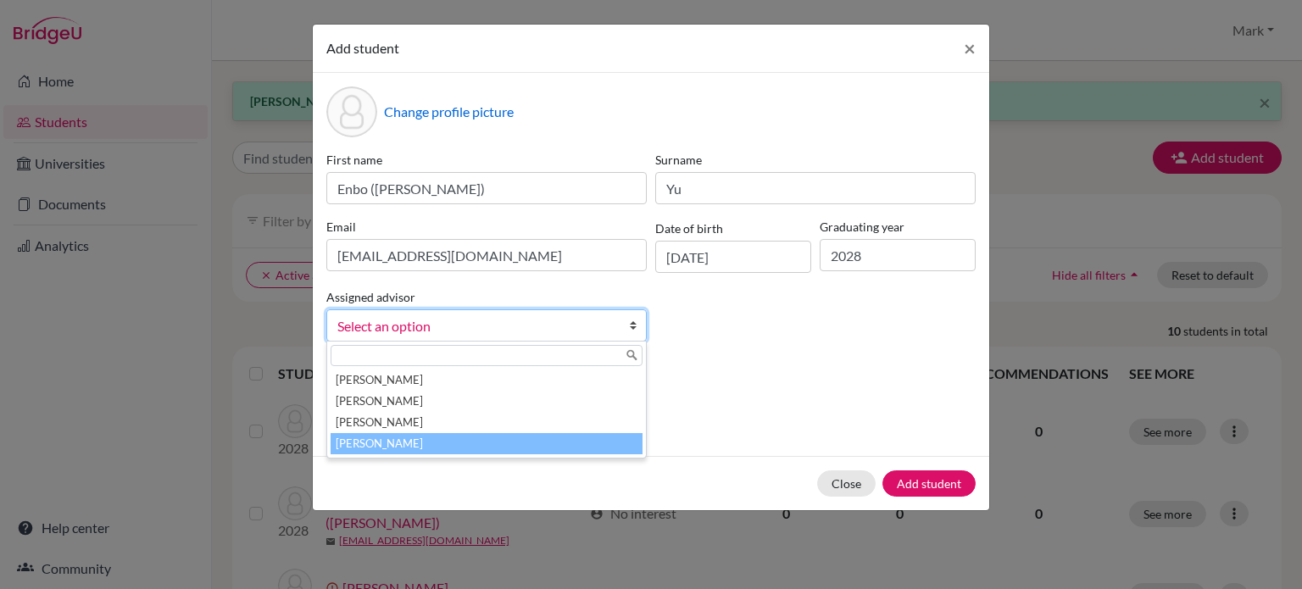
click at [431, 435] on li "[PERSON_NAME]" at bounding box center [487, 443] width 312 height 21
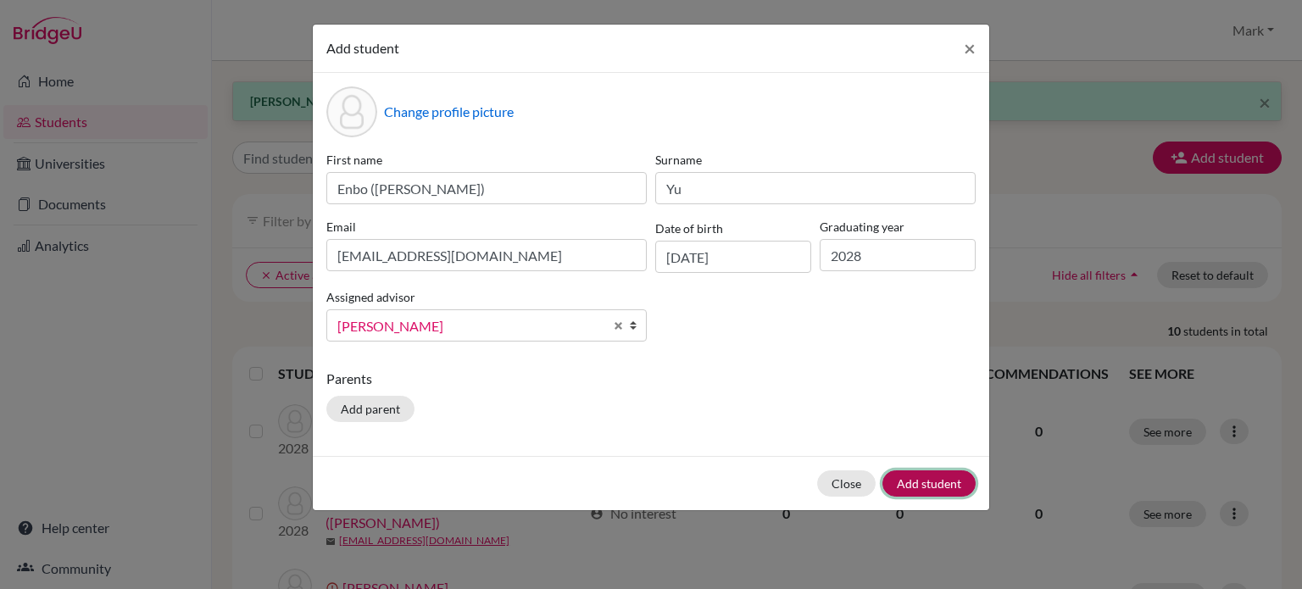
click at [922, 477] on button "Add student" at bounding box center [929, 484] width 93 height 26
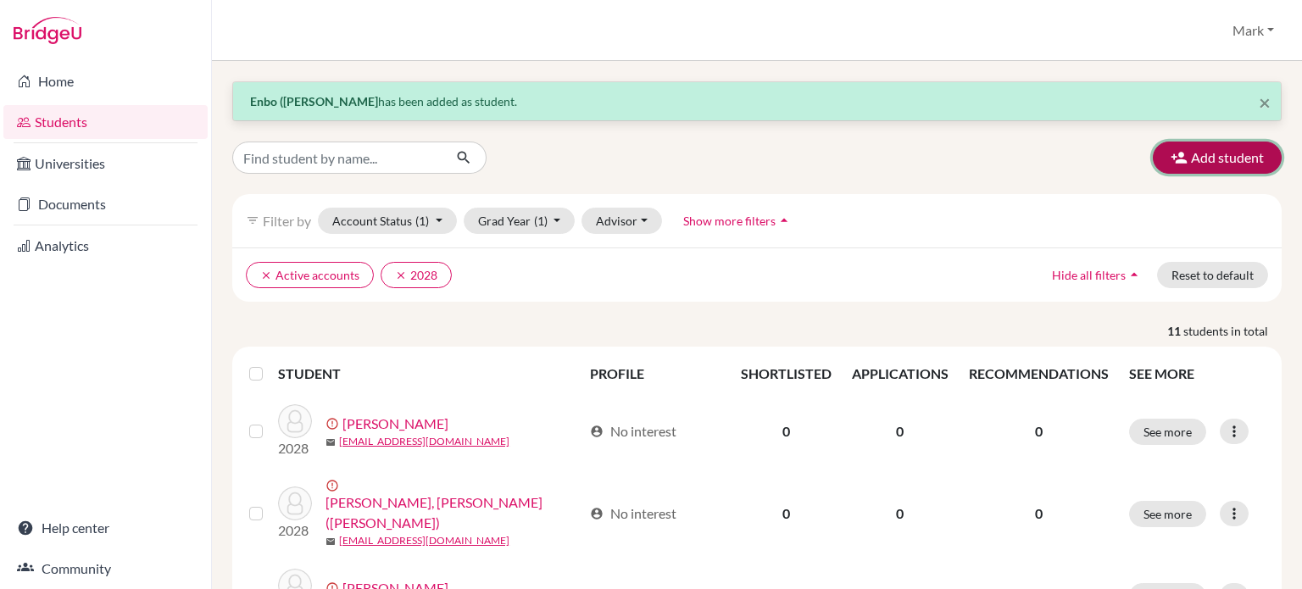
click at [1218, 155] on button "Add student" at bounding box center [1217, 158] width 129 height 32
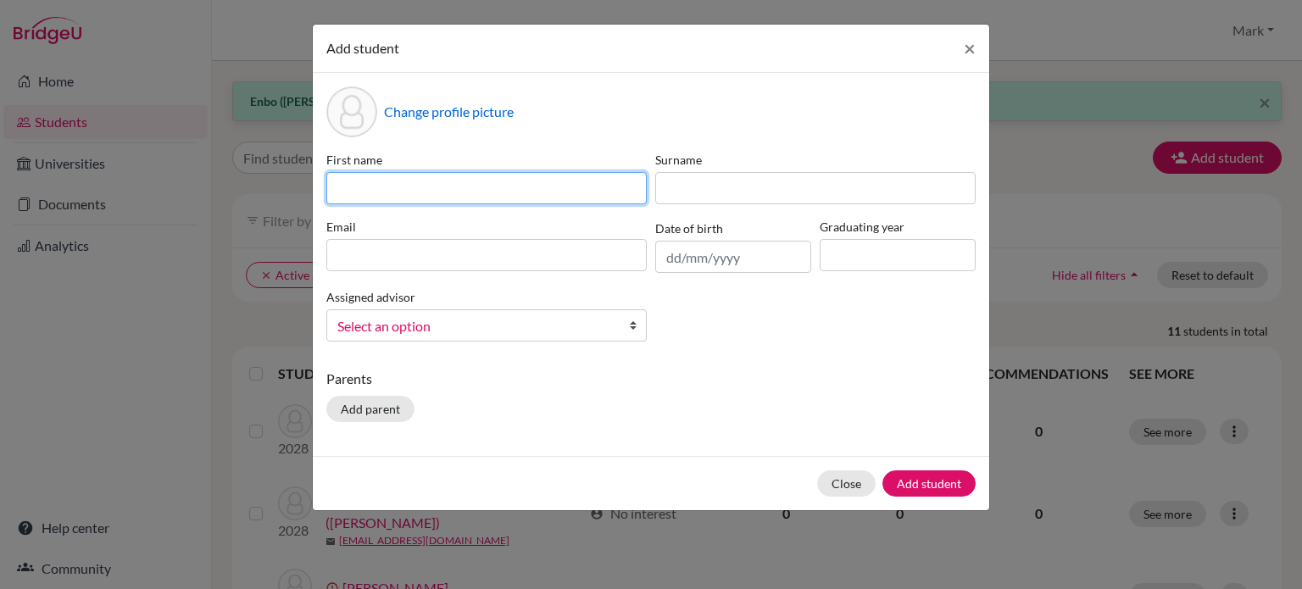
click at [528, 182] on input at bounding box center [486, 188] width 320 height 32
type input "[PERSON_NAME]"
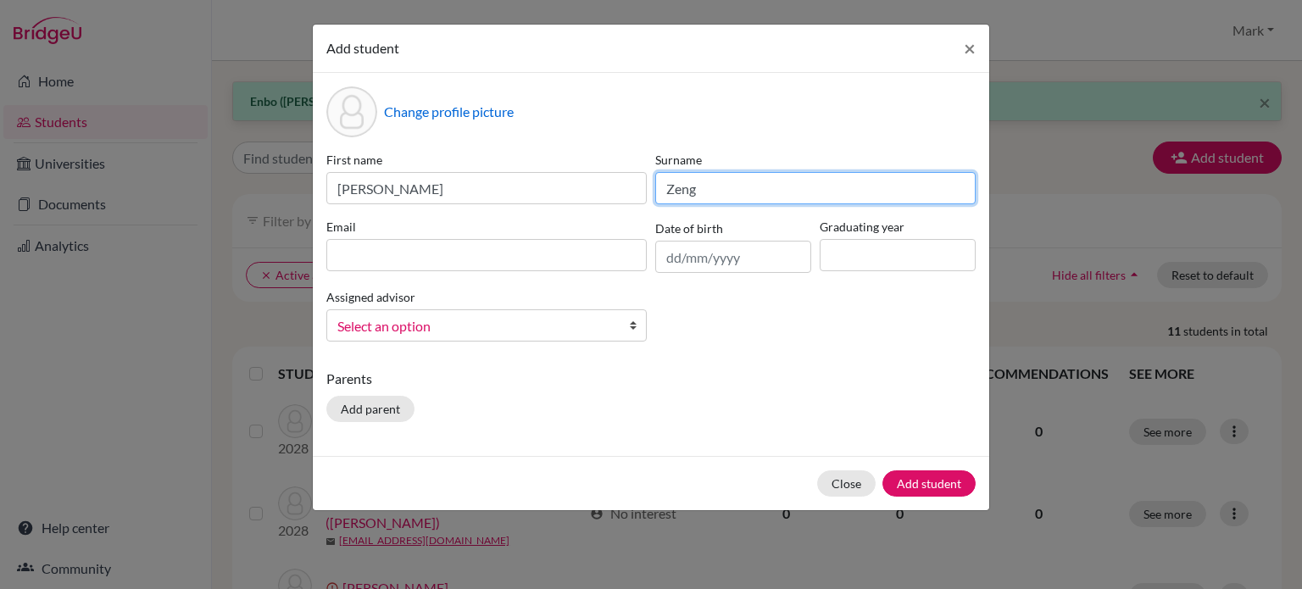
type input "Zeng"
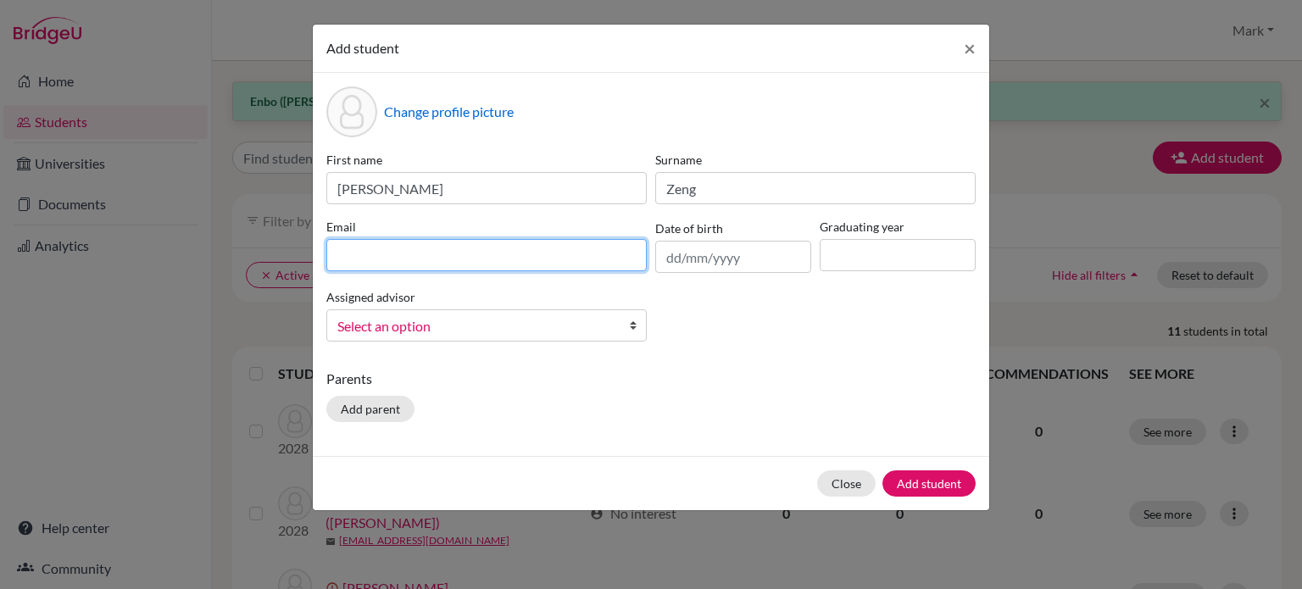
paste input "[EMAIL_ADDRESS][DOMAIN_NAME]"
type input "[EMAIL_ADDRESS][DOMAIN_NAME]"
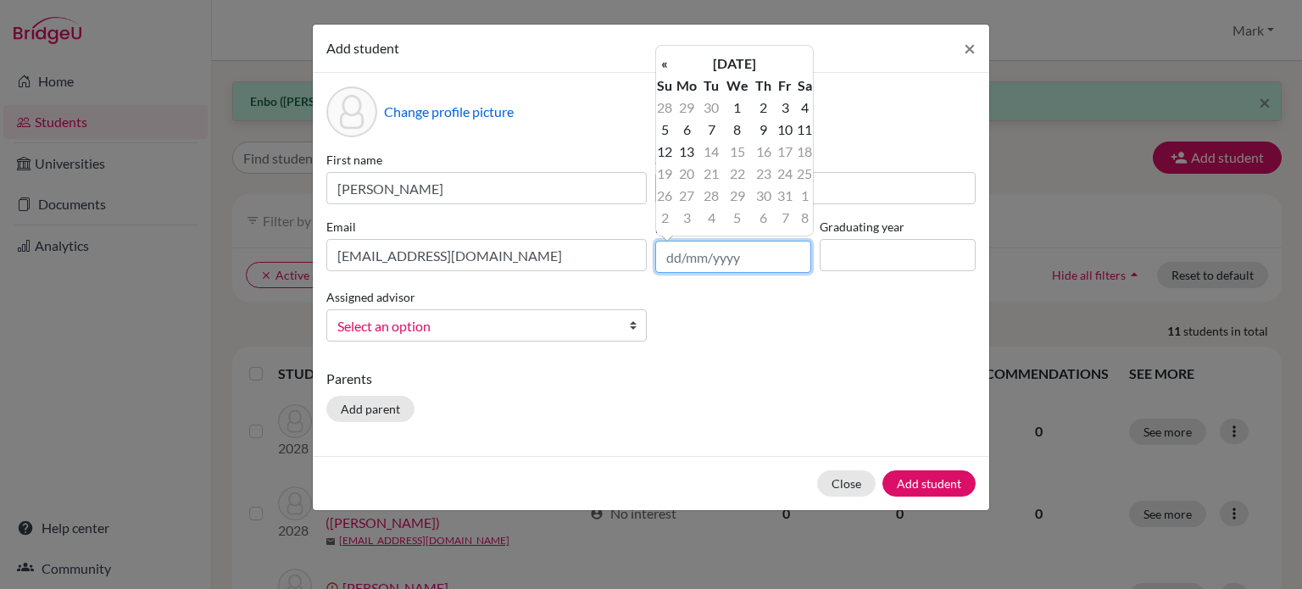
click at [725, 256] on input "text" at bounding box center [733, 257] width 156 height 32
type input "[DATE]"
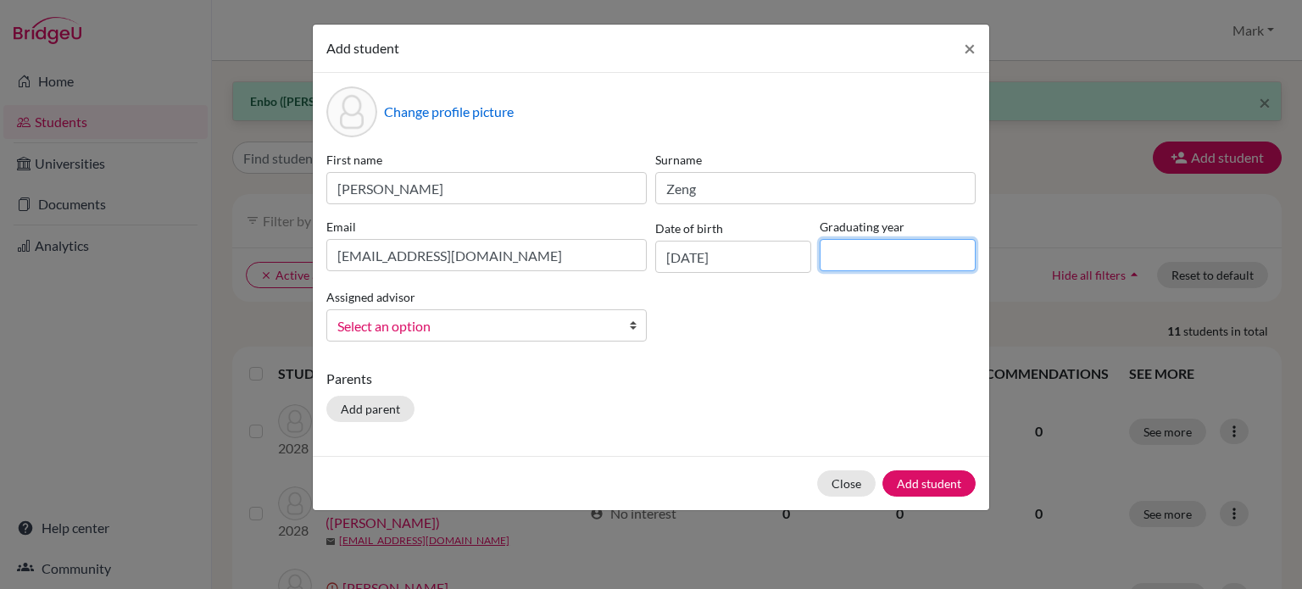
click at [908, 255] on input at bounding box center [898, 255] width 156 height 32
type input "2028"
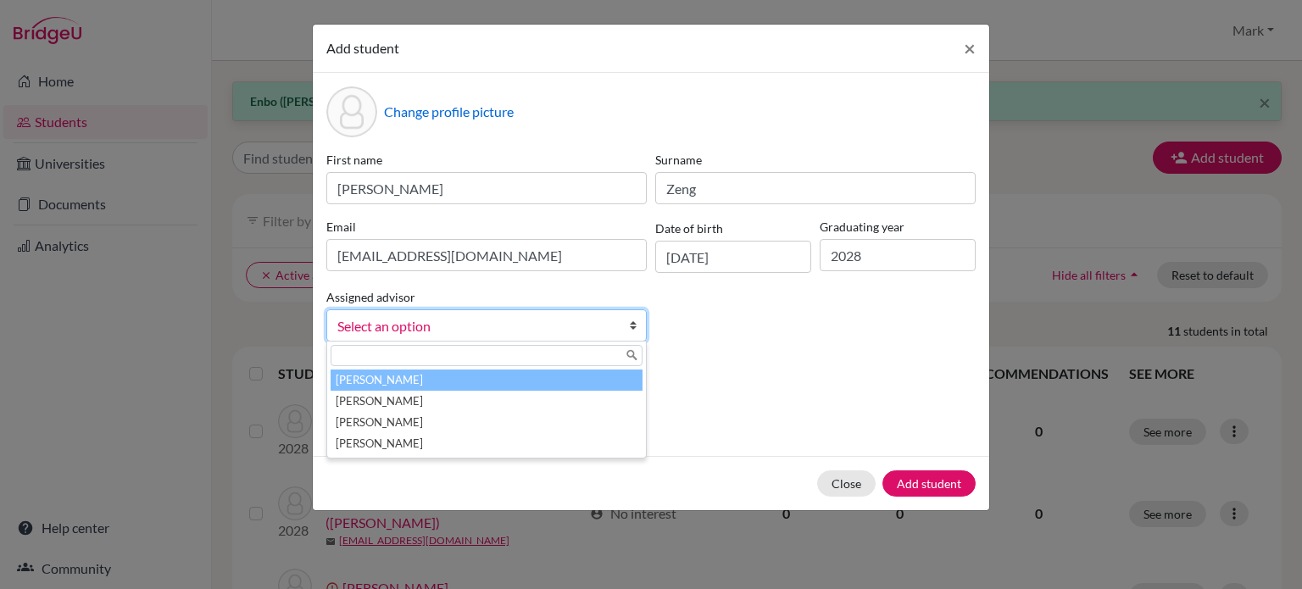
click at [580, 324] on span "Select an option" at bounding box center [475, 326] width 276 height 22
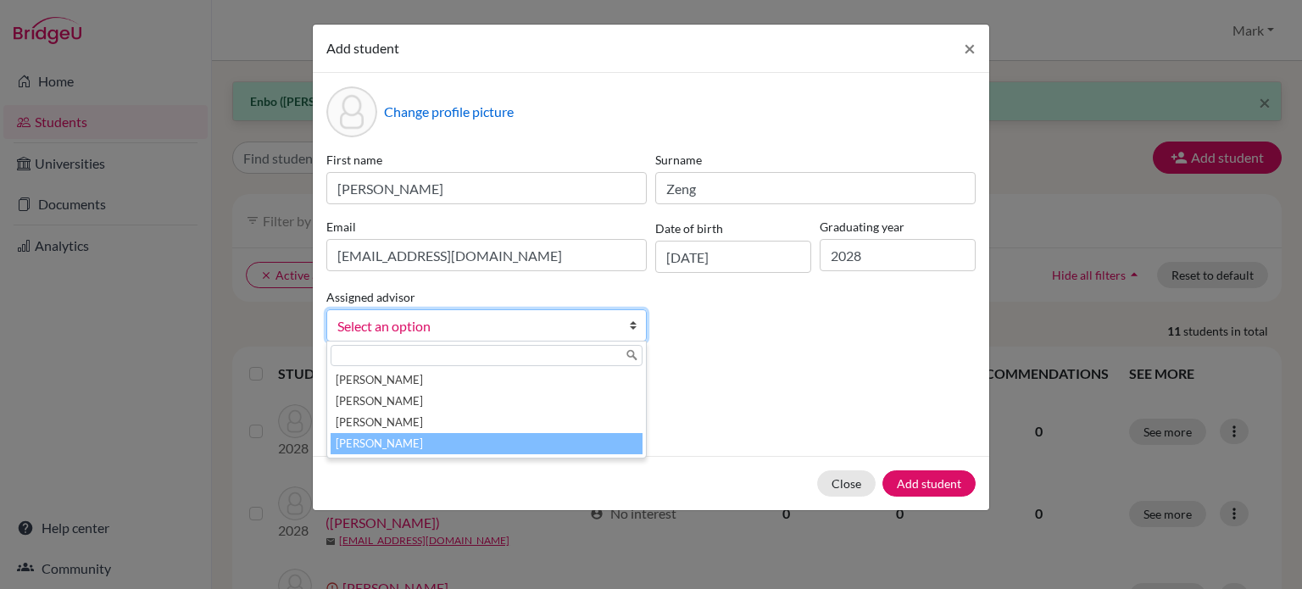
click at [534, 441] on li "[PERSON_NAME]" at bounding box center [487, 443] width 312 height 21
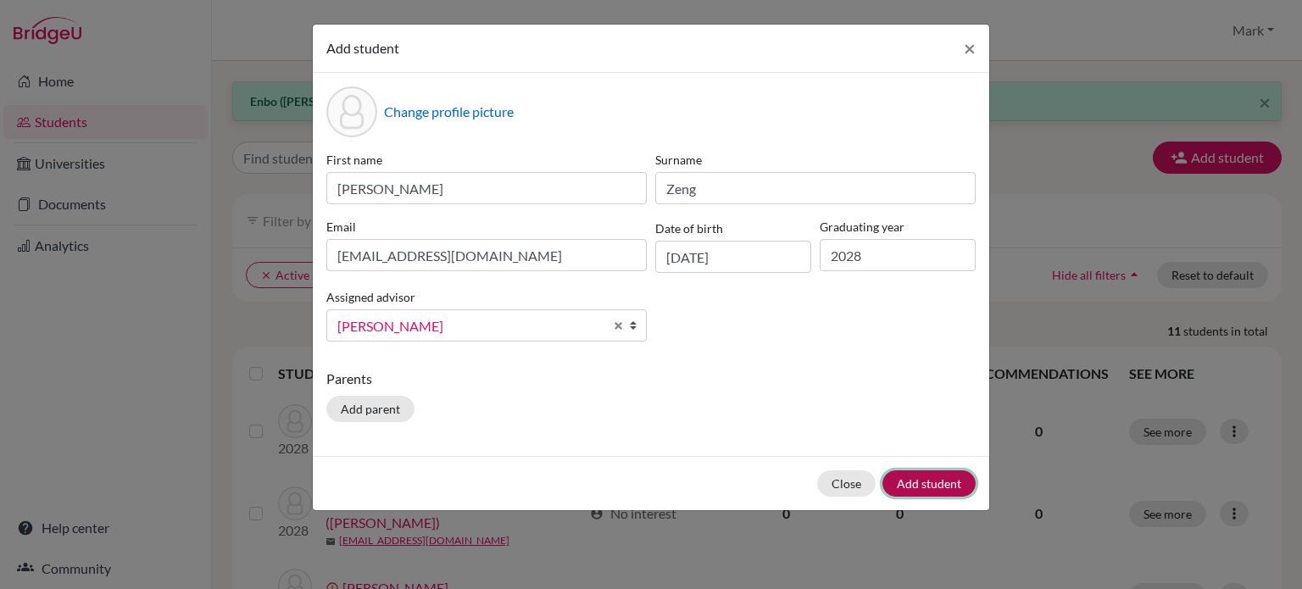
click at [934, 485] on button "Add student" at bounding box center [929, 484] width 93 height 26
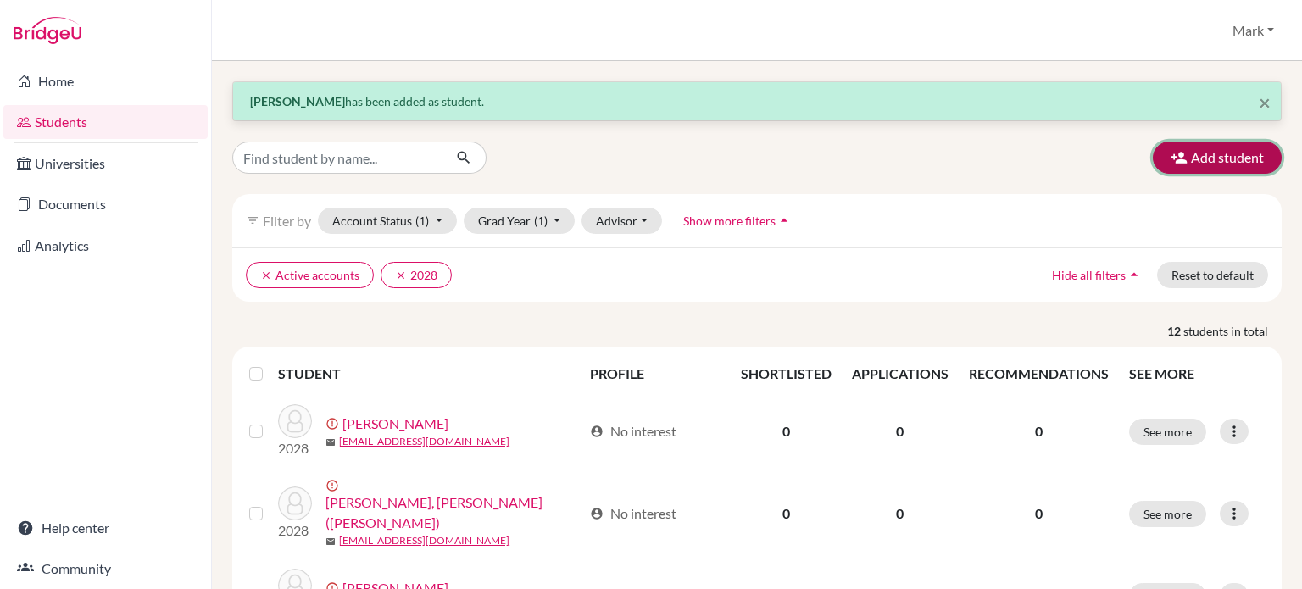
click at [1205, 156] on button "Add student" at bounding box center [1217, 158] width 129 height 32
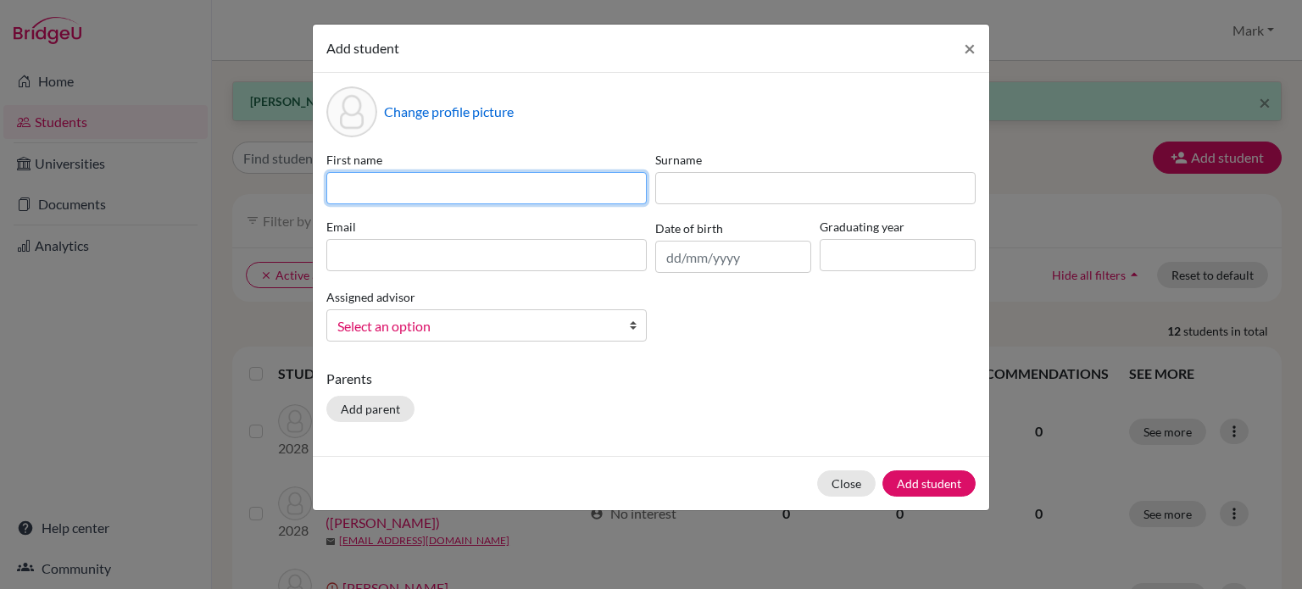
click at [491, 181] on input at bounding box center [486, 188] width 320 height 32
type input "Bokyoung ([PERSON_NAME])"
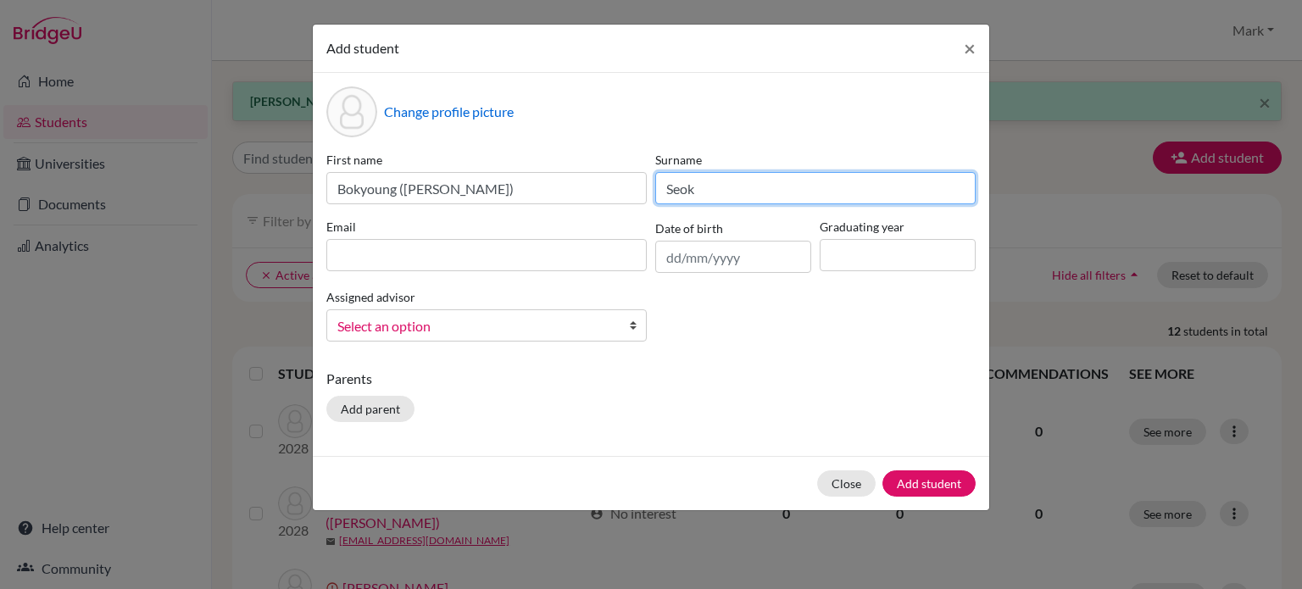
type input "Seok"
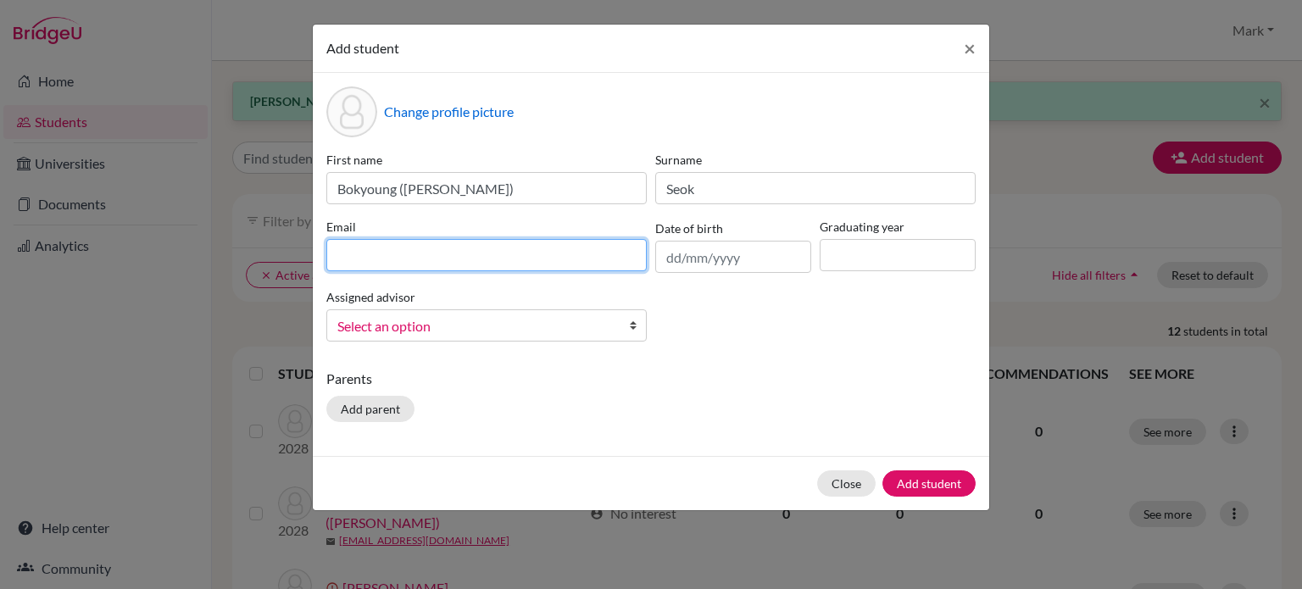
paste input "[EMAIL_ADDRESS][DOMAIN_NAME]"
type input "[EMAIL_ADDRESS][DOMAIN_NAME]"
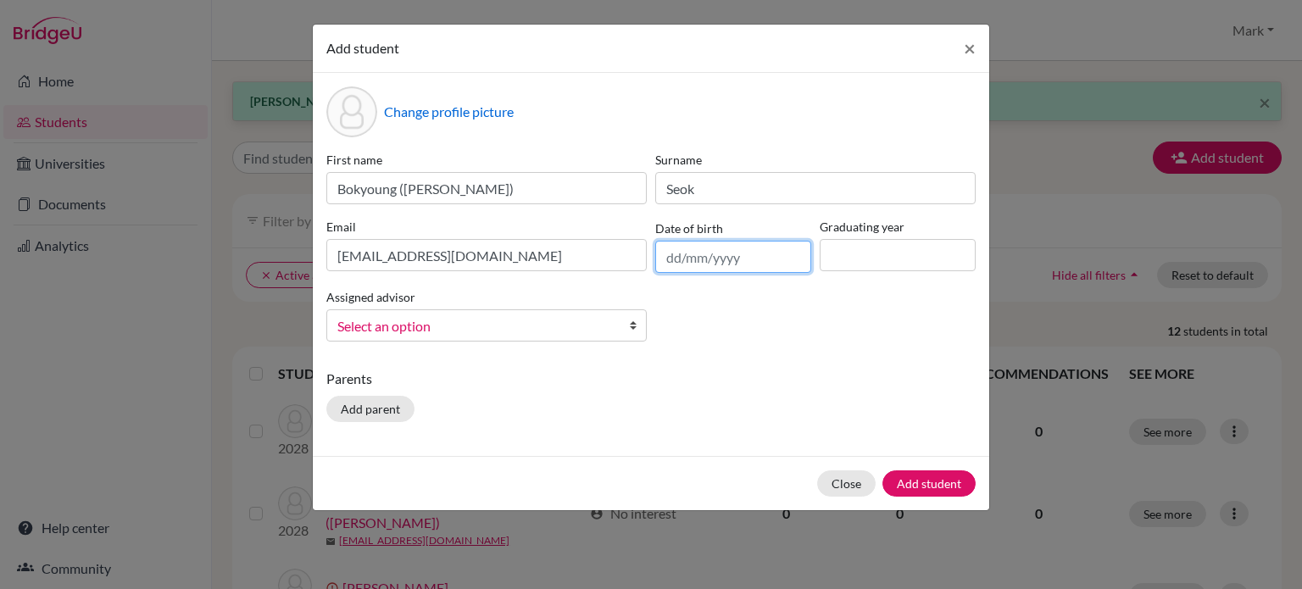
click at [722, 259] on input "text" at bounding box center [733, 257] width 156 height 32
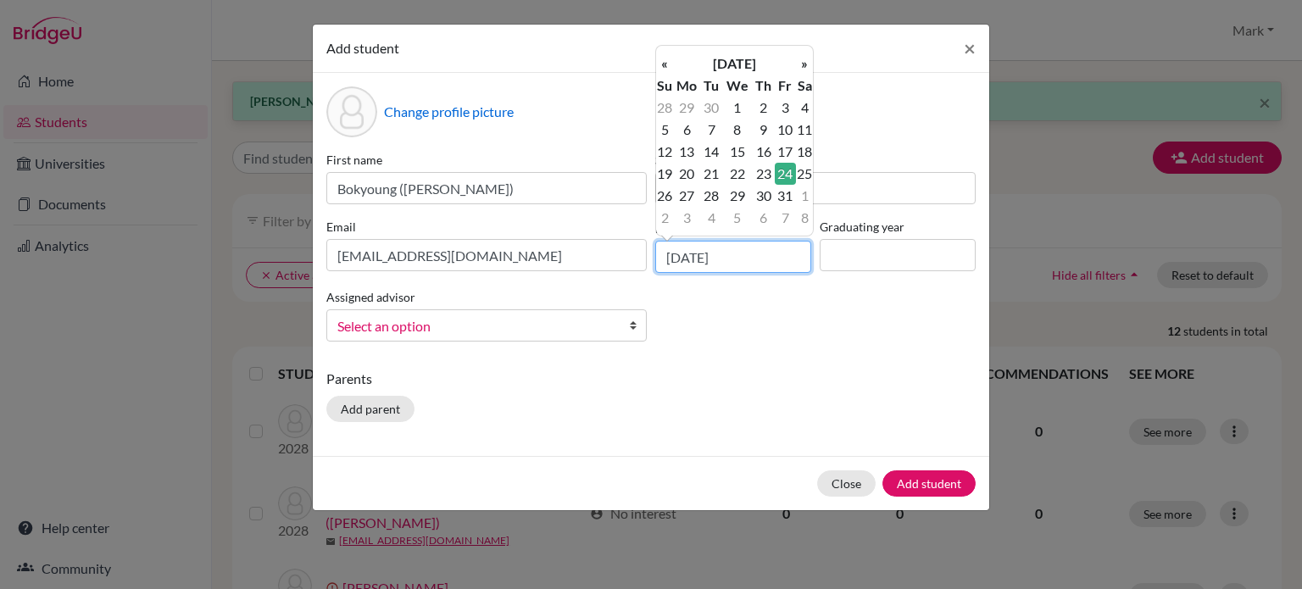
type input "[DATE]"
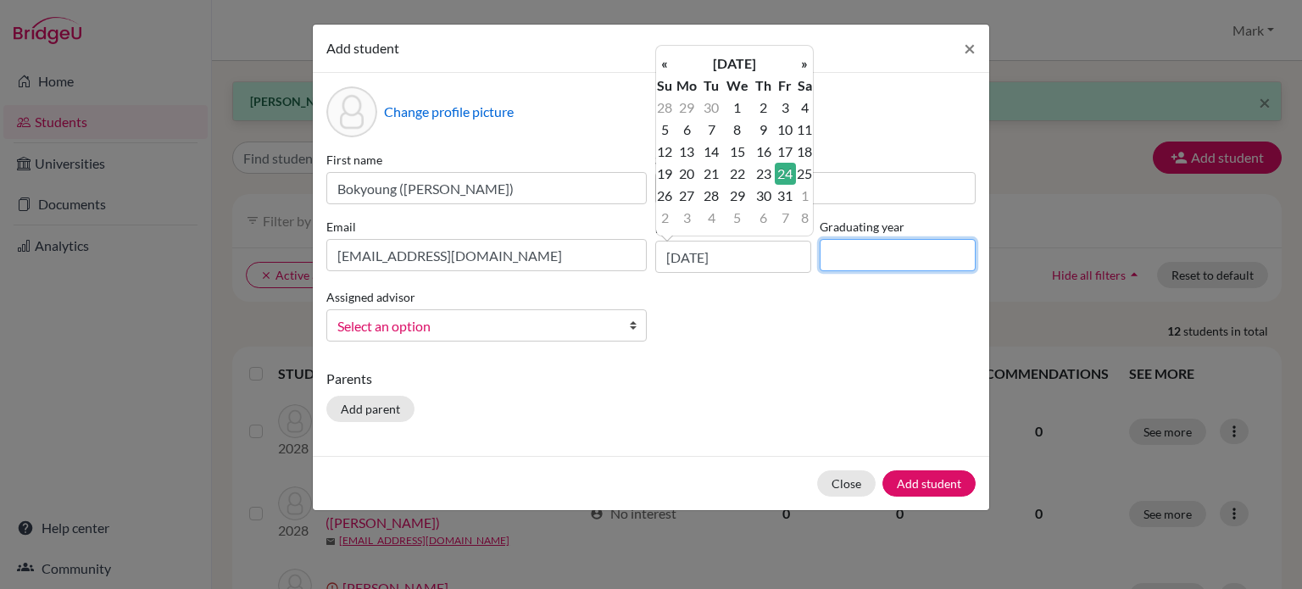
click at [872, 257] on input at bounding box center [898, 255] width 156 height 32
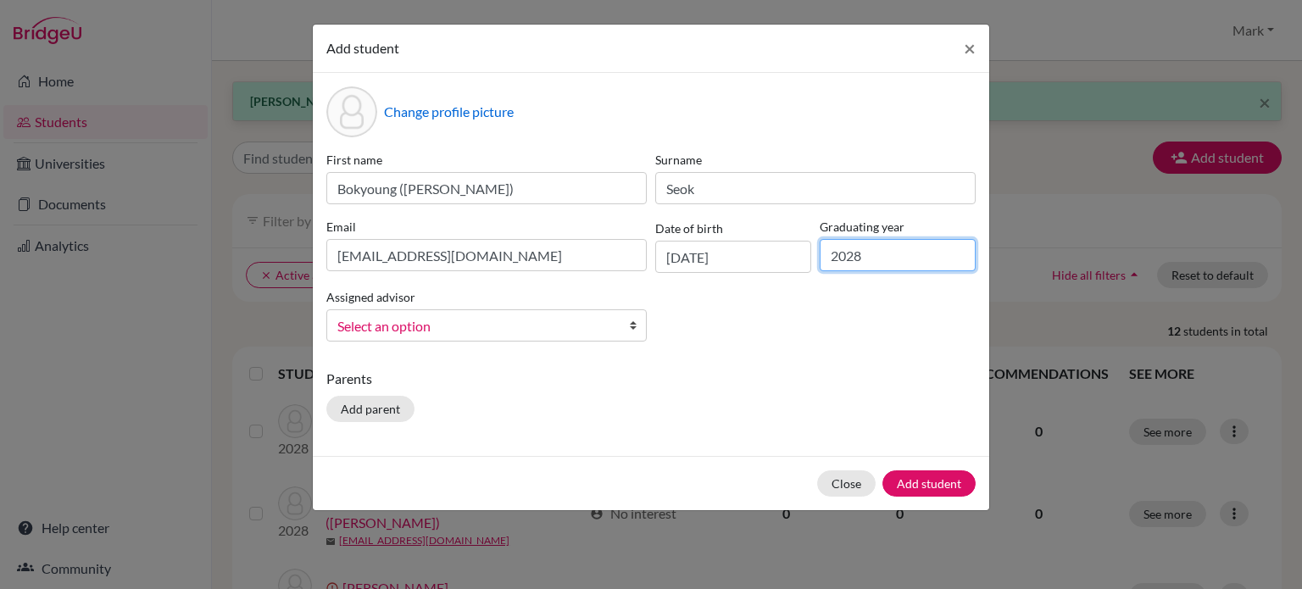
type input "2028"
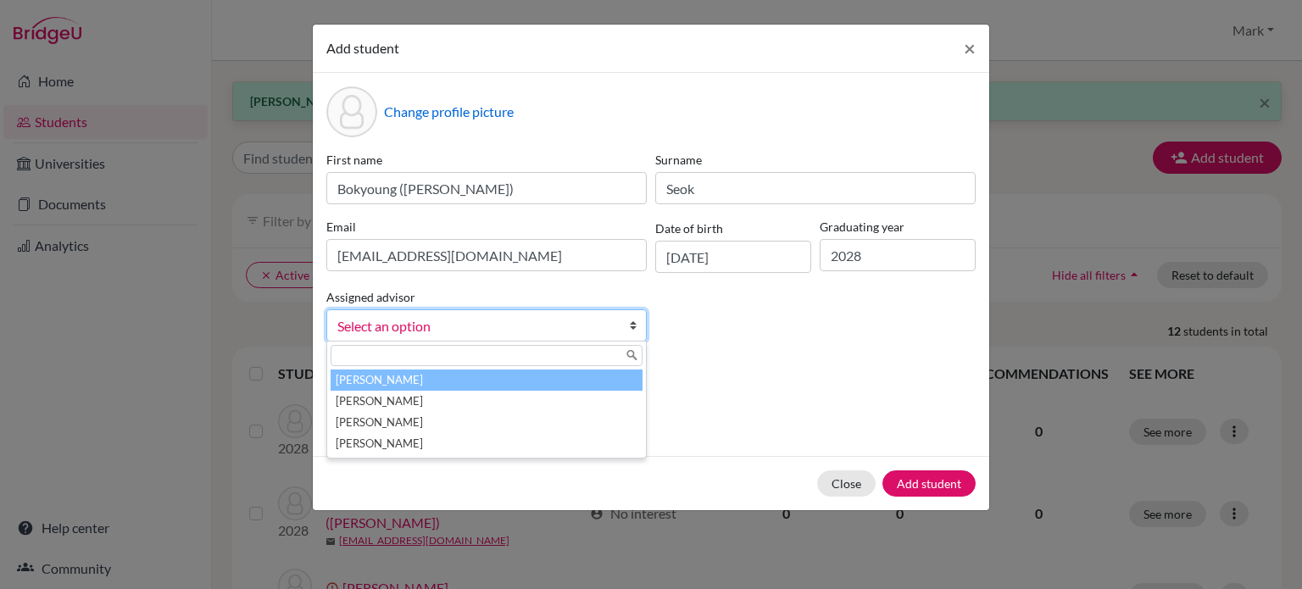
click at [586, 319] on span "Select an option" at bounding box center [475, 326] width 276 height 22
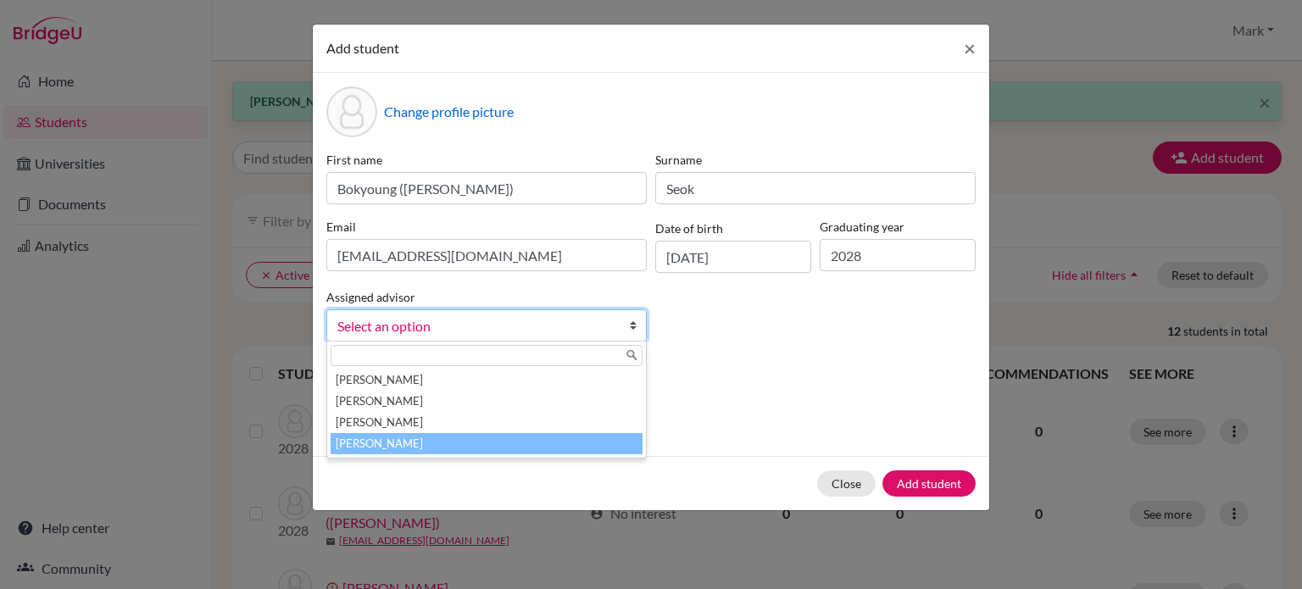
click at [560, 447] on li "[PERSON_NAME]" at bounding box center [487, 443] width 312 height 21
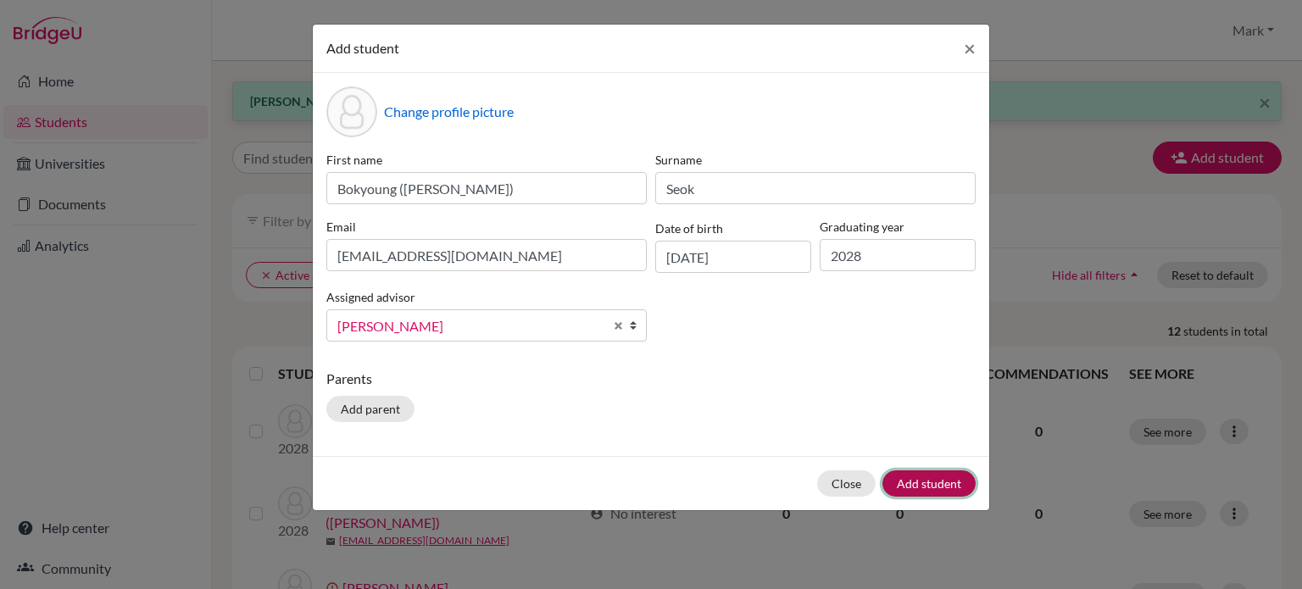
click at [947, 482] on button "Add student" at bounding box center [929, 484] width 93 height 26
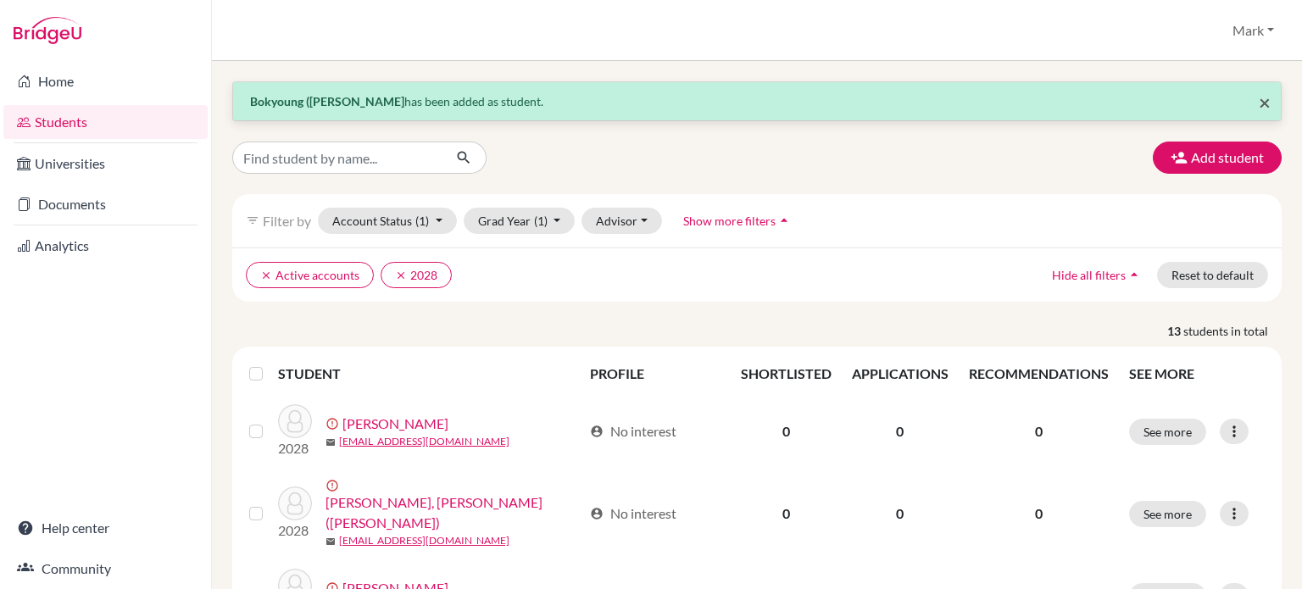
click at [1259, 101] on span "×" at bounding box center [1265, 102] width 12 height 25
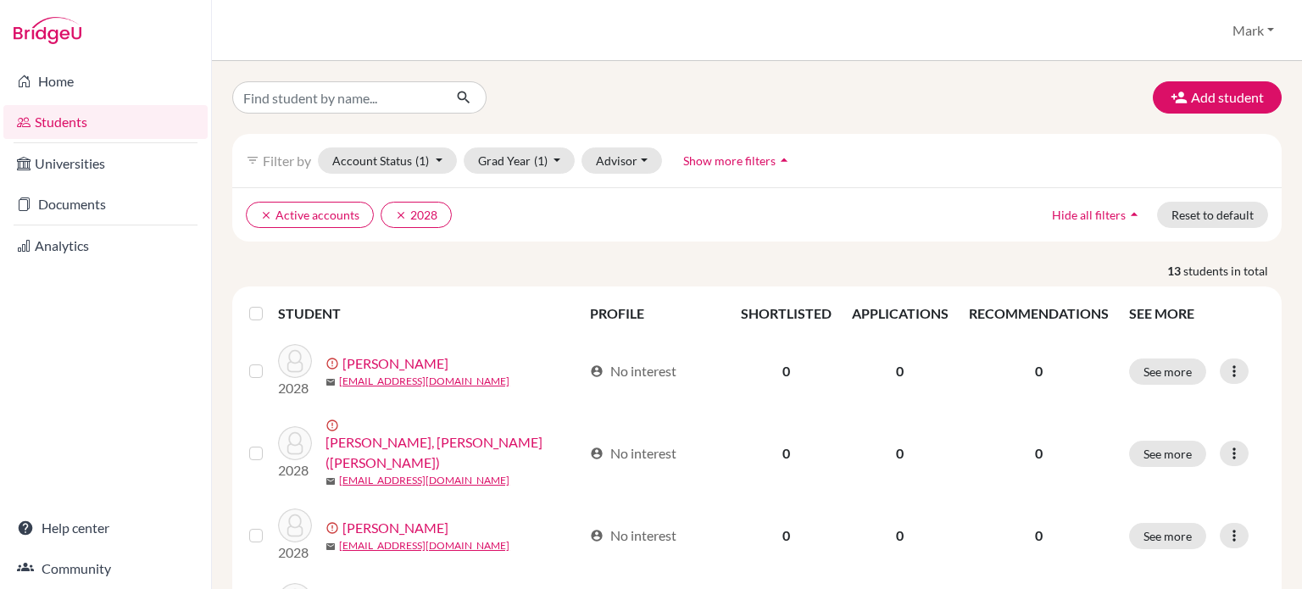
click at [950, 158] on div "filter_list Filter by Account Status (1) Active accounts done Archived accounts…" at bounding box center [757, 160] width 1050 height 53
